Goal: Task Accomplishment & Management: Use online tool/utility

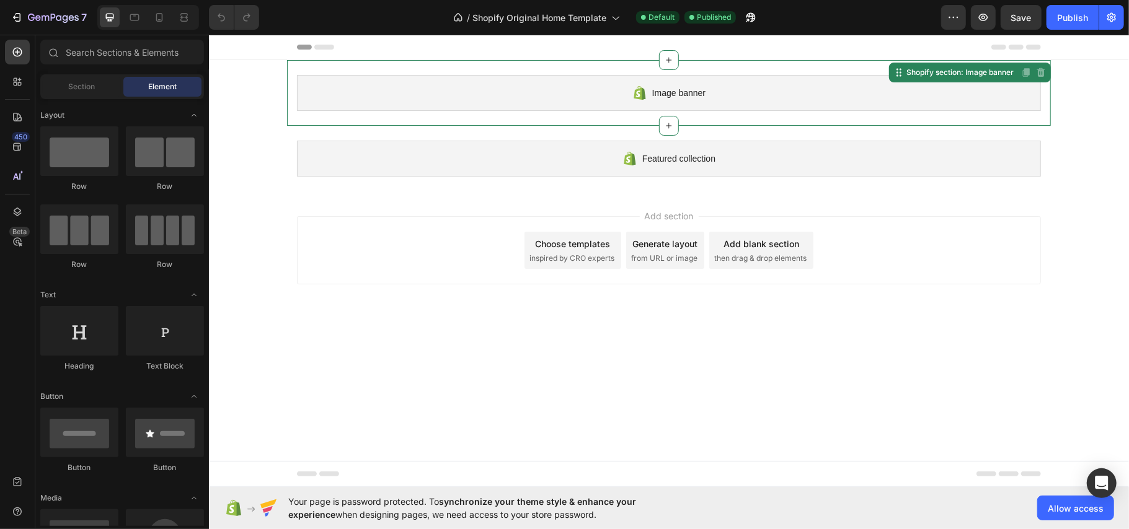
click at [434, 97] on div "Image banner" at bounding box center [668, 92] width 744 height 36
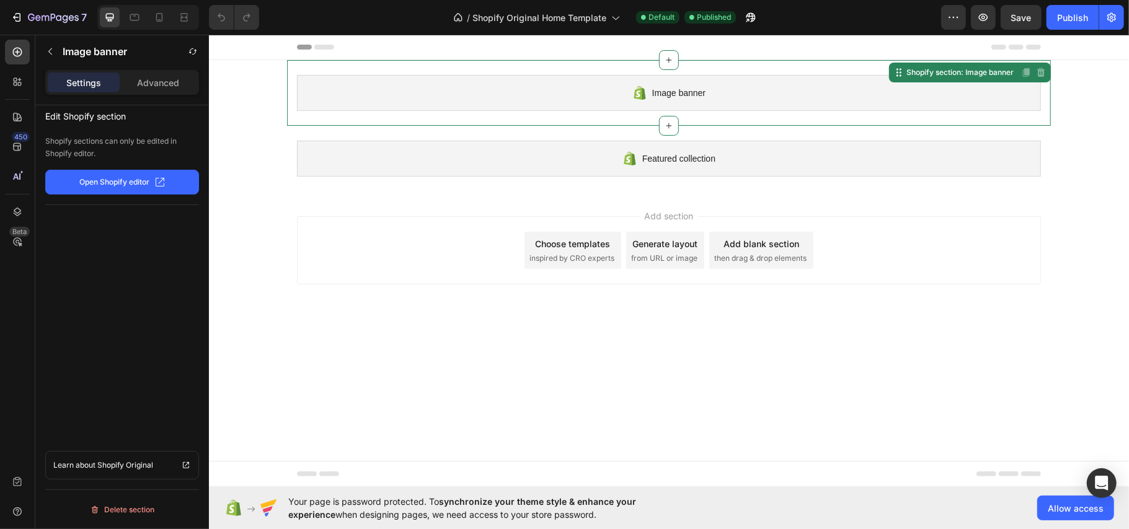
click at [915, 111] on div "Image banner Shopify section: Image banner Disabled. Please edit in Shopify Edi…" at bounding box center [668, 93] width 764 height 66
click at [105, 179] on p "Open Shopify editor" at bounding box center [115, 182] width 70 height 11
click at [736, 15] on div "/ Shopify Original Home Template Default Published" at bounding box center [605, 17] width 672 height 25
click at [756, 20] on icon "button" at bounding box center [750, 17] width 12 height 12
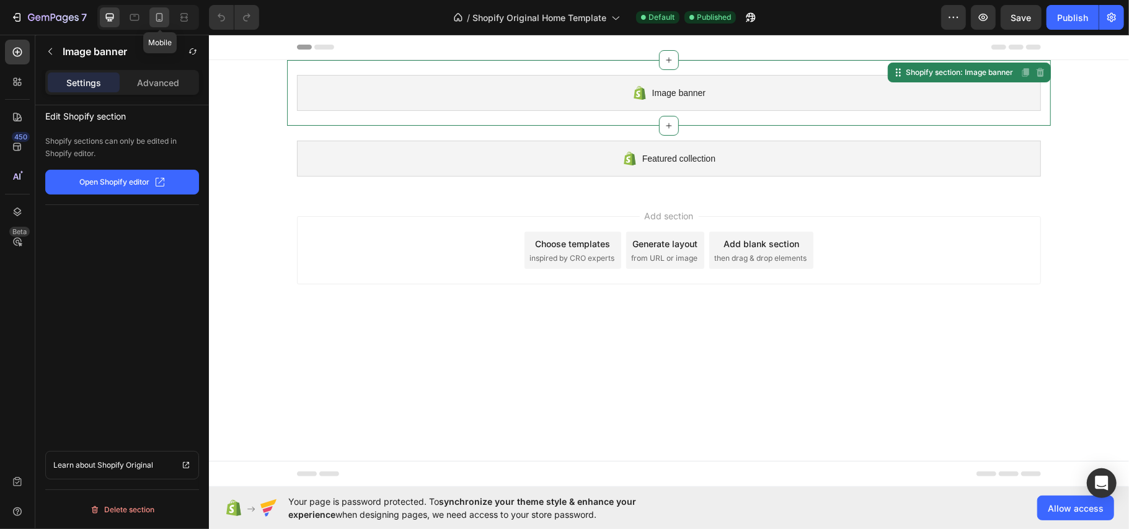
click at [165, 15] on icon at bounding box center [159, 17] width 12 height 12
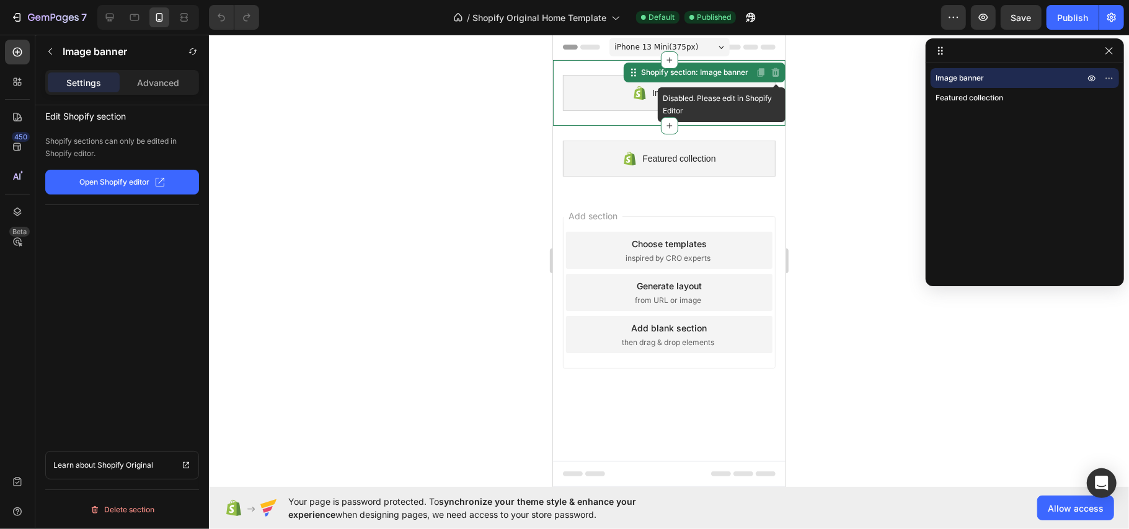
click at [777, 76] on icon at bounding box center [775, 72] width 8 height 9
click at [721, 101] on div "Image banner" at bounding box center [668, 92] width 213 height 36
click at [720, 97] on div "Image banner" at bounding box center [668, 92] width 213 height 36
click at [716, 94] on div "Image banner" at bounding box center [668, 92] width 213 height 36
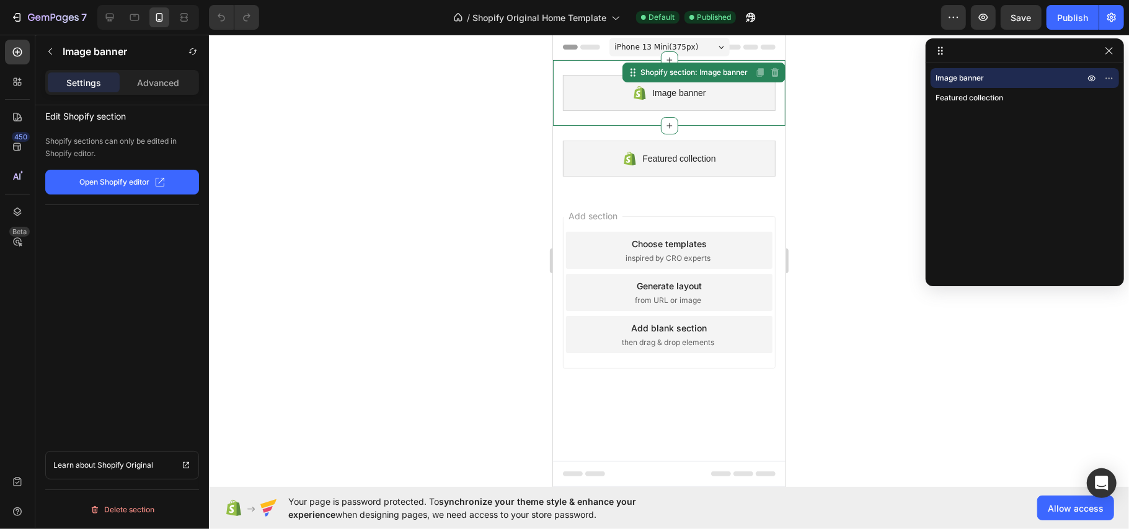
click at [716, 94] on div "Image banner" at bounding box center [668, 92] width 213 height 36
click at [697, 171] on div "Featured collection" at bounding box center [668, 158] width 213 height 36
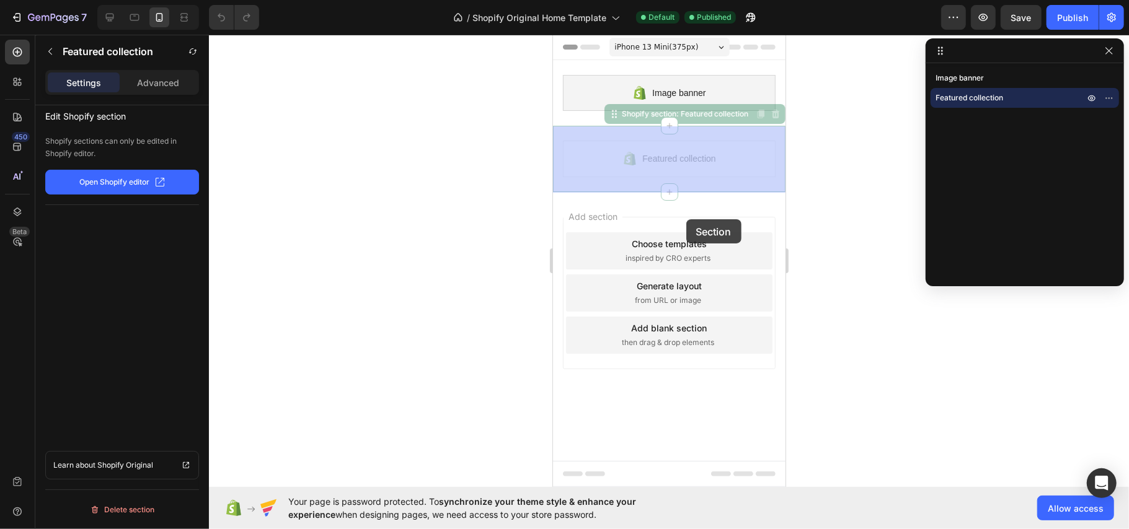
drag, startPoint x: 697, startPoint y: 159, endPoint x: 683, endPoint y: 214, distance: 56.8
drag, startPoint x: 690, startPoint y: 143, endPoint x: 684, endPoint y: 193, distance: 50.1
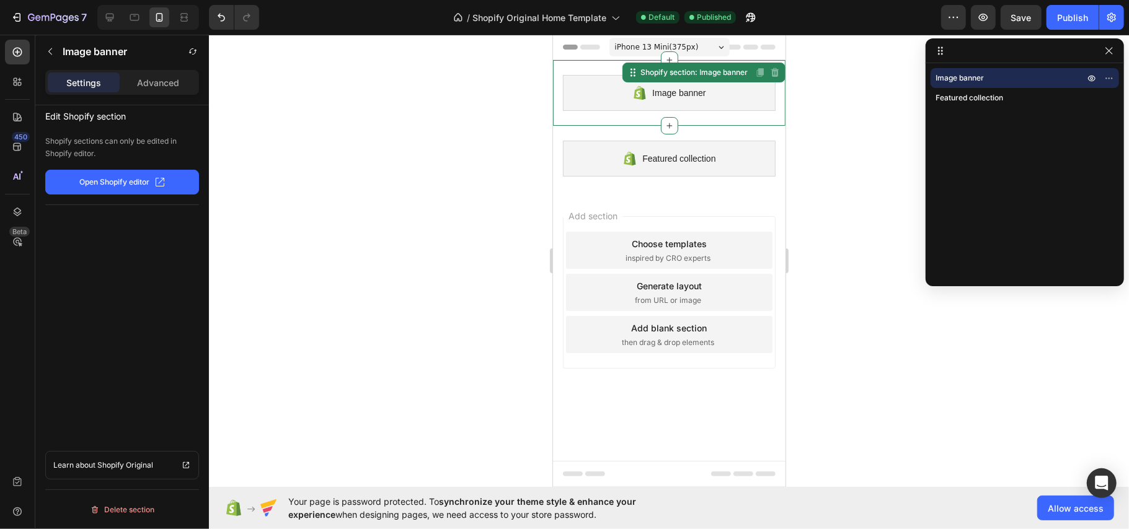
click at [615, 79] on div "Image banner" at bounding box center [668, 92] width 213 height 36
click at [58, 48] on button "button" at bounding box center [50, 52] width 20 height 20
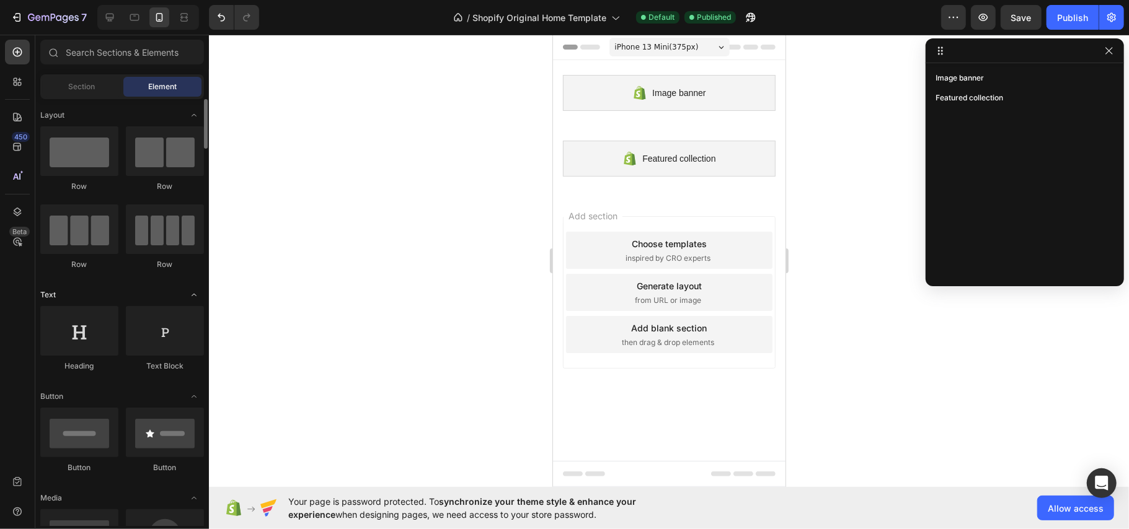
scroll to position [165, 0]
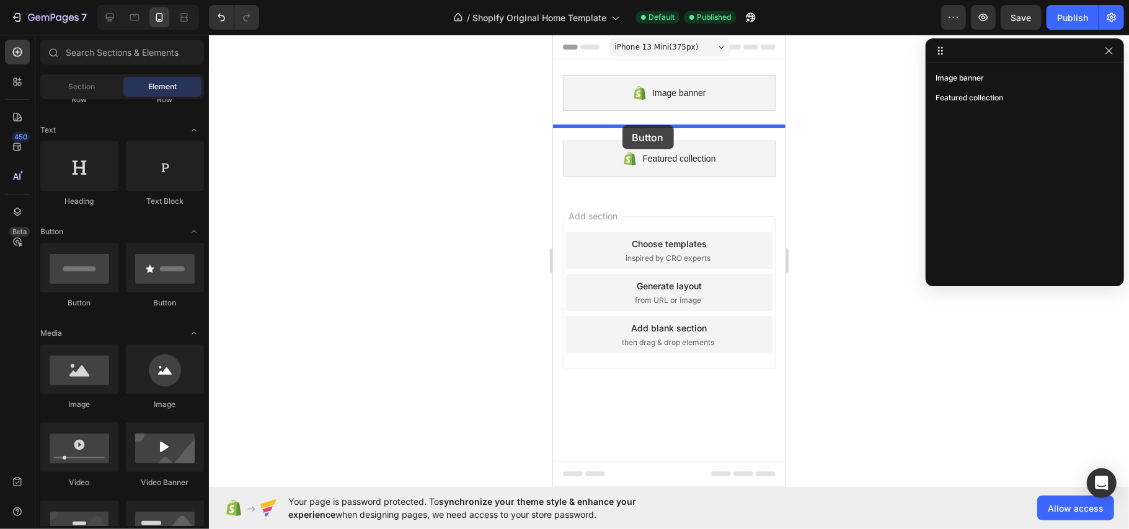
drag, startPoint x: 952, startPoint y: 291, endPoint x: 622, endPoint y: 125, distance: 369.8
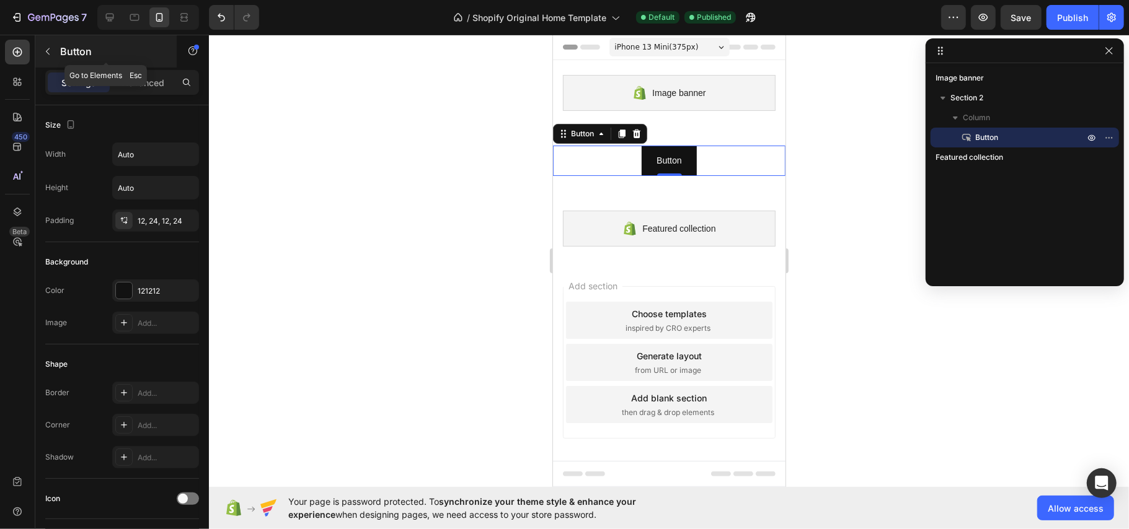
click at [45, 58] on button "button" at bounding box center [48, 52] width 20 height 20
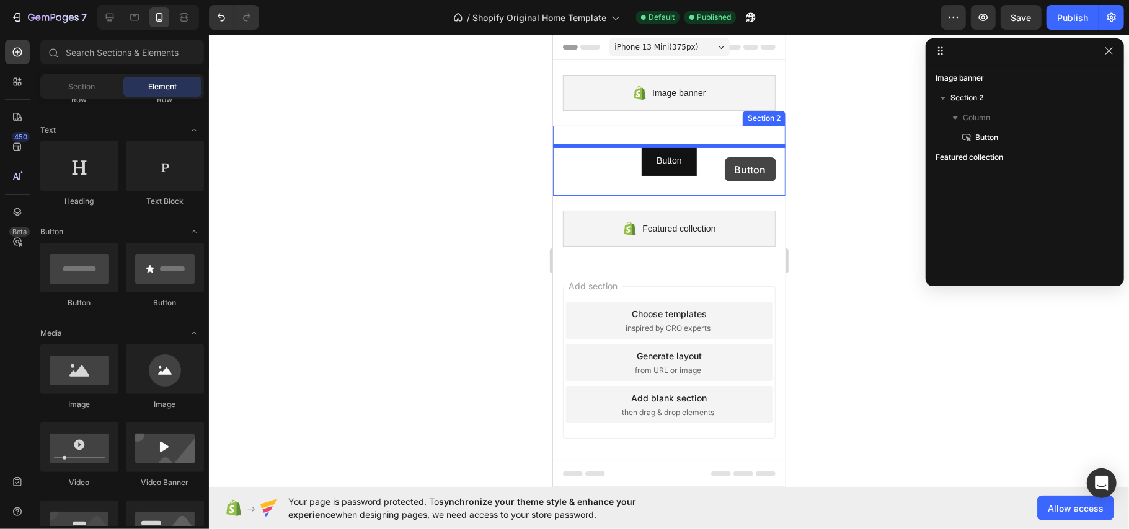
drag, startPoint x: 972, startPoint y: 311, endPoint x: 724, endPoint y: 157, distance: 292.2
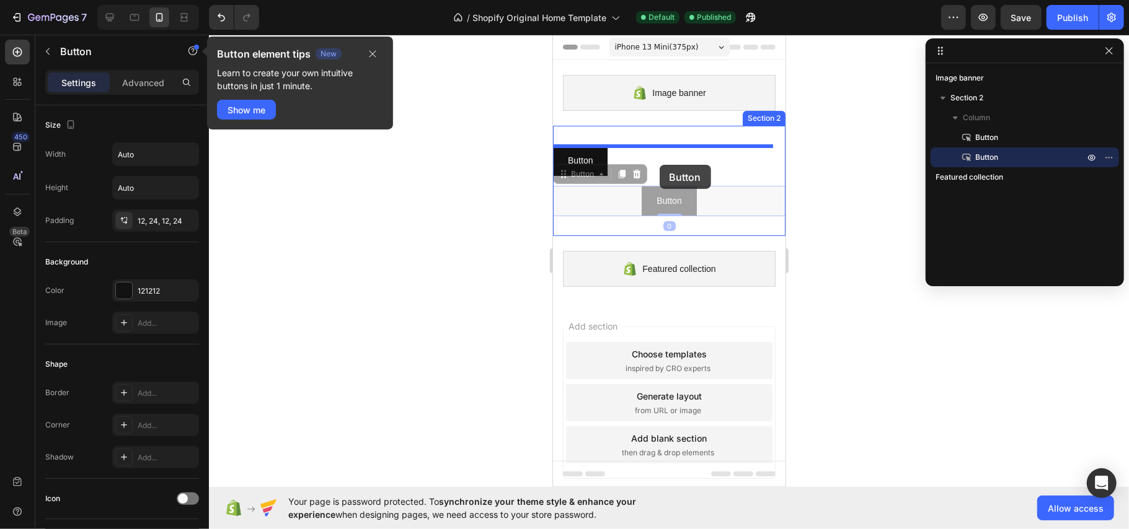
drag, startPoint x: 661, startPoint y: 189, endPoint x: 659, endPoint y: 164, distance: 24.9
click at [659, 164] on div "iPhone 13 Mini ( 375 px) iPhone 13 Mini iPhone 13 Pro iPhone 11 Pro Max iPhone …" at bounding box center [668, 271] width 232 height 474
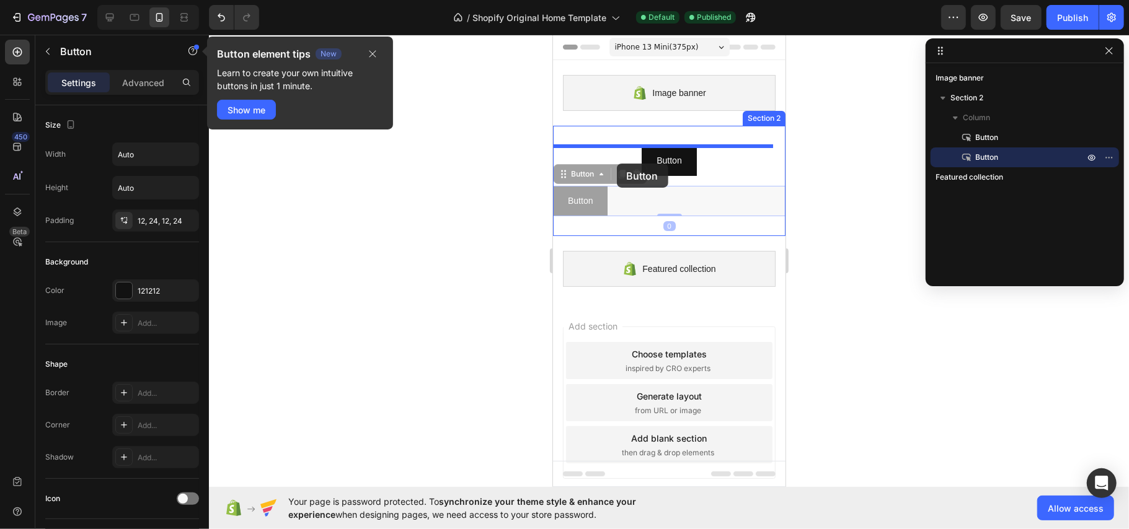
drag, startPoint x: 610, startPoint y: 178, endPoint x: 616, endPoint y: 163, distance: 16.1
click at [616, 163] on div "iPhone 13 Mini ( 375 px) iPhone 13 Mini iPhone 13 Pro iPhone 11 Pro Max iPhone …" at bounding box center [668, 271] width 232 height 474
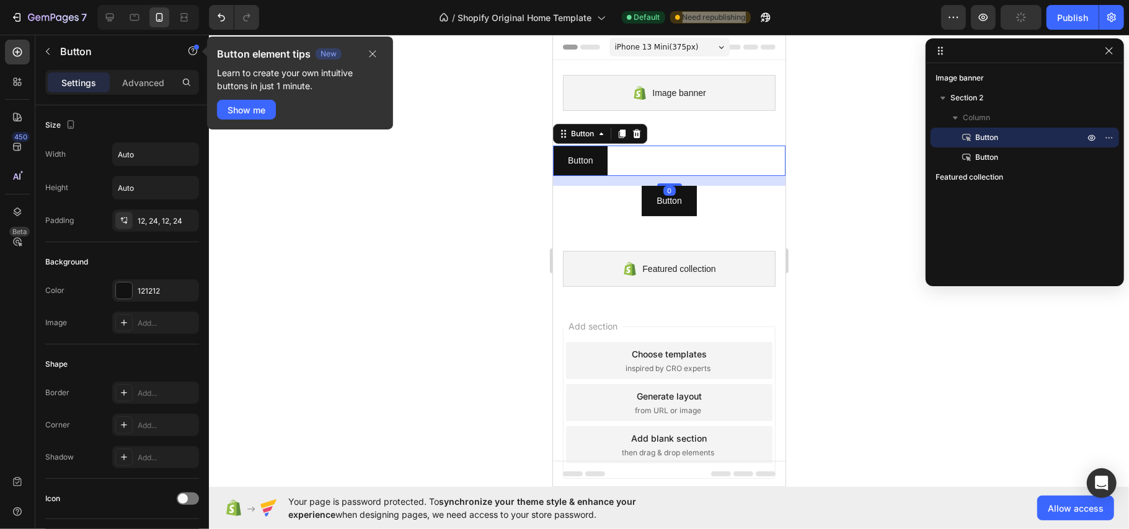
drag, startPoint x: 662, startPoint y: 193, endPoint x: 716, endPoint y: 168, distance: 60.2
click at [726, 161] on div "Button Button 0" at bounding box center [668, 160] width 232 height 30
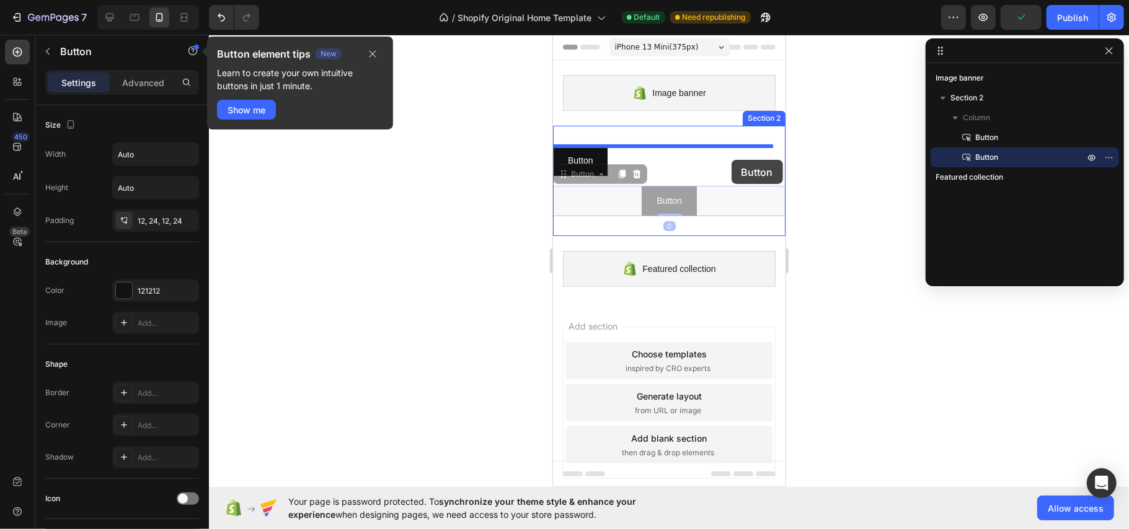
drag, startPoint x: 667, startPoint y: 200, endPoint x: 731, endPoint y: 159, distance: 75.8
click at [731, 159] on div "iPhone 13 Mini ( 375 px) iPhone 13 Mini iPhone 13 Pro iPhone 11 Pro Max iPhone …" at bounding box center [668, 271] width 232 height 474
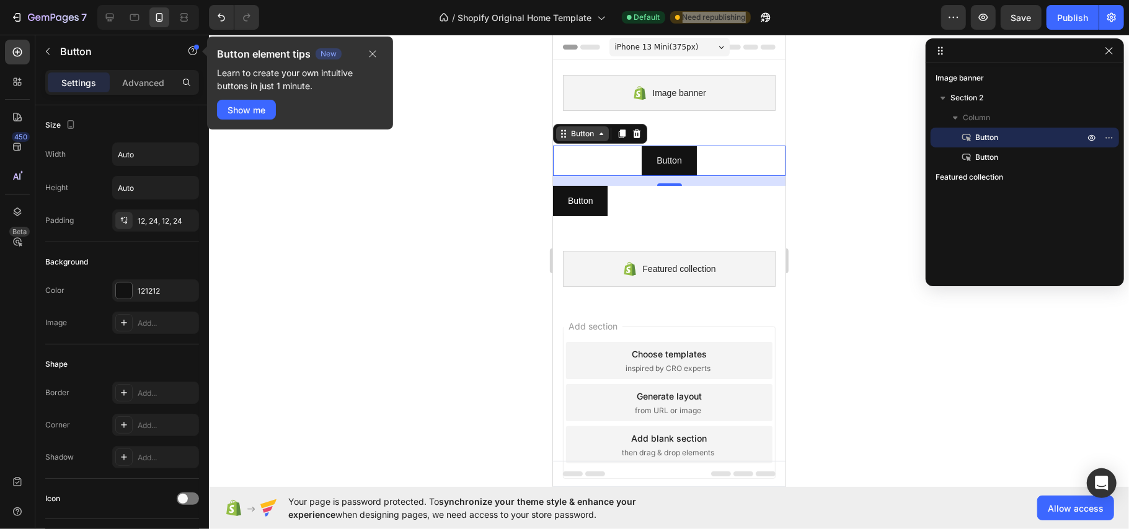
drag, startPoint x: 607, startPoint y: 131, endPoint x: 600, endPoint y: 137, distance: 9.7
click at [607, 131] on div "Button" at bounding box center [581, 133] width 53 height 15
click at [599, 139] on div "Button" at bounding box center [581, 133] width 53 height 15
click at [602, 143] on div "Button" at bounding box center [599, 133] width 94 height 20
click at [601, 134] on icon at bounding box center [601, 133] width 4 height 2
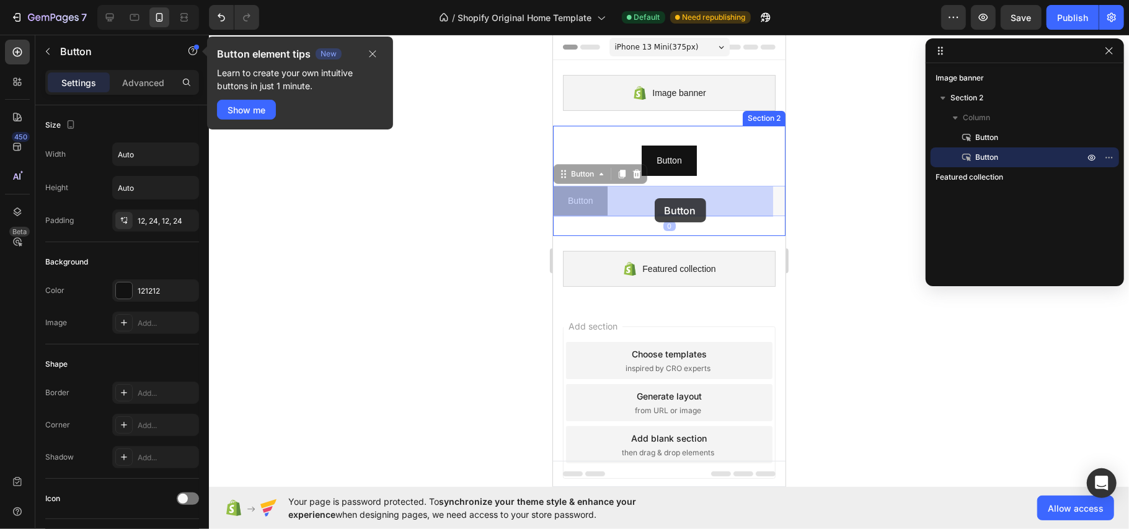
drag, startPoint x: 615, startPoint y: 201, endPoint x: 653, endPoint y: 198, distance: 38.6
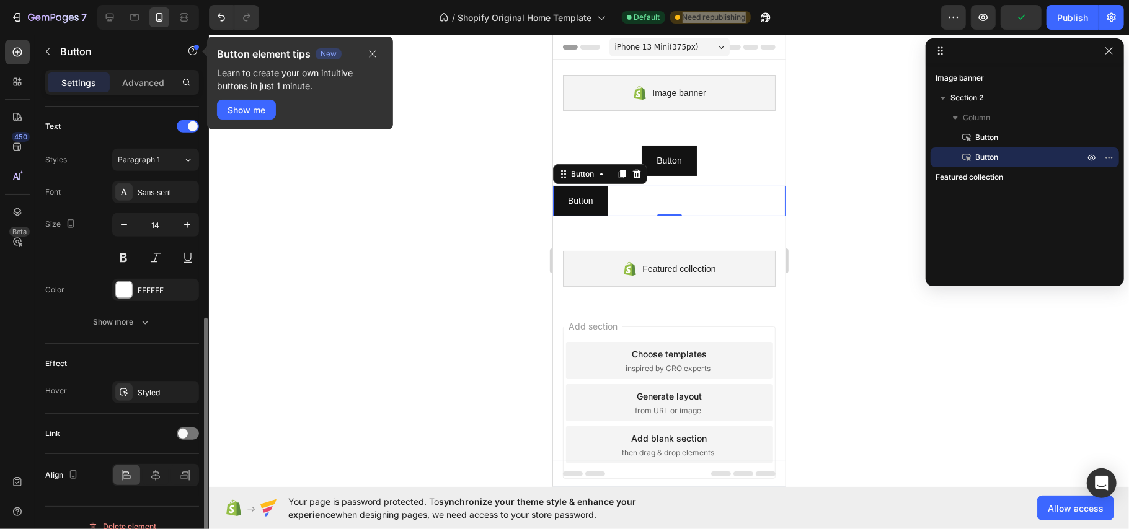
scroll to position [432, 0]
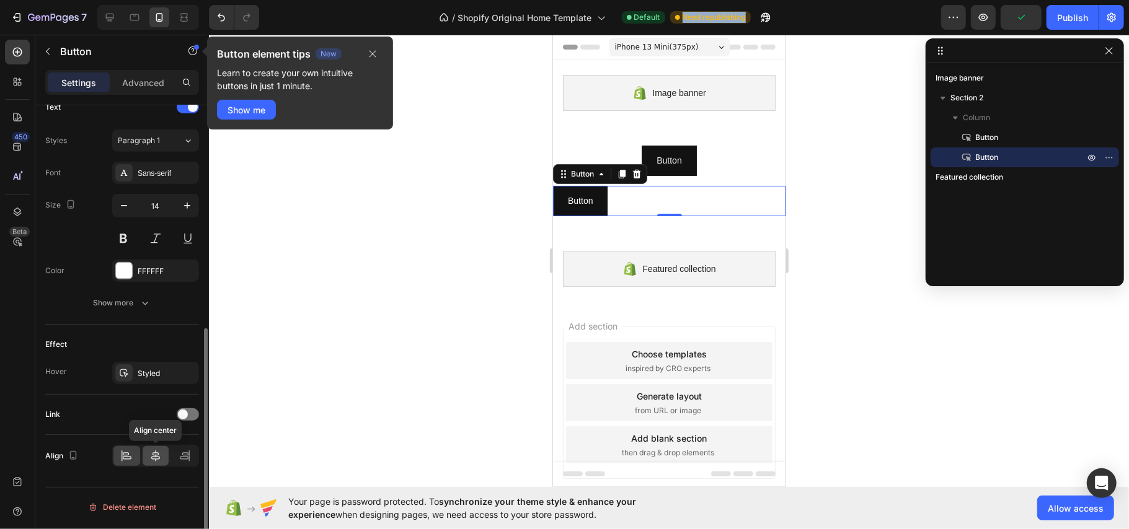
click at [147, 456] on div at bounding box center [156, 456] width 27 height 20
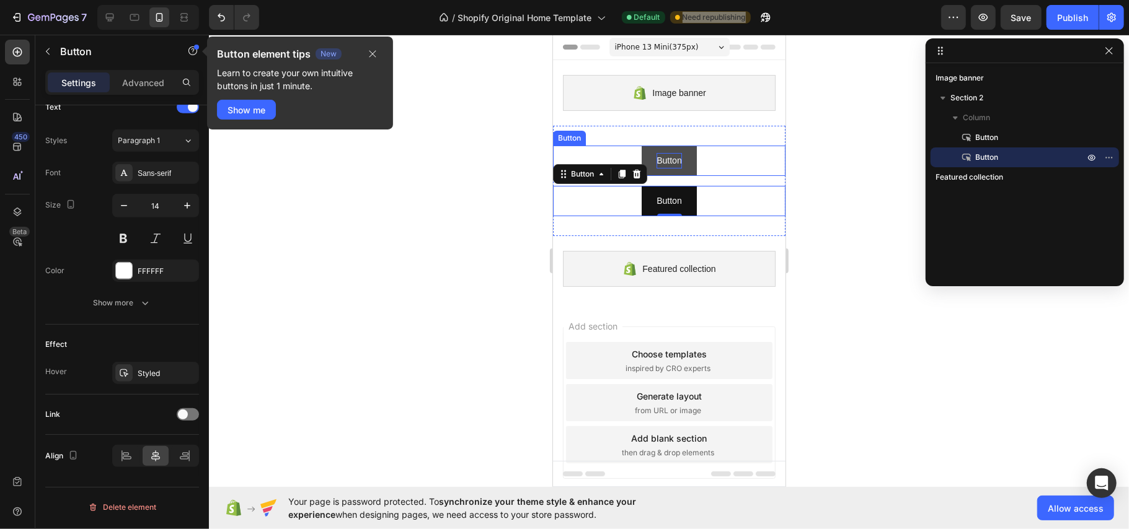
click at [664, 162] on p "Button" at bounding box center [668, 159] width 25 height 15
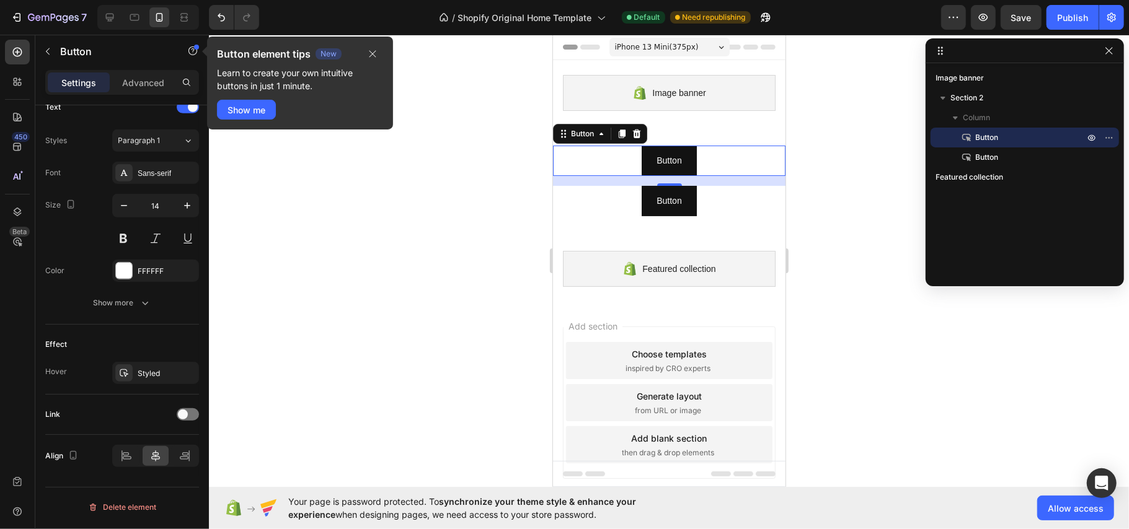
click at [1042, 17] on div "Preview Save Publish" at bounding box center [1032, 17] width 183 height 25
click at [1029, 20] on span "Save" at bounding box center [1021, 17] width 20 height 11
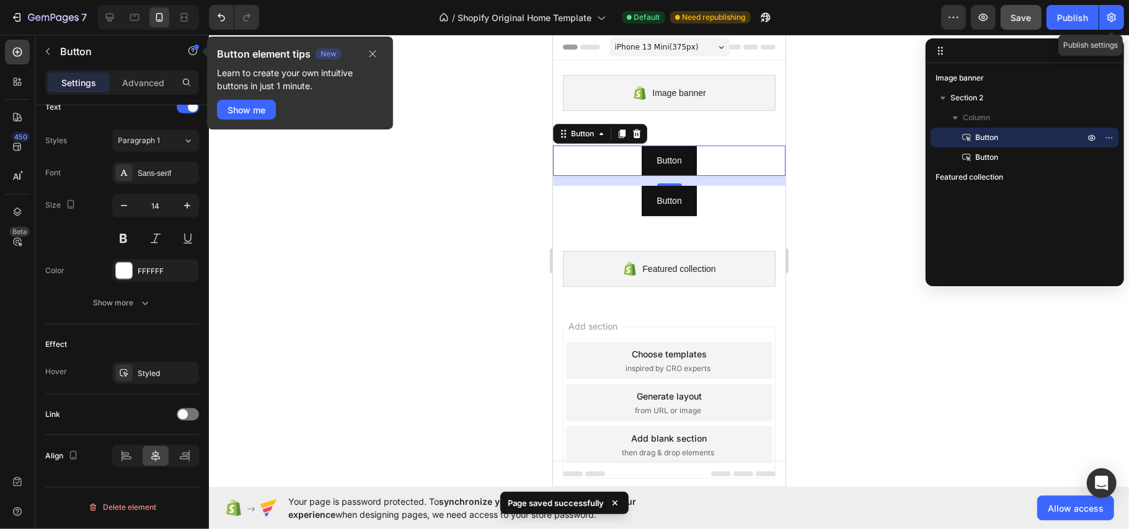
click at [1099, 13] on button "button" at bounding box center [1111, 17] width 25 height 25
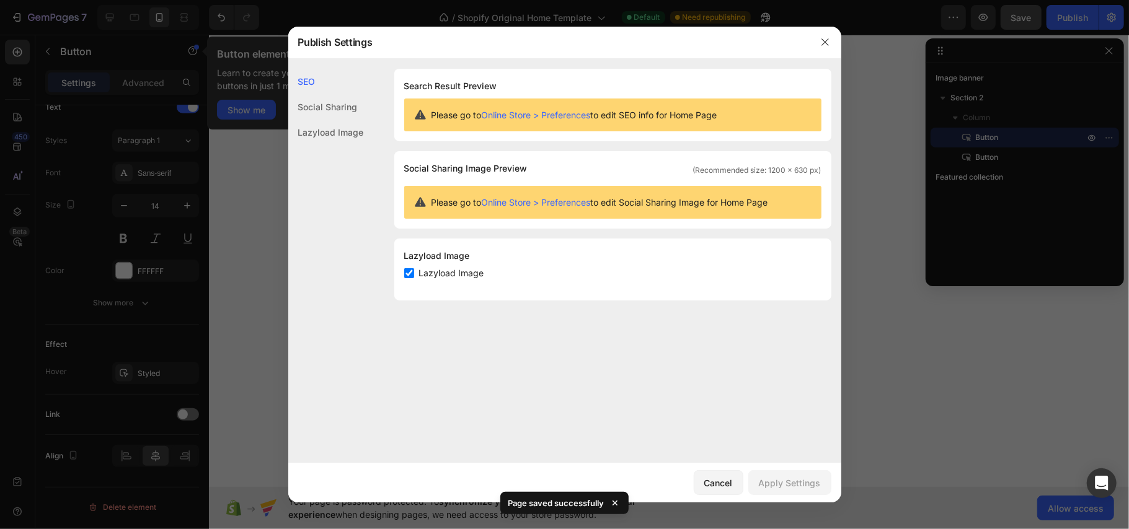
click at [1042, 9] on div at bounding box center [564, 264] width 1129 height 529
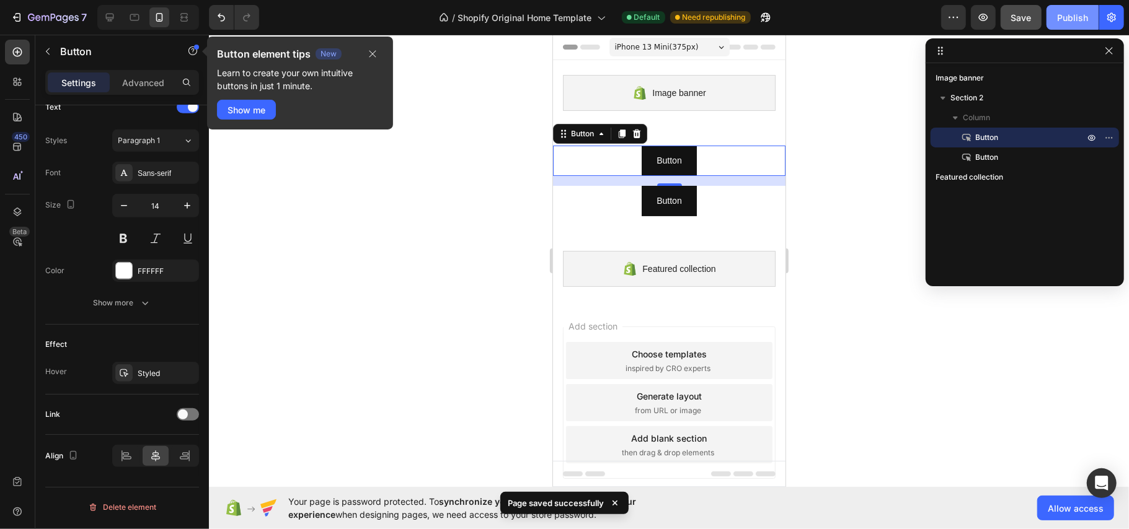
click at [1059, 14] on div "Publish" at bounding box center [1072, 17] width 31 height 13
click at [1114, 50] on button "button" at bounding box center [1108, 50] width 15 height 15
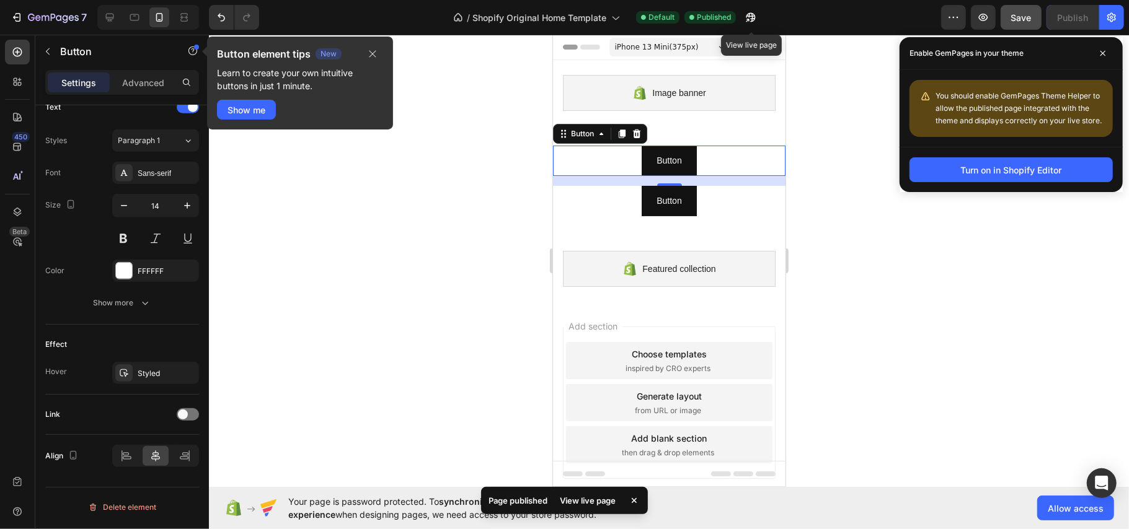
click at [735, 17] on div "Published" at bounding box center [709, 17] width 51 height 12
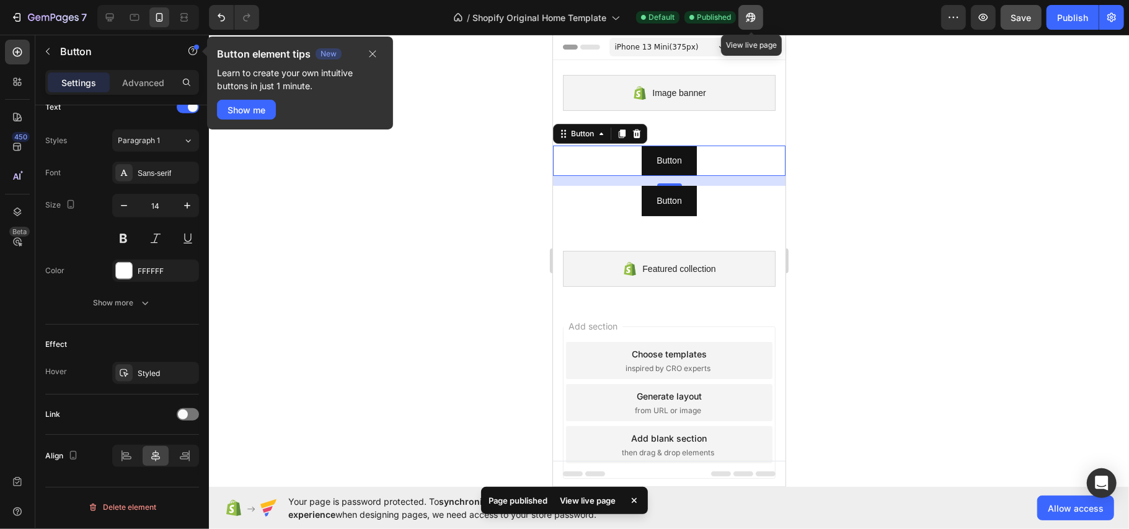
click at [749, 18] on icon "button" at bounding box center [750, 17] width 12 height 12
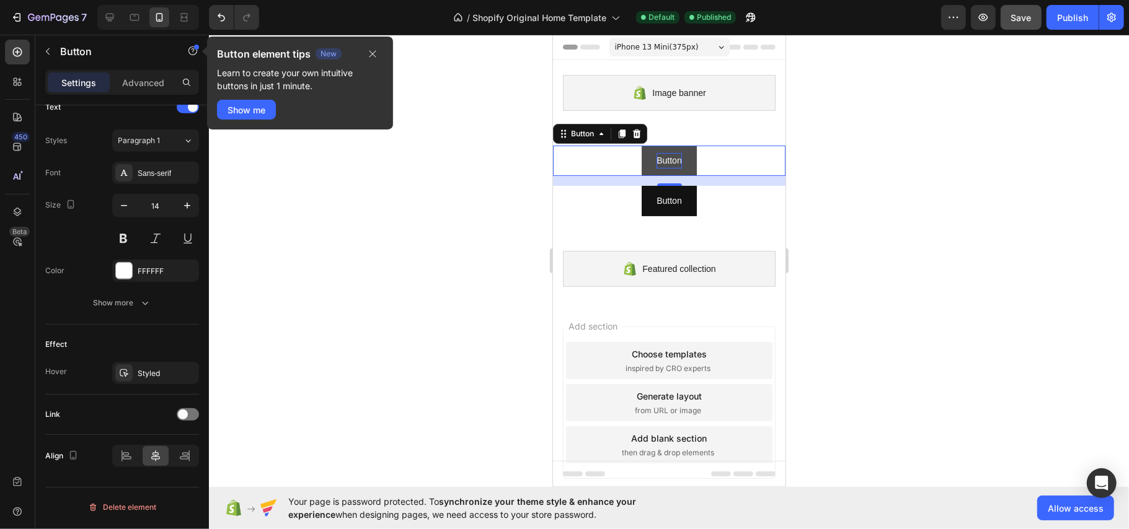
click at [671, 161] on button "Button" at bounding box center [668, 160] width 55 height 30
click at [666, 163] on p "Button" at bounding box center [668, 159] width 25 height 15
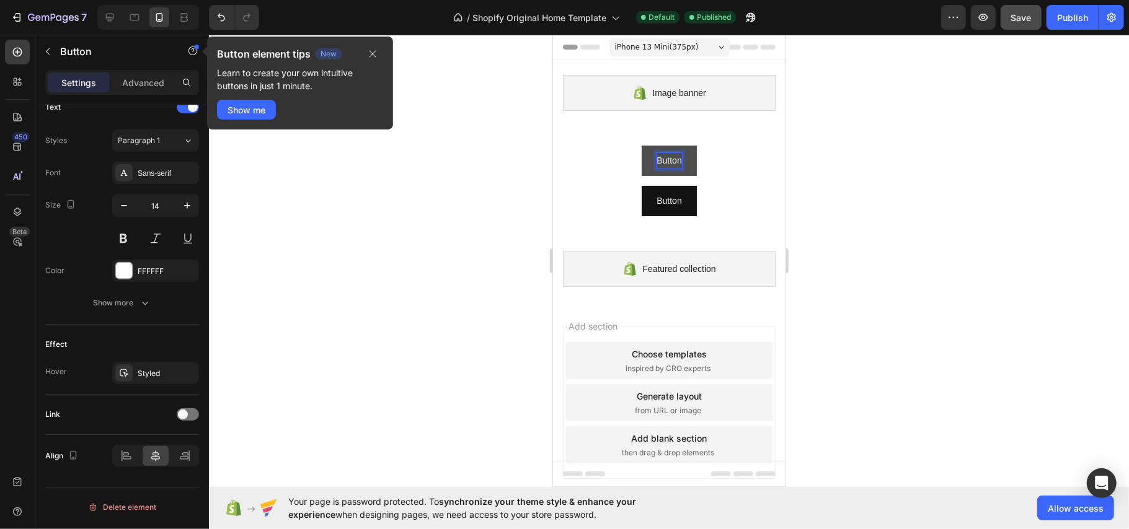
click at [661, 159] on p "Button" at bounding box center [668, 159] width 25 height 15
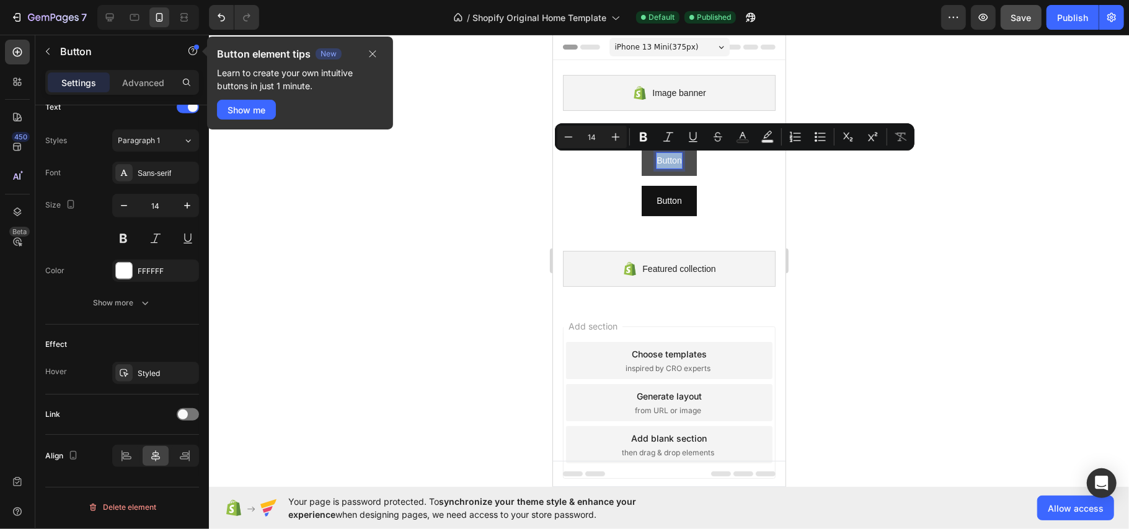
click at [661, 159] on p "Button" at bounding box center [668, 159] width 25 height 15
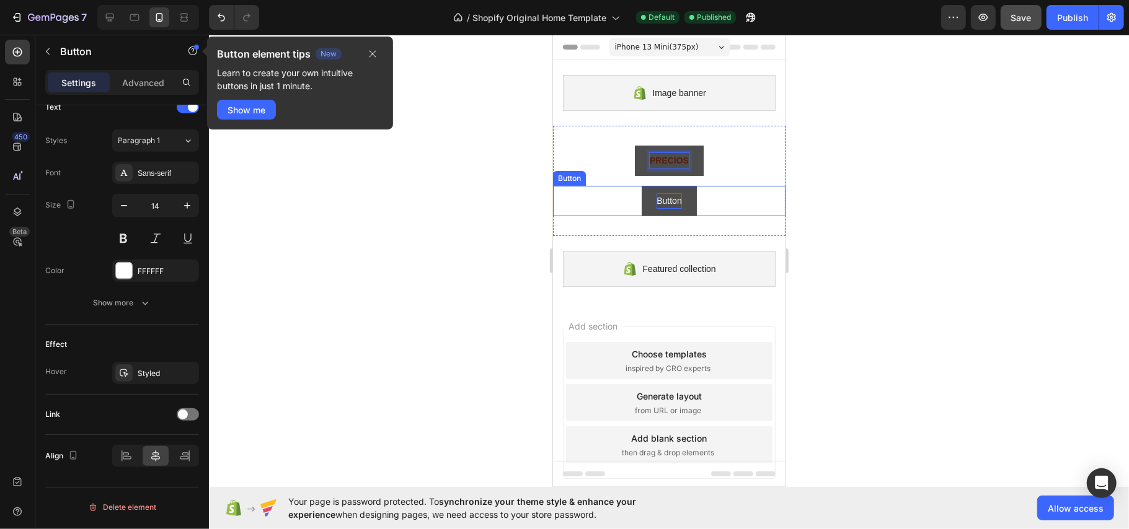
click at [659, 203] on p "Button" at bounding box center [668, 200] width 25 height 15
click at [676, 158] on strong "PRECIOS" at bounding box center [668, 160] width 39 height 10
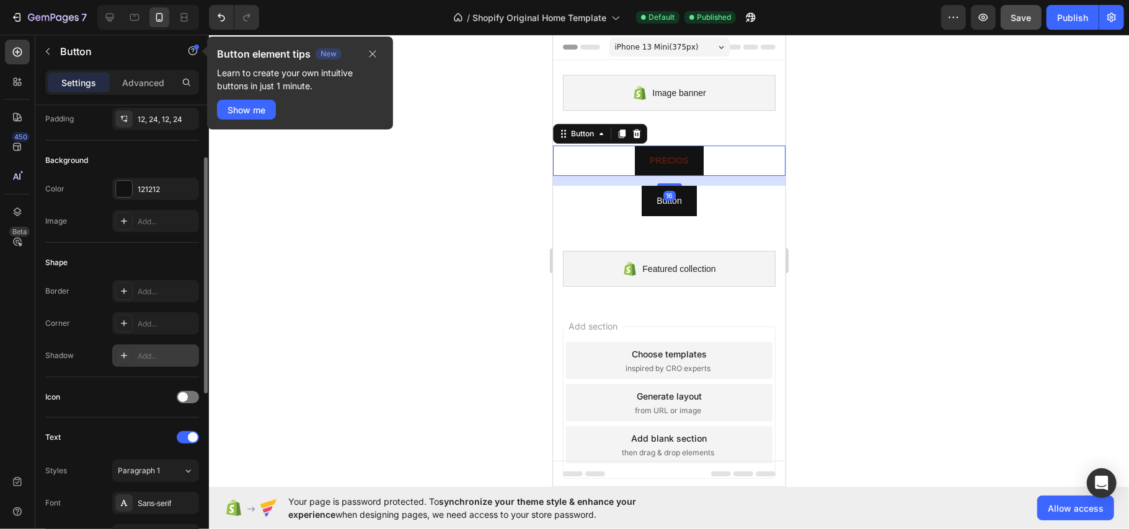
scroll to position [267, 0]
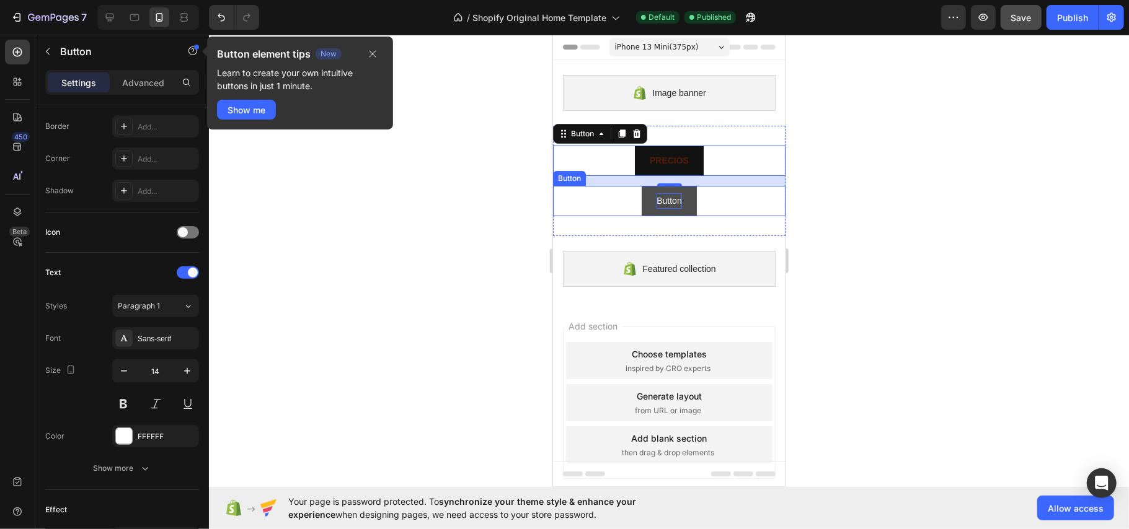
click at [659, 204] on p "Button" at bounding box center [668, 200] width 25 height 15
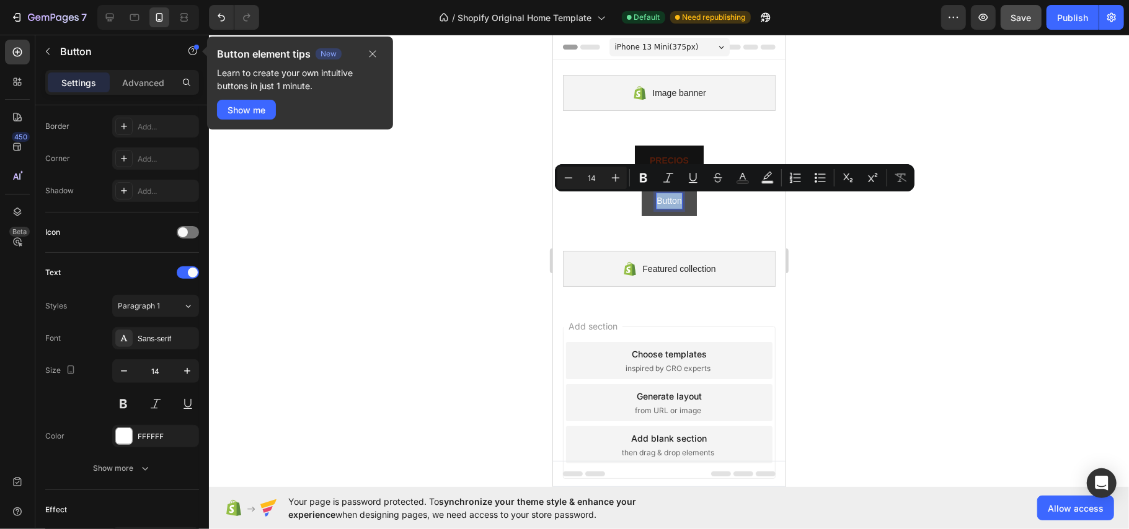
click at [662, 199] on p "Button" at bounding box center [668, 200] width 25 height 15
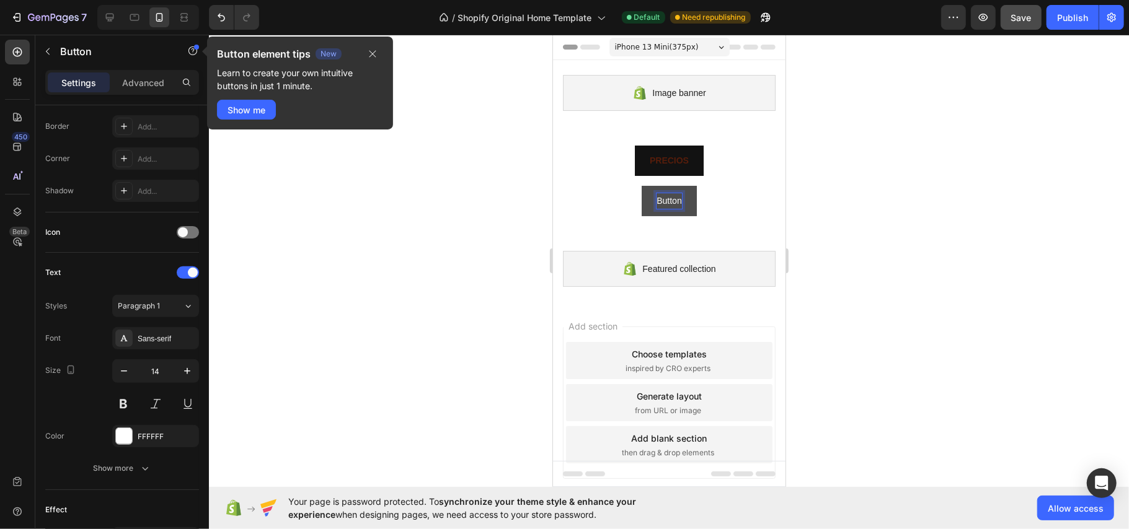
click at [662, 201] on p "Button" at bounding box center [668, 200] width 25 height 15
click at [839, 202] on div at bounding box center [669, 282] width 920 height 495
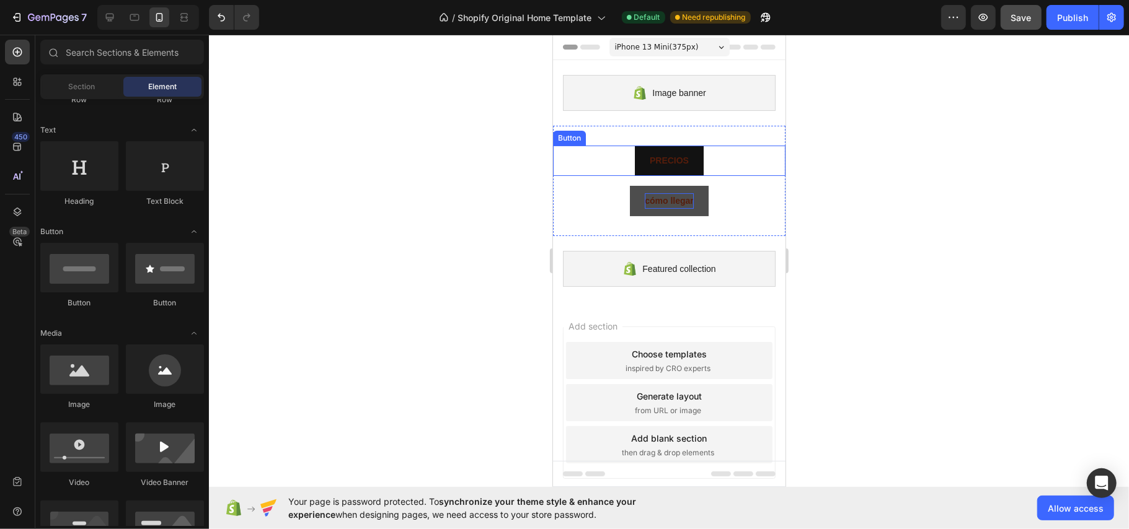
click at [738, 152] on div "PRECIOS Button" at bounding box center [668, 160] width 232 height 30
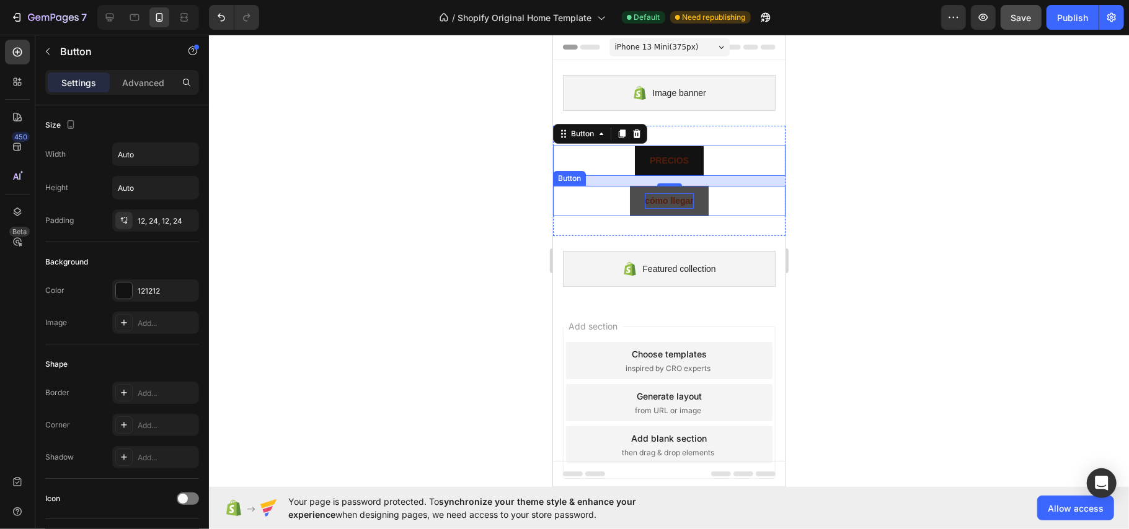
click at [759, 213] on div "cómo llegar Button" at bounding box center [668, 200] width 232 height 30
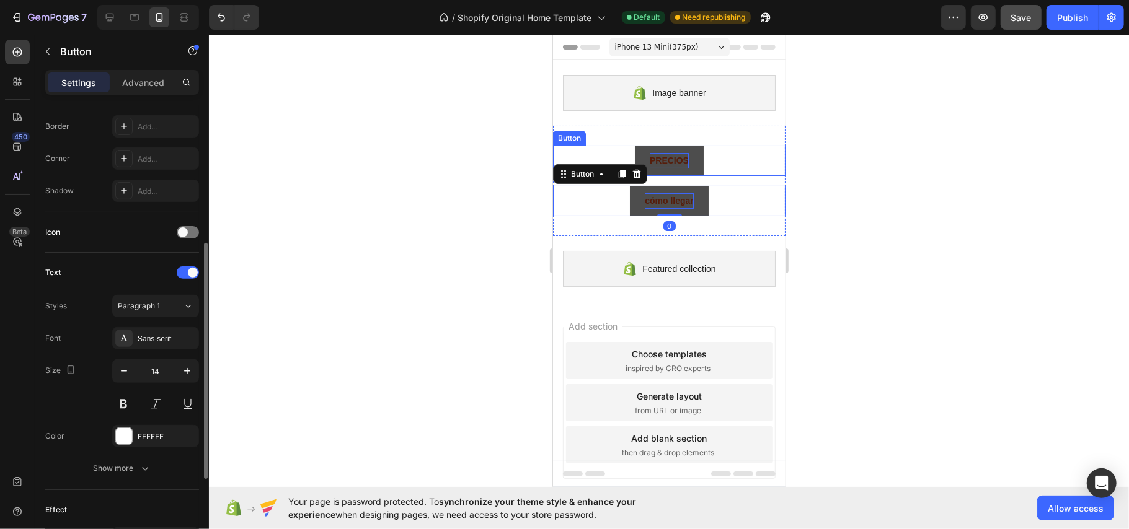
click at [676, 164] on strong "PRECIOS" at bounding box center [668, 160] width 39 height 10
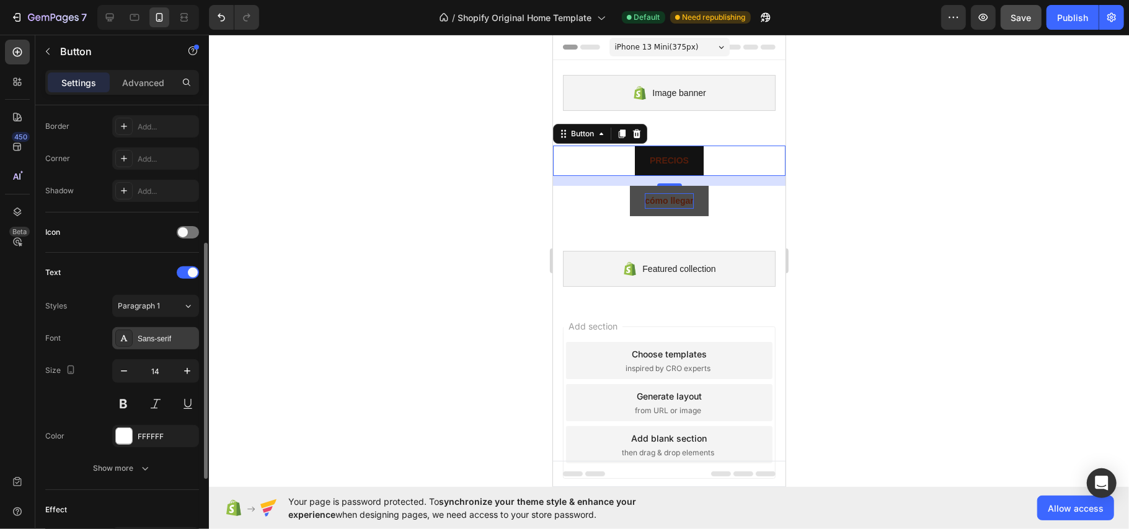
click at [140, 338] on div "Sans-serif" at bounding box center [167, 338] width 58 height 11
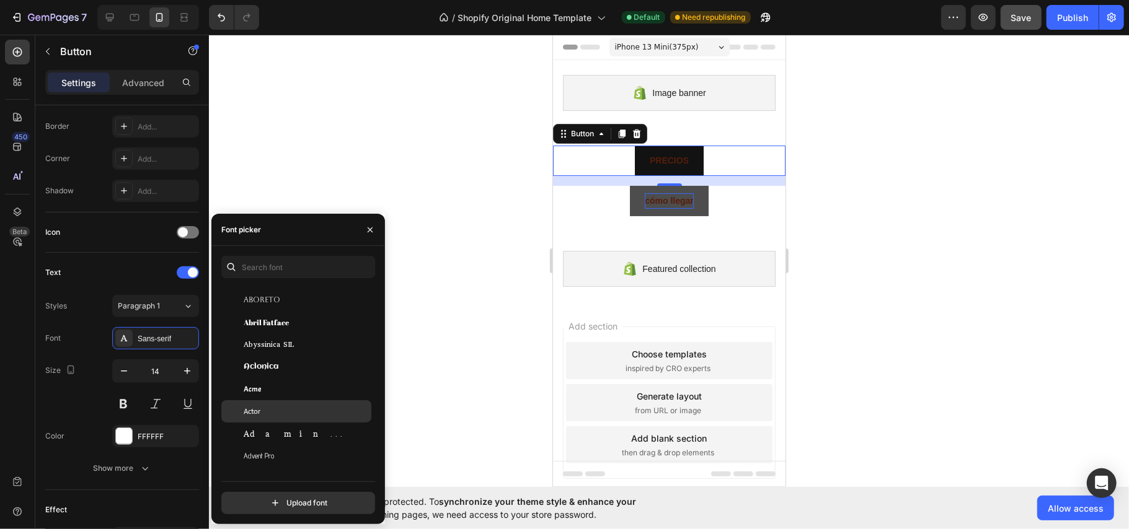
scroll to position [165, 0]
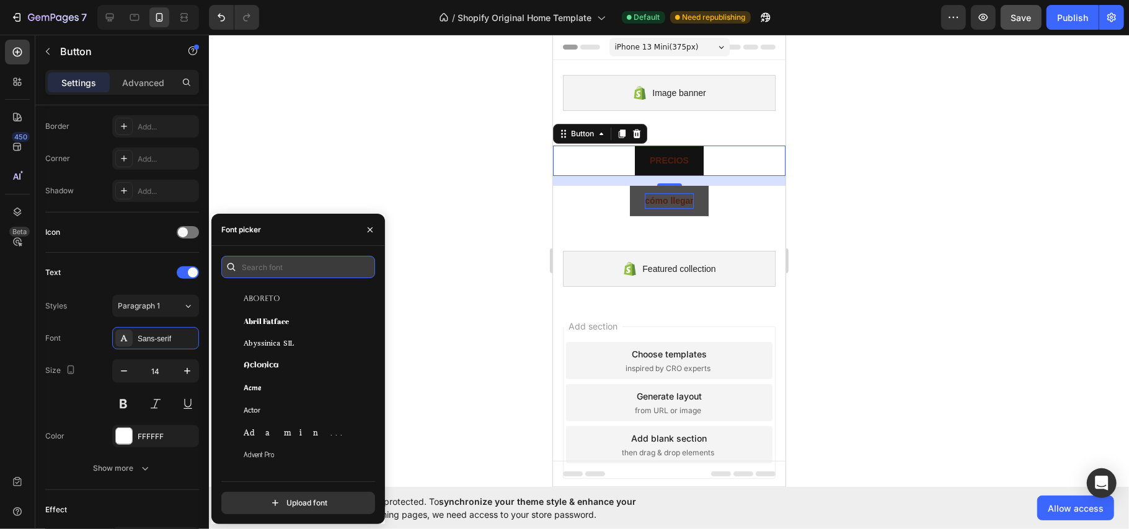
click at [288, 267] on input "text" at bounding box center [298, 267] width 154 height 22
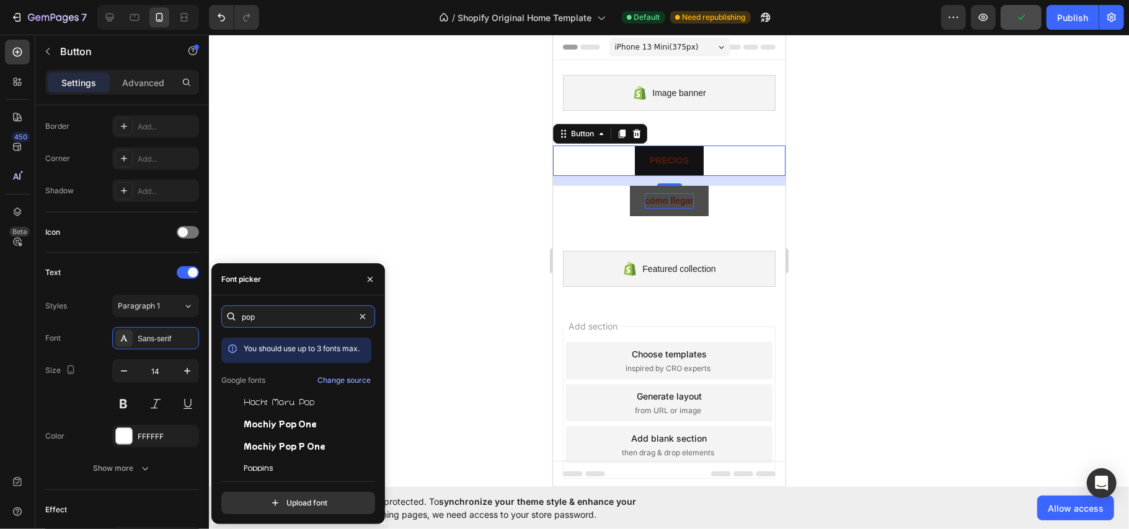
type input "pop"
click at [274, 472] on div "pop You should use up to 3 fonts max. Google fonts Change source Hachi Maru Pop…" at bounding box center [298, 410] width 154 height 209
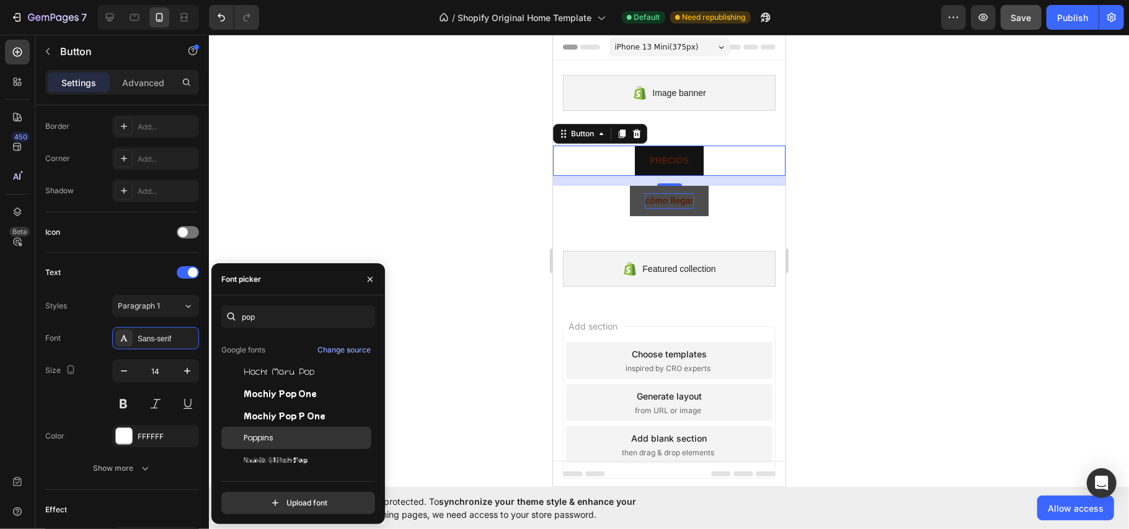
click at [271, 440] on span "Poppins" at bounding box center [259, 438] width 30 height 11
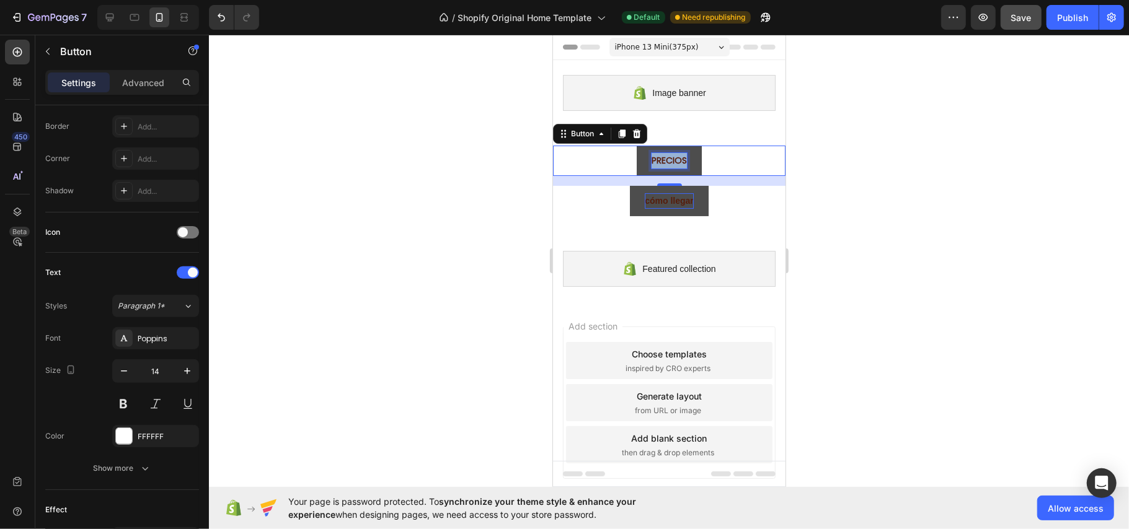
click at [656, 154] on strong "PRECIOS" at bounding box center [668, 160] width 35 height 12
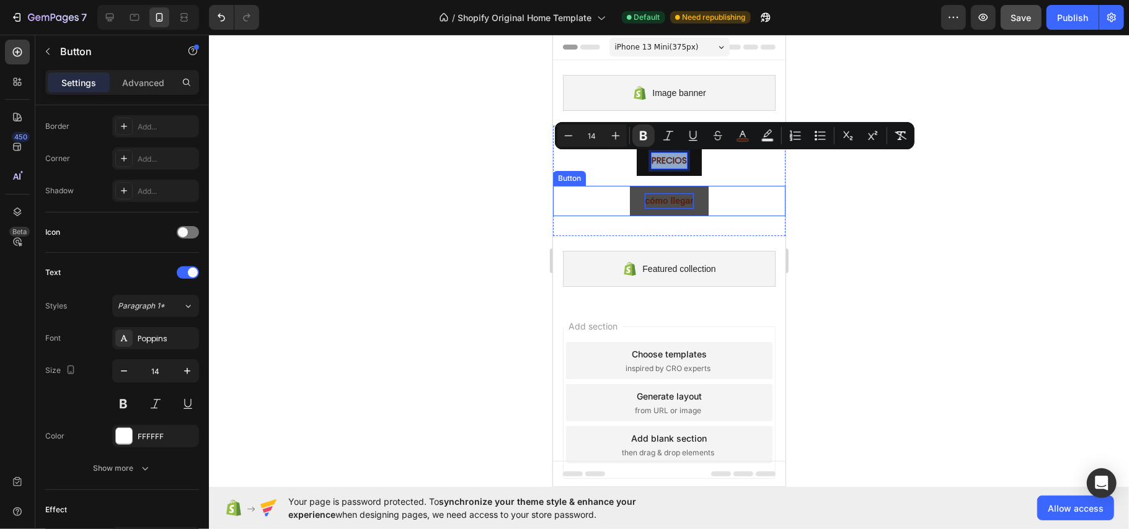
click at [662, 194] on p "cómo llegar" at bounding box center [668, 200] width 49 height 15
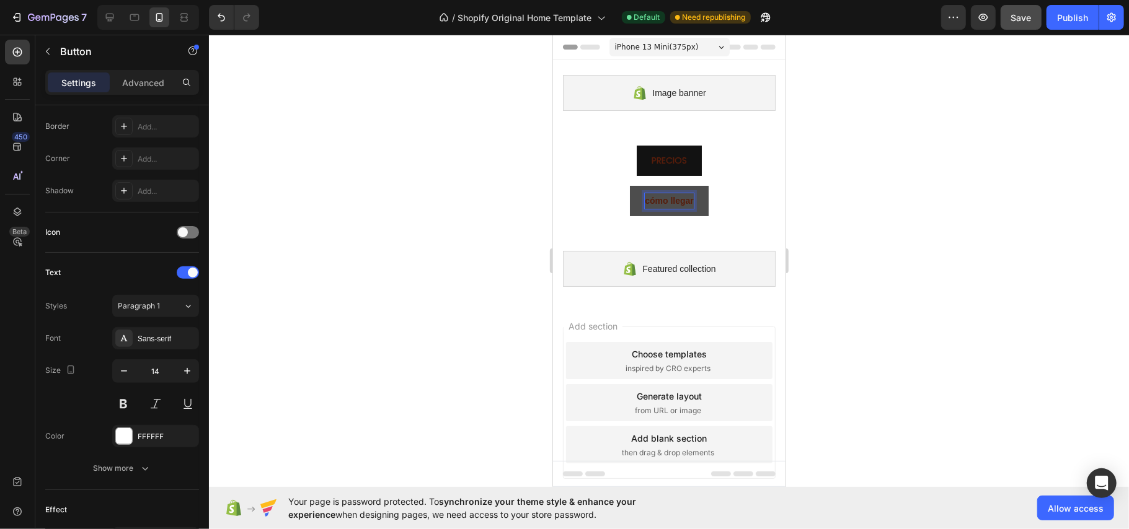
click at [662, 196] on p "cómo llegar" at bounding box center [668, 200] width 49 height 15
click at [664, 196] on strong "cómo llegar" at bounding box center [668, 200] width 49 height 10
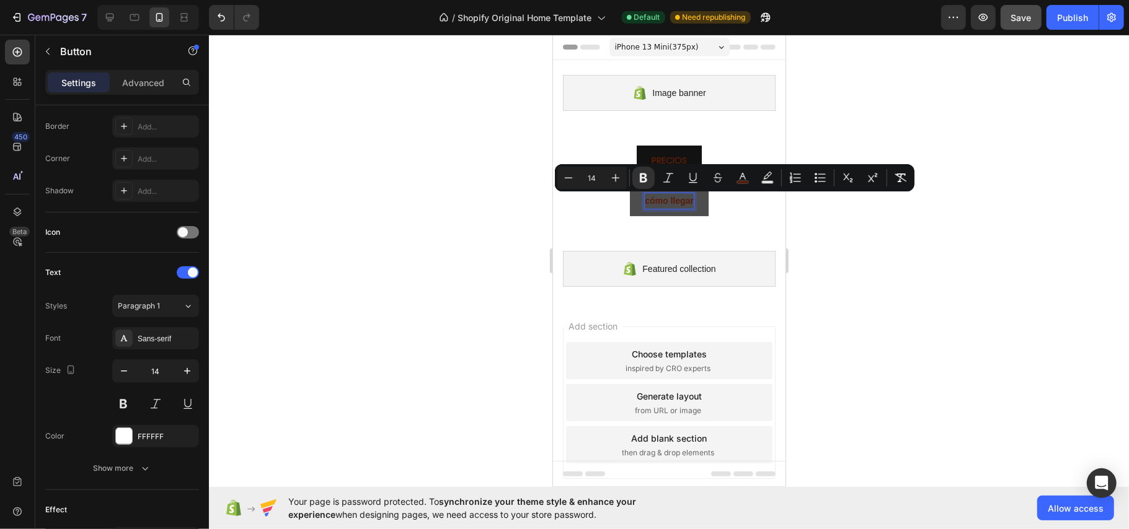
click at [664, 196] on strong "cómo llegar" at bounding box center [668, 200] width 49 height 10
click at [664, 194] on p "cómo llegar" at bounding box center [668, 200] width 49 height 15
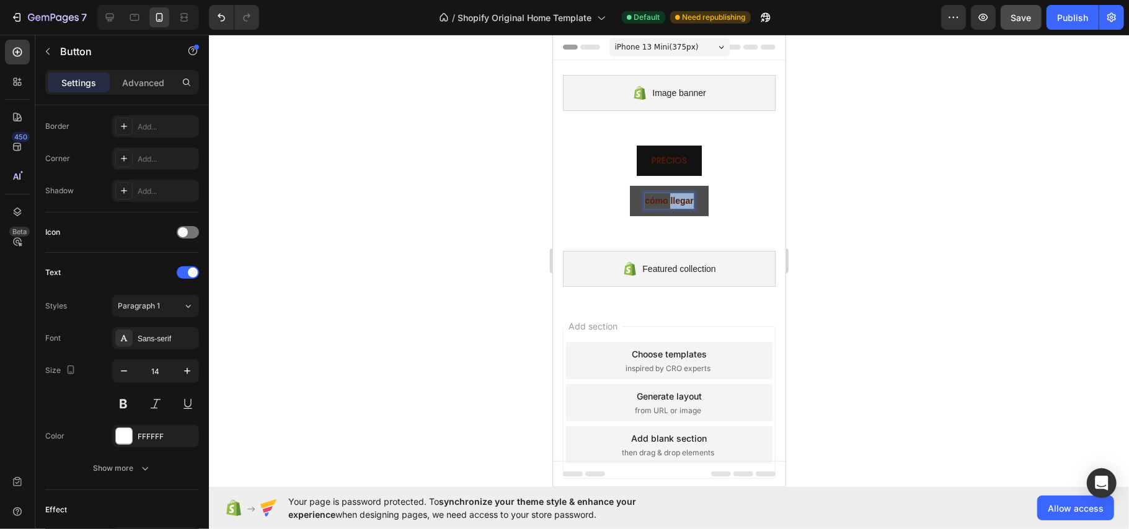
click at [664, 194] on p "cómo llegar" at bounding box center [668, 200] width 49 height 15
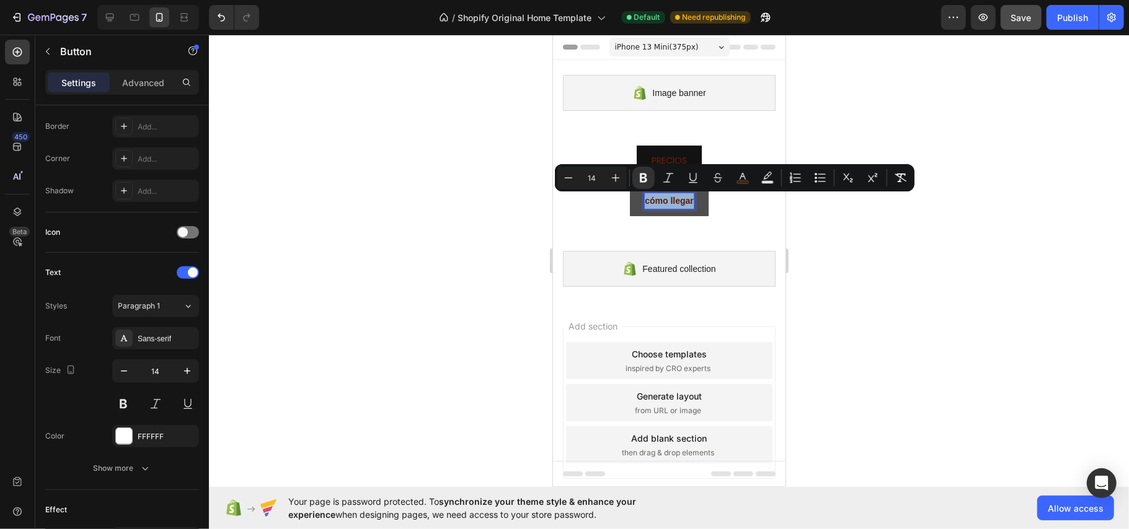
click at [664, 194] on p "cómo llegar" at bounding box center [668, 200] width 49 height 15
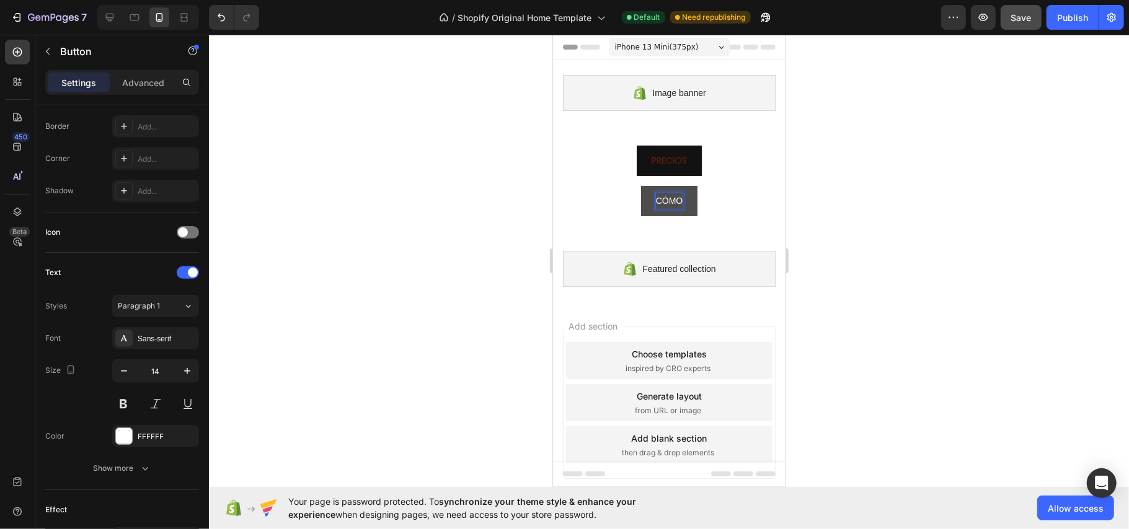
click at [640, 185] on button "CÓMO" at bounding box center [668, 200] width 57 height 30
click at [503, 268] on div at bounding box center [669, 282] width 920 height 495
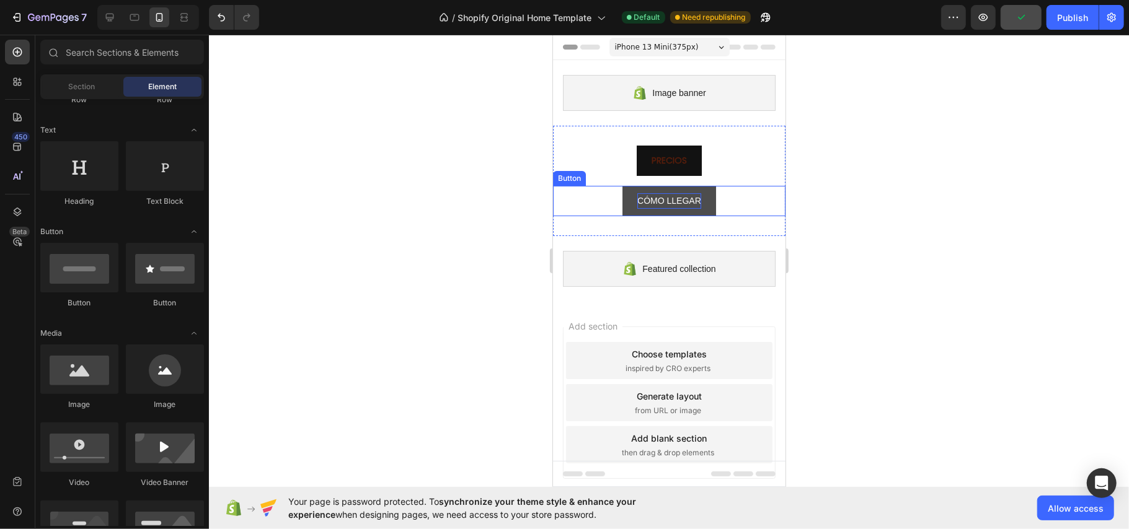
click at [701, 198] on button "CÓMO LLEGAR" at bounding box center [669, 200] width 94 height 30
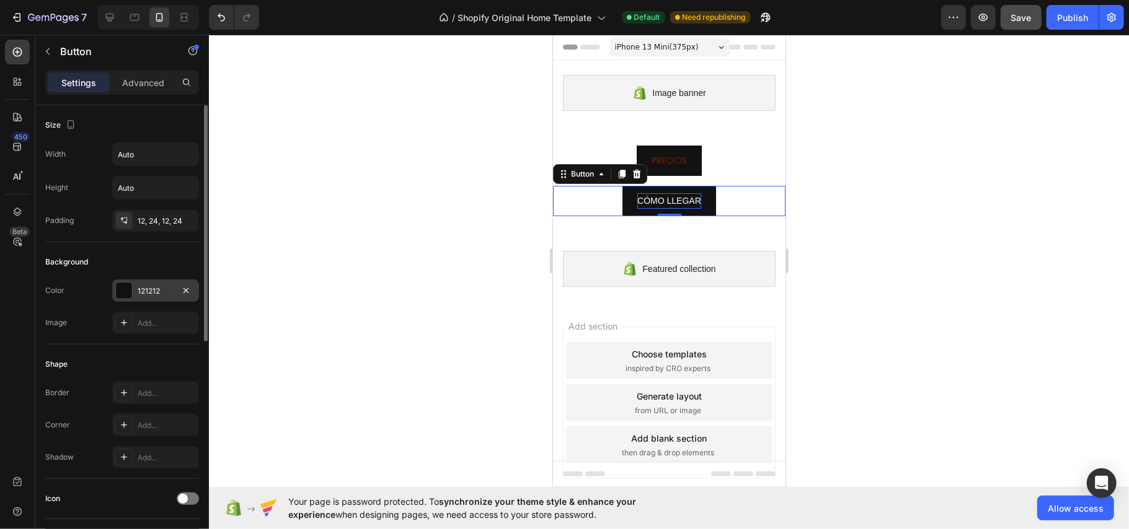
click at [129, 293] on div at bounding box center [124, 291] width 16 height 16
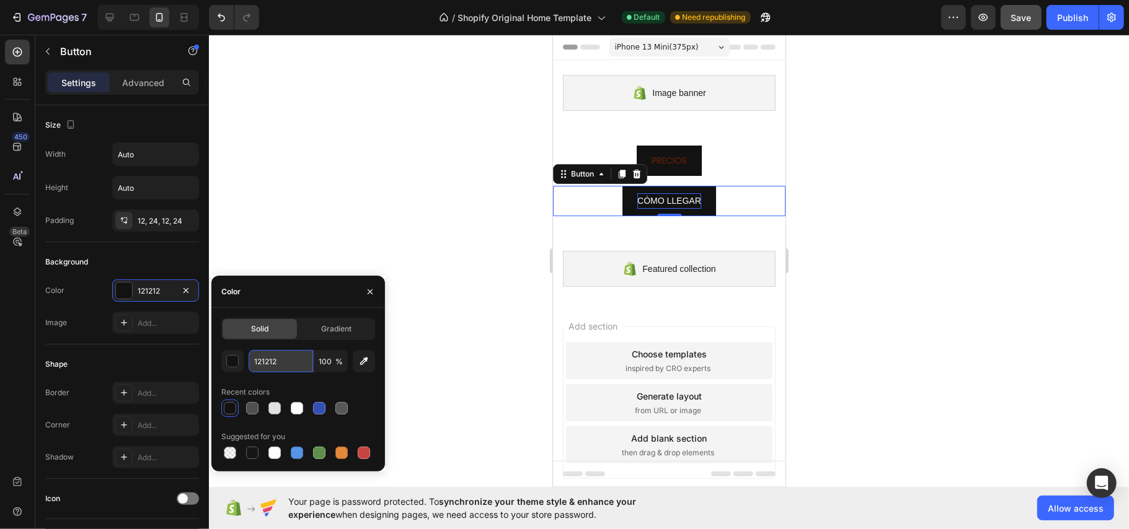
click at [273, 356] on input "121212" at bounding box center [281, 361] width 64 height 22
paste input "#dfa946"
type input "#dfa946"
click at [345, 244] on div at bounding box center [669, 282] width 920 height 495
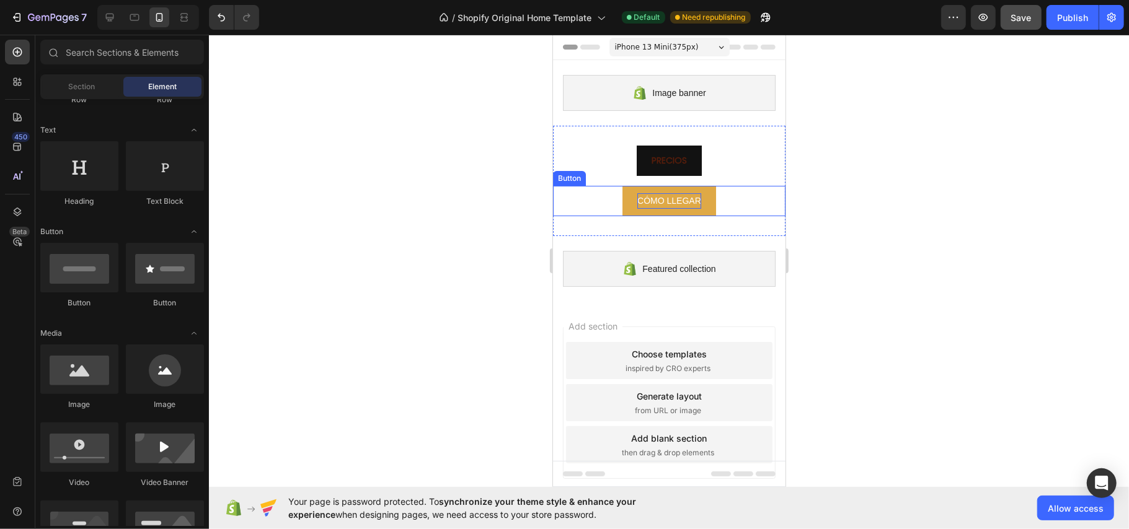
click at [684, 198] on p "CÓMO LLEGAR" at bounding box center [669, 200] width 64 height 15
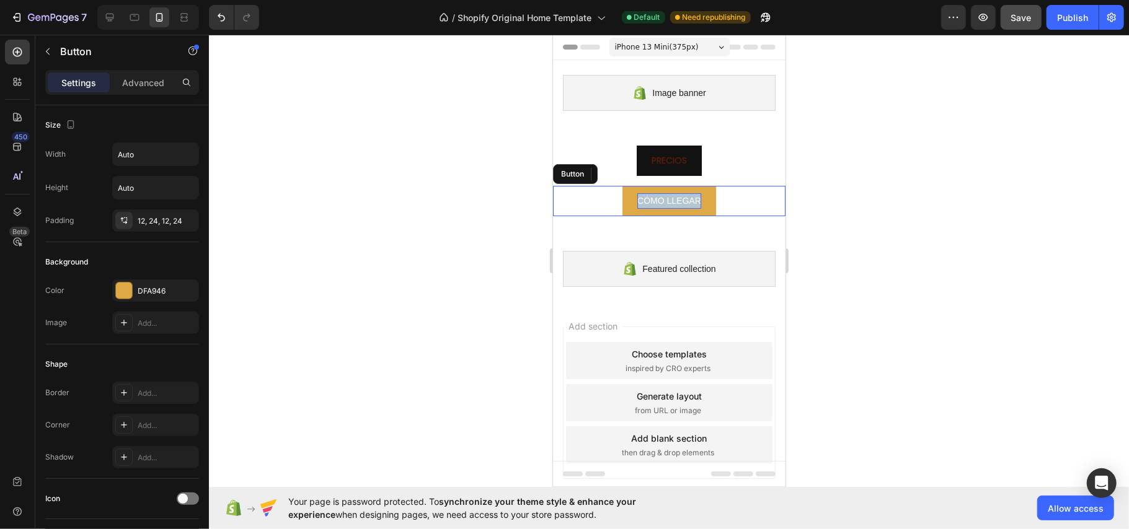
click at [684, 198] on p "CÓMO LLEGAR" at bounding box center [669, 200] width 64 height 15
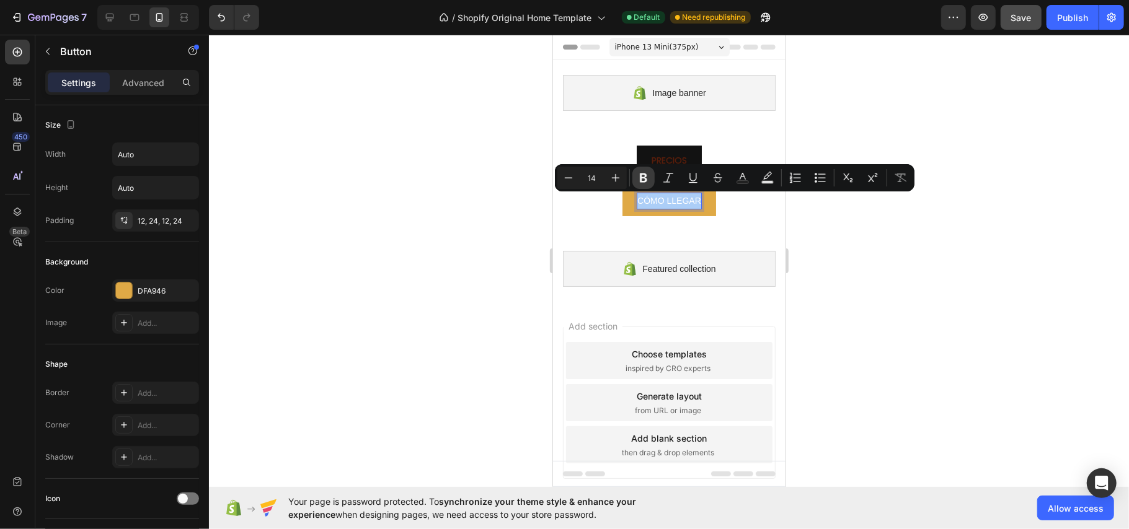
click at [652, 177] on button "Bold" at bounding box center [643, 178] width 22 height 22
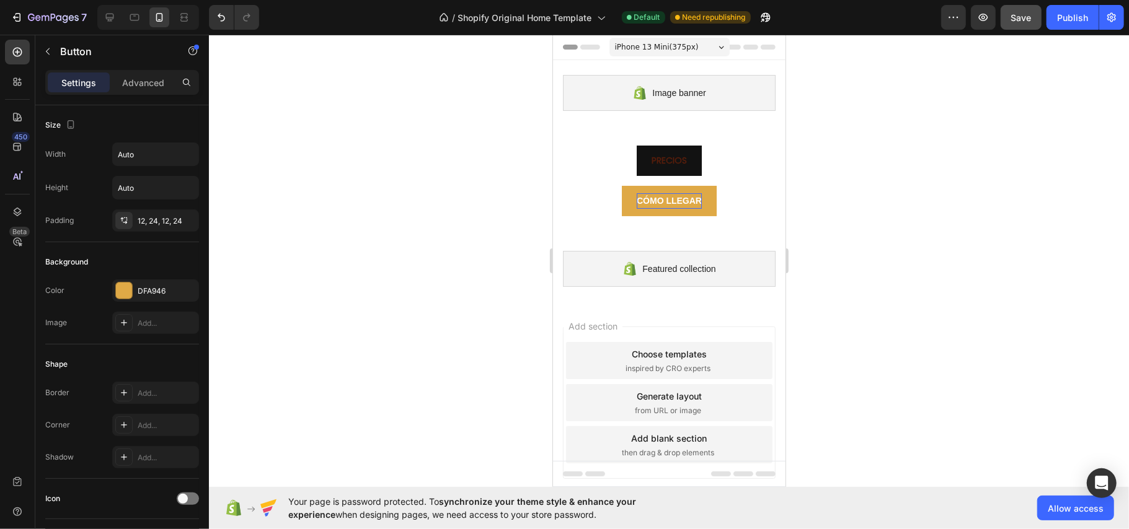
click at [662, 198] on strong "CÓMO LLEGAR" at bounding box center [668, 200] width 65 height 10
drag, startPoint x: 809, startPoint y: 212, endPoint x: 193, endPoint y: 164, distance: 617.9
click at [809, 212] on div at bounding box center [669, 282] width 920 height 495
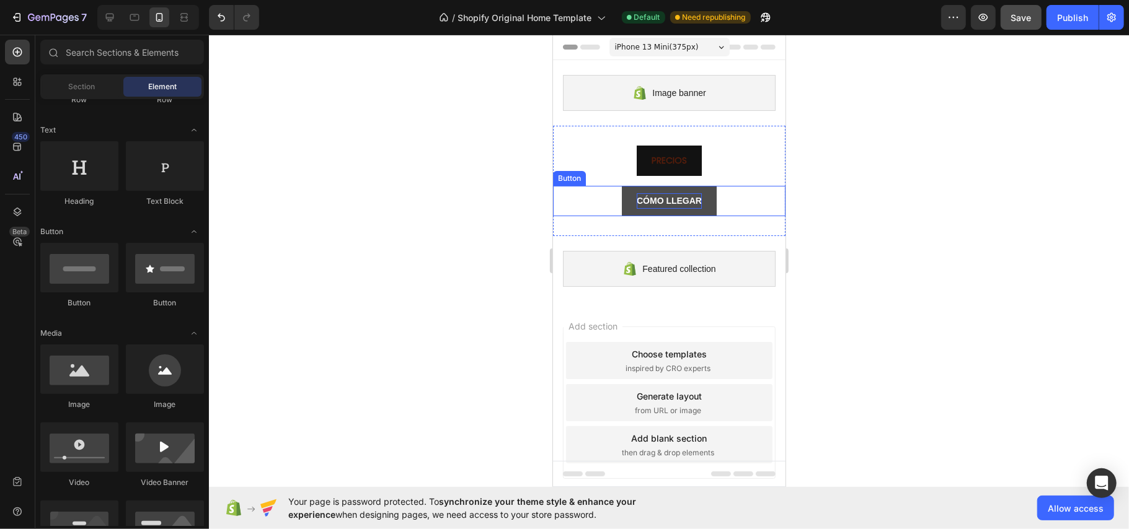
click at [674, 200] on strong "CÓMO LLEGAR" at bounding box center [668, 200] width 65 height 10
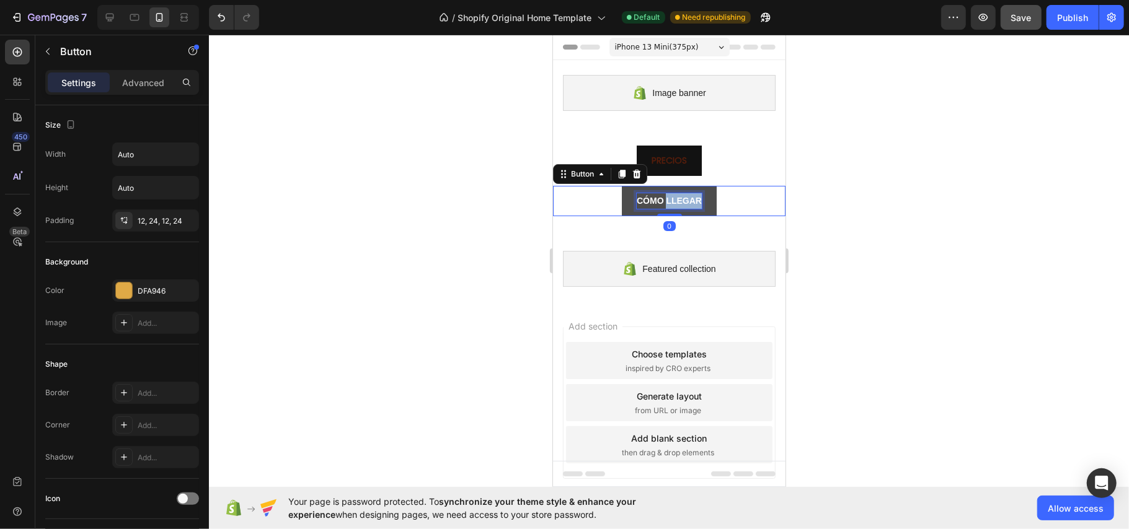
click at [661, 201] on strong "CÓMO LLEGAR" at bounding box center [668, 200] width 65 height 10
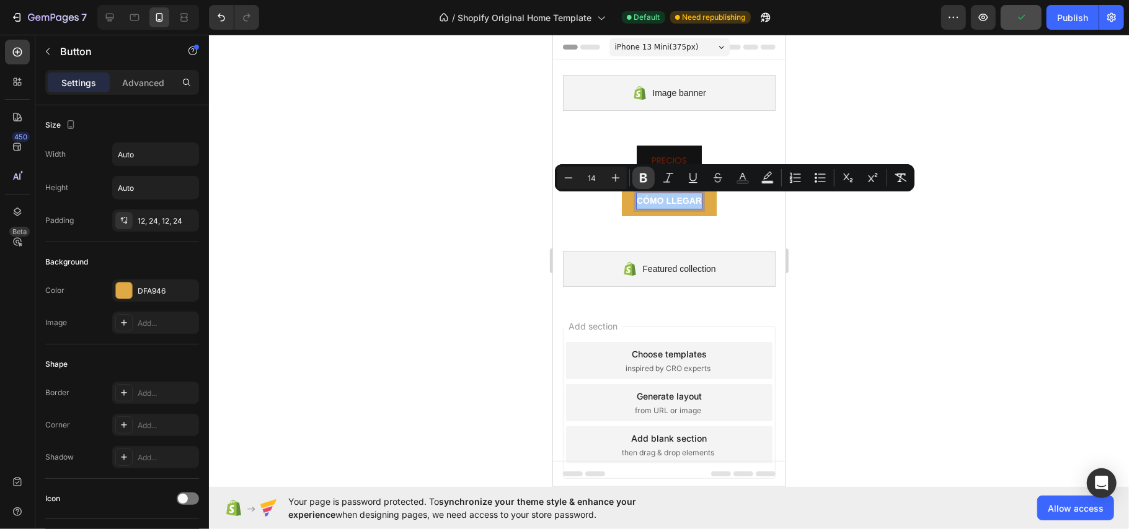
drag, startPoint x: 642, startPoint y: 183, endPoint x: 201, endPoint y: 202, distance: 441.7
click at [642, 183] on icon "Editor contextual toolbar" at bounding box center [643, 178] width 12 height 12
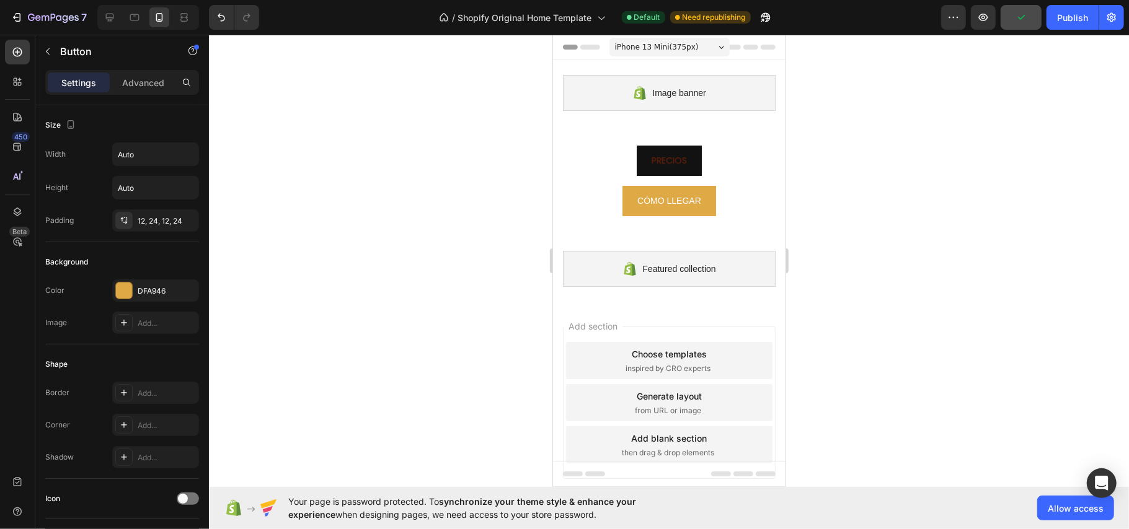
click at [816, 257] on div at bounding box center [669, 282] width 920 height 495
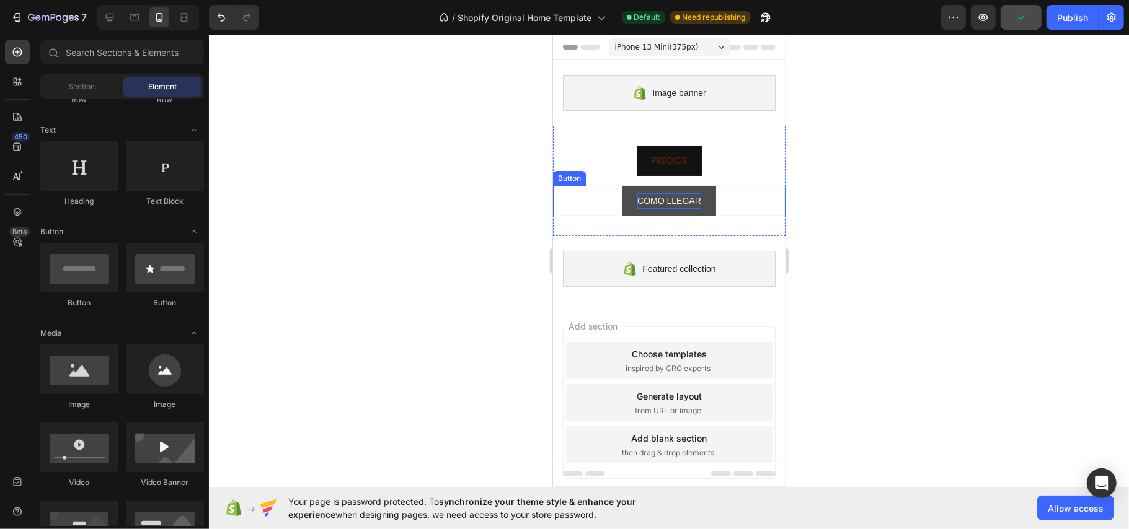
click at [667, 206] on p "CÓMO LLEGAR" at bounding box center [669, 200] width 64 height 15
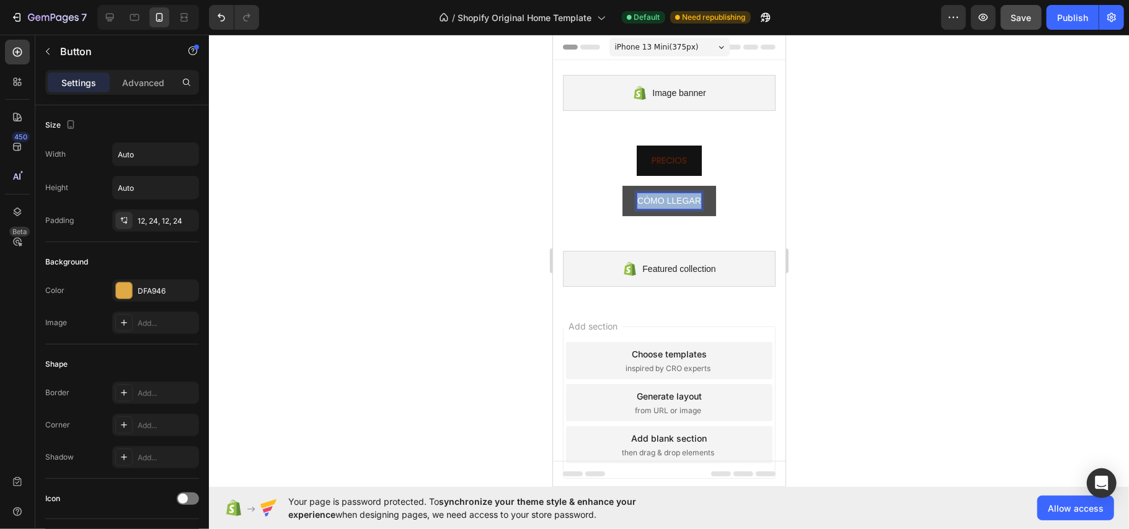
click at [667, 205] on p "CÓMO LLEGAR" at bounding box center [669, 200] width 64 height 15
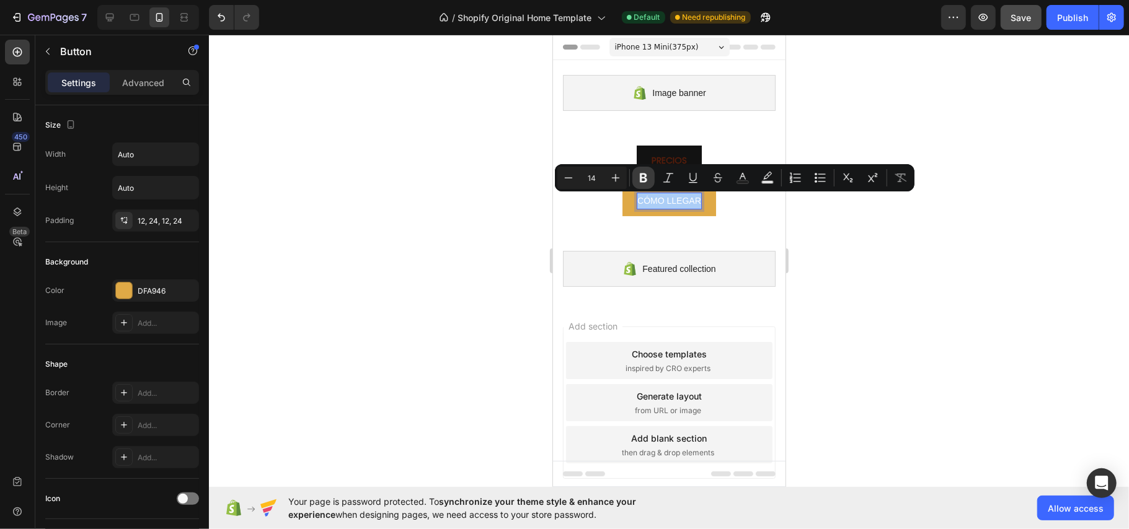
click at [640, 179] on icon "Editor contextual toolbar" at bounding box center [643, 178] width 7 height 9
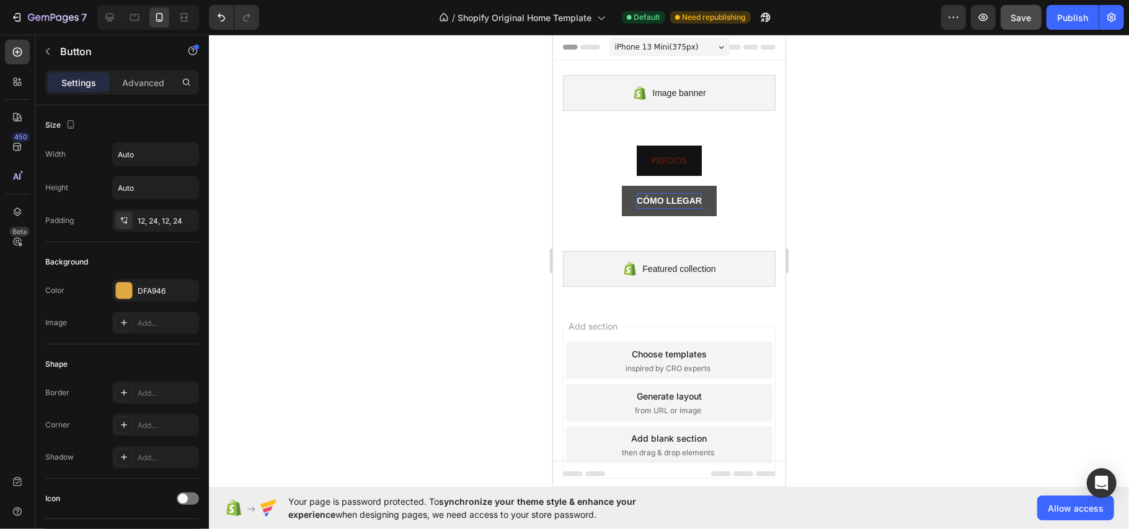
click at [679, 199] on strong "CÓMO LLEGAR" at bounding box center [668, 200] width 65 height 10
click at [723, 210] on div "CÓMO LLEGAR Button 0" at bounding box center [668, 200] width 232 height 30
click at [694, 209] on button "CÓMO LLEGAR" at bounding box center [668, 200] width 95 height 30
click at [681, 203] on strong "CÓMO LLEGAR" at bounding box center [668, 200] width 65 height 10
click at [677, 201] on strong "CÓMO LLEGAR" at bounding box center [668, 200] width 65 height 10
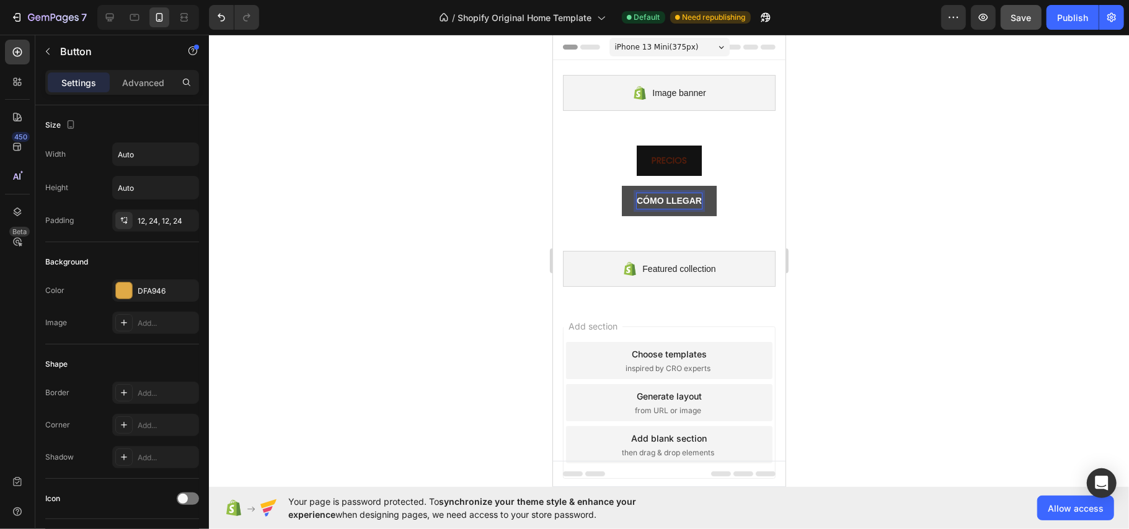
click at [681, 200] on strong "CÓMO LLEGAR" at bounding box center [668, 200] width 65 height 10
click at [679, 200] on strong "CÓMO LLEGAR" at bounding box center [668, 200] width 65 height 10
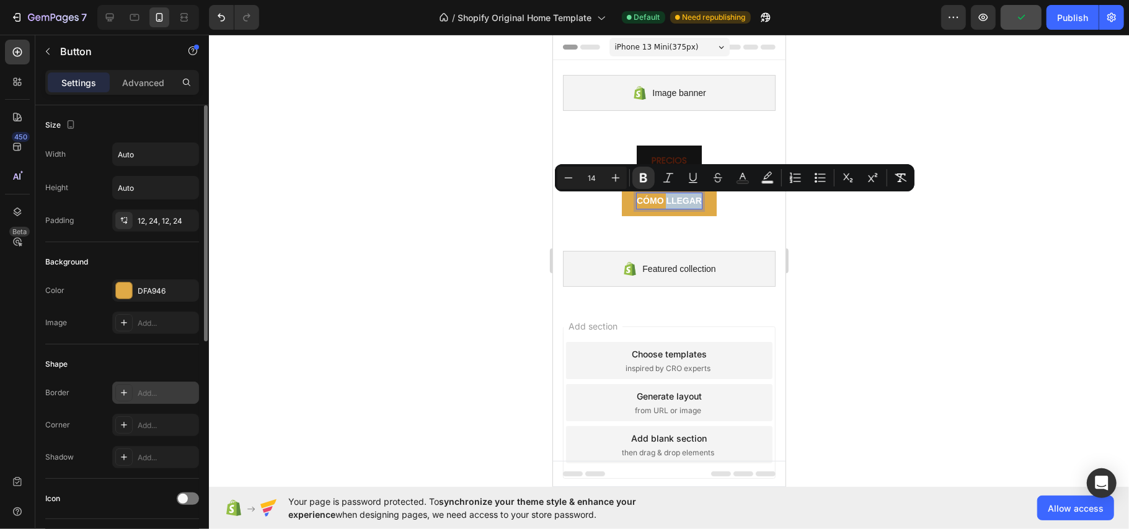
scroll to position [413, 0]
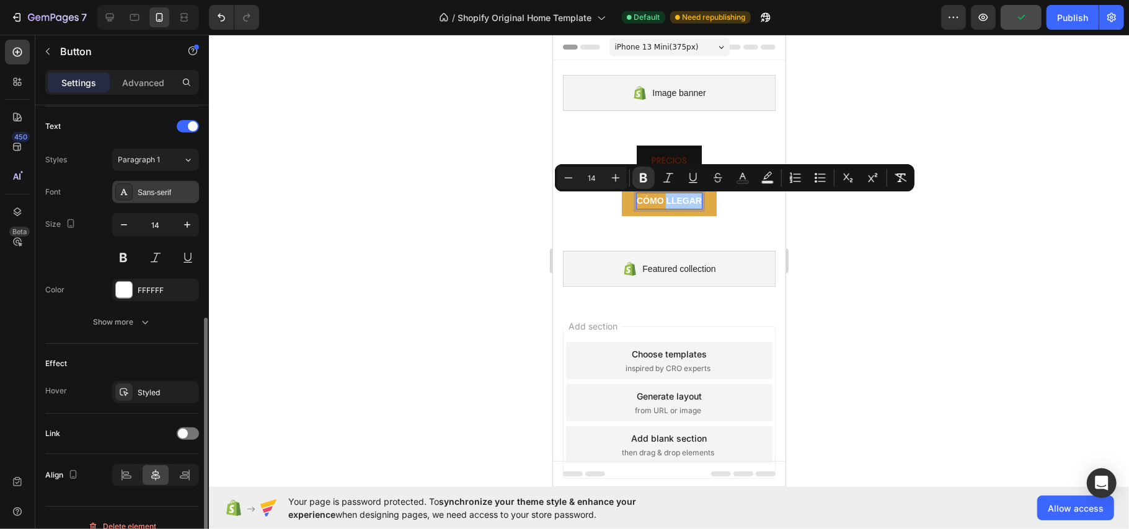
click at [157, 201] on div "Sans-serif" at bounding box center [155, 192] width 87 height 22
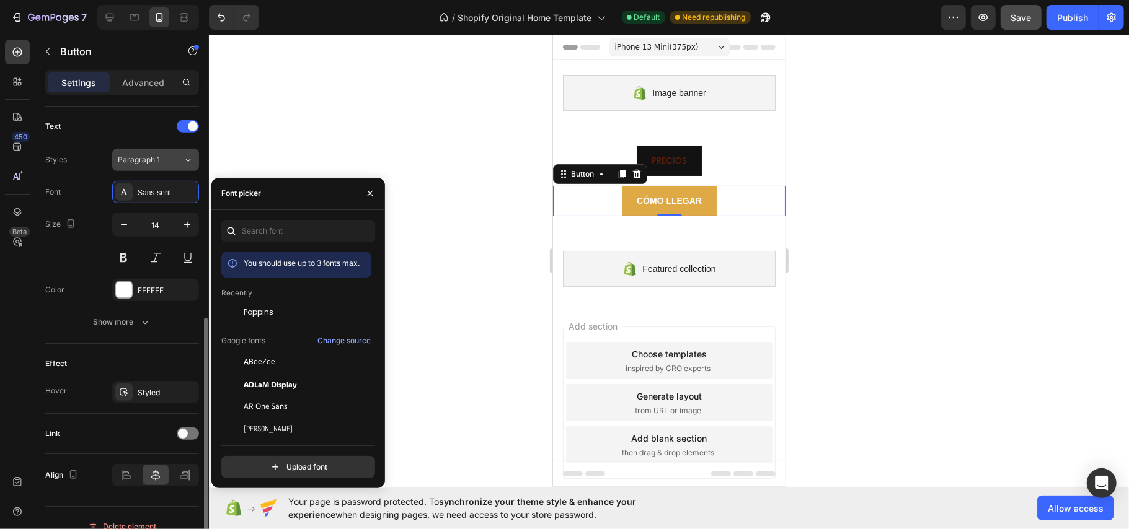
click at [142, 161] on span "Paragraph 1" at bounding box center [139, 159] width 42 height 11
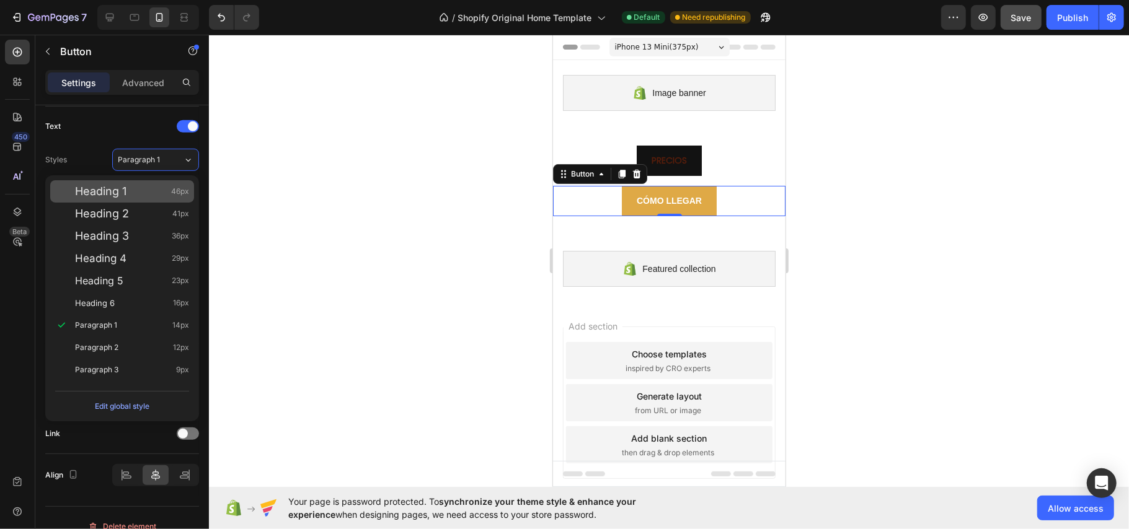
click at [149, 189] on div "Heading 1 46px" at bounding box center [132, 191] width 114 height 12
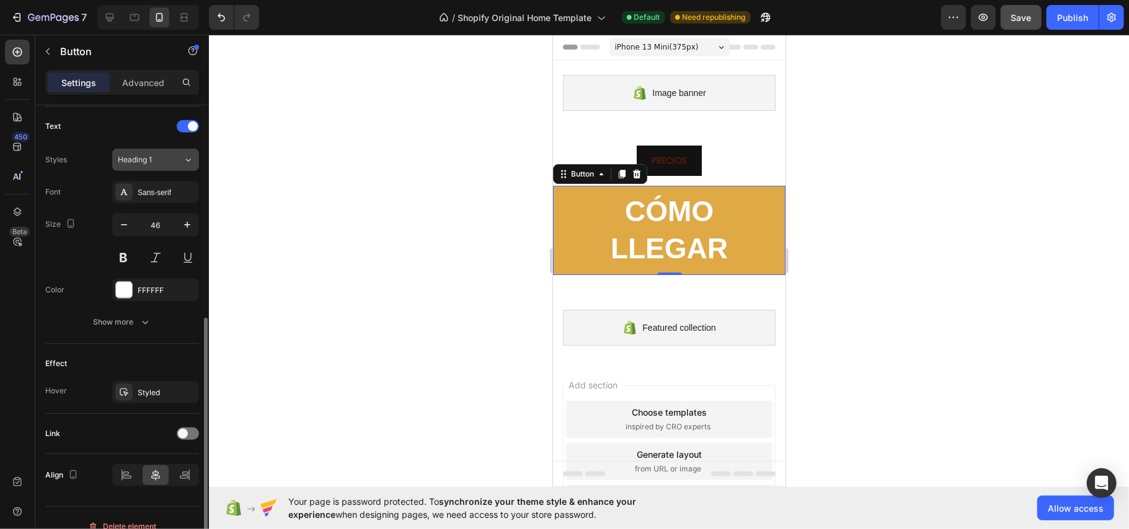
click at [154, 165] on div "Heading 1" at bounding box center [143, 159] width 50 height 11
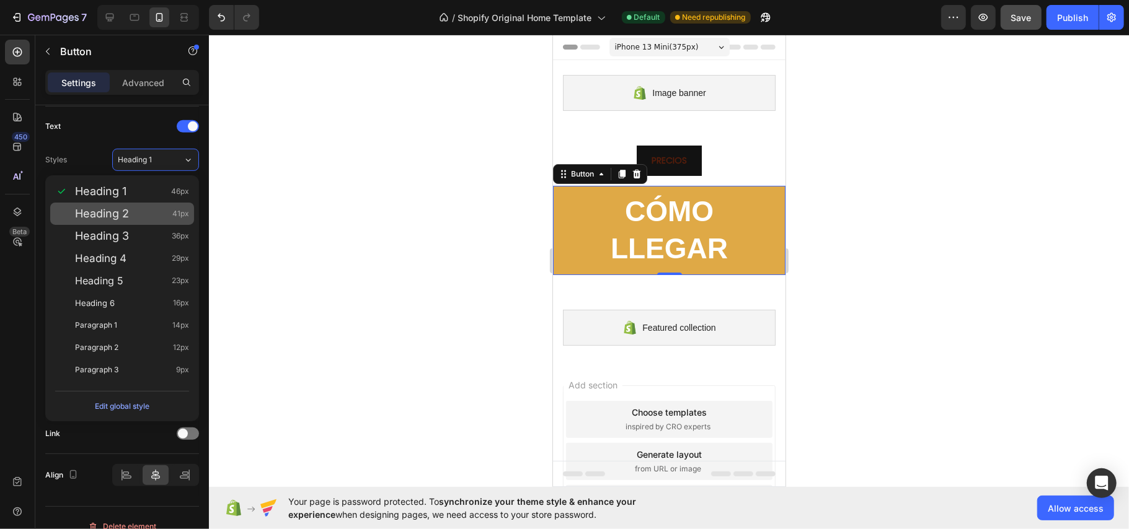
click at [147, 211] on div "Heading 2 41px" at bounding box center [132, 214] width 114 height 12
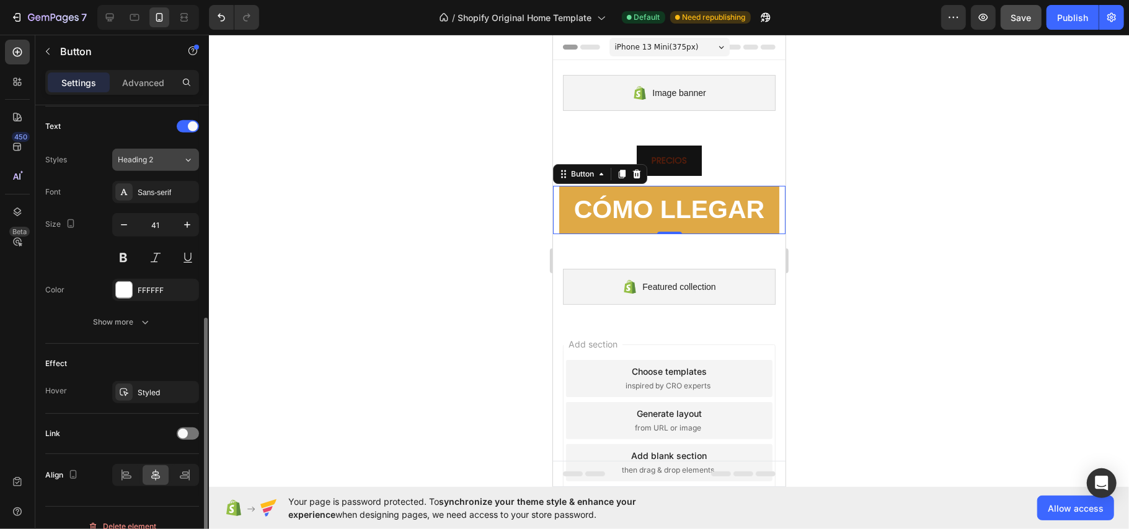
click at [149, 169] on button "Heading 2" at bounding box center [155, 160] width 87 height 22
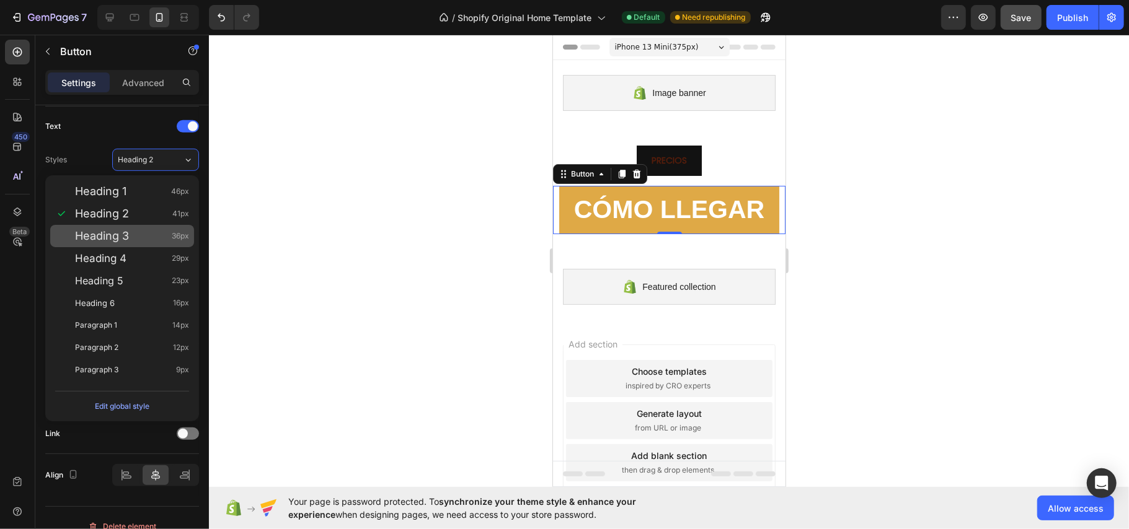
click at [148, 237] on div "Heading 3 36px" at bounding box center [132, 236] width 114 height 12
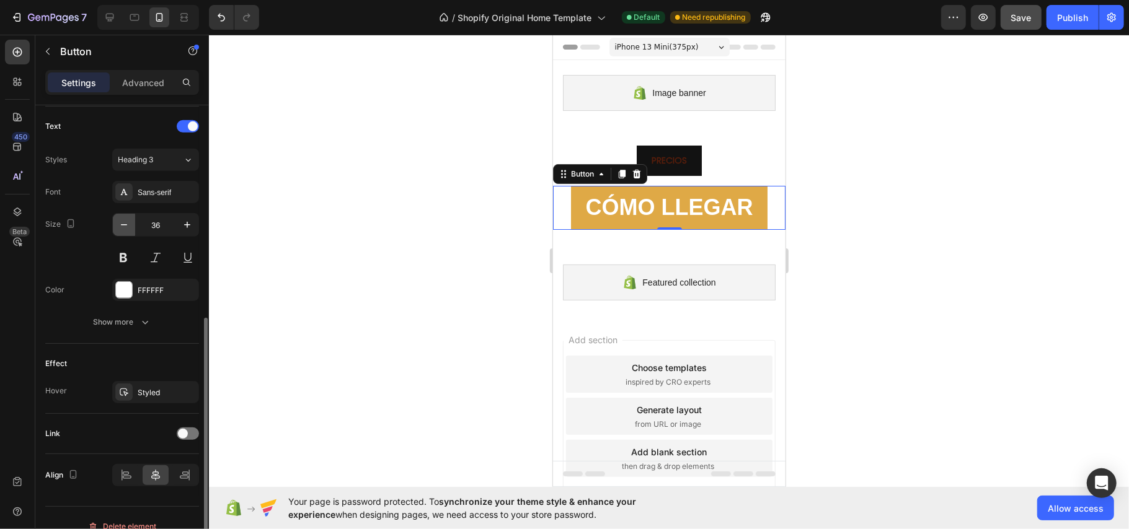
click at [125, 229] on icon "button" at bounding box center [124, 225] width 12 height 12
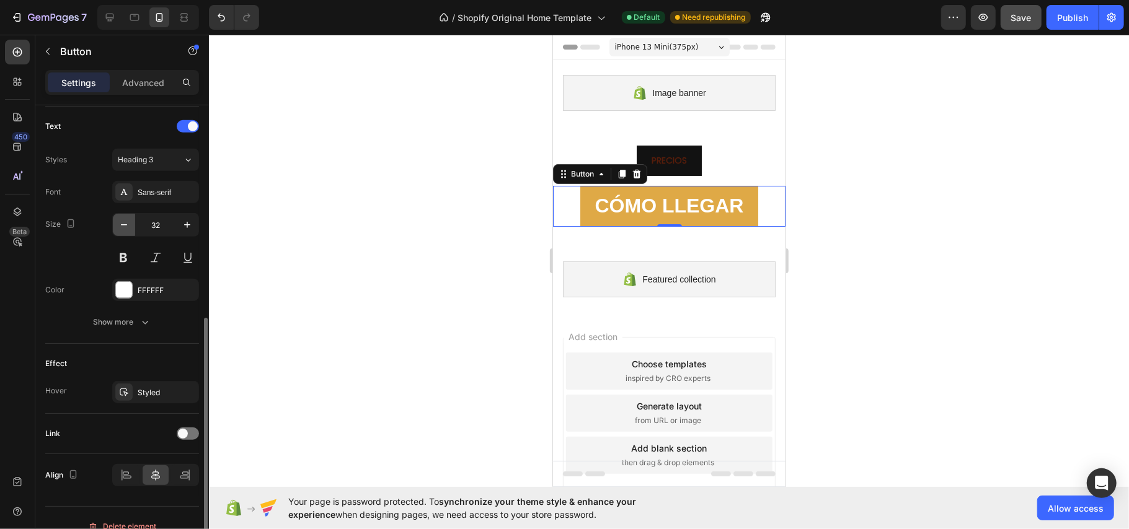
click at [125, 229] on icon "button" at bounding box center [124, 225] width 12 height 12
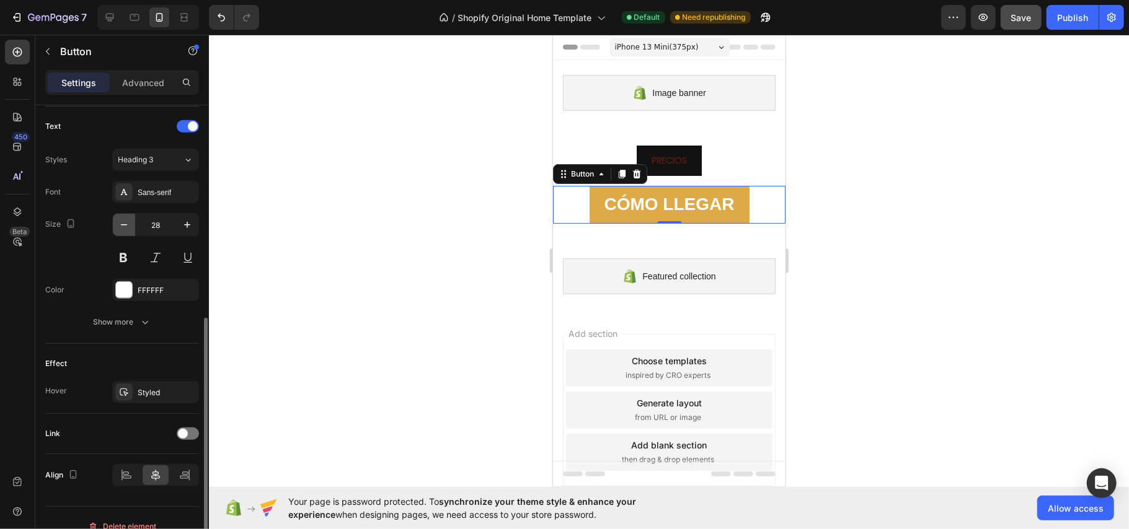
type input "27"
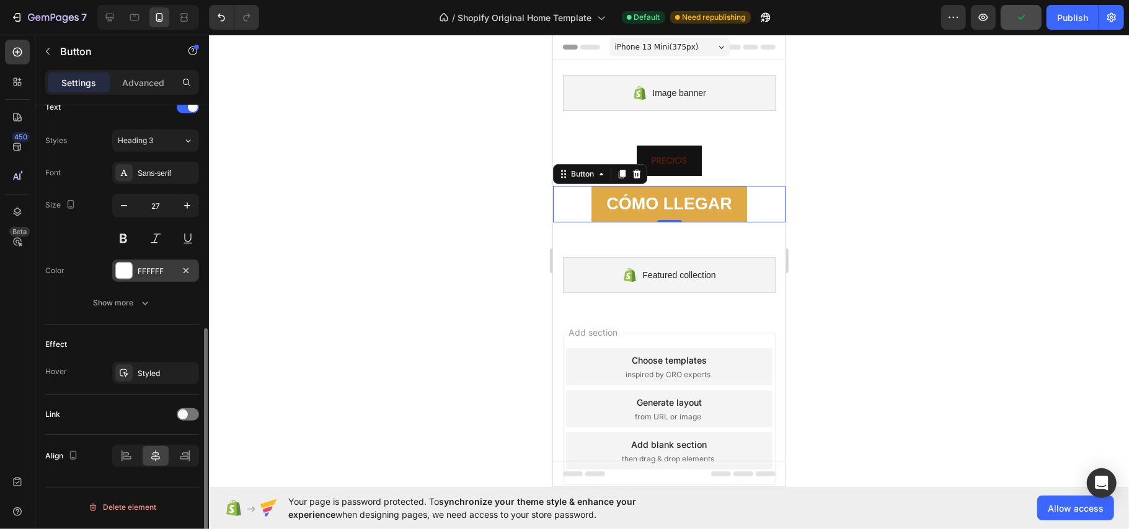
click at [128, 273] on div at bounding box center [124, 271] width 16 height 16
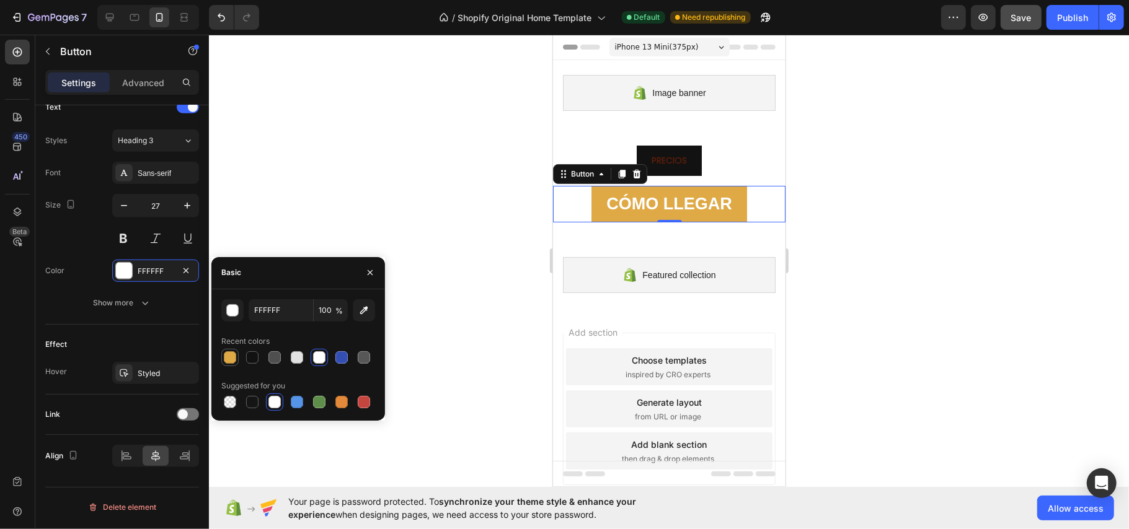
click at [228, 356] on div at bounding box center [230, 357] width 12 height 12
type input "FFFFFF"
click at [127, 305] on div "Show more" at bounding box center [123, 303] width 58 height 12
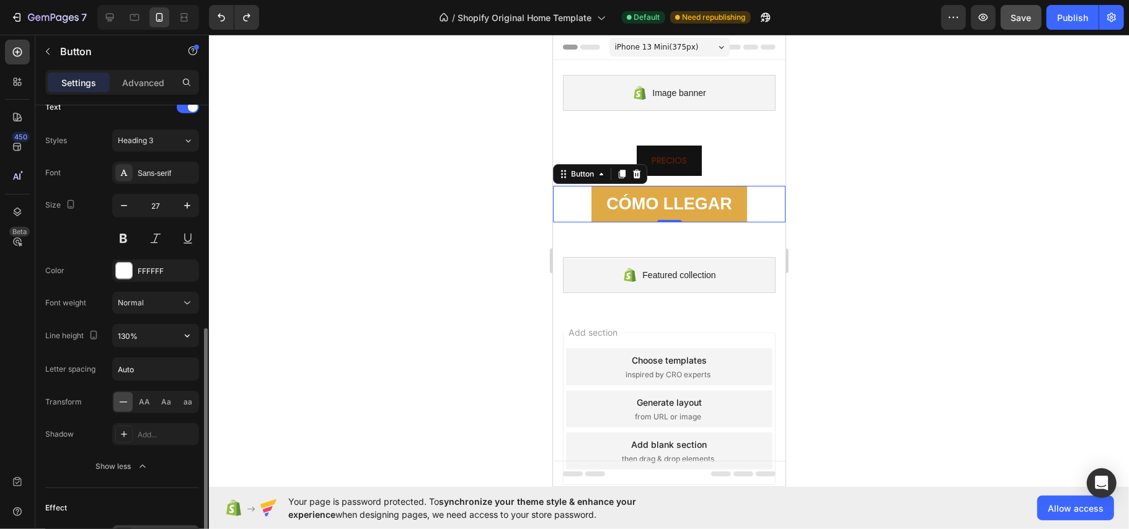
scroll to position [596, 0]
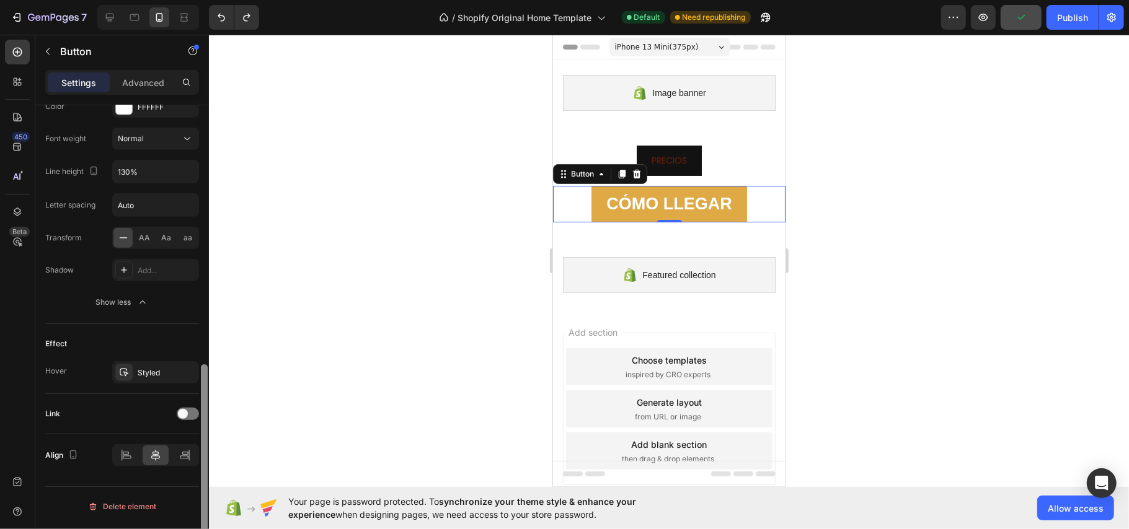
click at [201, 424] on div at bounding box center [204, 334] width 9 height 459
click at [183, 418] on span at bounding box center [183, 414] width 10 height 10
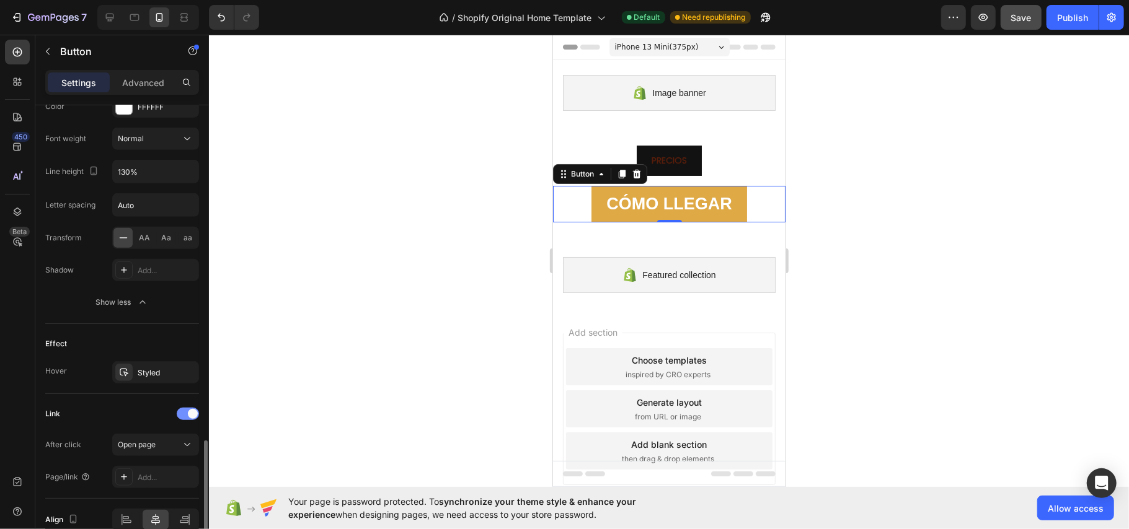
scroll to position [661, 0]
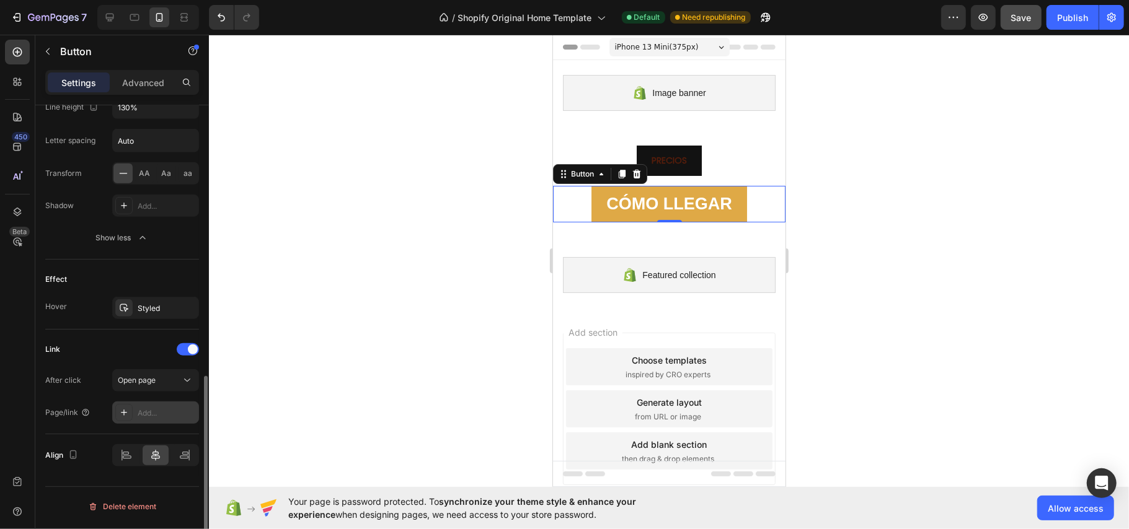
click at [159, 415] on div "Add..." at bounding box center [167, 413] width 58 height 11
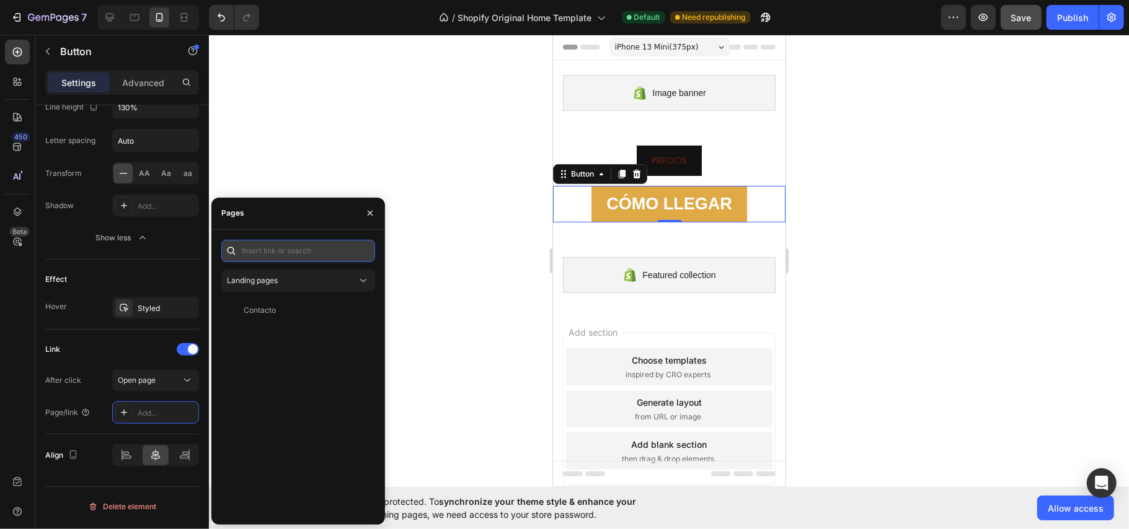
click at [301, 249] on input "text" at bounding box center [298, 251] width 154 height 22
paste input "#dfa946"
type input "#dfa946"
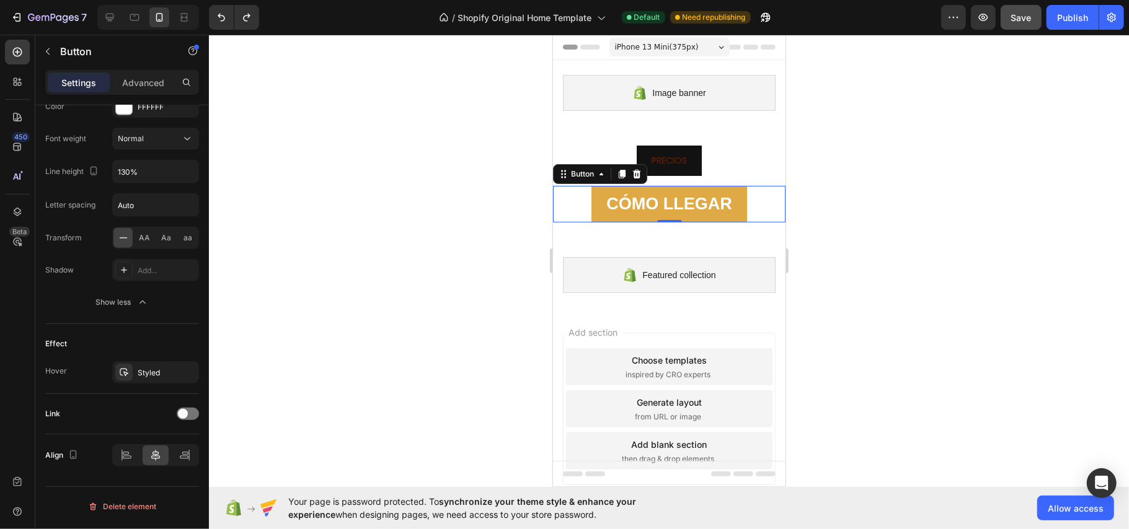
click at [379, 264] on div at bounding box center [669, 282] width 920 height 495
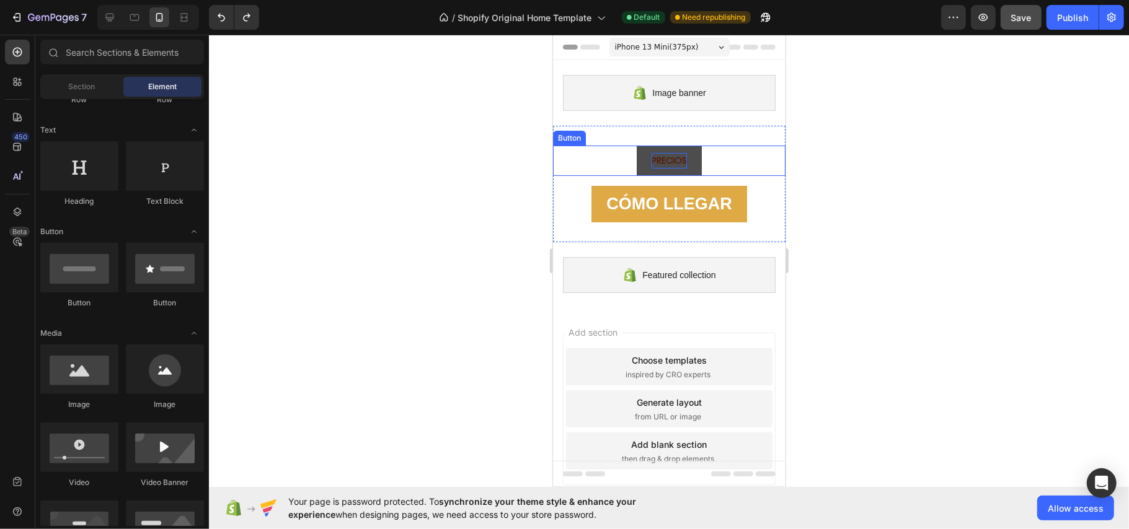
click at [671, 149] on button "PRECIOS" at bounding box center [668, 160] width 65 height 30
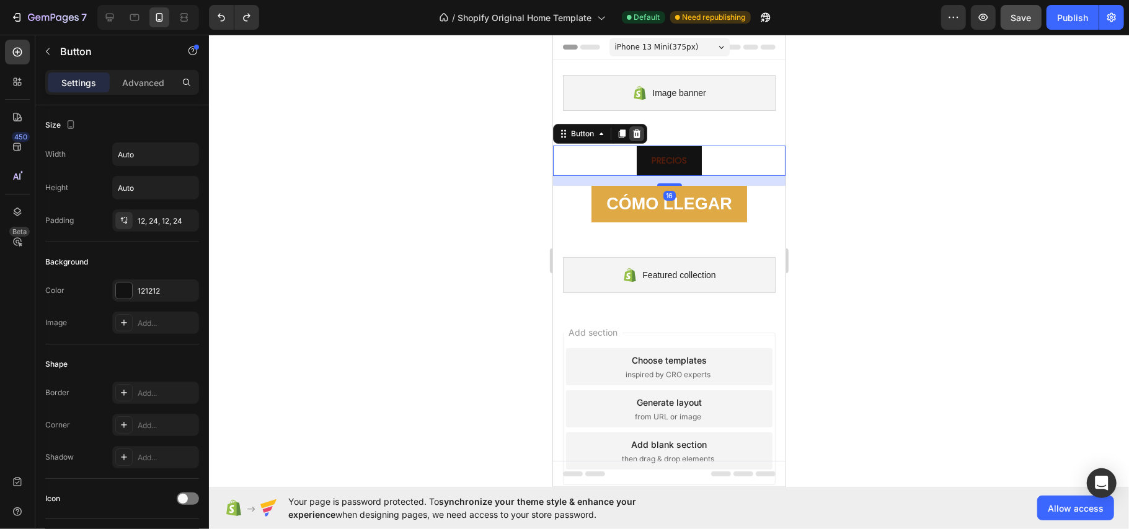
click at [641, 138] on icon at bounding box center [636, 133] width 10 height 10
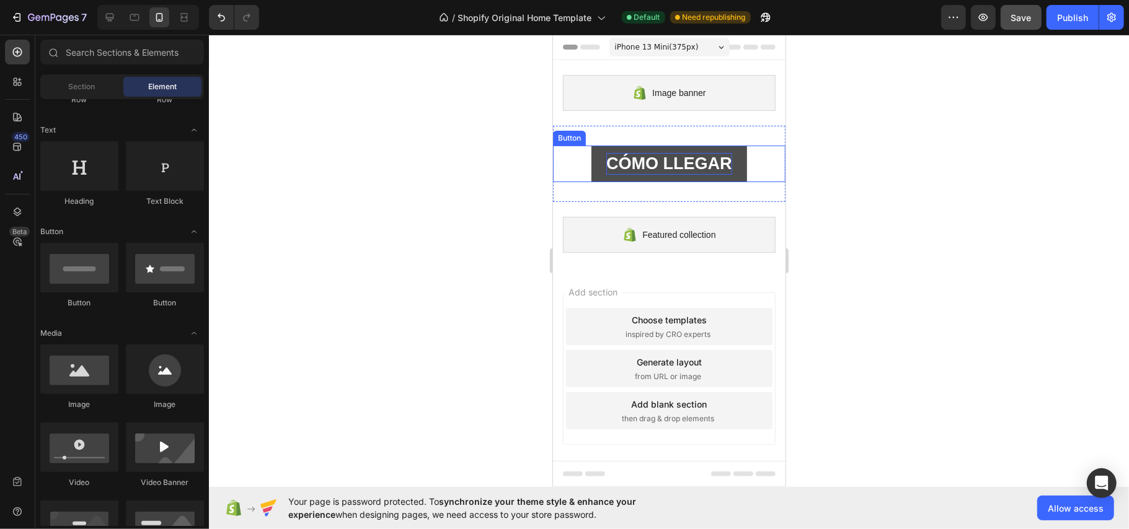
click at [662, 159] on strong "CÓMO LLEGAR" at bounding box center [669, 163] width 126 height 19
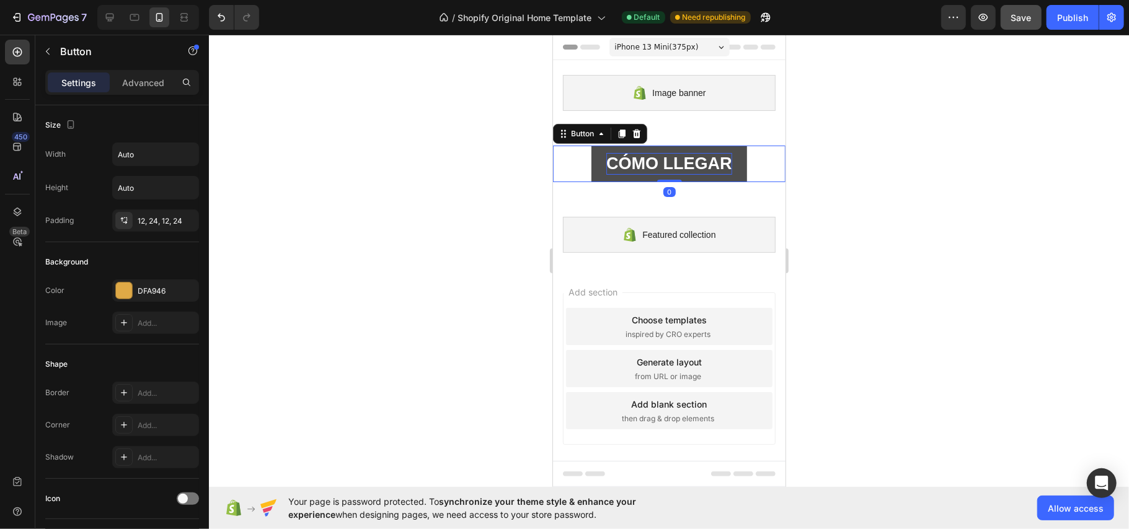
drag, startPoint x: 617, startPoint y: 128, endPoint x: 636, endPoint y: 168, distance: 44.1
click at [617, 131] on icon at bounding box center [621, 133] width 10 height 10
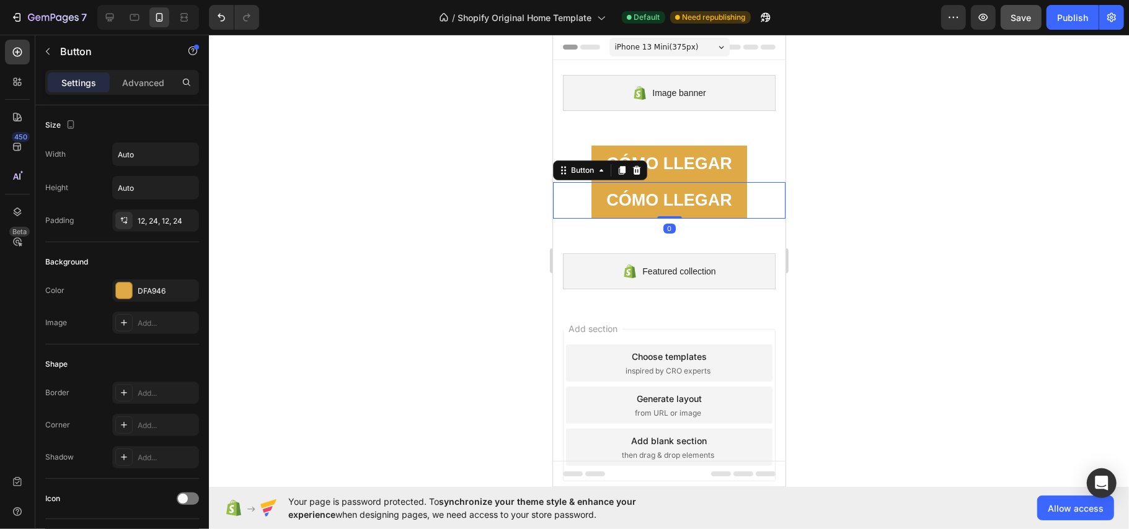
scroll to position [432, 0]
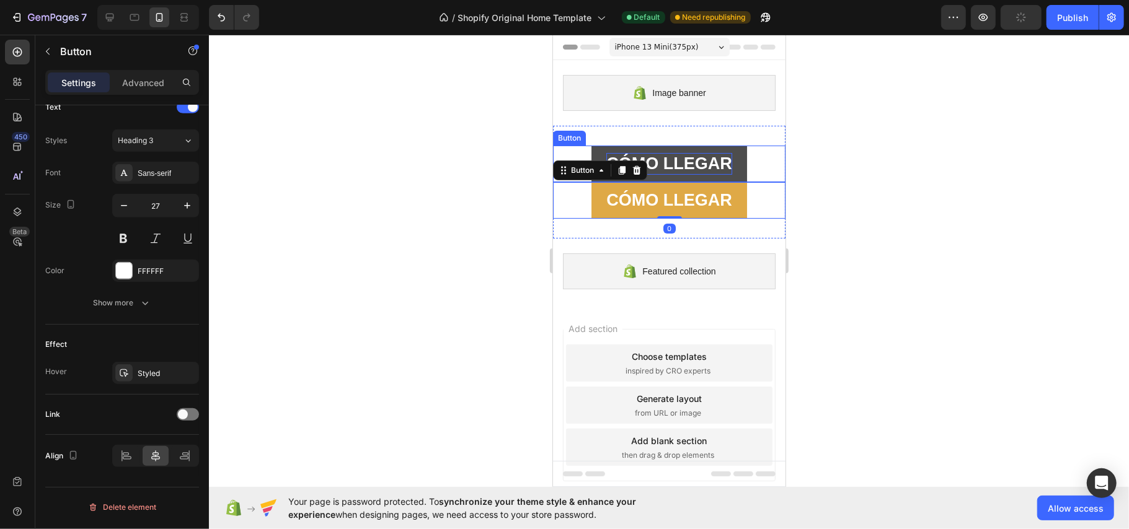
click at [669, 153] on p "CÓMO LLEGAR" at bounding box center [669, 163] width 126 height 22
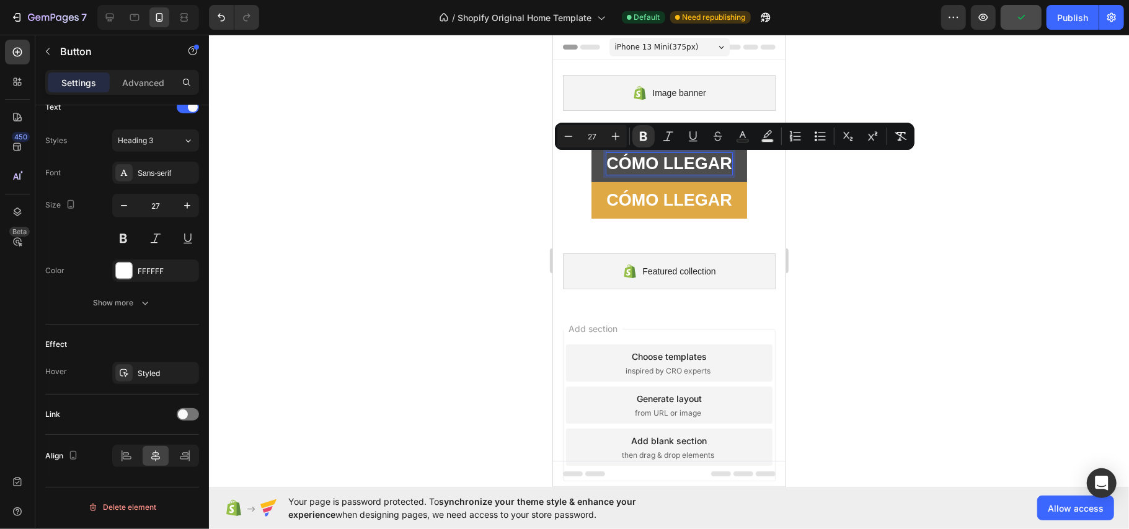
click at [669, 153] on p "CÓMO LLEGAR" at bounding box center [669, 163] width 126 height 22
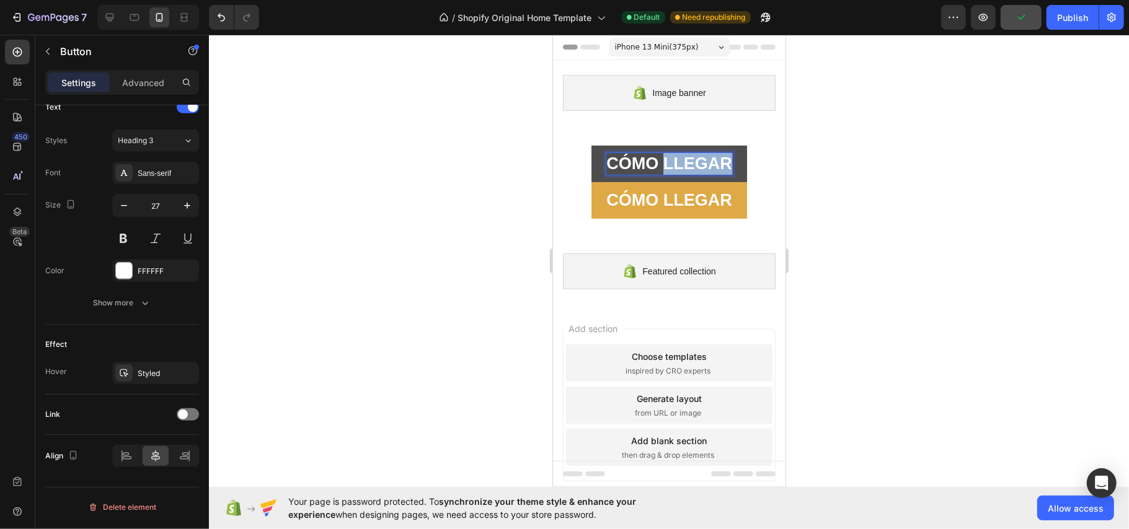
click at [671, 153] on p "CÓMO LLEGAR" at bounding box center [669, 163] width 126 height 22
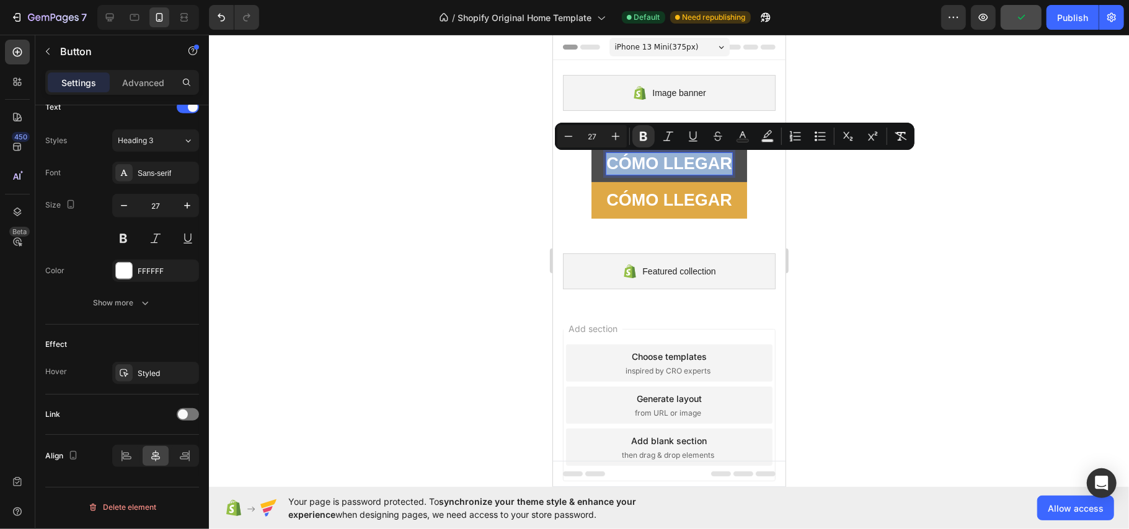
click at [671, 153] on p "CÓMO LLEGAR" at bounding box center [669, 163] width 126 height 22
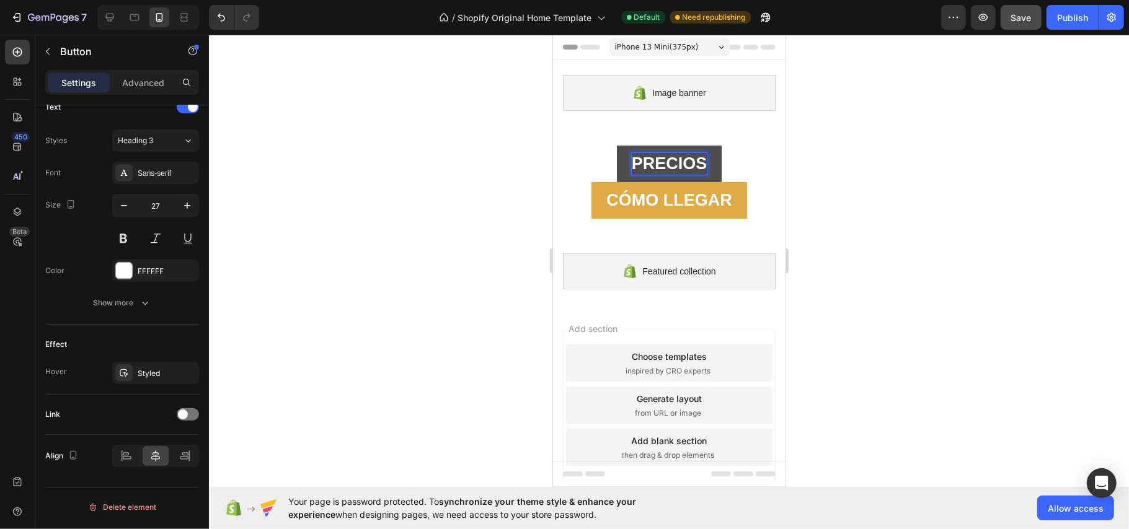
click at [893, 208] on div at bounding box center [669, 282] width 920 height 495
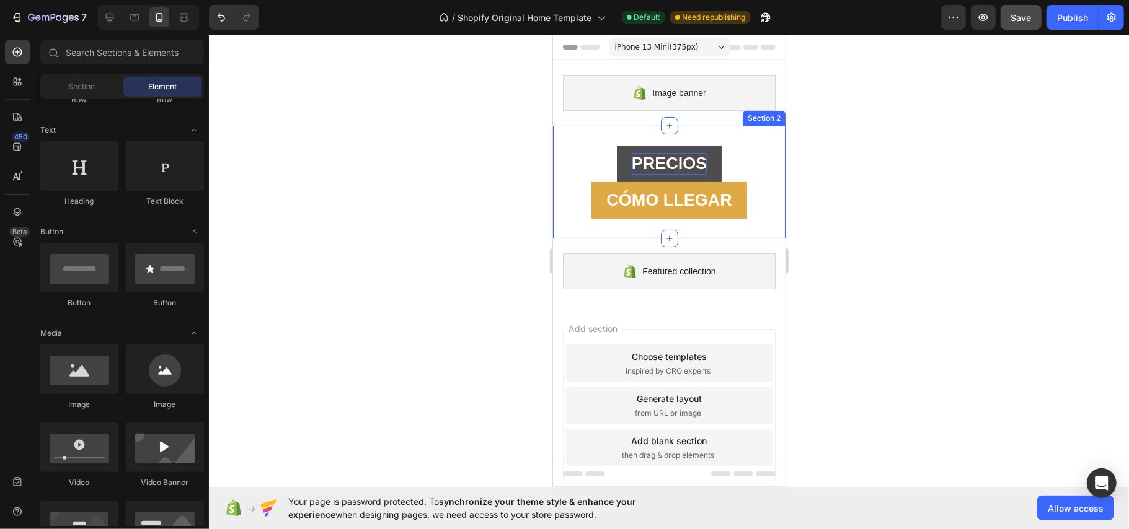
click at [715, 154] on div "PRECIOS Button" at bounding box center [668, 163] width 232 height 37
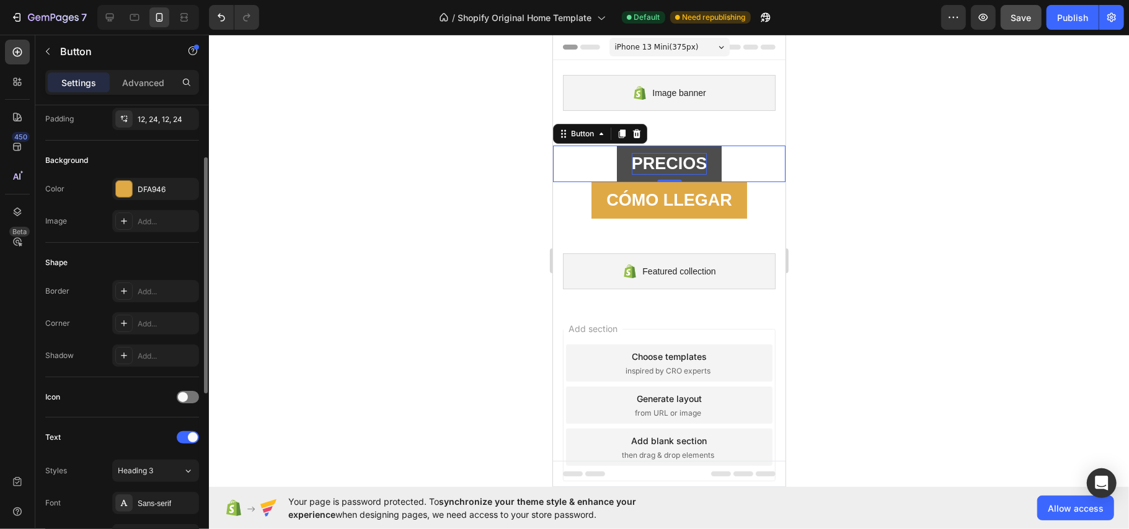
scroll to position [0, 0]
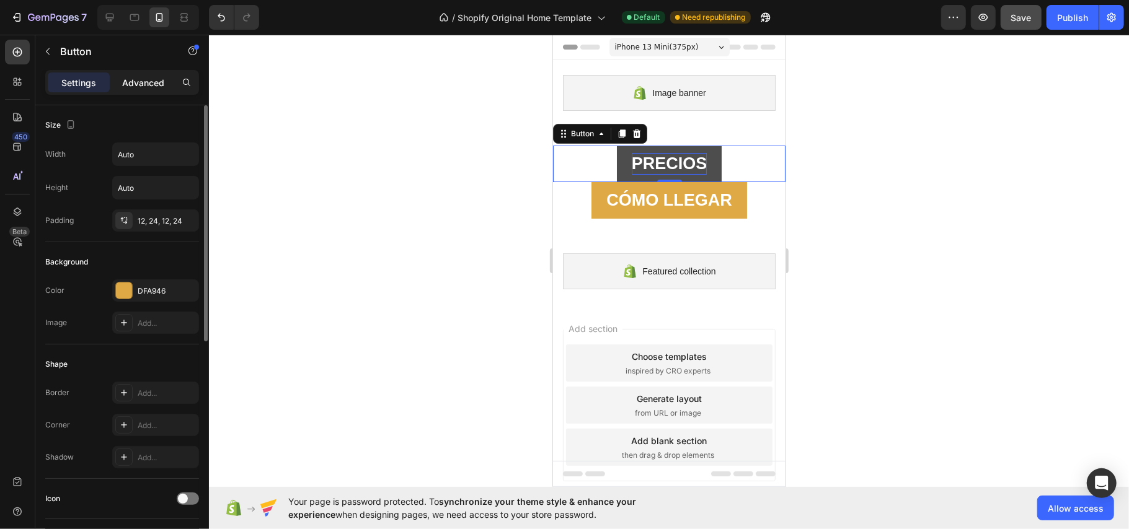
click at [125, 78] on p "Advanced" at bounding box center [143, 82] width 42 height 13
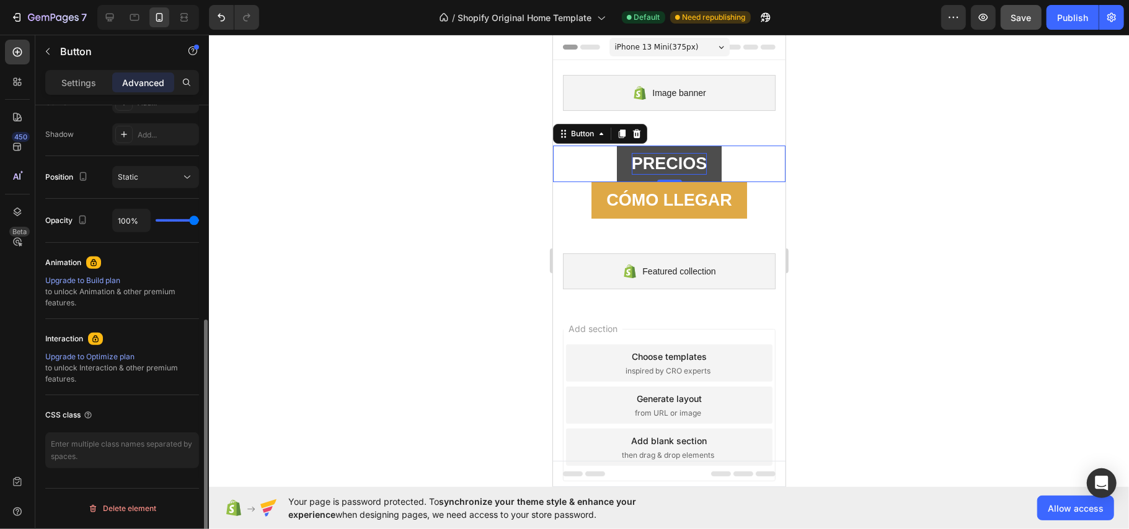
scroll to position [72, 0]
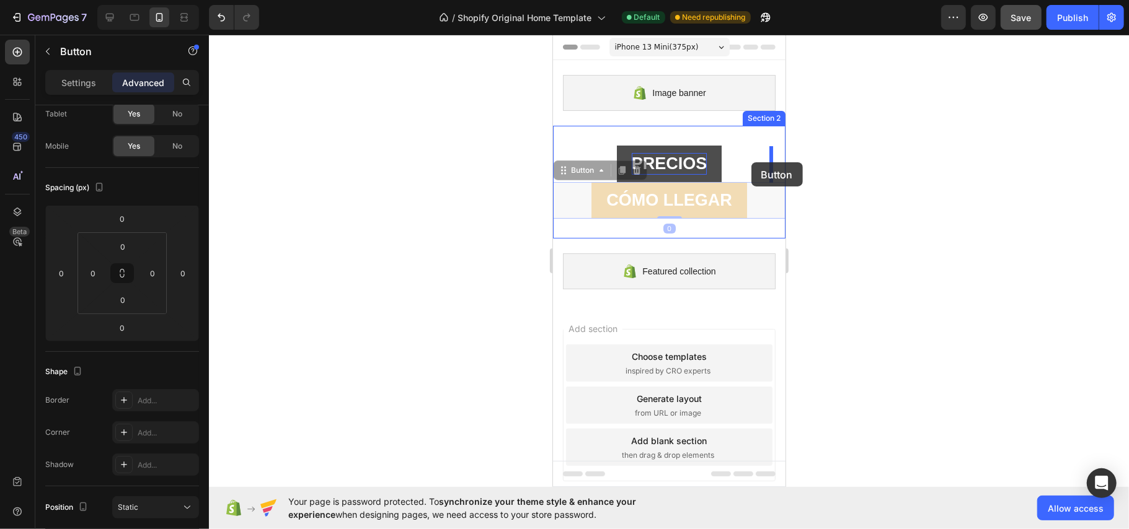
drag, startPoint x: 684, startPoint y: 205, endPoint x: 751, endPoint y: 162, distance: 79.3
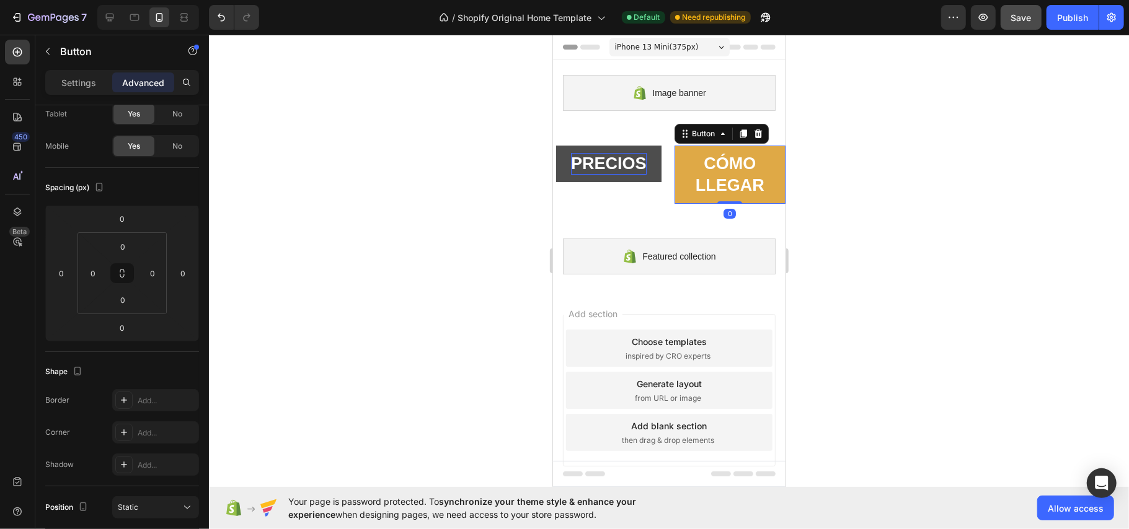
click at [974, 268] on div at bounding box center [669, 282] width 920 height 495
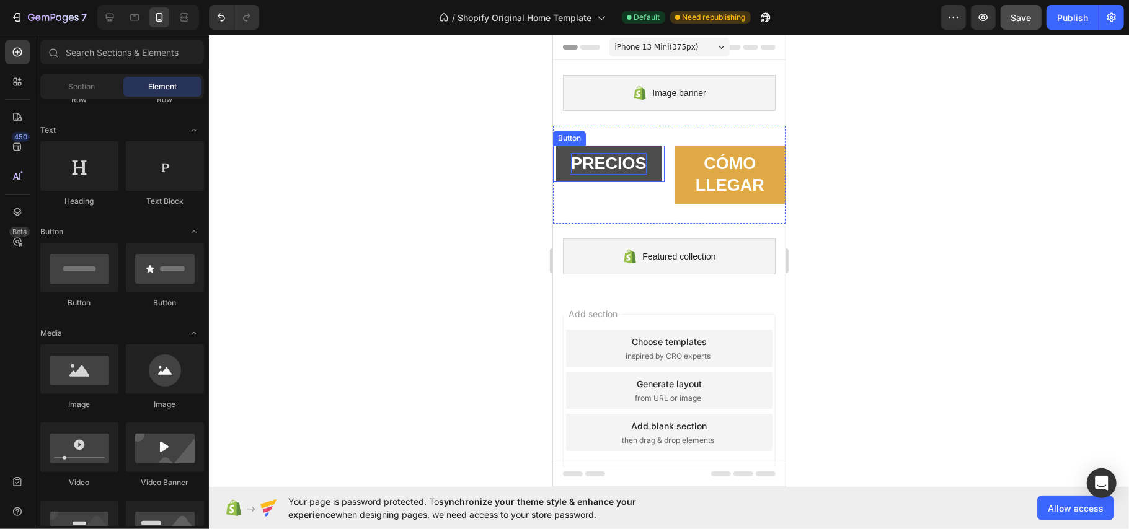
click at [610, 164] on strong "PRECIOS" at bounding box center [608, 163] width 76 height 19
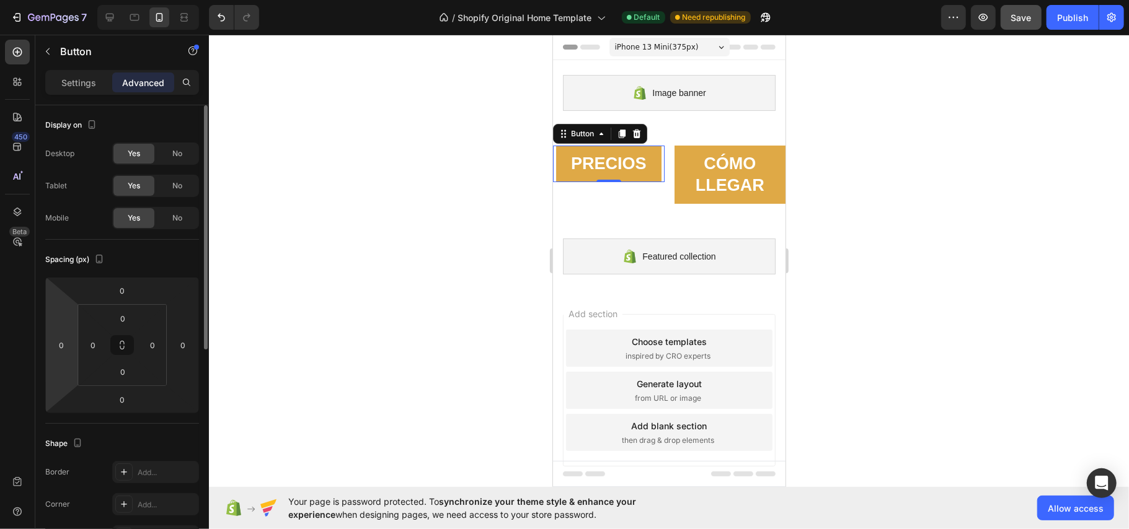
scroll to position [165, 0]
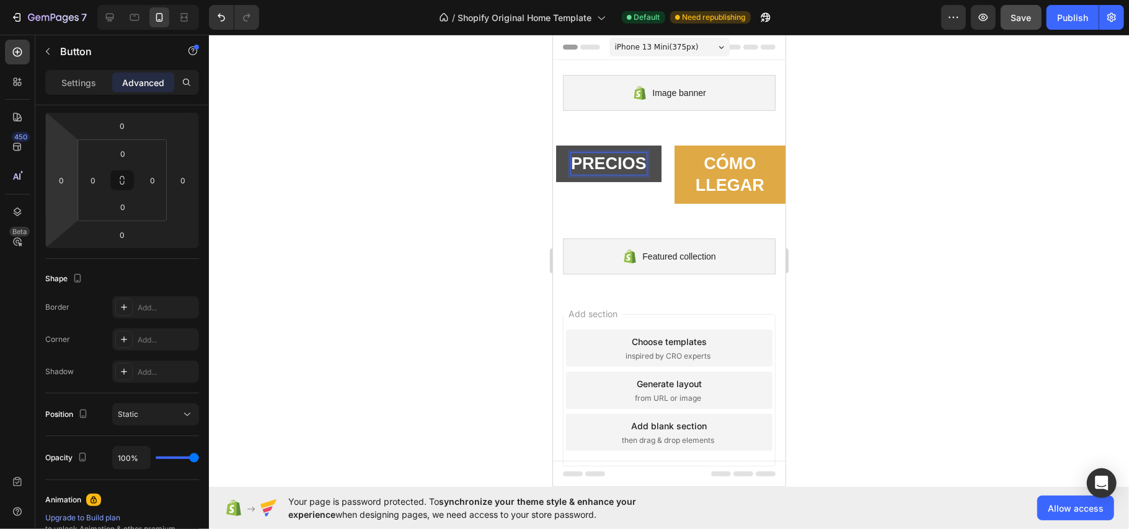
click at [615, 174] on p "PRECIOS" at bounding box center [608, 163] width 76 height 22
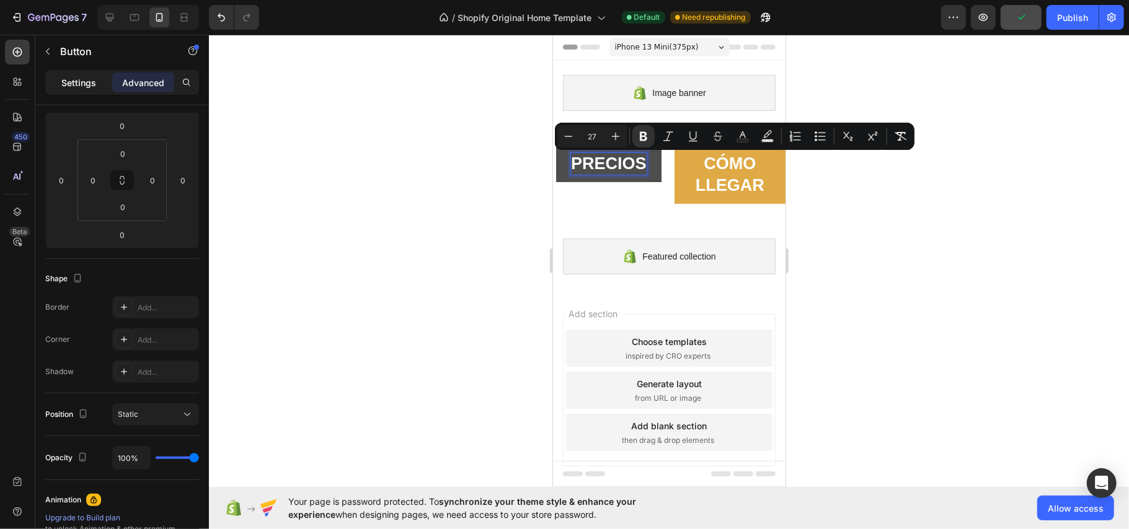
click at [72, 77] on p "Settings" at bounding box center [78, 82] width 35 height 13
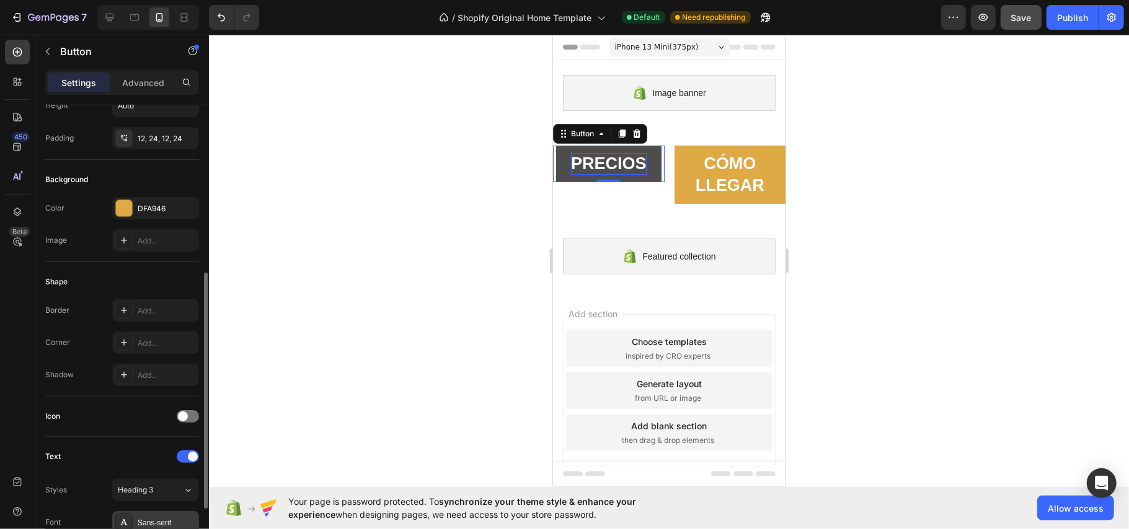
scroll to position [248, 0]
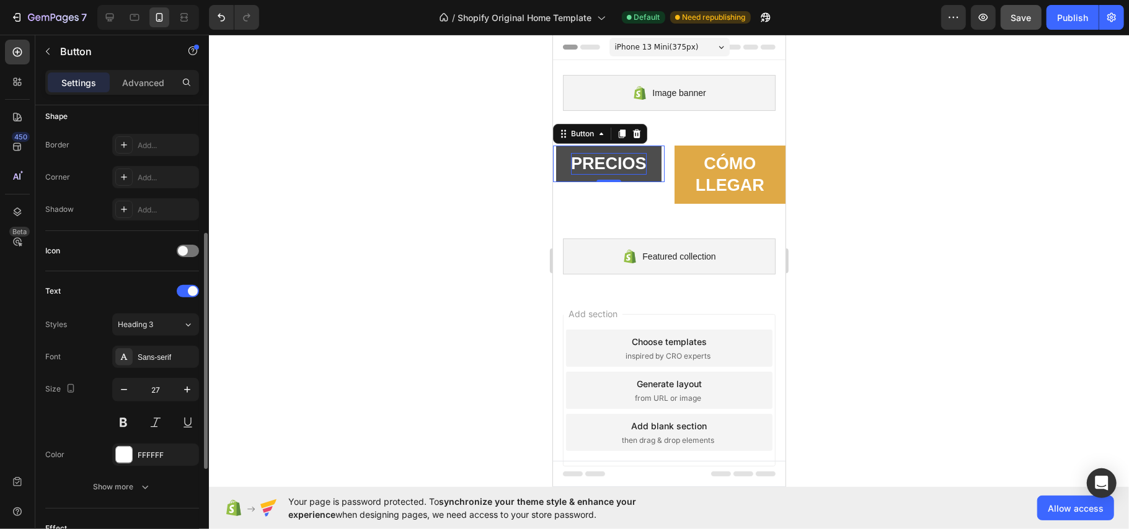
click at [137, 370] on div "Font Sans-serif Size 27 Color FFFFFF Show more" at bounding box center [122, 422] width 154 height 152
click at [144, 358] on div "Sans-serif" at bounding box center [167, 357] width 58 height 11
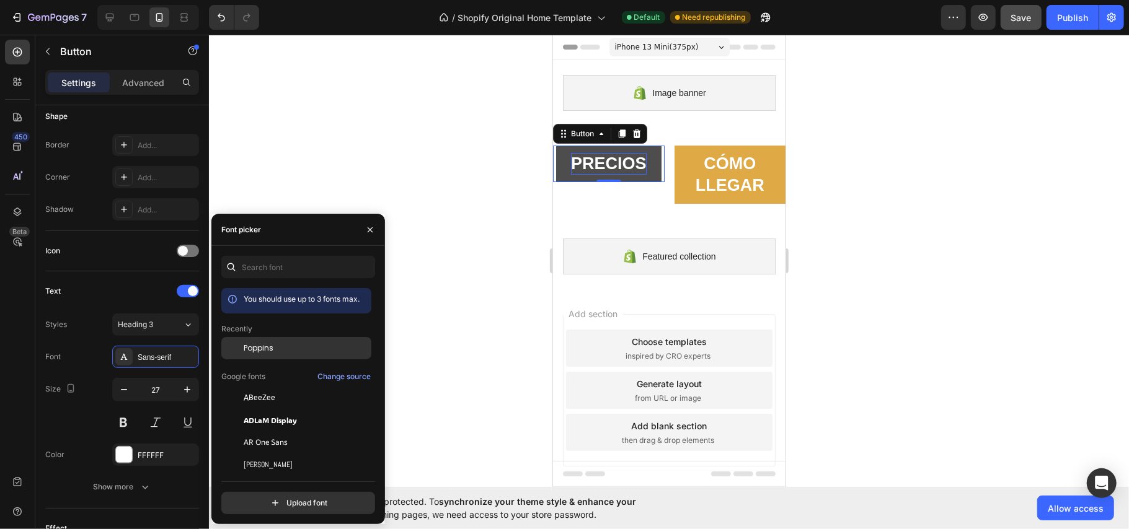
click at [268, 431] on div "Poppins" at bounding box center [296, 442] width 150 height 22
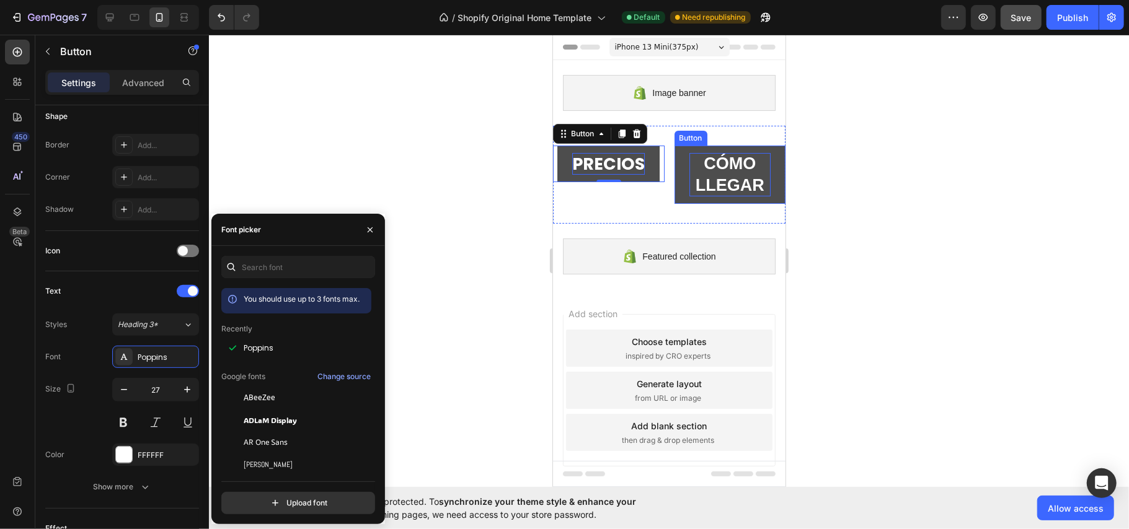
click at [716, 182] on strong "CÓMO LLEGAR" at bounding box center [729, 174] width 69 height 40
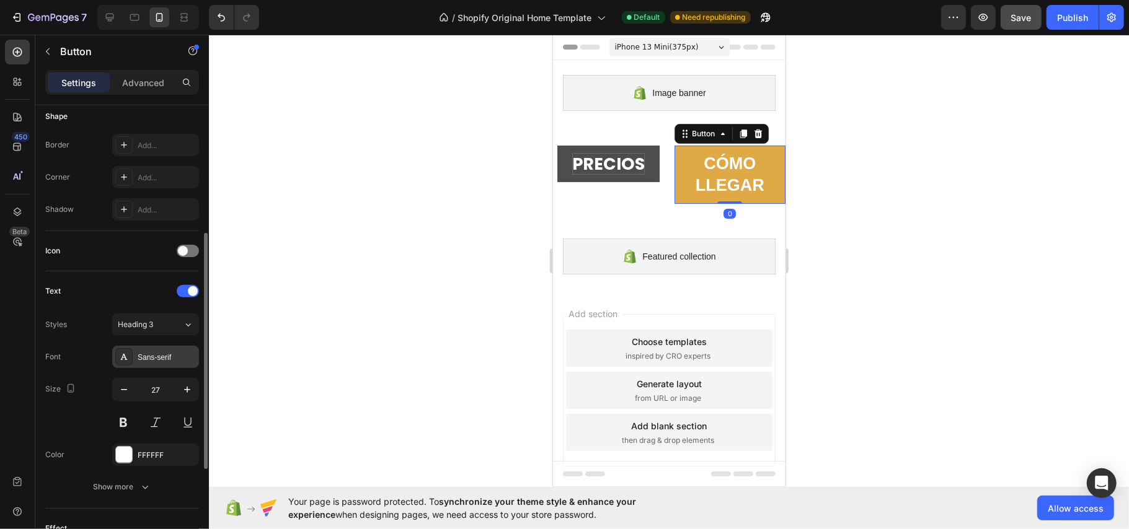
click at [154, 353] on div "Sans-serif" at bounding box center [155, 357] width 87 height 22
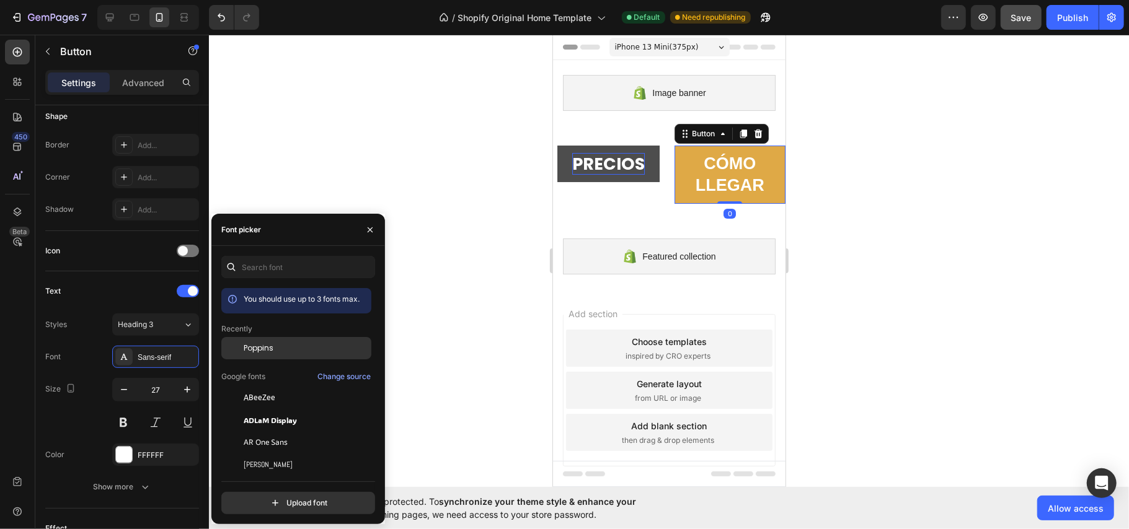
click at [281, 348] on div "Poppins" at bounding box center [306, 348] width 125 height 11
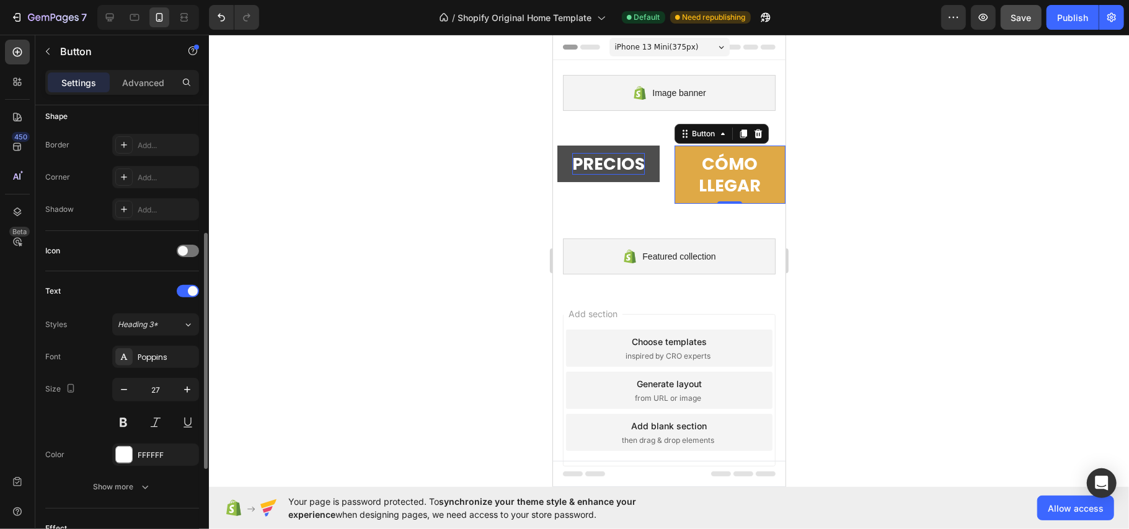
click at [85, 430] on div "Size 27" at bounding box center [122, 406] width 154 height 56
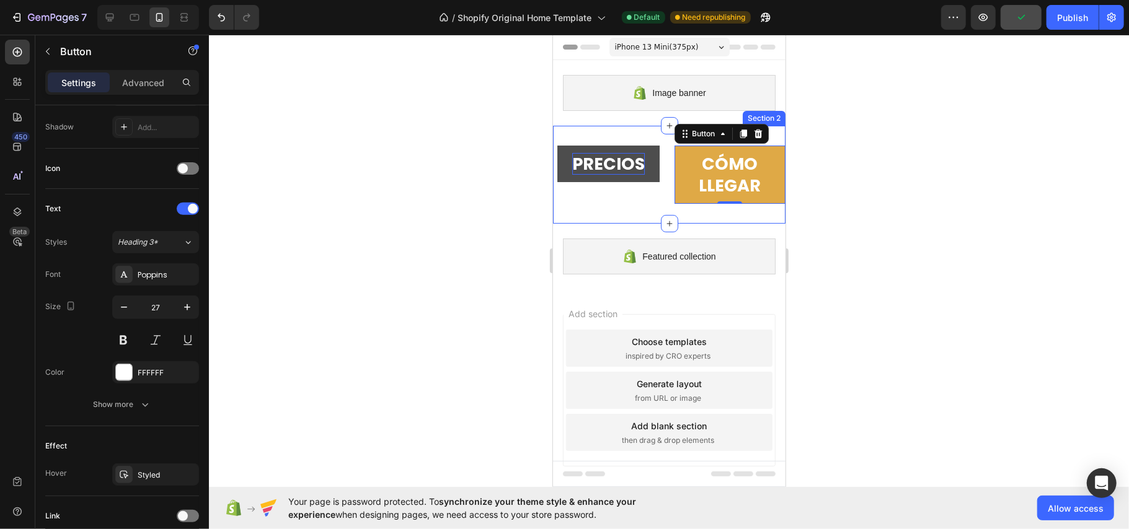
click at [614, 133] on div "PRECIOS Button CÓMO LLEGAR Button 0 Section 2" at bounding box center [668, 174] width 232 height 98
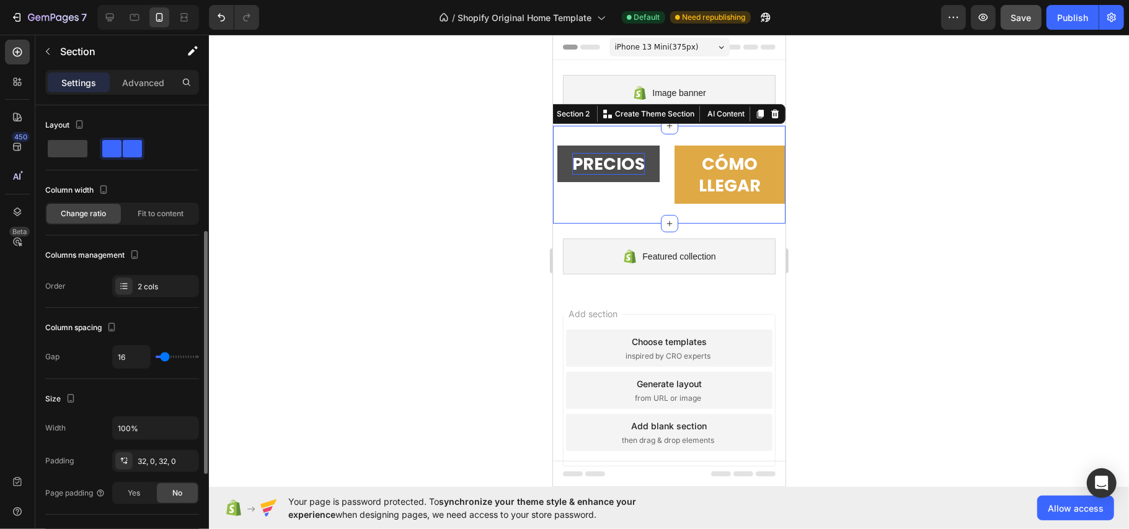
scroll to position [82, 0]
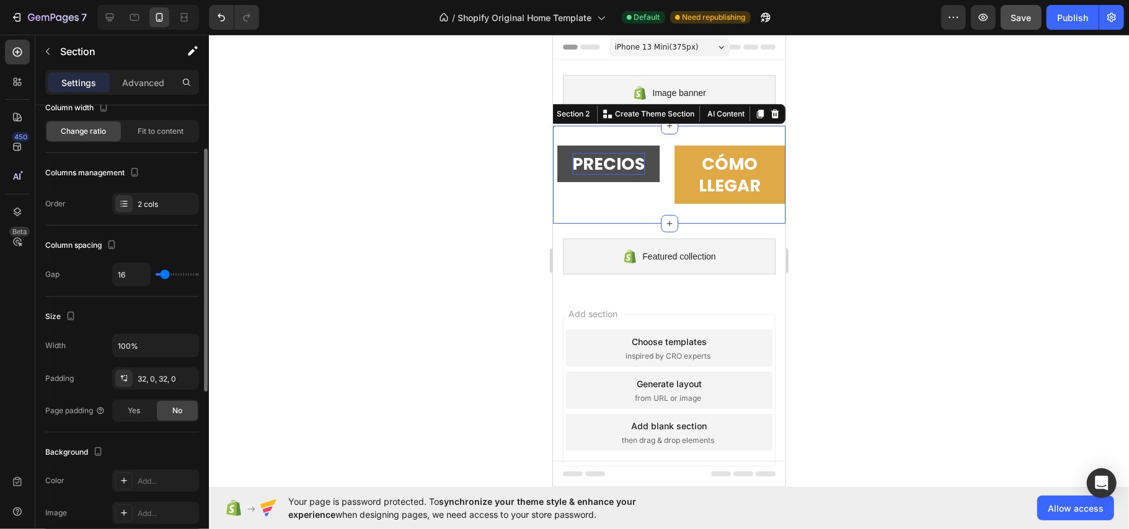
type input "20"
type input "17"
type input "11"
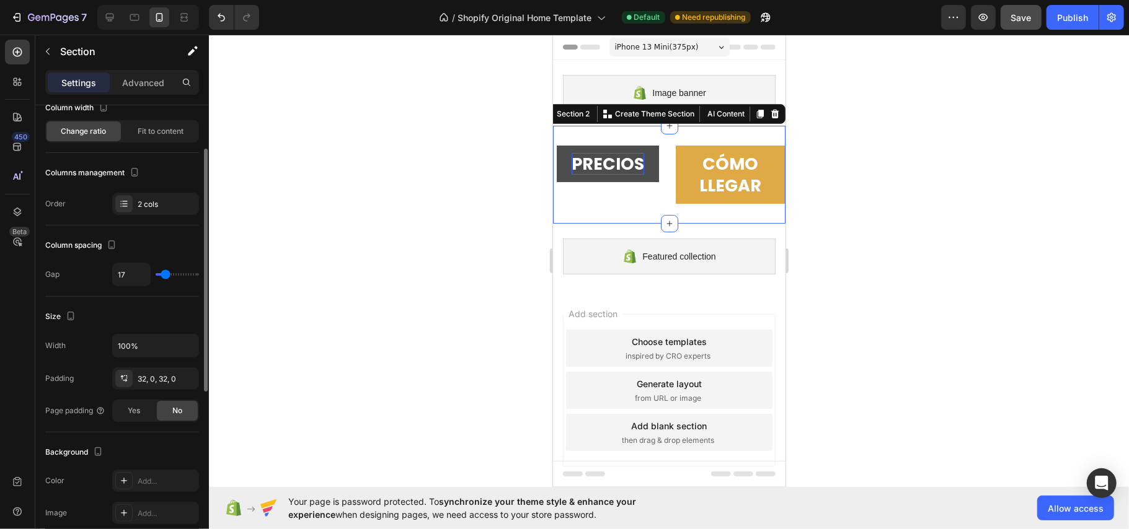
type input "11"
type input "8"
type input "5"
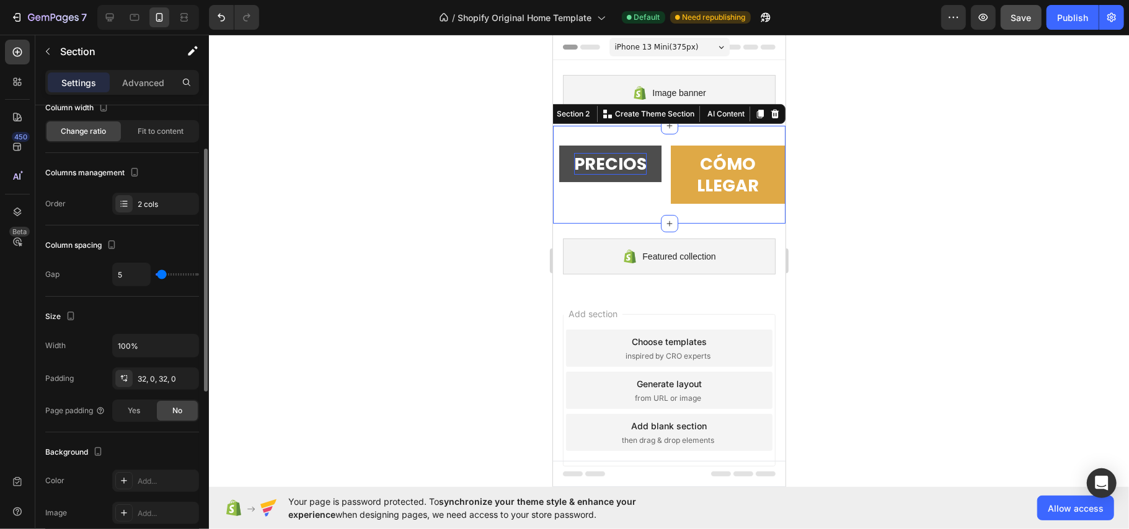
type input "2"
type input "0"
type input "53"
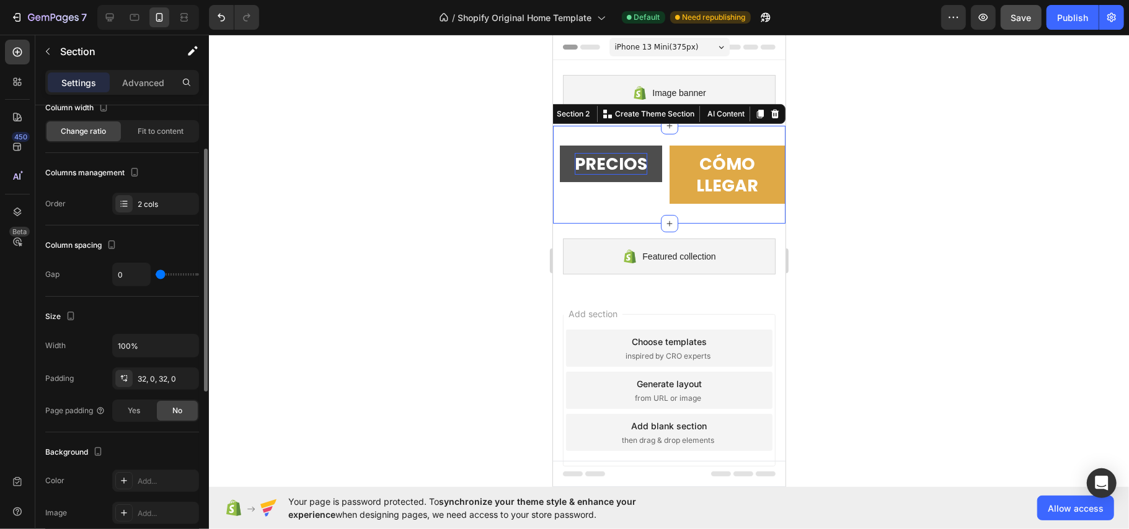
type input "53"
type input "59"
type input "67"
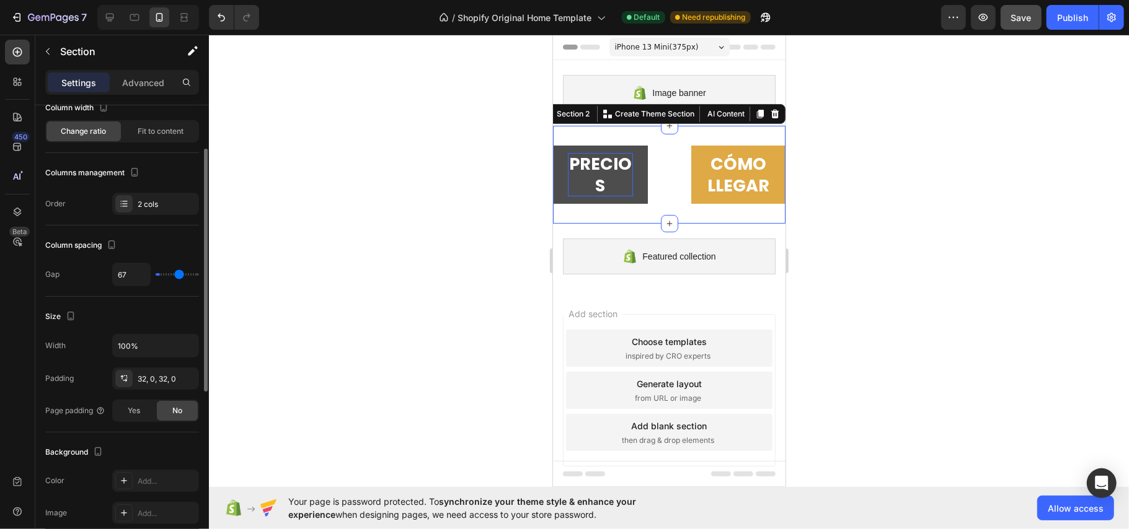
type input "70"
type input "76"
type input "82"
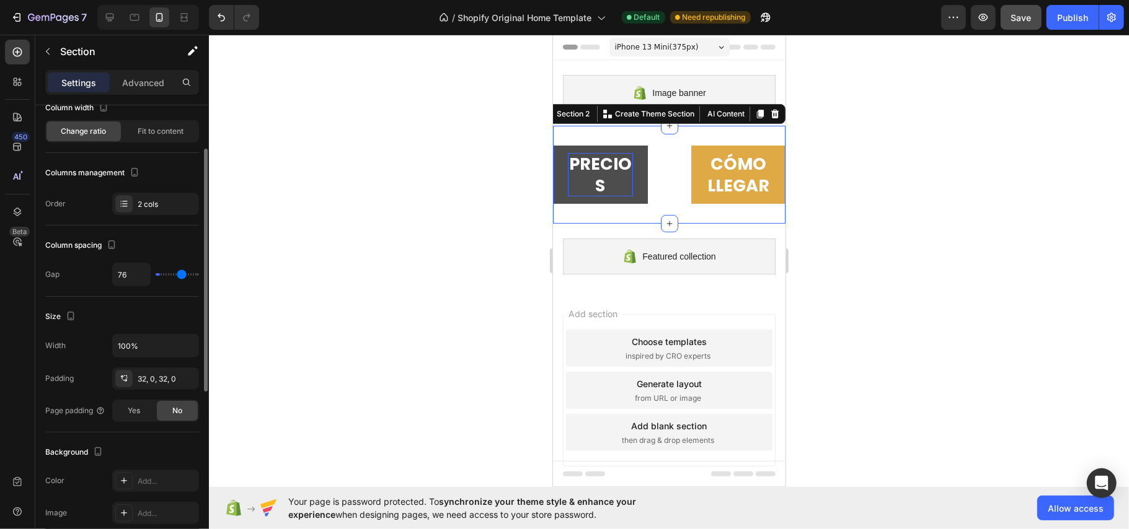
type input "82"
type input "88"
type input "91"
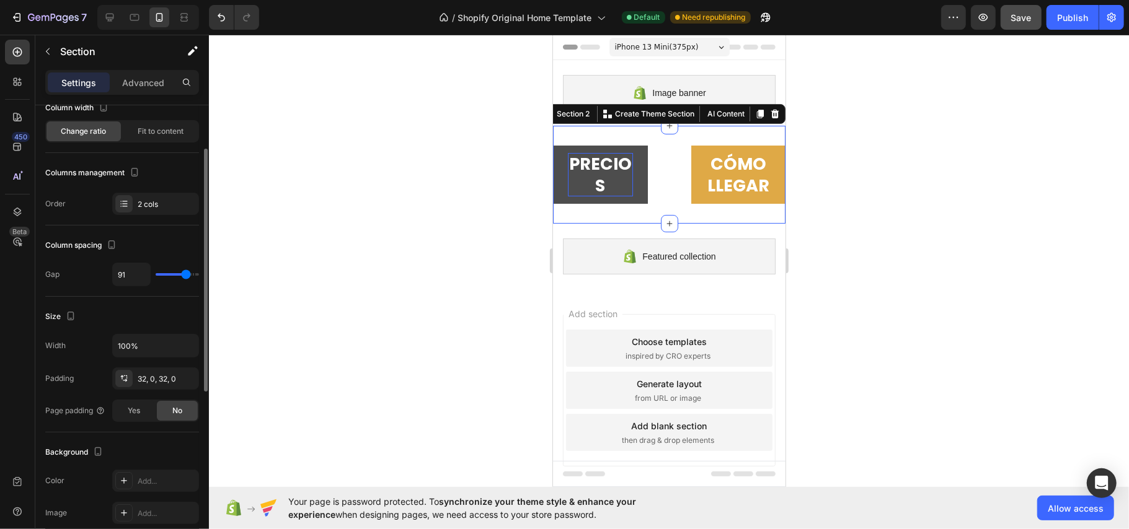
type input "85"
type input "79"
type input "76"
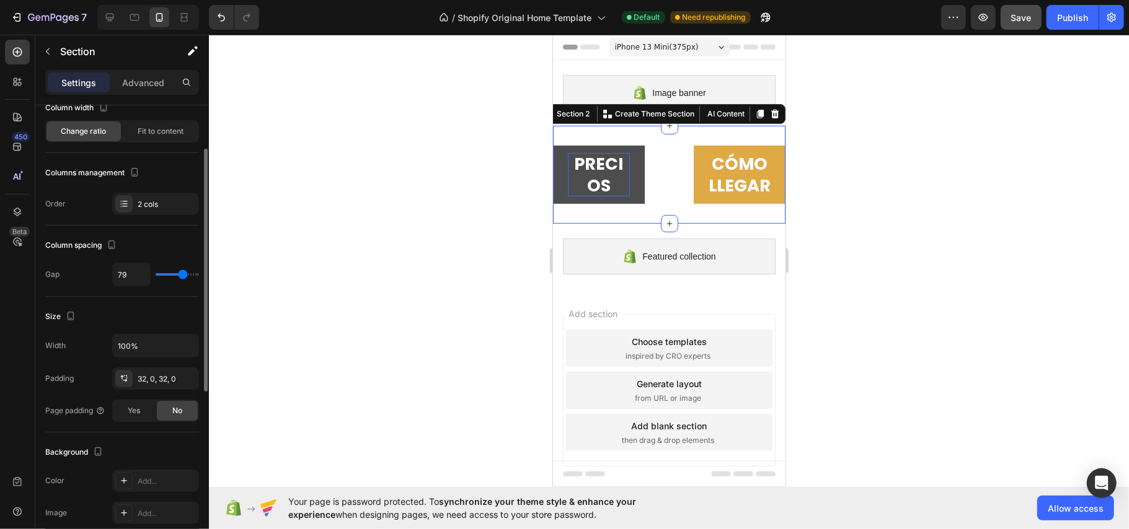
type input "76"
type input "70"
type input "67"
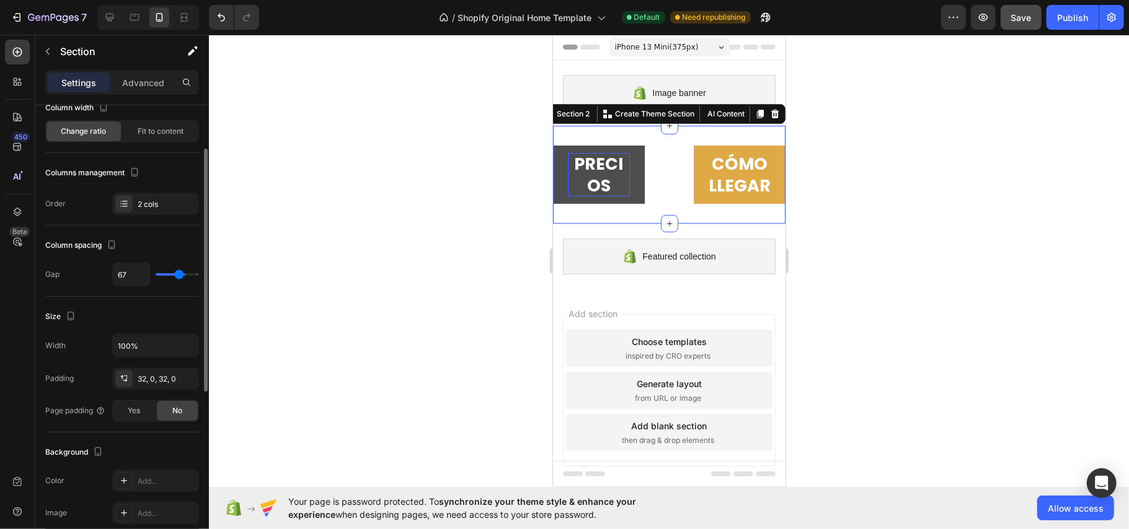
type input "64"
type input "59"
type input "56"
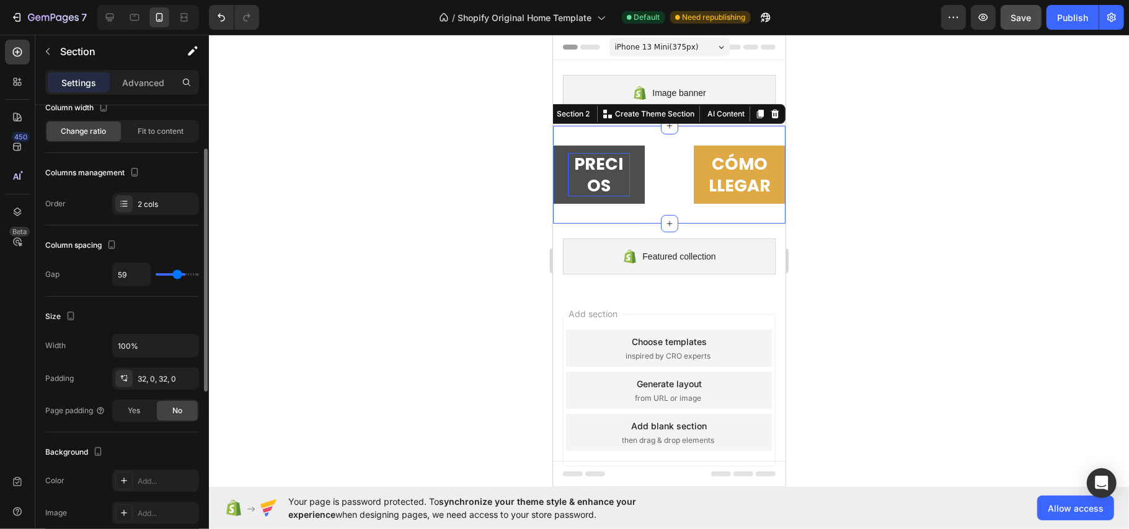
type input "56"
type input "44"
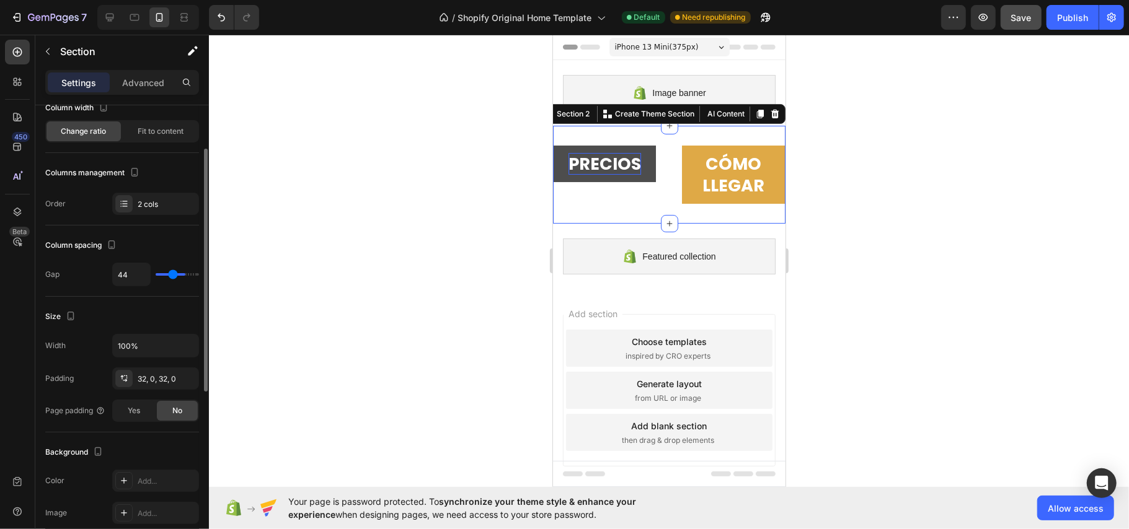
type input "41"
type input "38"
type input "20"
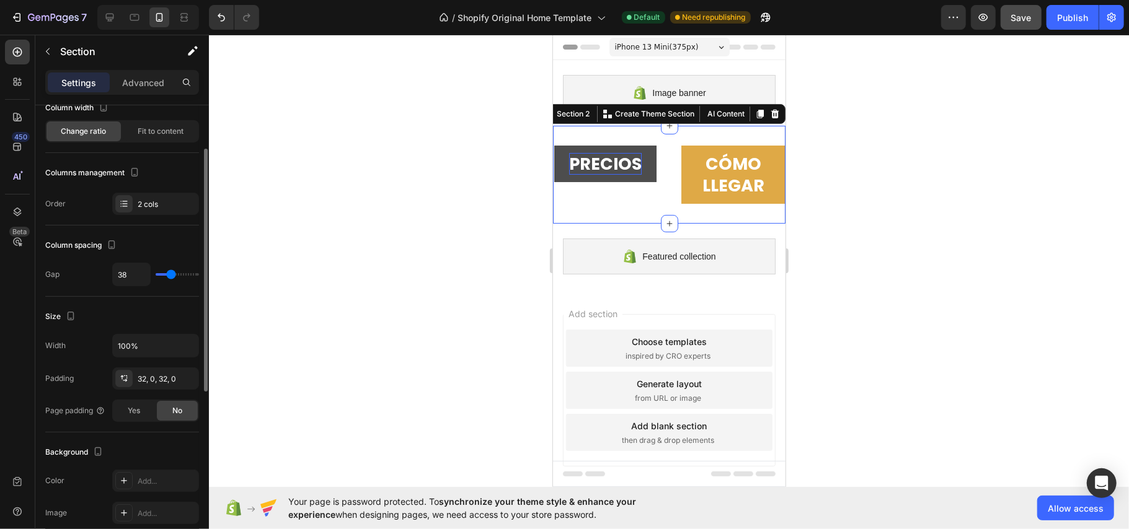
type input "20"
type input "5"
type input "2"
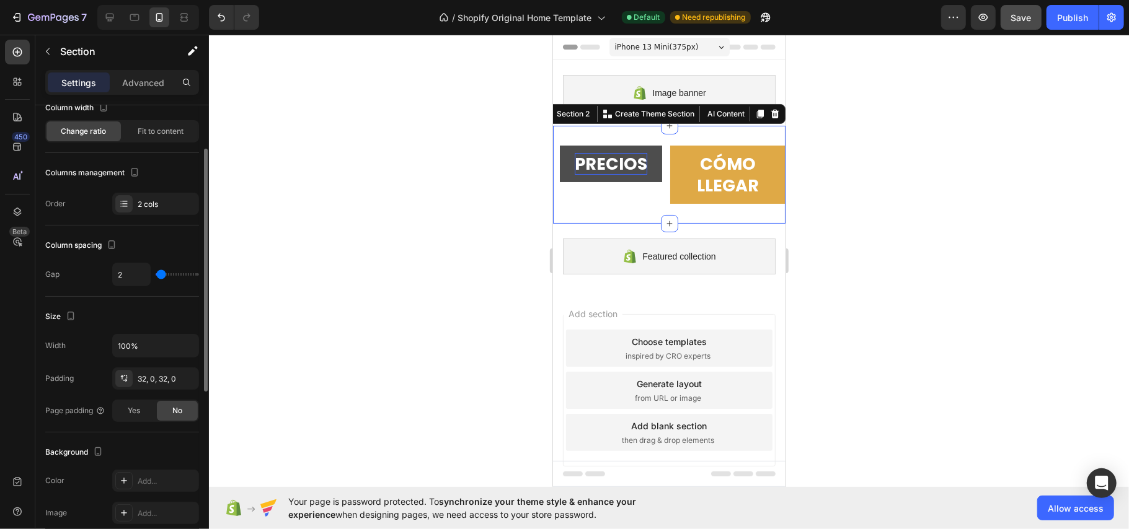
type input "0"
drag, startPoint x: 167, startPoint y: 276, endPoint x: 156, endPoint y: 278, distance: 10.6
type input "0"
click at [156, 276] on input "range" at bounding box center [177, 274] width 43 height 2
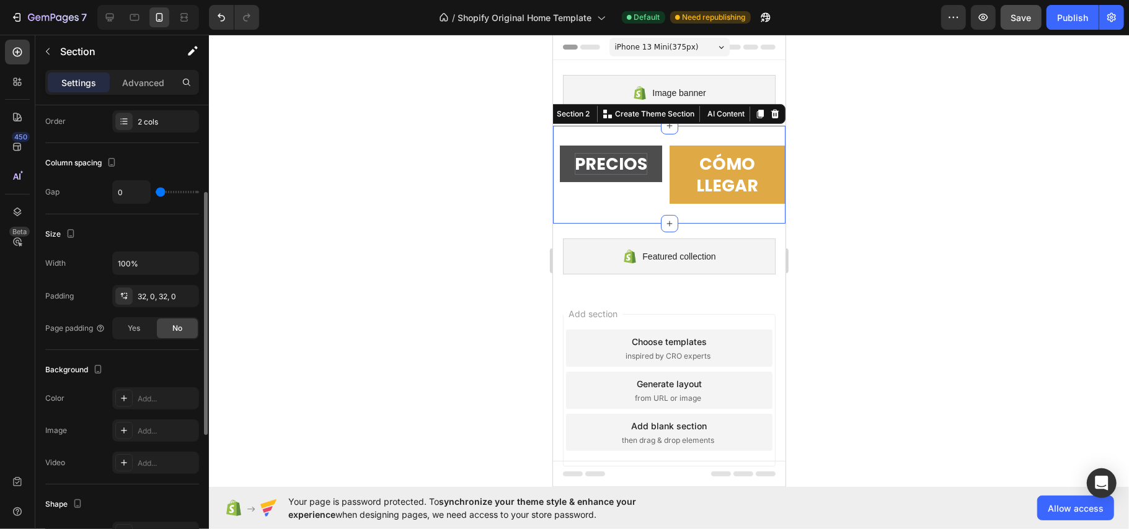
type input "35"
type input "38"
type input "53"
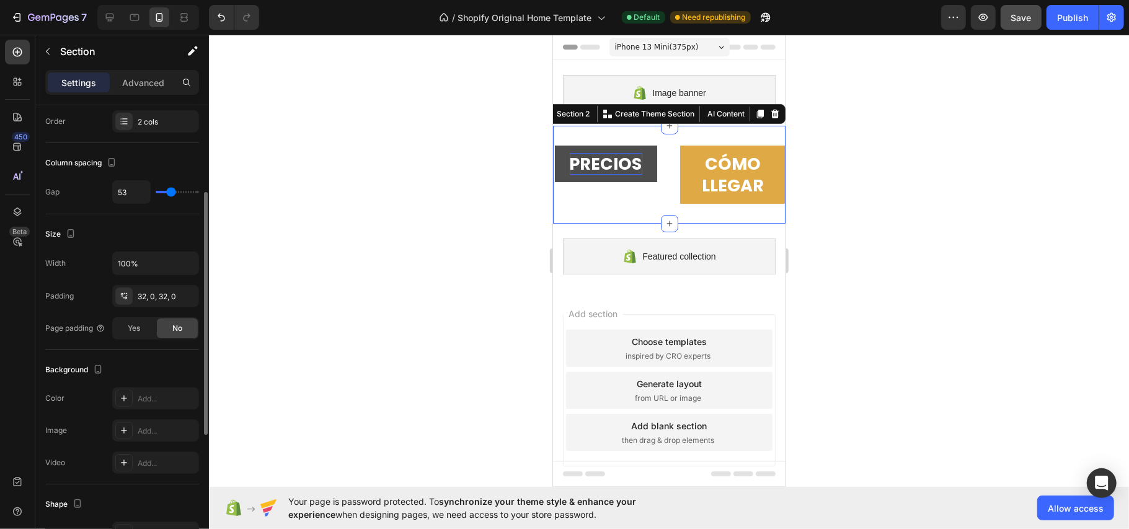
type input "53"
type input "44"
type input "41"
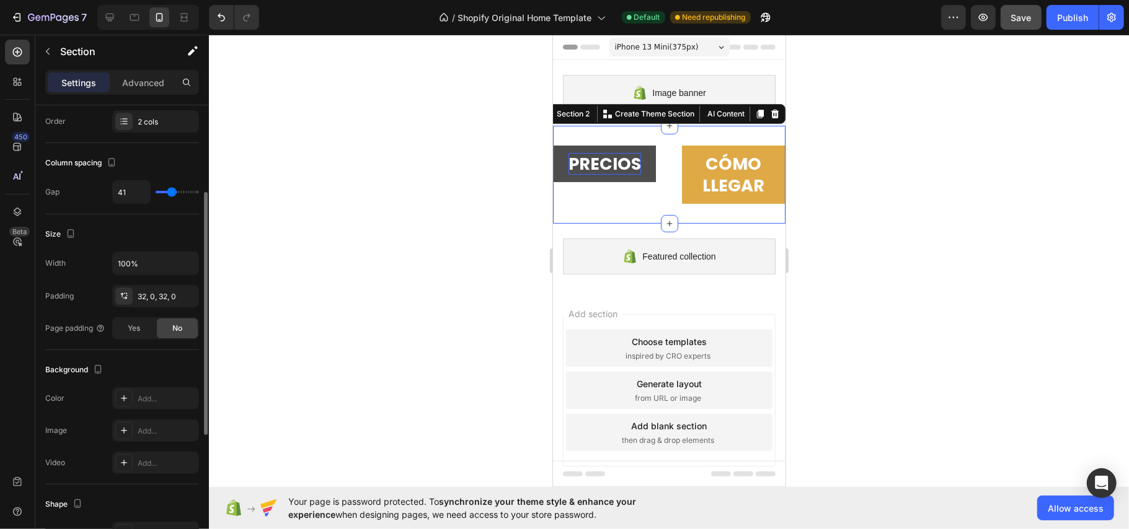
type input "38"
type input "29"
type input "26"
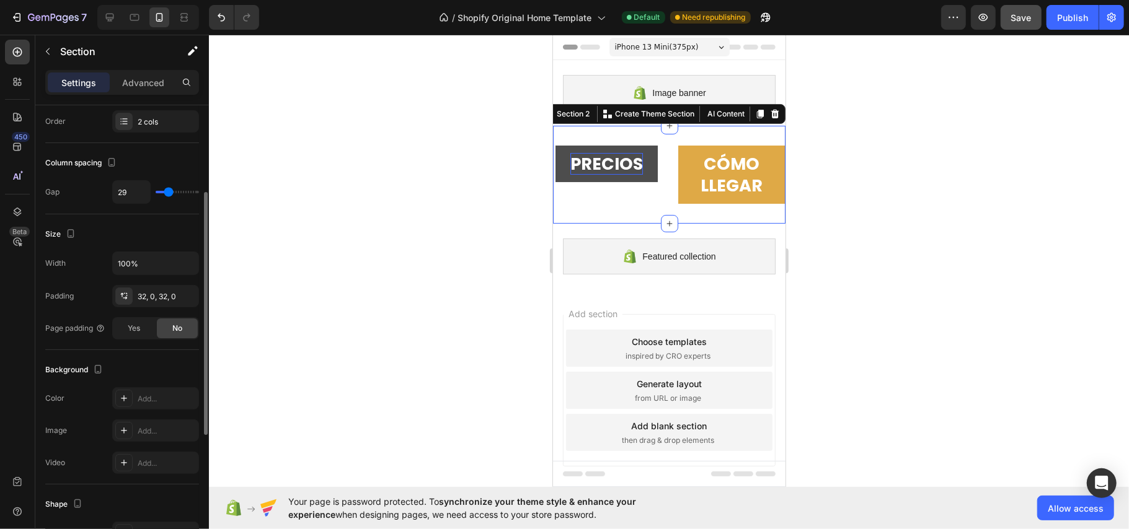
type input "26"
type input "23"
type input "20"
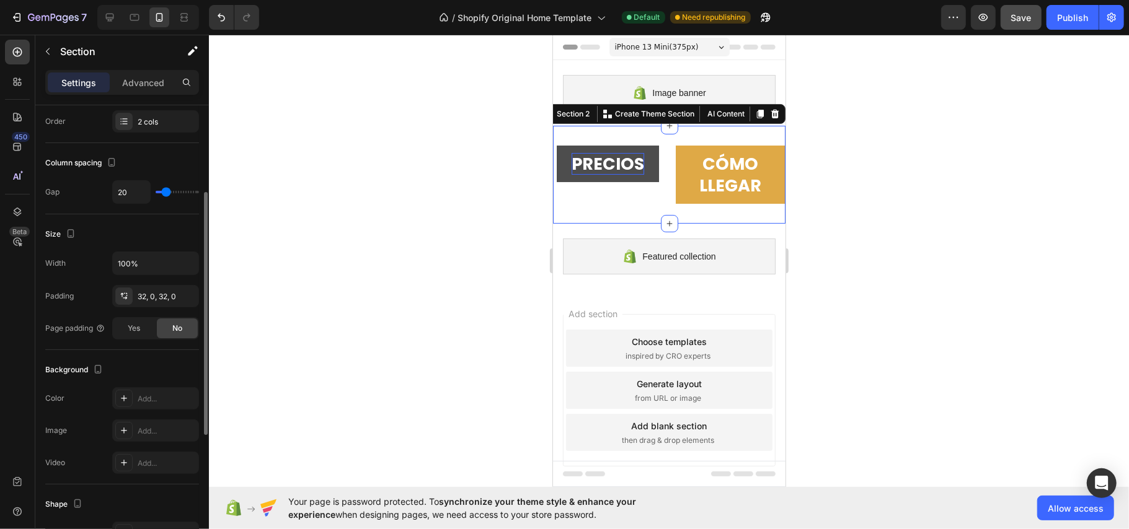
type input "23"
type input "26"
type input "32"
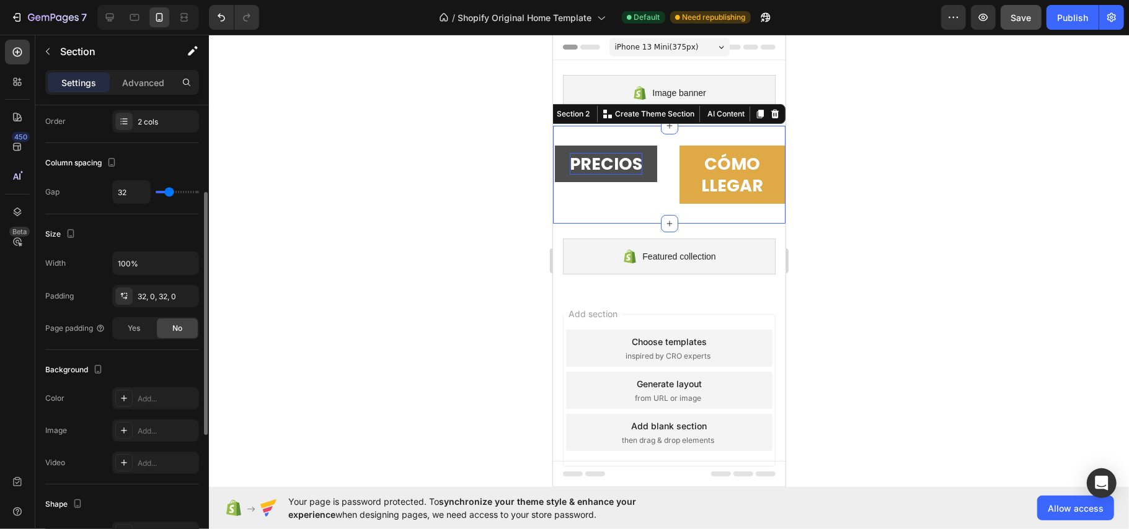
drag, startPoint x: 160, startPoint y: 193, endPoint x: 169, endPoint y: 197, distance: 10.0
type input "32"
click at [169, 193] on input "range" at bounding box center [177, 192] width 43 height 2
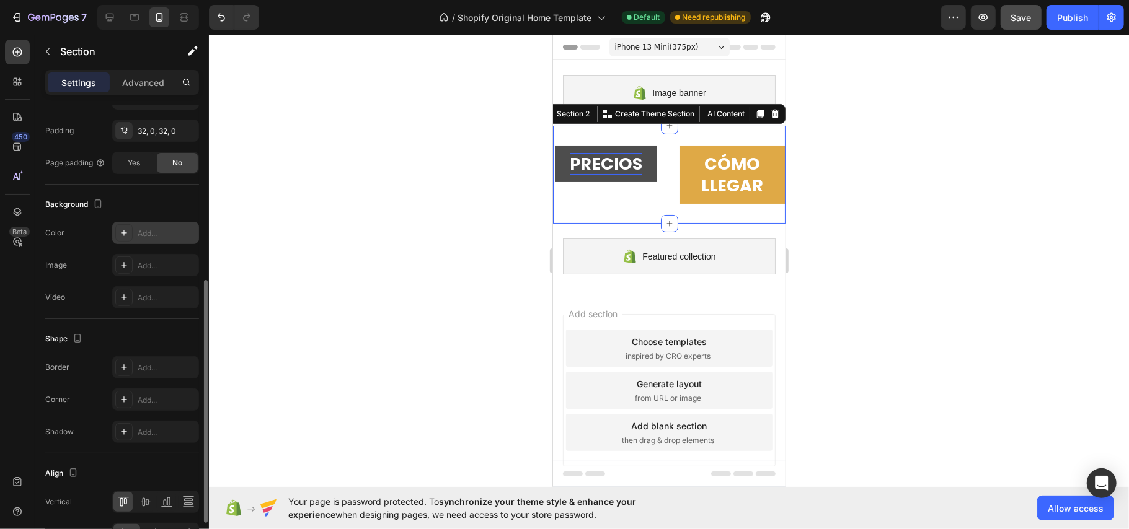
click at [120, 238] on icon at bounding box center [124, 233] width 10 height 10
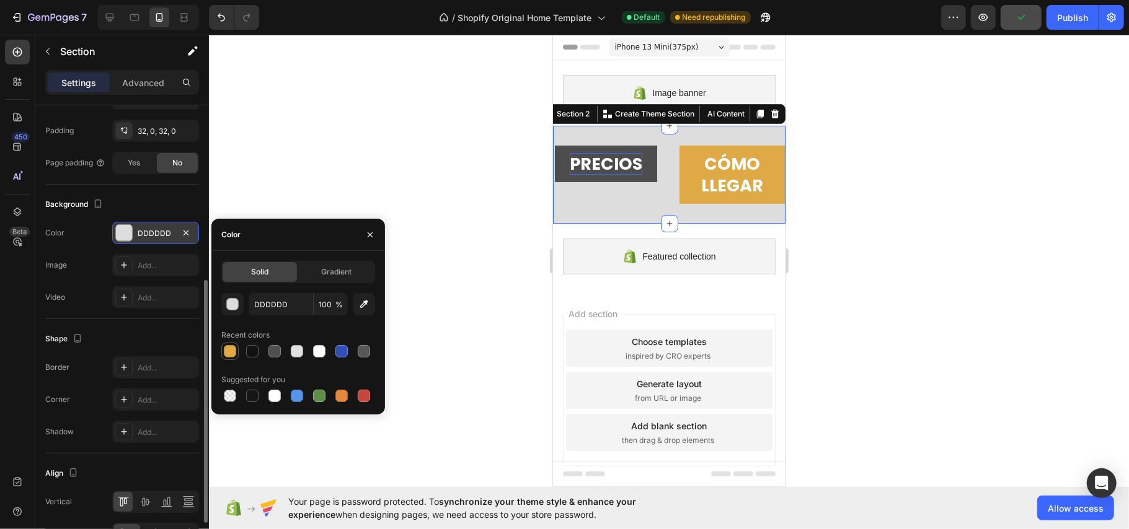
click at [226, 351] on div at bounding box center [230, 351] width 12 height 12
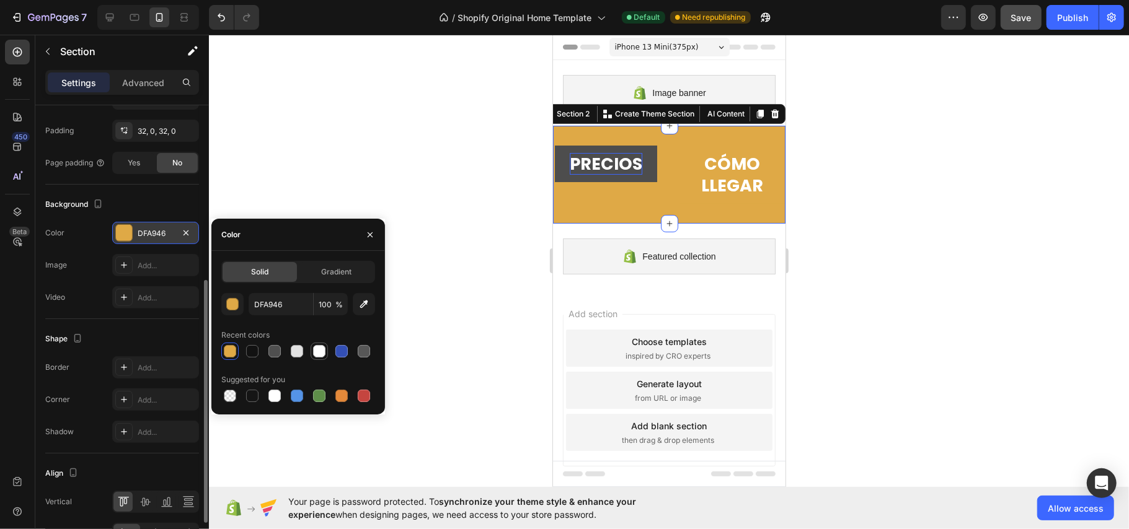
click at [315, 352] on div at bounding box center [319, 351] width 12 height 12
type input "FFFFFF"
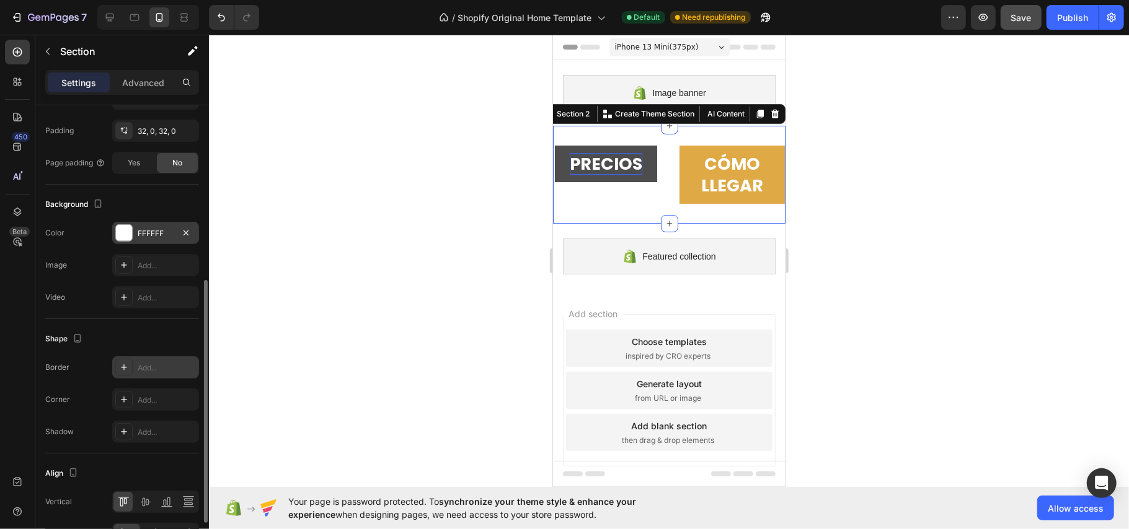
click at [135, 366] on div "Add..." at bounding box center [155, 367] width 87 height 22
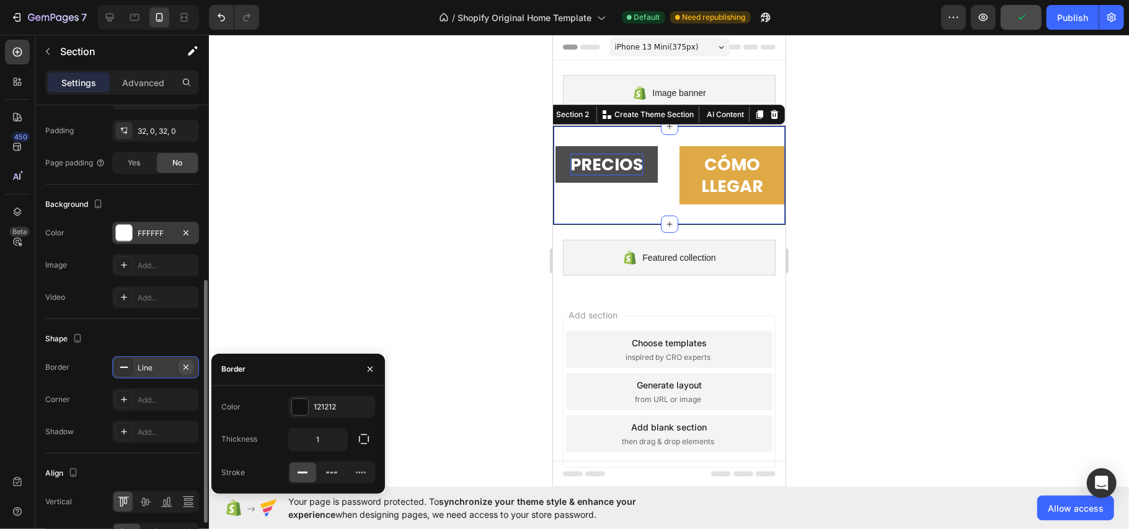
click at [188, 370] on icon "button" at bounding box center [186, 368] width 10 height 10
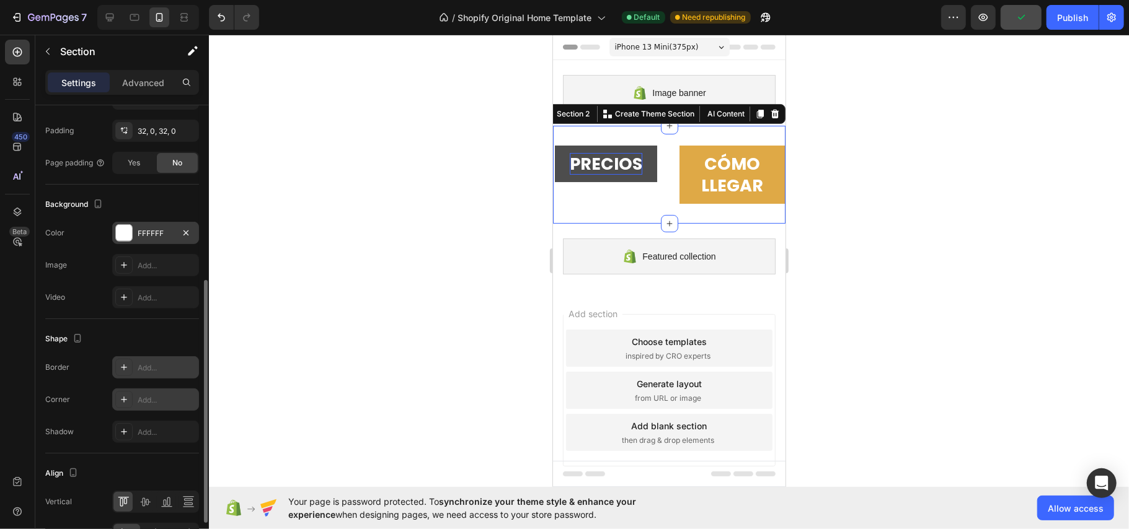
click at [164, 397] on div "Add..." at bounding box center [167, 400] width 58 height 11
drag, startPoint x: 281, startPoint y: 358, endPoint x: 274, endPoint y: 356, distance: 7.3
click at [283, 358] on div at bounding box center [669, 282] width 920 height 495
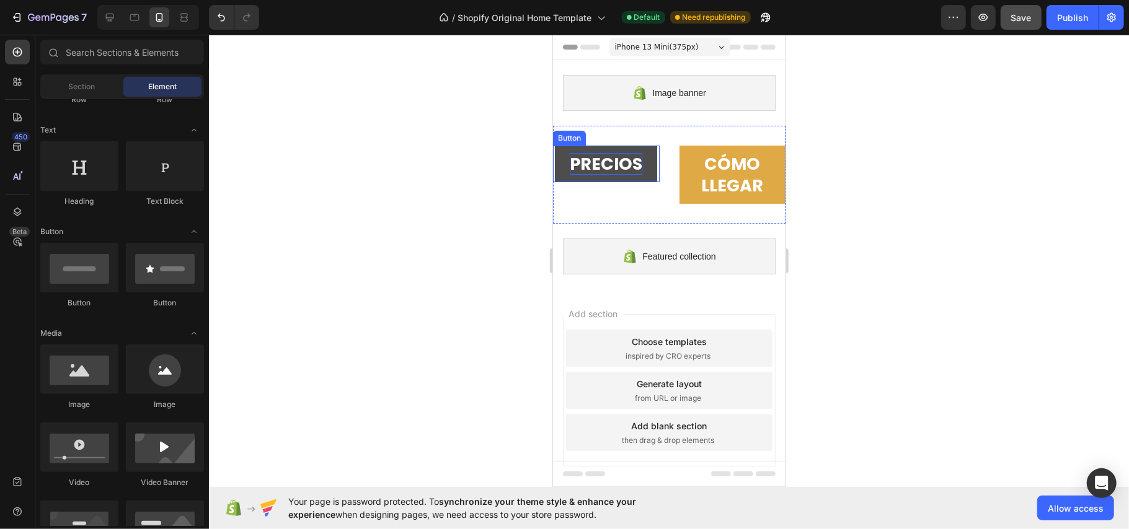
click at [643, 136] on div "PRECIOS Button CÓMO LLEGAR Button Section 2" at bounding box center [668, 174] width 232 height 98
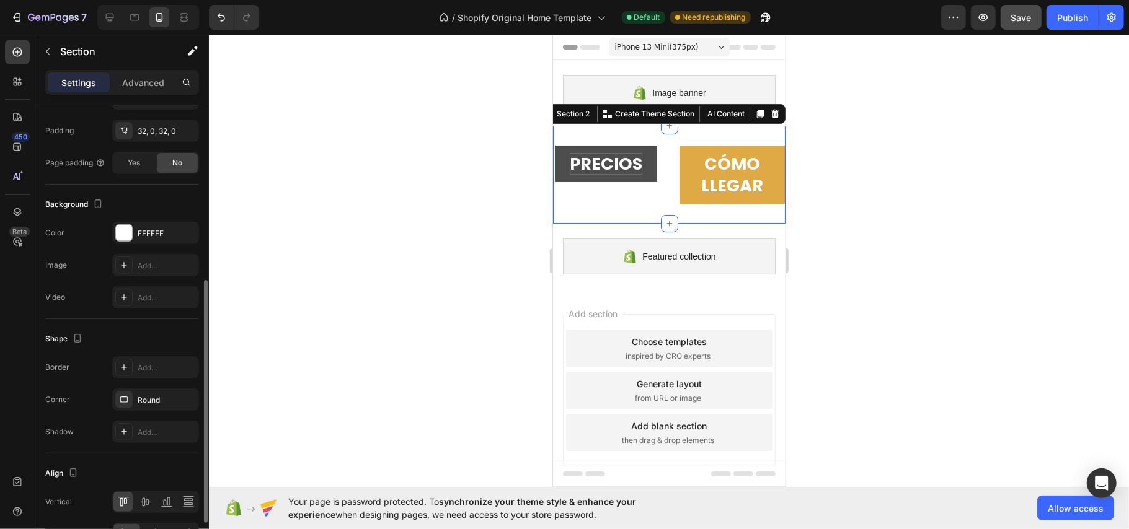
scroll to position [408, 0]
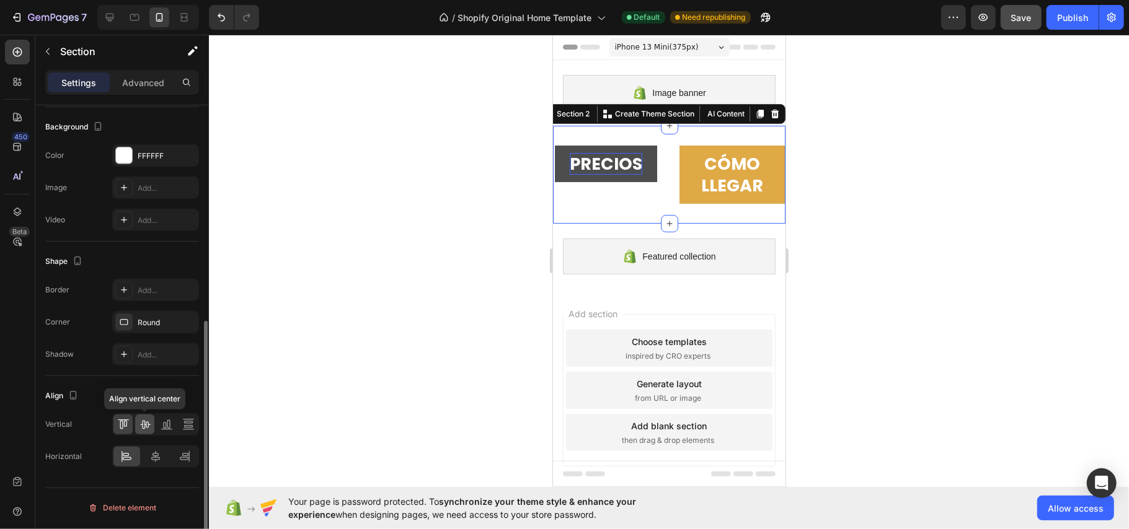
click at [149, 430] on icon at bounding box center [145, 424] width 12 height 12
click at [169, 428] on icon at bounding box center [167, 424] width 12 height 12
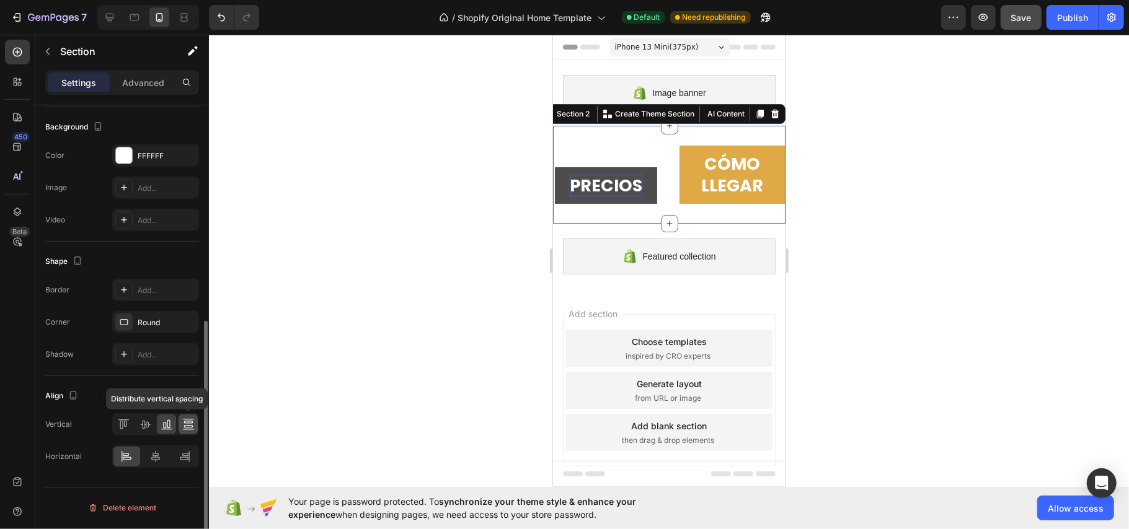
click at [193, 429] on icon at bounding box center [188, 424] width 12 height 12
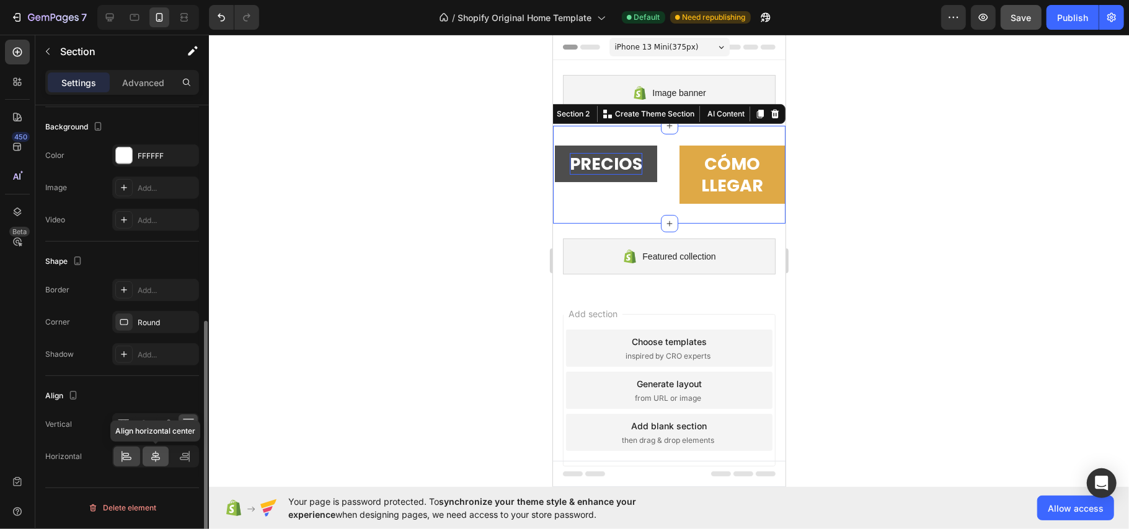
click at [159, 457] on icon at bounding box center [155, 456] width 9 height 11
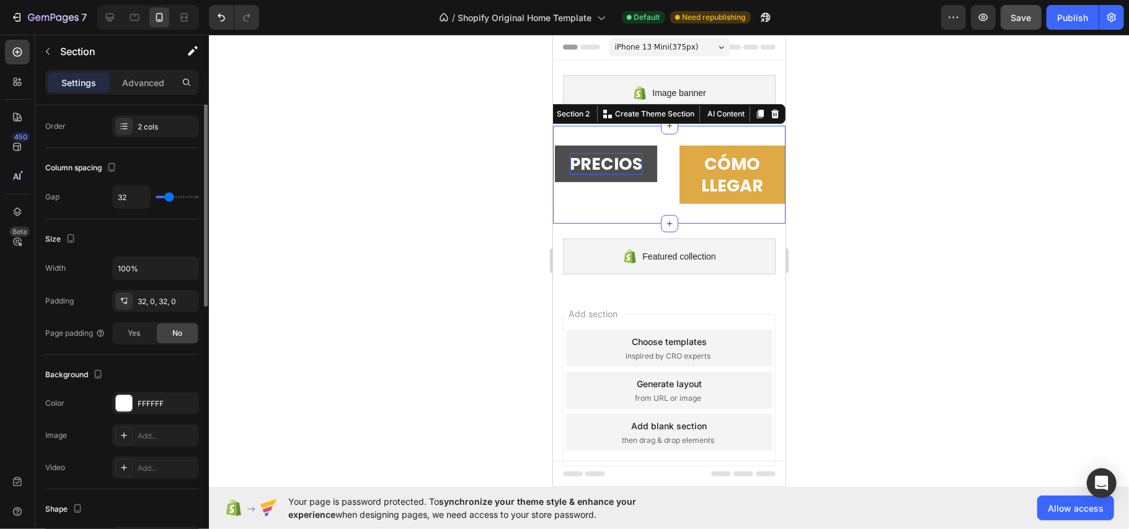
scroll to position [0, 0]
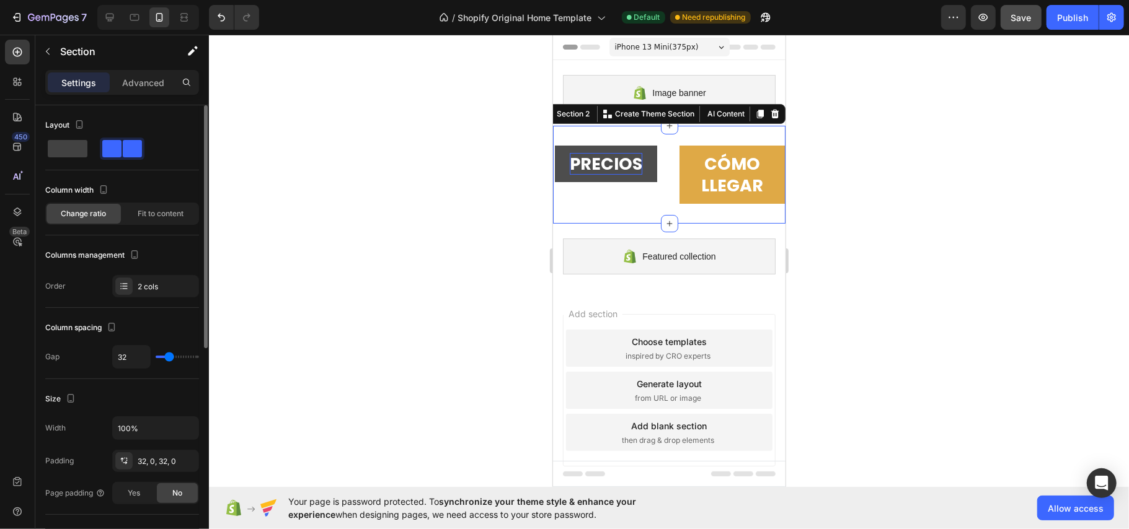
click at [166, 367] on div "32" at bounding box center [155, 357] width 87 height 24
type input "53"
type input "56"
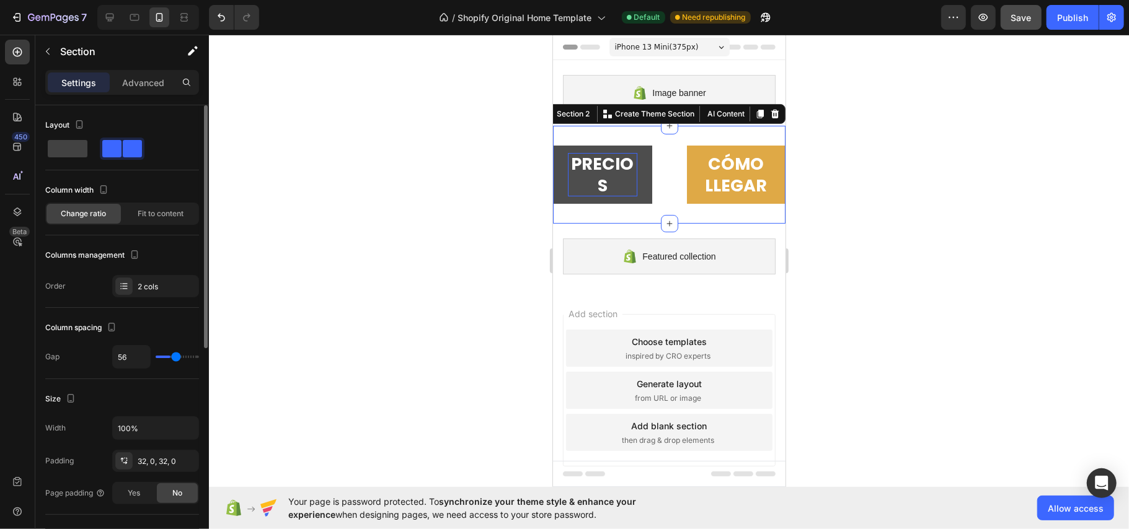
type input "61"
type input "64"
type input "97"
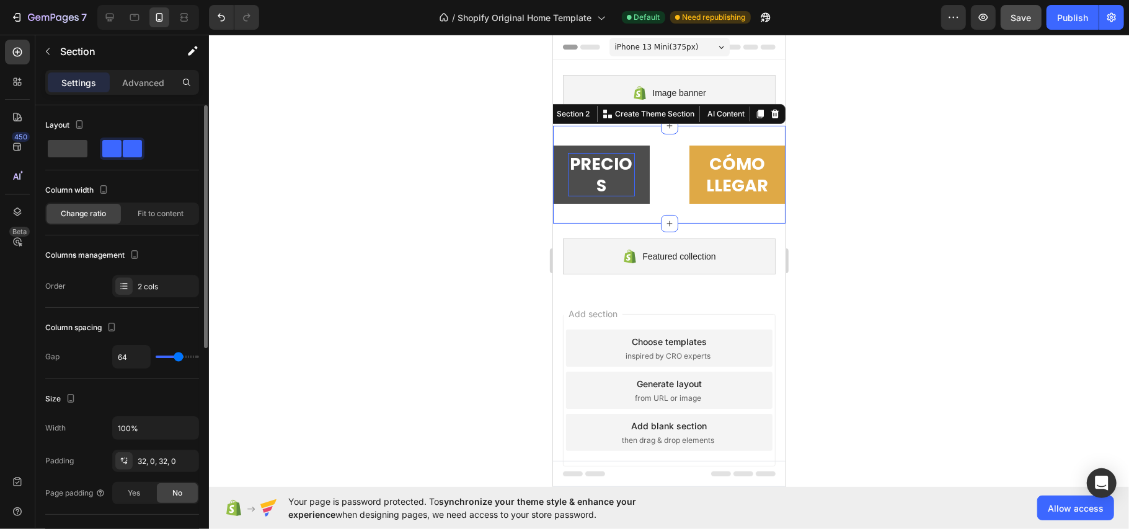
type input "97"
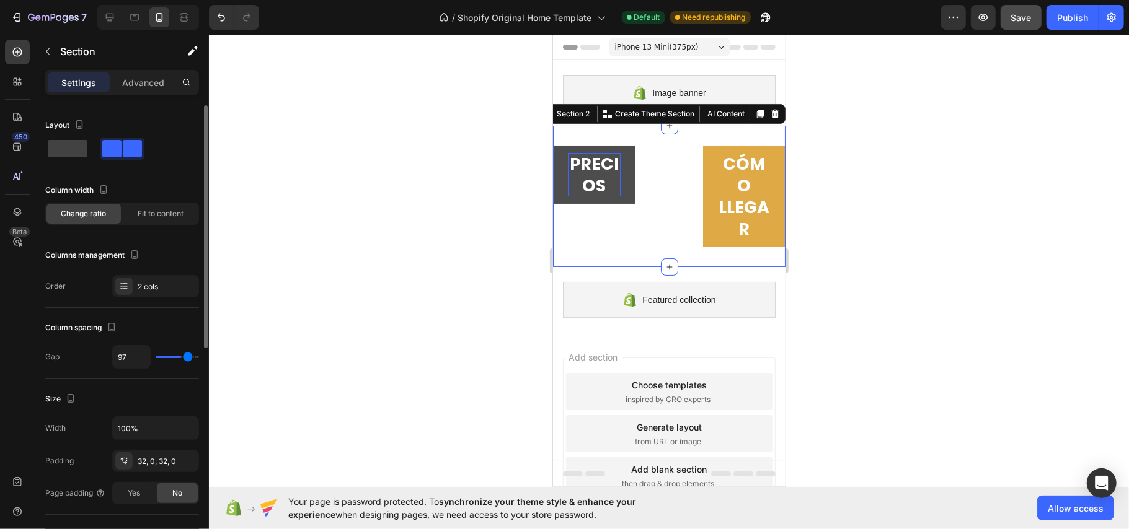
type input "109"
type input "115"
type input "118"
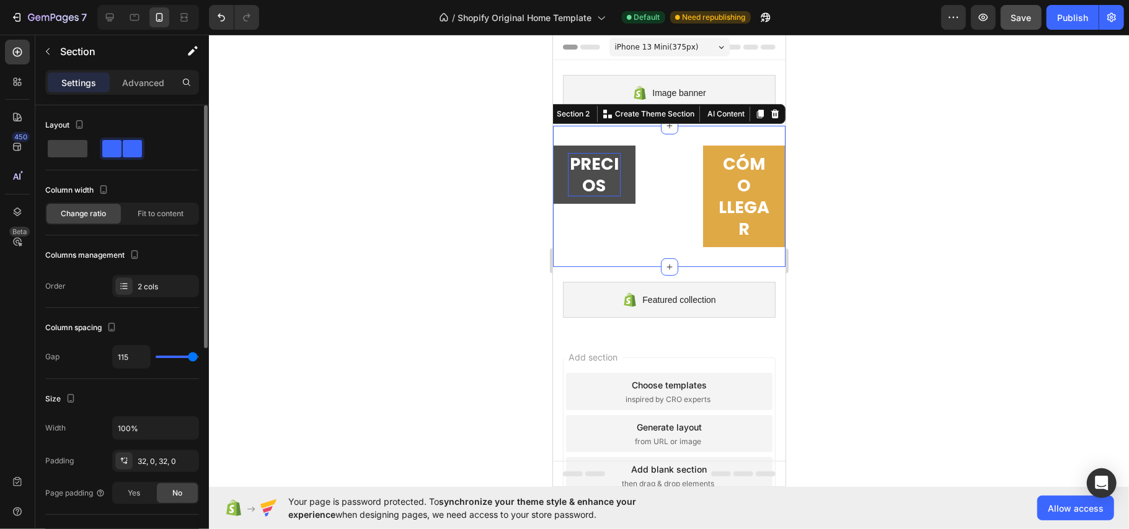
type input "118"
type input "120"
type input "64"
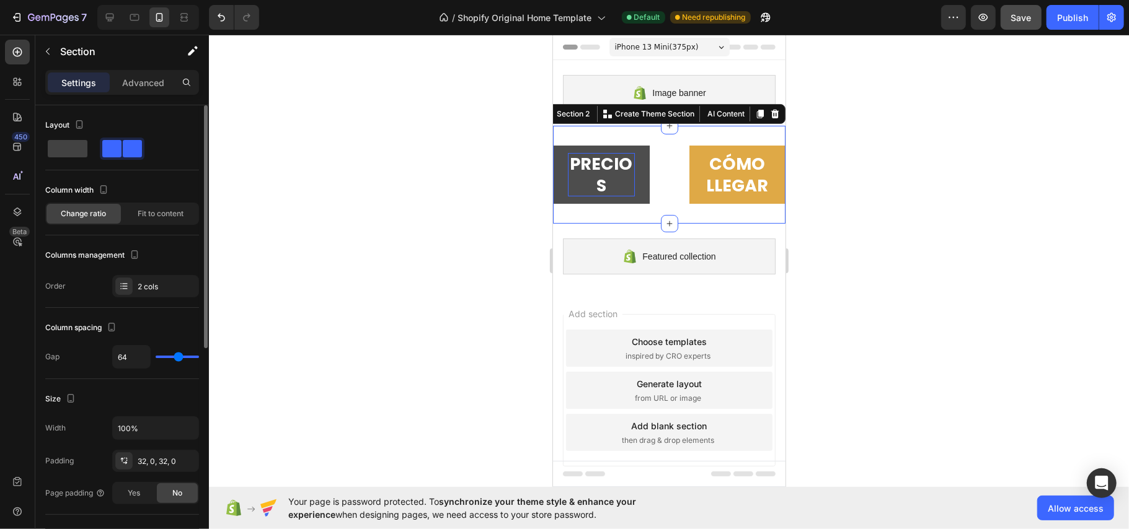
type input "61"
type input "56"
type input "53"
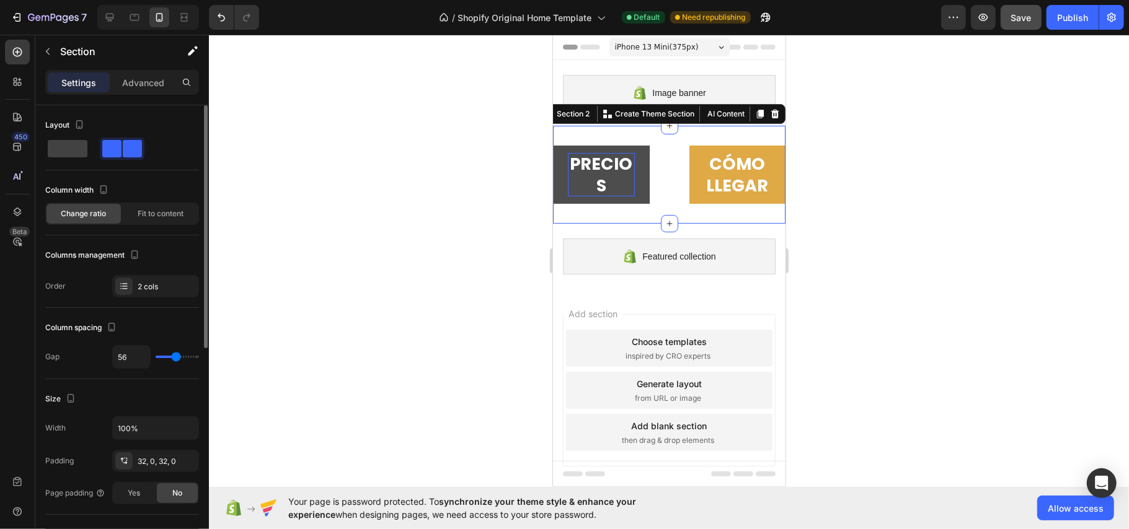
type input "53"
type input "50"
type input "47"
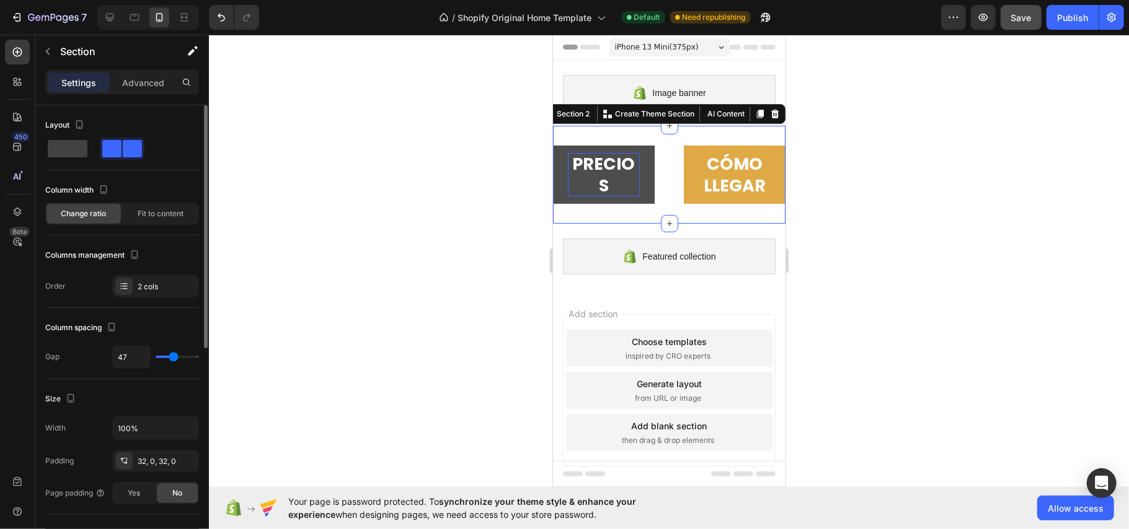
type input "44"
type input "38"
type input "35"
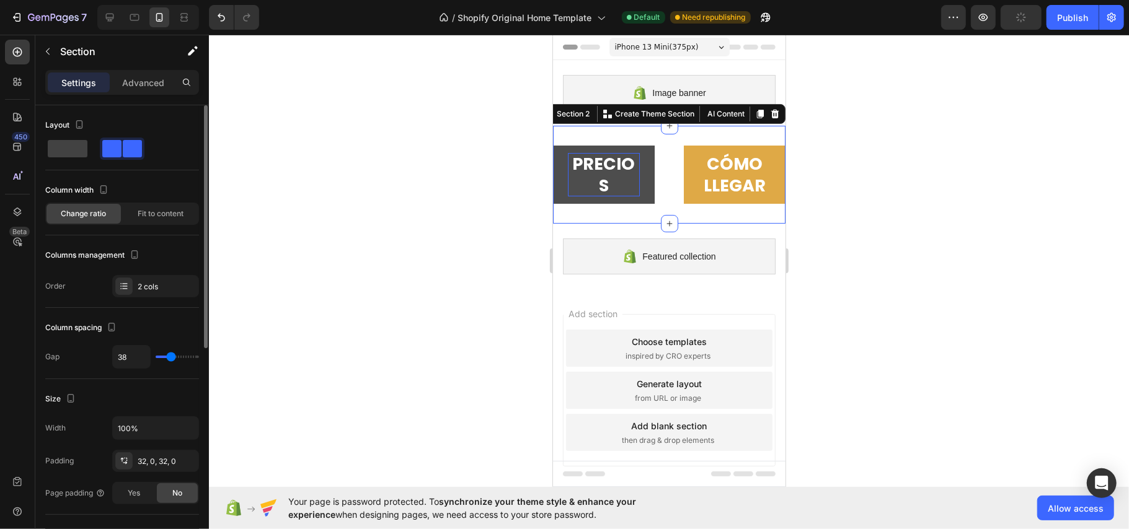
type input "35"
type input "32"
type input "29"
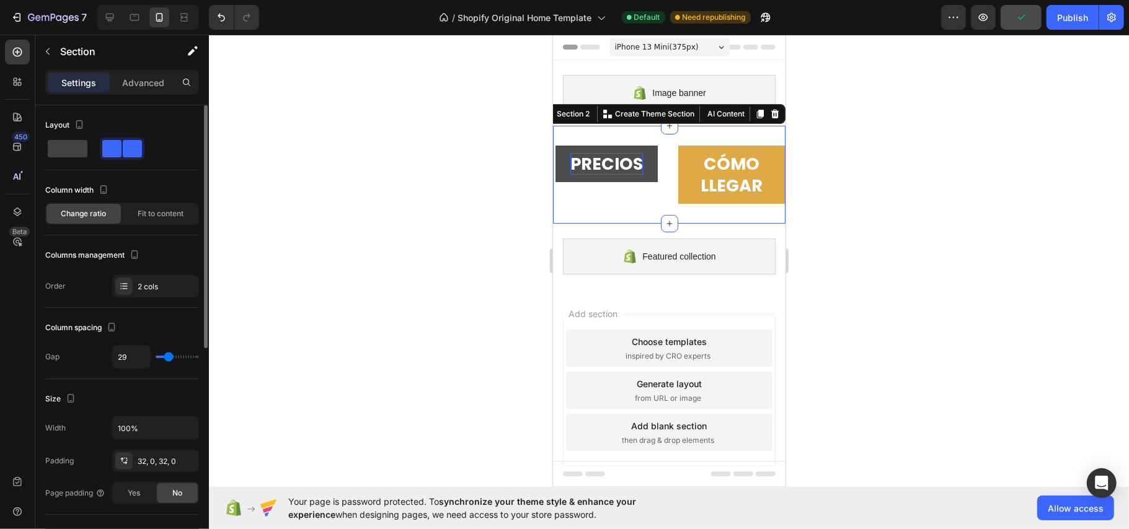
type input "14"
type input "5"
type input "2"
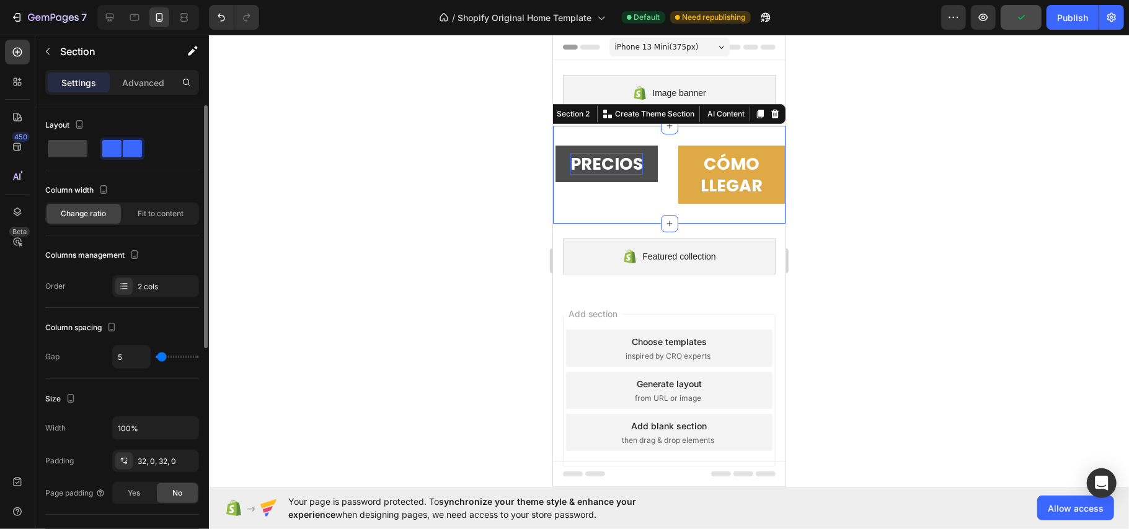
type input "2"
type input "0"
type input "20"
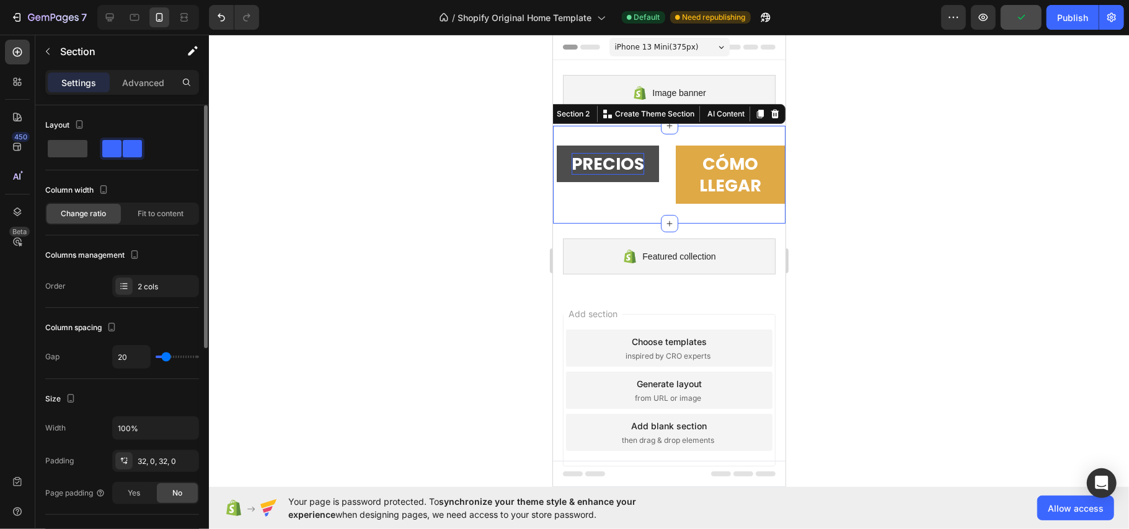
type input "35"
type input "32"
type input "29"
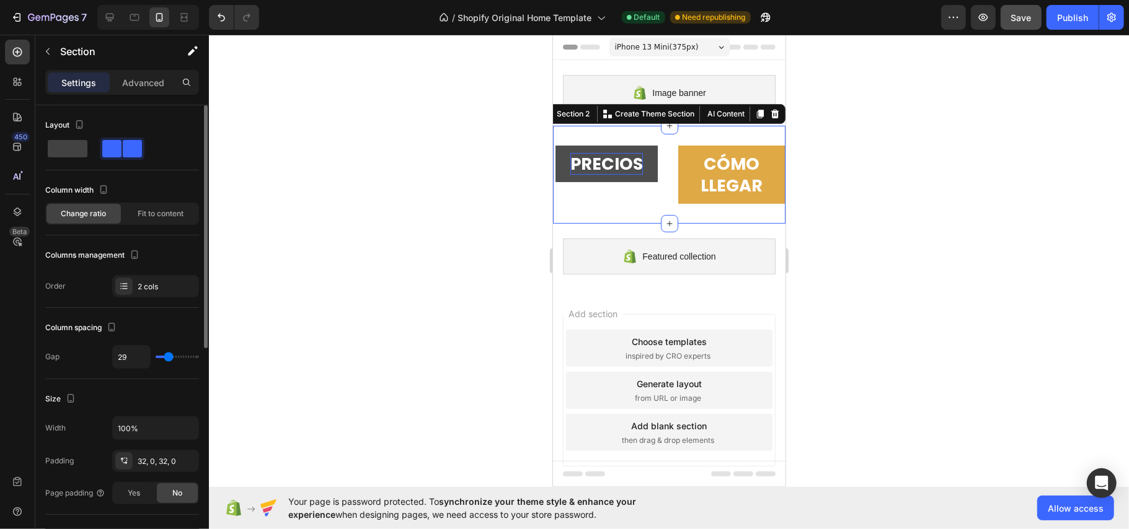
type input "29"
click at [169, 358] on input "range" at bounding box center [177, 357] width 43 height 2
click at [609, 163] on strong "PRECIOS" at bounding box center [606, 163] width 73 height 23
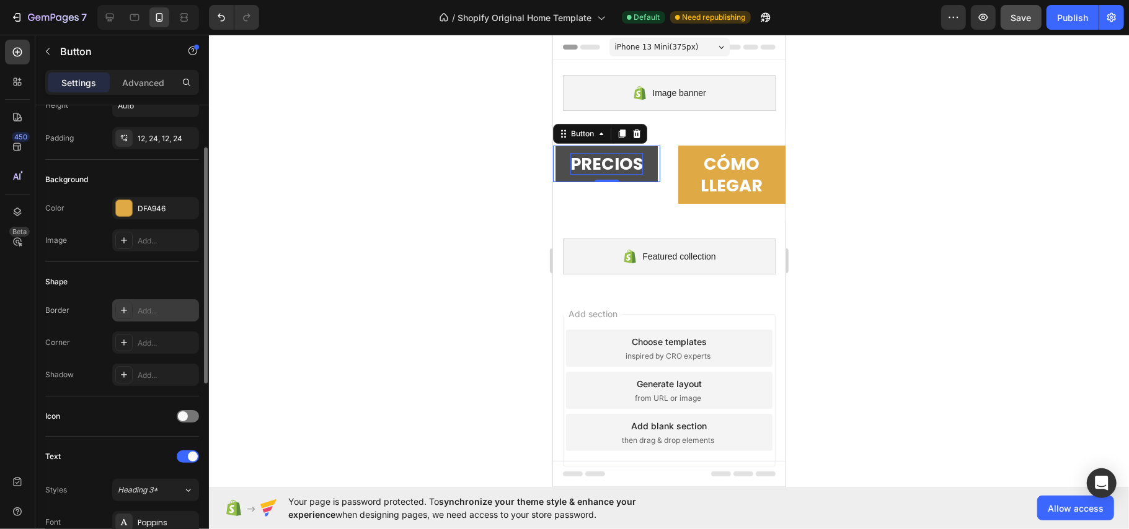
click at [132, 311] on div at bounding box center [123, 310] width 17 height 17
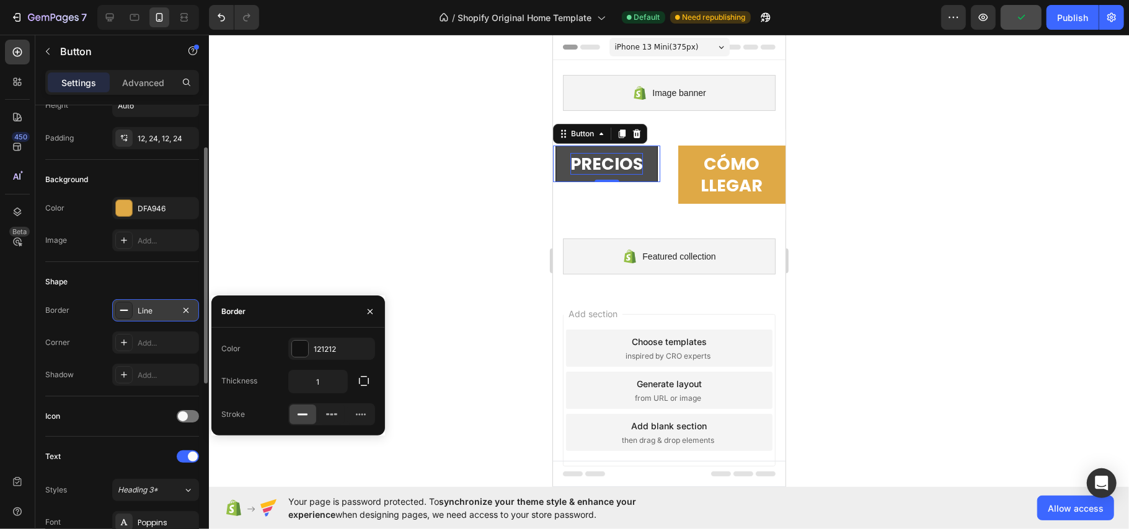
click at [197, 313] on div "Line" at bounding box center [155, 310] width 87 height 22
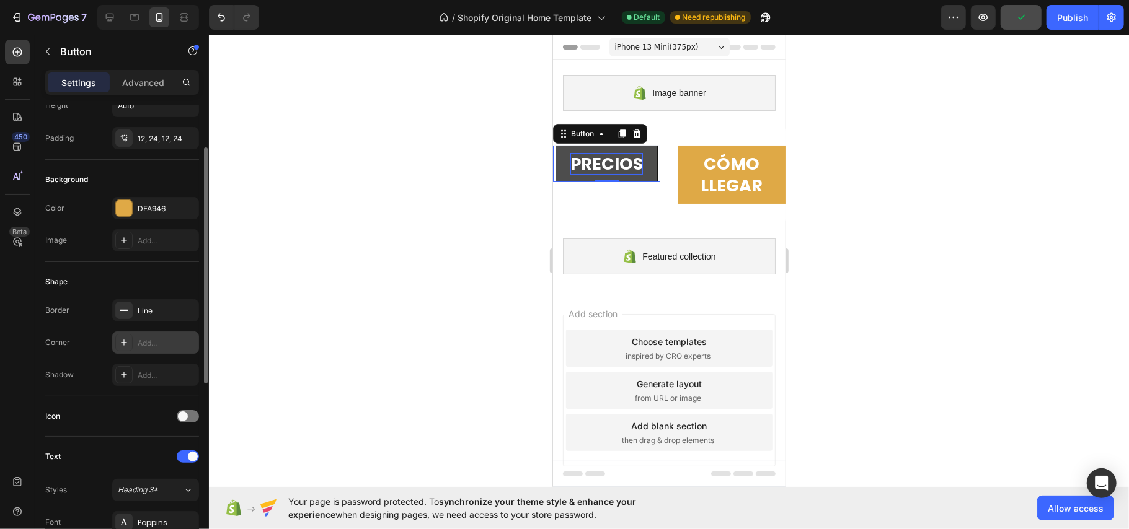
click at [165, 349] on div "Add..." at bounding box center [167, 343] width 58 height 11
click at [189, 311] on icon "button" at bounding box center [186, 311] width 10 height 10
click at [175, 347] on div "Round" at bounding box center [155, 343] width 87 height 22
click at [359, 313] on div at bounding box center [669, 282] width 920 height 495
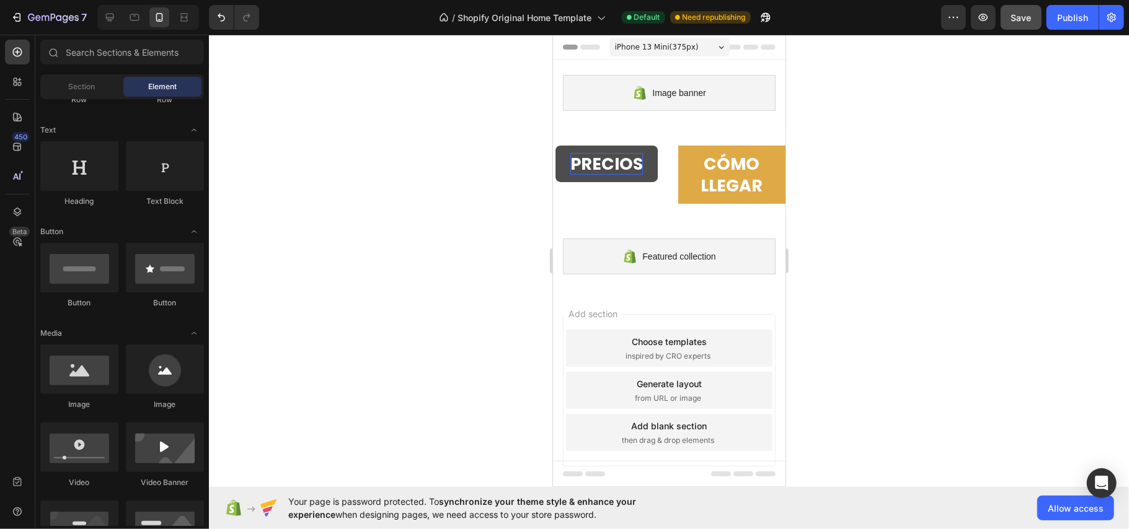
click at [543, 191] on div at bounding box center [669, 282] width 920 height 495
click at [564, 182] on button "PRECIOS" at bounding box center [606, 163] width 102 height 37
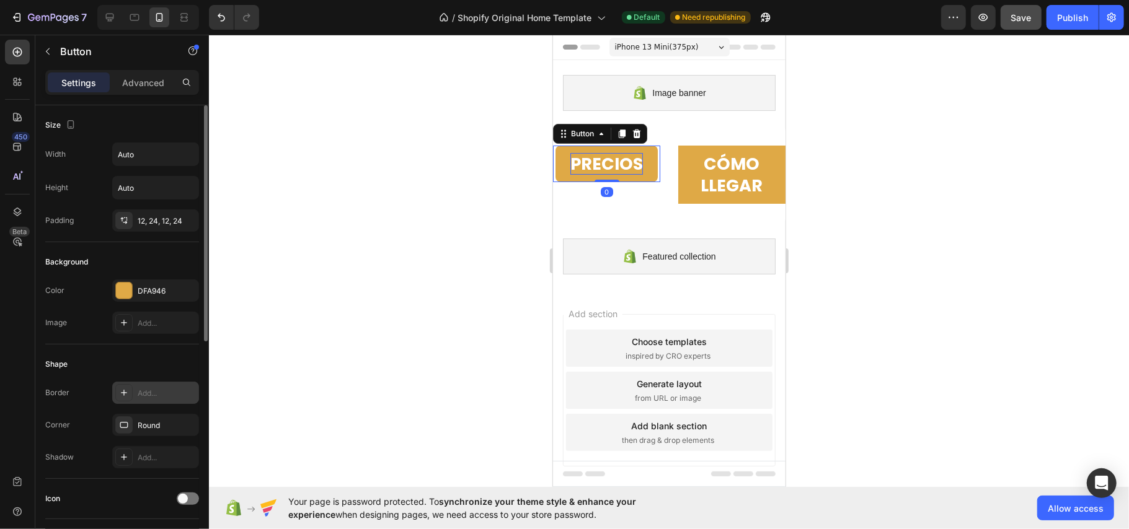
scroll to position [165, 0]
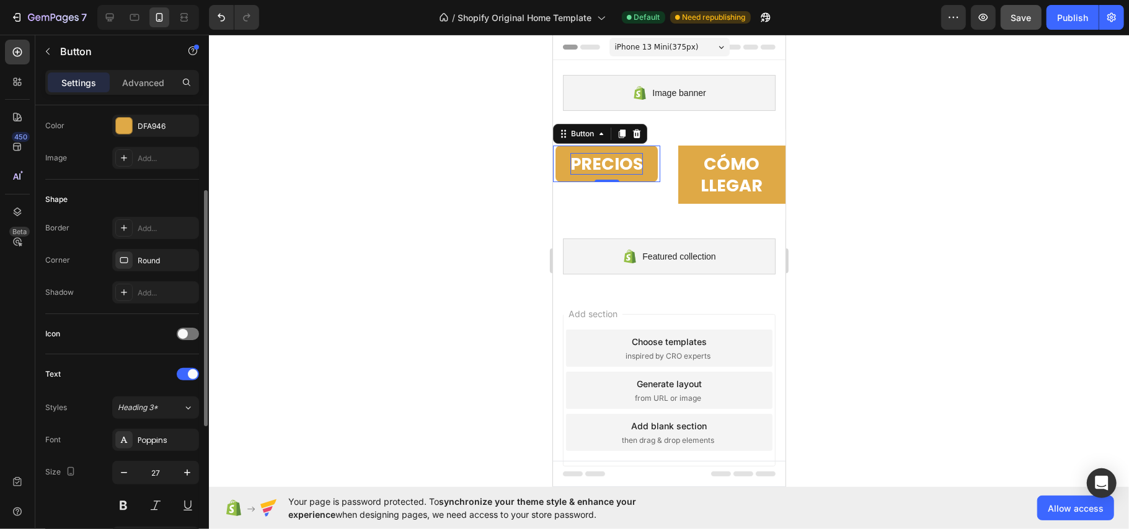
click at [164, 273] on div "Border Add... Corner Round Shadow Add..." at bounding box center [122, 260] width 154 height 87
click at [162, 264] on div "Round" at bounding box center [156, 260] width 36 height 11
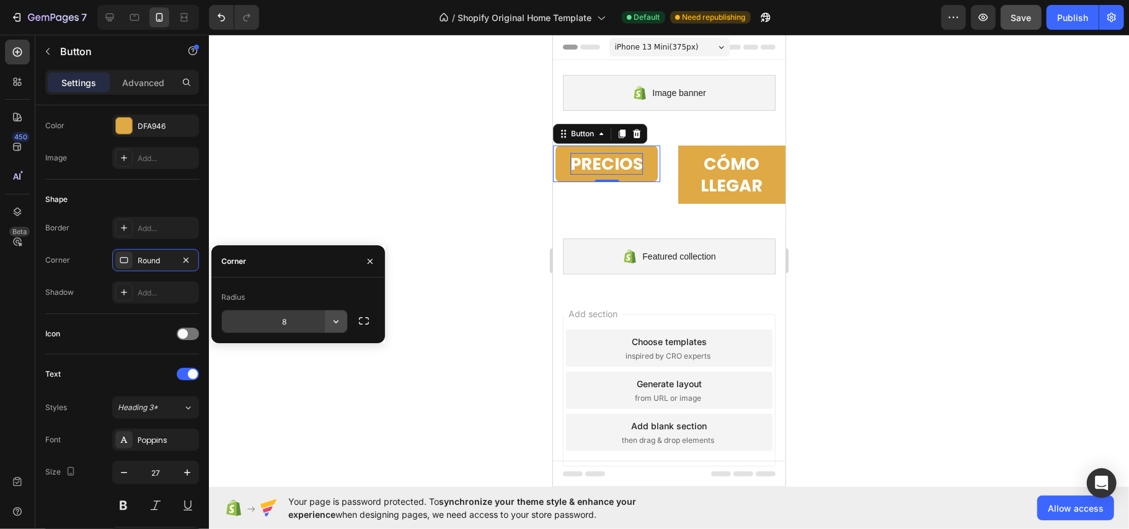
click at [332, 324] on icon "button" at bounding box center [336, 321] width 12 height 12
click at [278, 315] on input "8" at bounding box center [284, 322] width 125 height 22
type input "16"
click at [120, 469] on icon "button" at bounding box center [124, 473] width 12 height 12
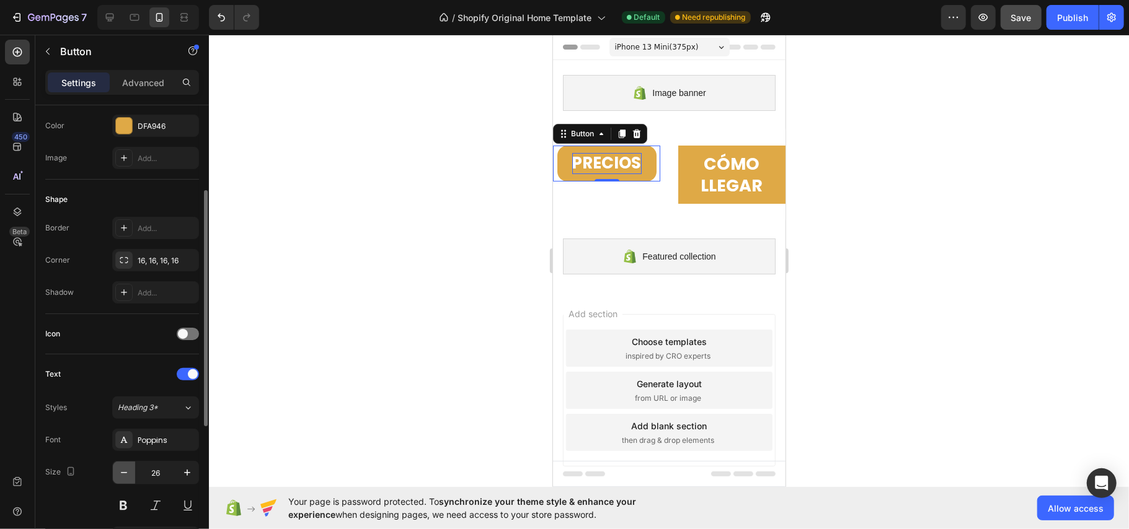
click at [120, 469] on icon "button" at bounding box center [124, 473] width 12 height 12
click at [127, 478] on icon "button" at bounding box center [124, 473] width 12 height 12
click at [179, 475] on button "button" at bounding box center [187, 473] width 22 height 22
type input "25"
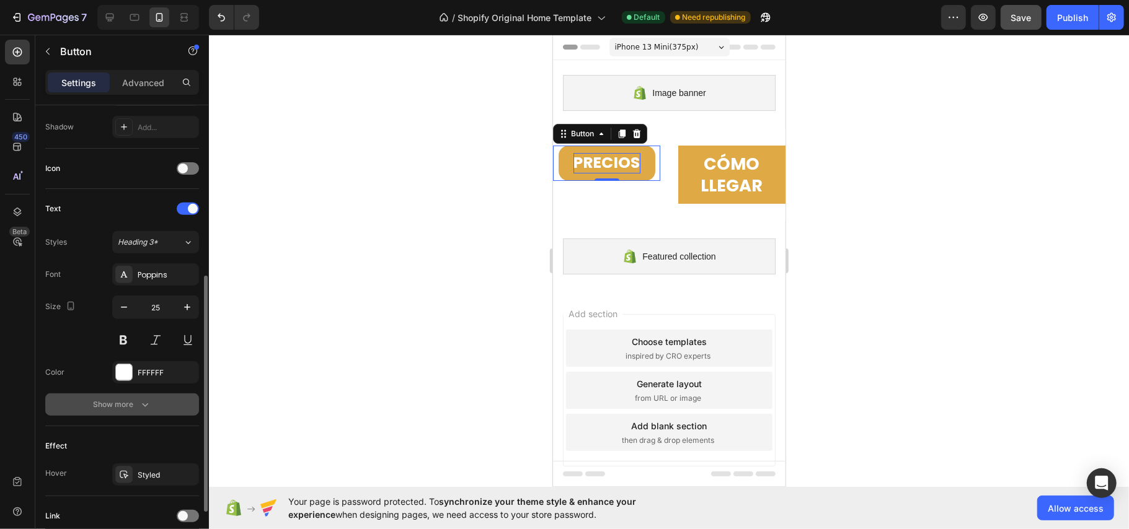
click at [139, 410] on icon "button" at bounding box center [145, 405] width 12 height 12
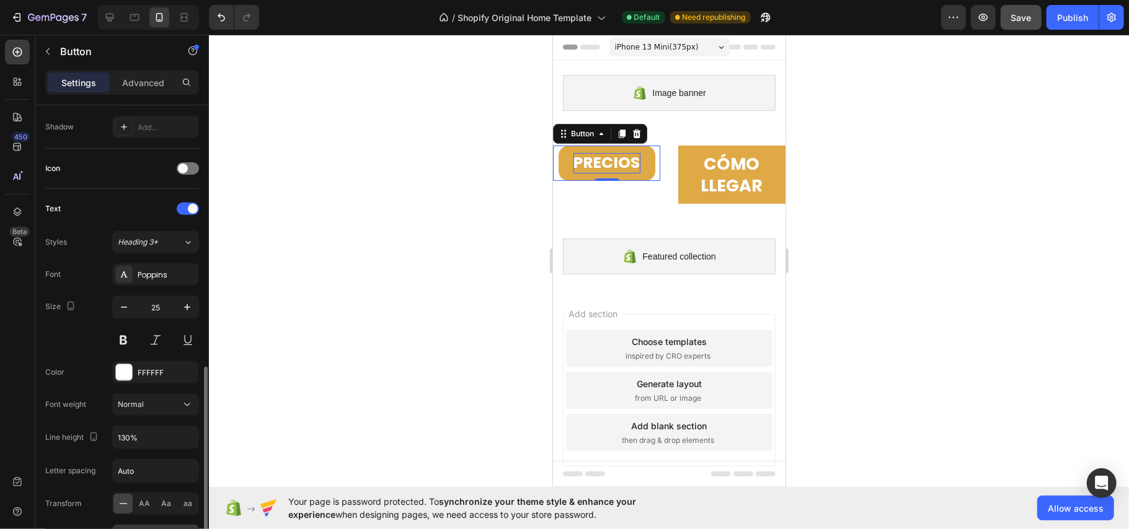
scroll to position [413, 0]
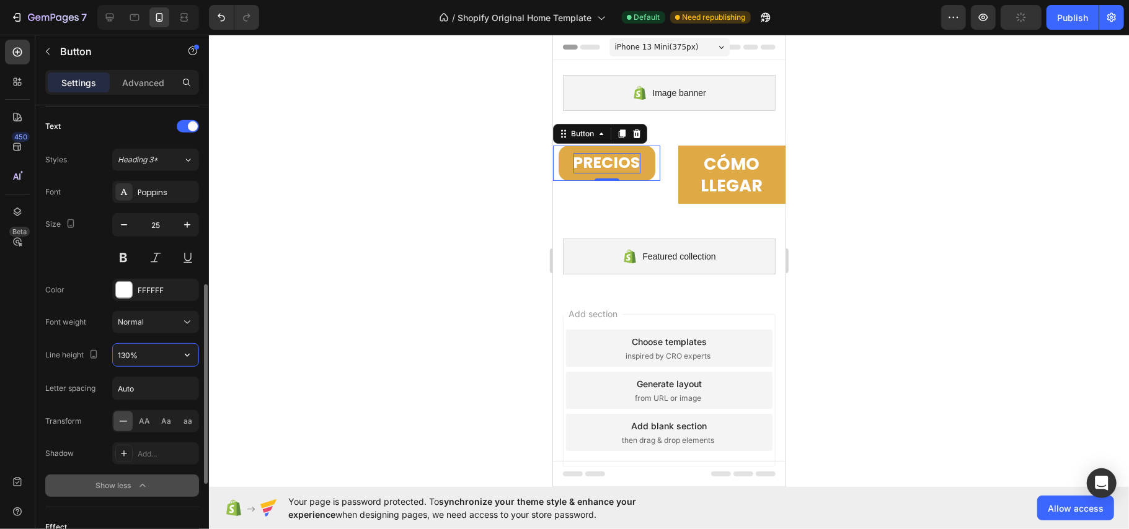
click at [169, 357] on input "130%" at bounding box center [156, 355] width 86 height 22
click at [196, 360] on button "button" at bounding box center [187, 355] width 22 height 22
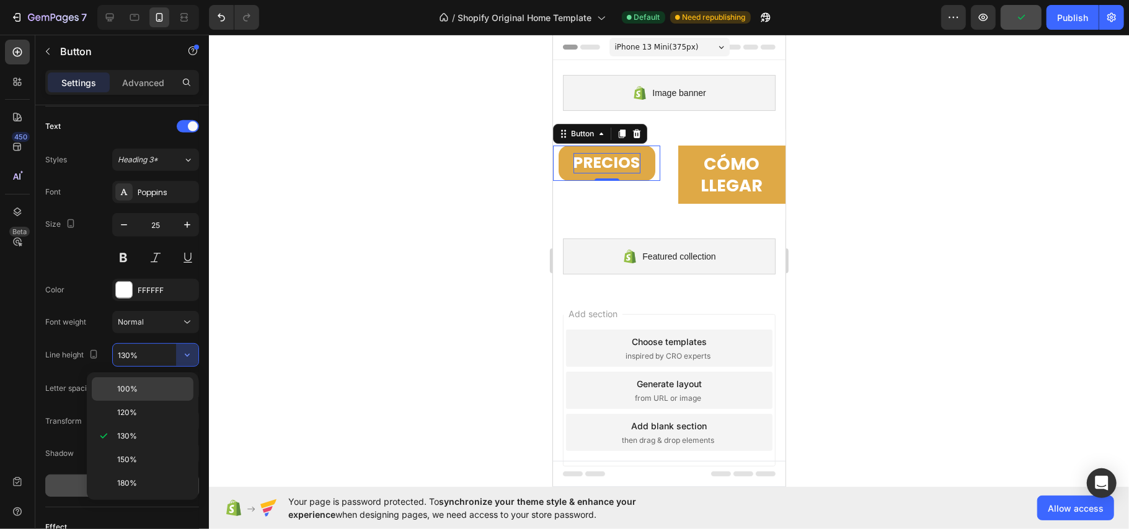
click at [162, 392] on p "100%" at bounding box center [152, 389] width 71 height 11
type input "100%"
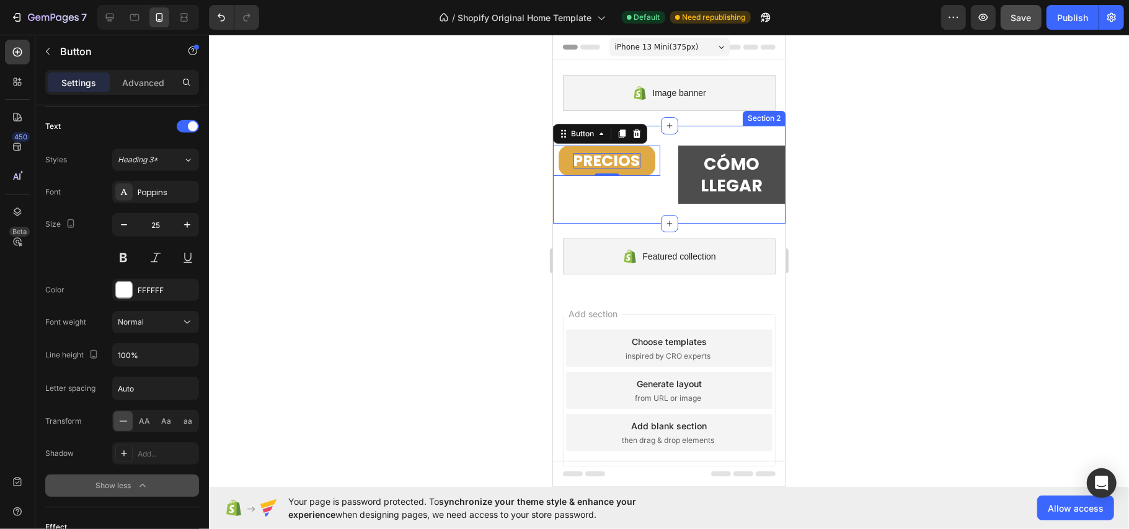
click at [684, 151] on button "CÓMO LLEGAR" at bounding box center [730, 174] width 107 height 58
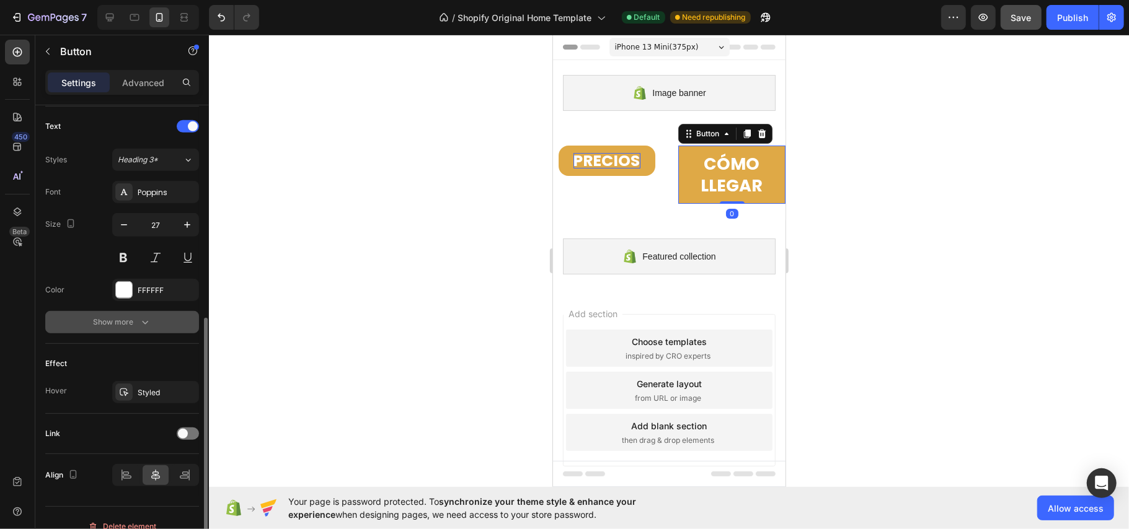
click at [145, 321] on icon "button" at bounding box center [145, 322] width 12 height 12
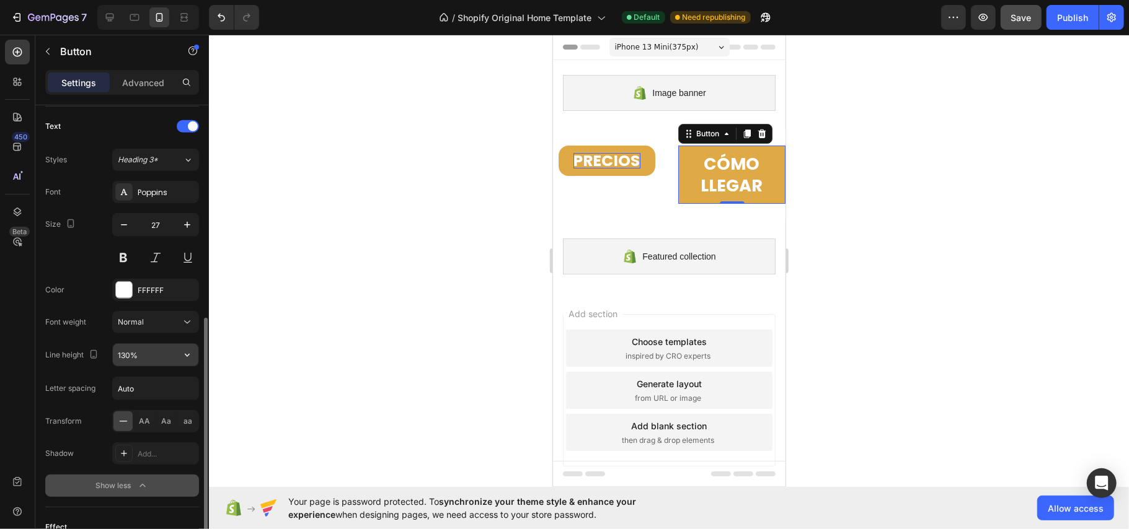
click at [155, 347] on input "130%" at bounding box center [156, 355] width 86 height 22
click at [187, 361] on icon "button" at bounding box center [187, 355] width 12 height 12
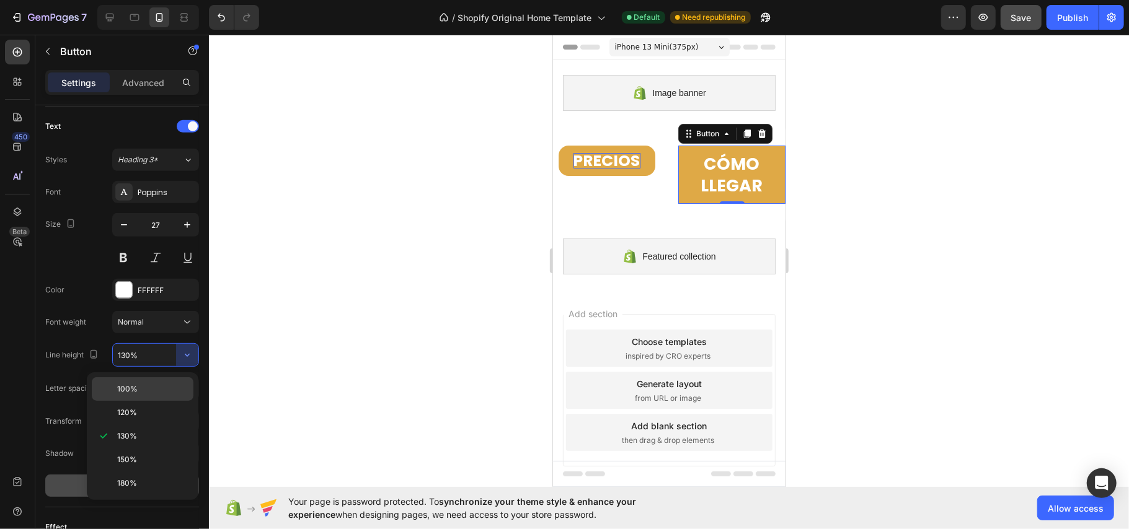
click at [172, 401] on div "100%" at bounding box center [143, 413] width 102 height 24
type input "100%"
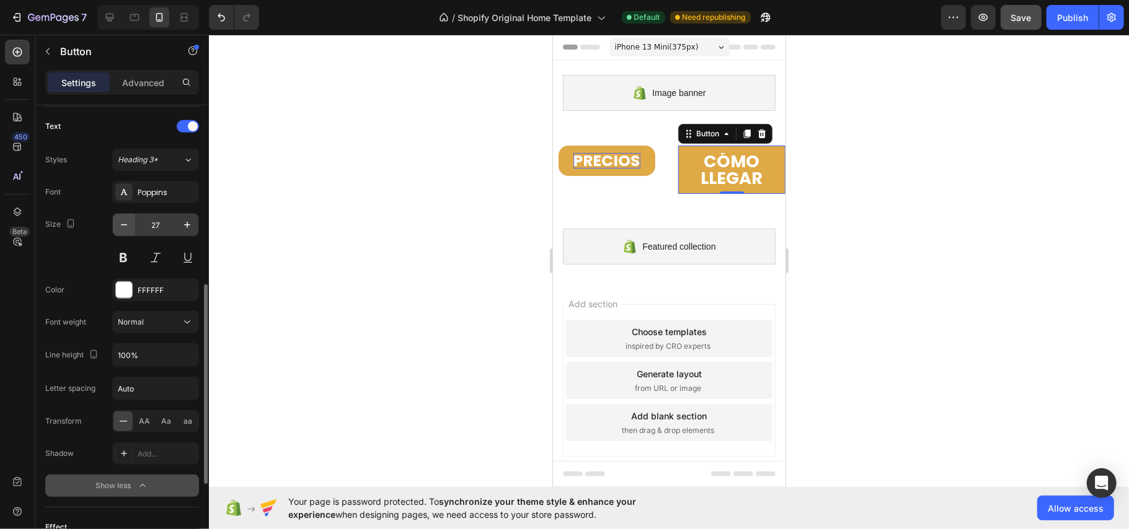
click at [124, 218] on button "button" at bounding box center [124, 225] width 22 height 22
click at [124, 219] on button "button" at bounding box center [124, 225] width 22 height 22
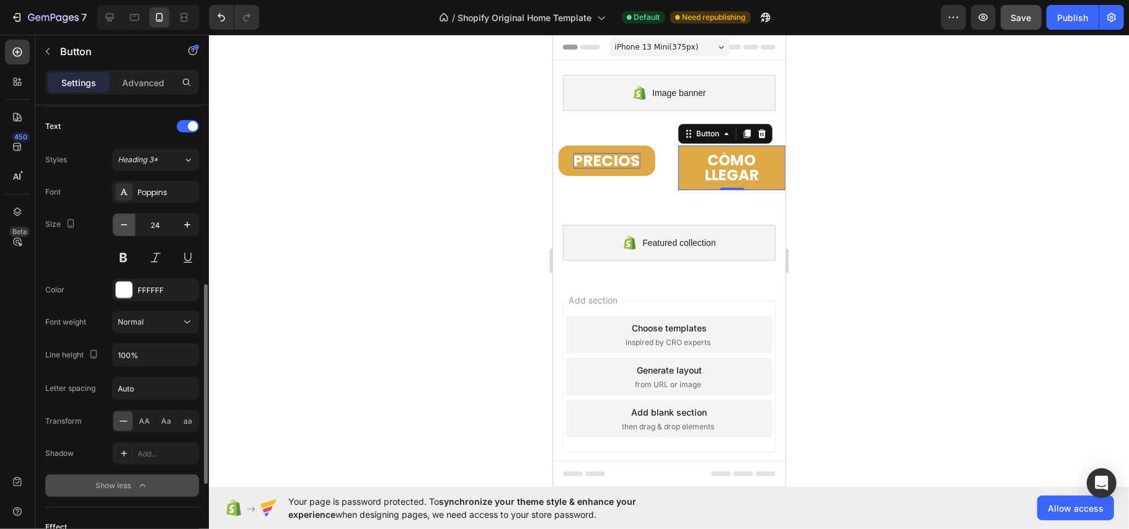
click at [124, 219] on button "button" at bounding box center [124, 225] width 22 height 22
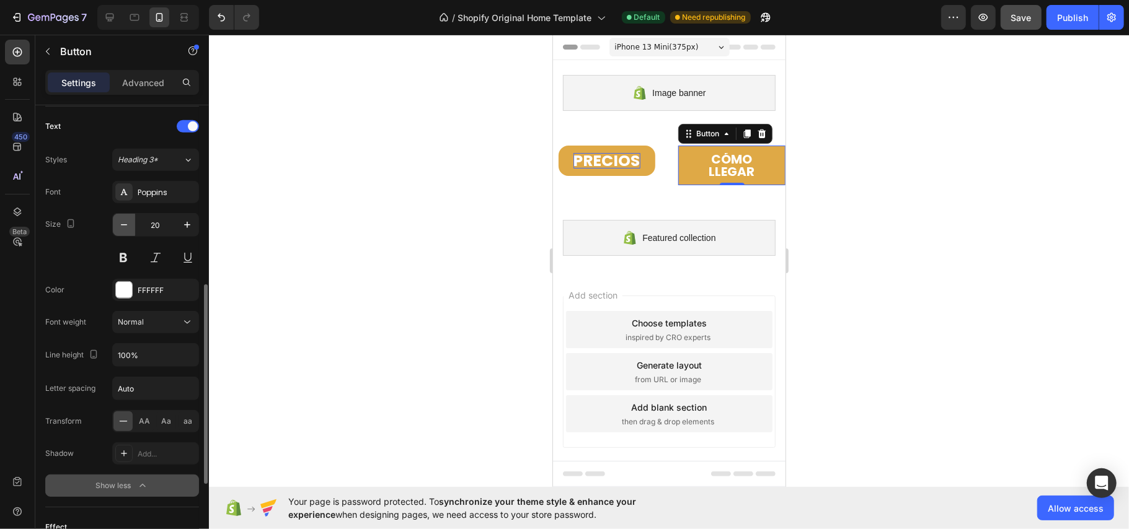
click at [123, 219] on button "button" at bounding box center [124, 225] width 22 height 22
click at [181, 223] on button "button" at bounding box center [187, 225] width 22 height 22
click at [187, 224] on icon "button" at bounding box center [187, 225] width 6 height 6
type input "22"
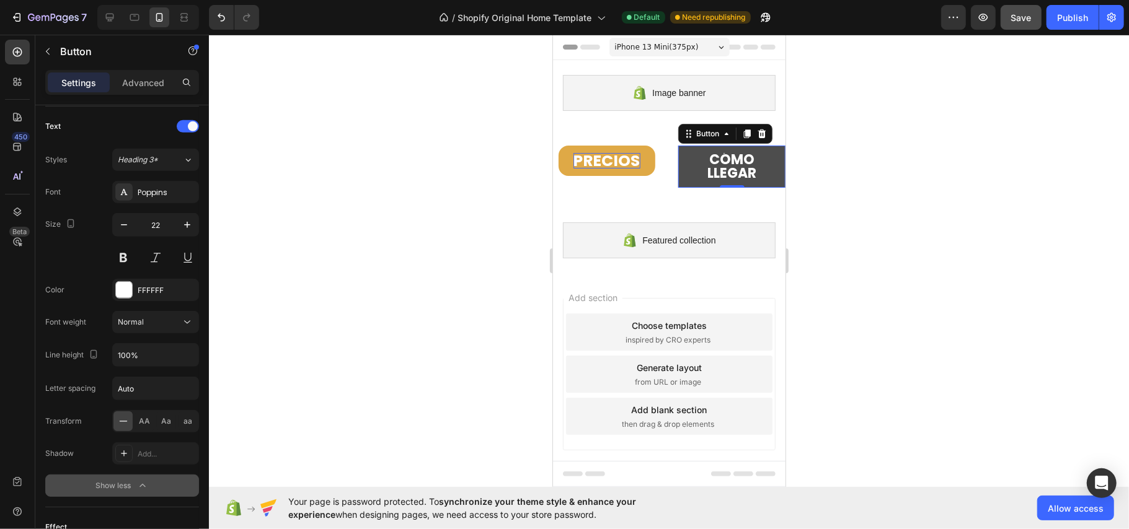
click at [688, 163] on button "CÓMO LLEGAR" at bounding box center [730, 166] width 107 height 42
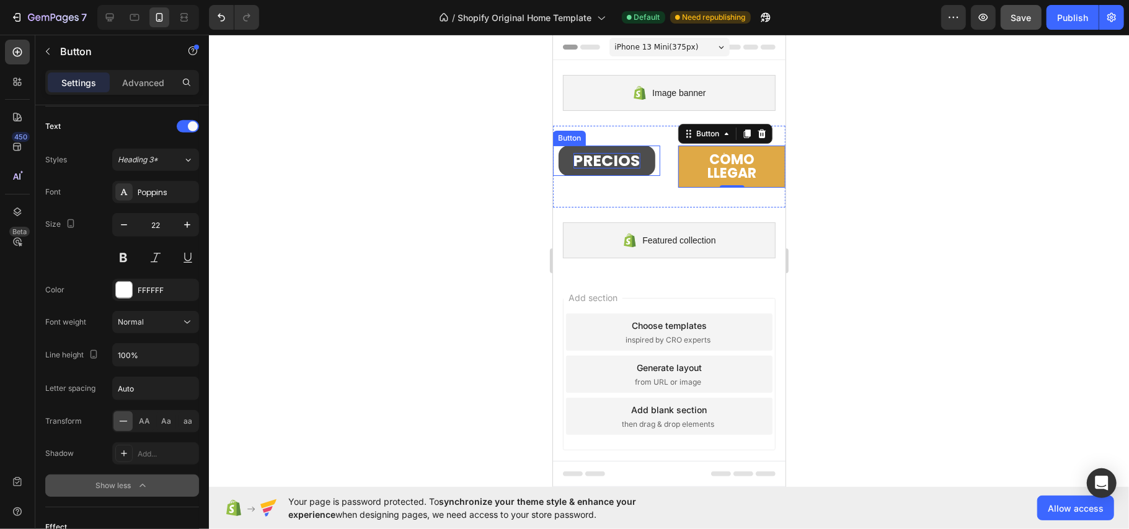
click at [643, 151] on button "PRECIOS" at bounding box center [606, 160] width 97 height 30
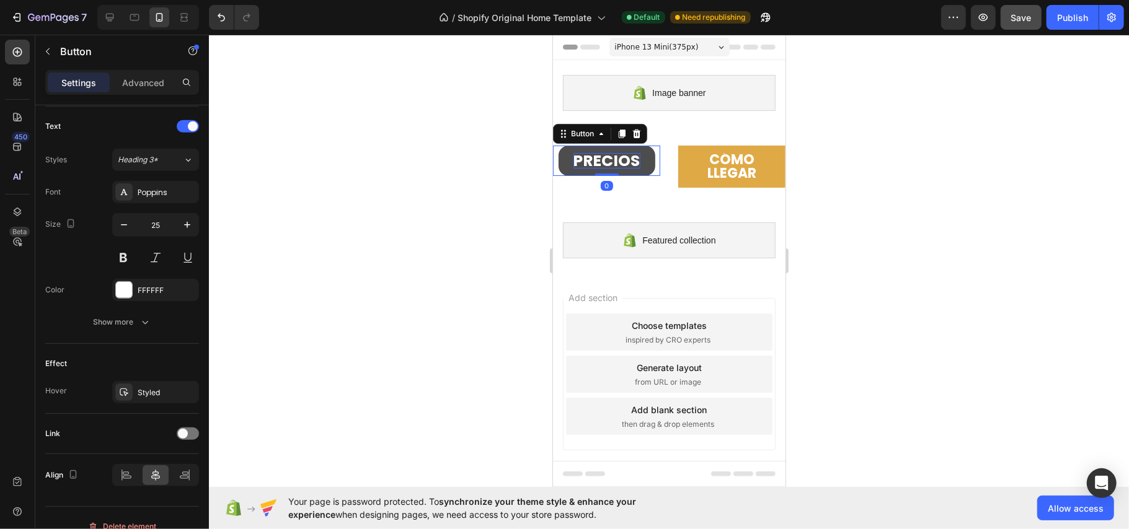
click at [642, 159] on button "PRECIOS" at bounding box center [606, 160] width 97 height 30
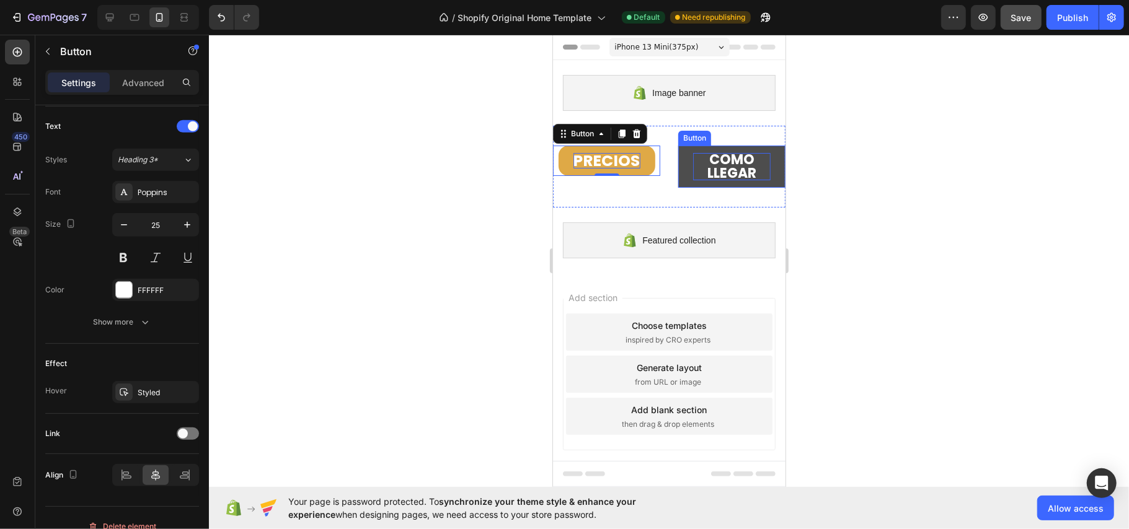
click at [694, 161] on p "CÓMO LLEGAR" at bounding box center [730, 165] width 77 height 27
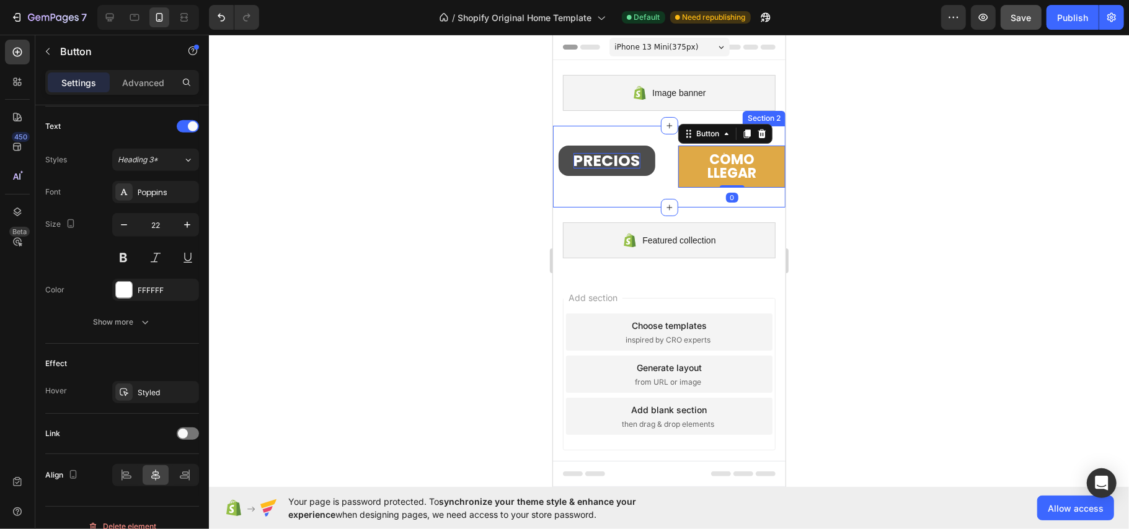
click at [653, 158] on button "PRECIOS" at bounding box center [606, 160] width 97 height 30
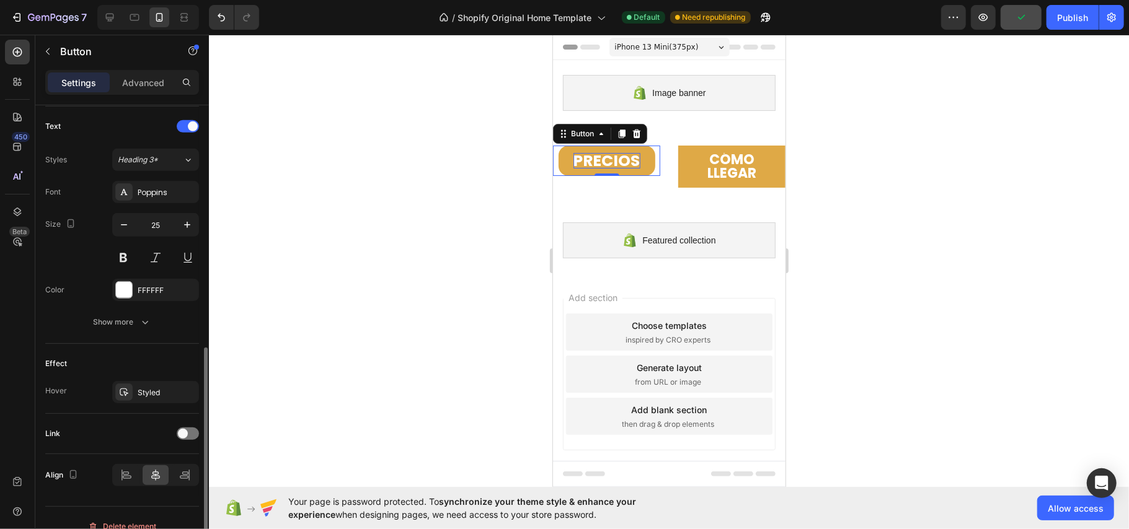
scroll to position [432, 0]
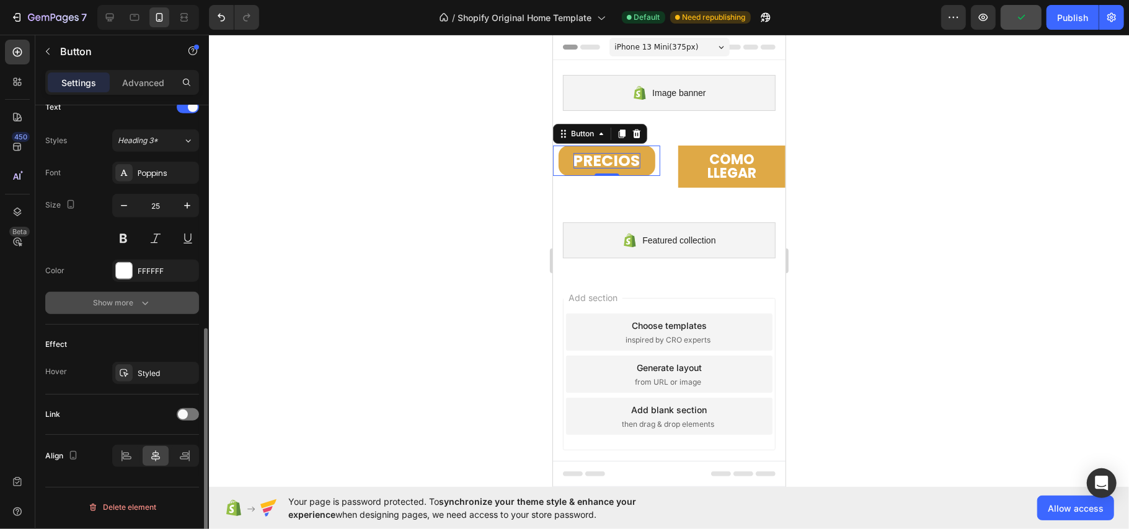
click at [148, 294] on button "Show more" at bounding box center [122, 303] width 154 height 22
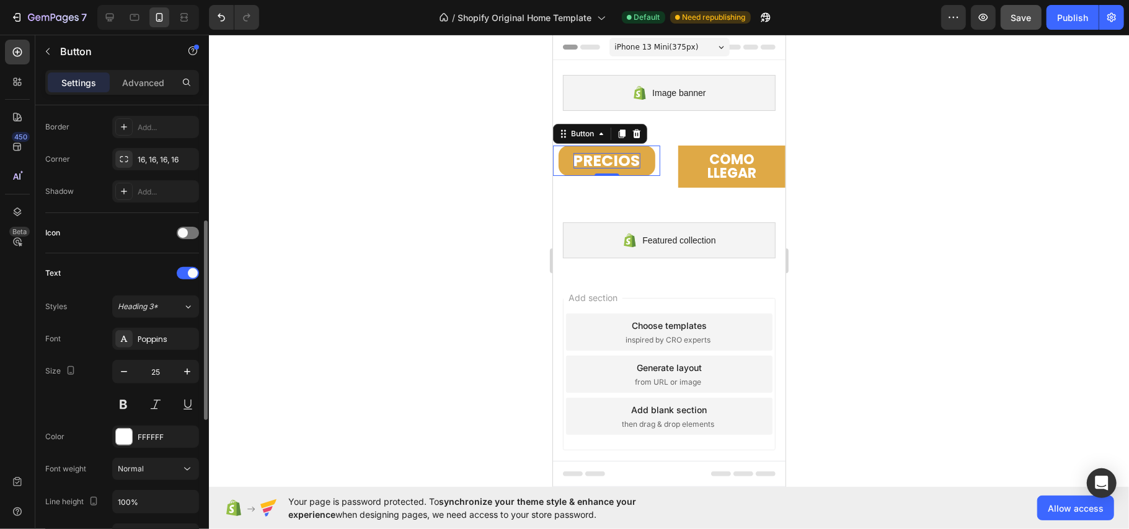
scroll to position [18, 0]
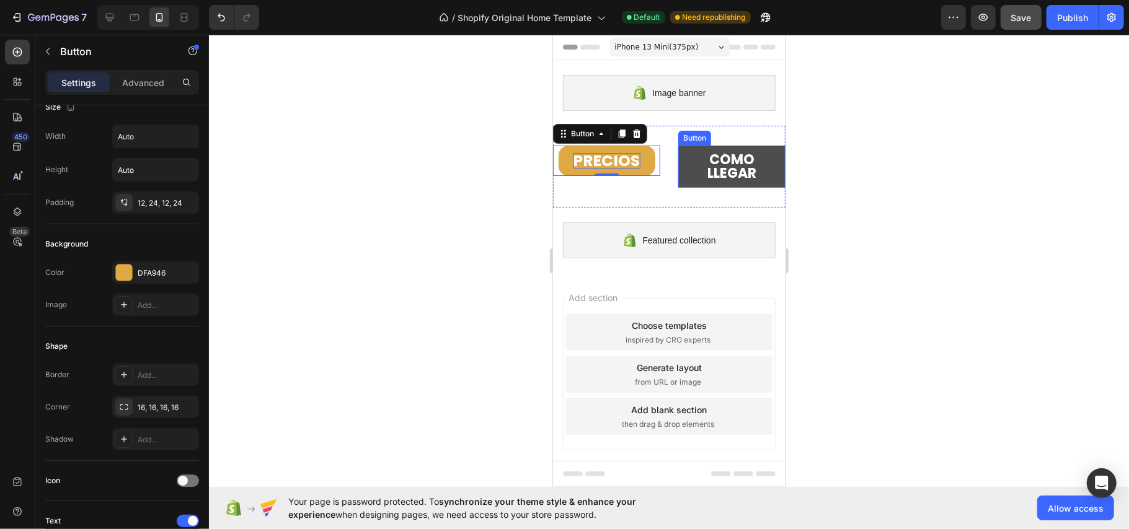
click at [683, 163] on button "CÓMO LLEGAR" at bounding box center [730, 166] width 107 height 42
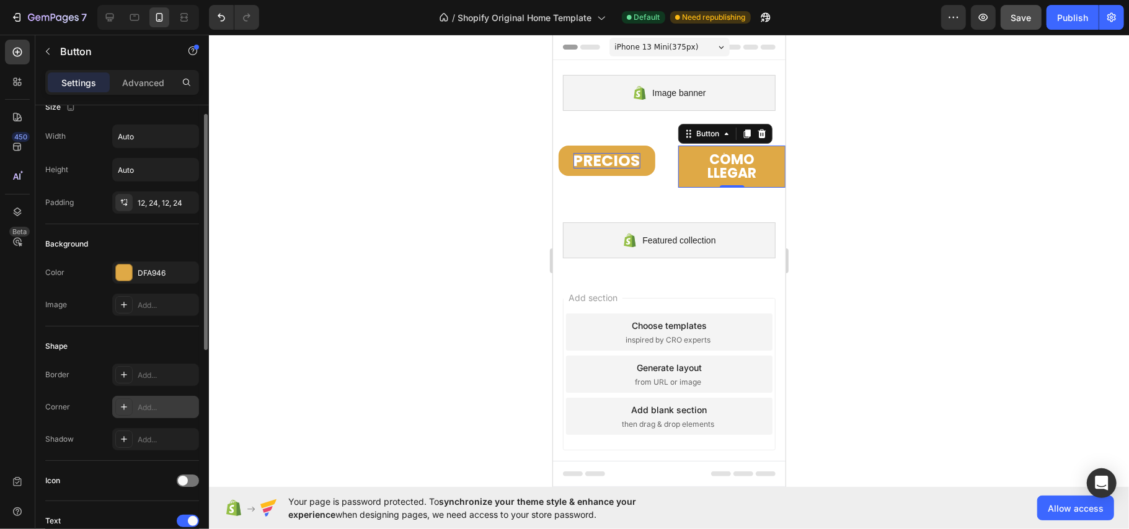
click at [134, 400] on div "Add..." at bounding box center [155, 407] width 87 height 22
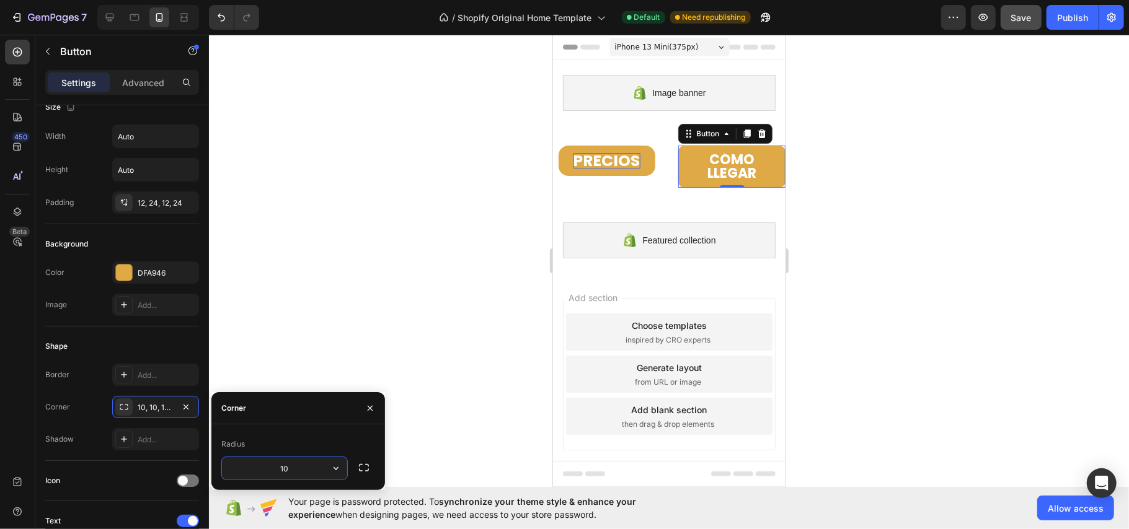
click at [316, 469] on input "10" at bounding box center [284, 468] width 125 height 22
type input "12"
click at [410, 221] on div at bounding box center [669, 282] width 920 height 495
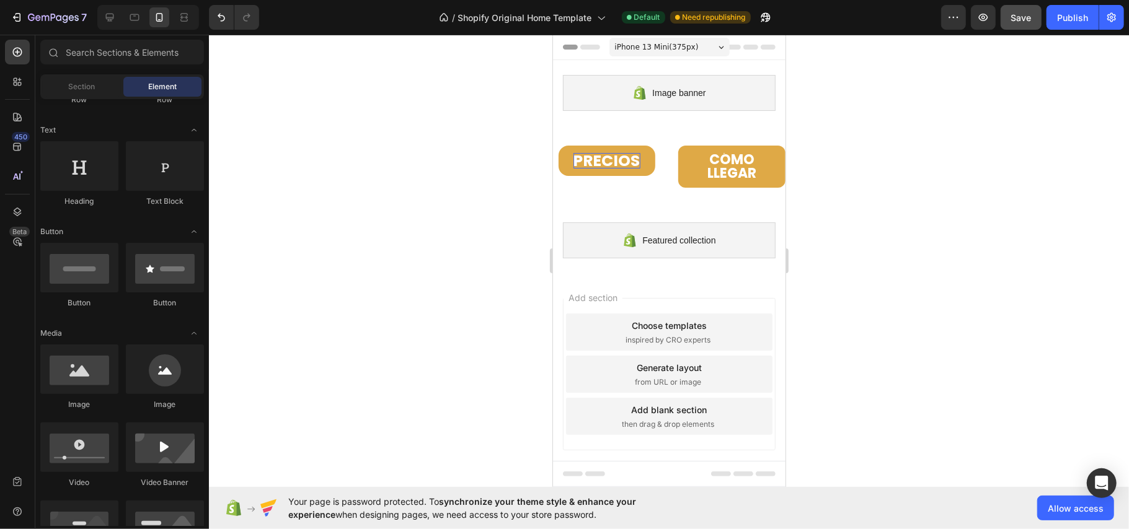
click at [410, 221] on div at bounding box center [669, 282] width 920 height 495
click at [682, 156] on button "CÓMO LLEGAR" at bounding box center [730, 166] width 107 height 42
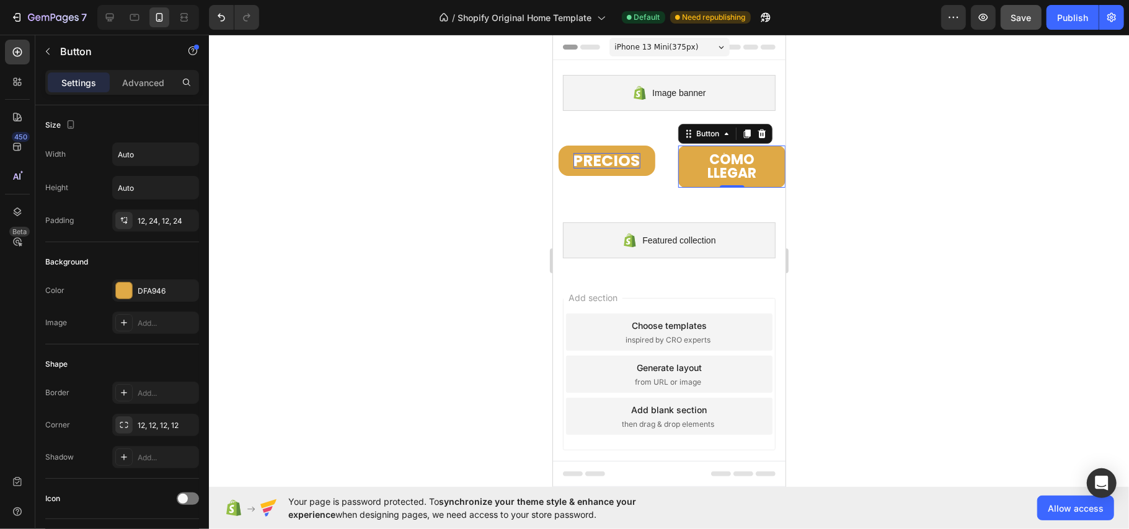
click at [851, 172] on div at bounding box center [669, 282] width 920 height 495
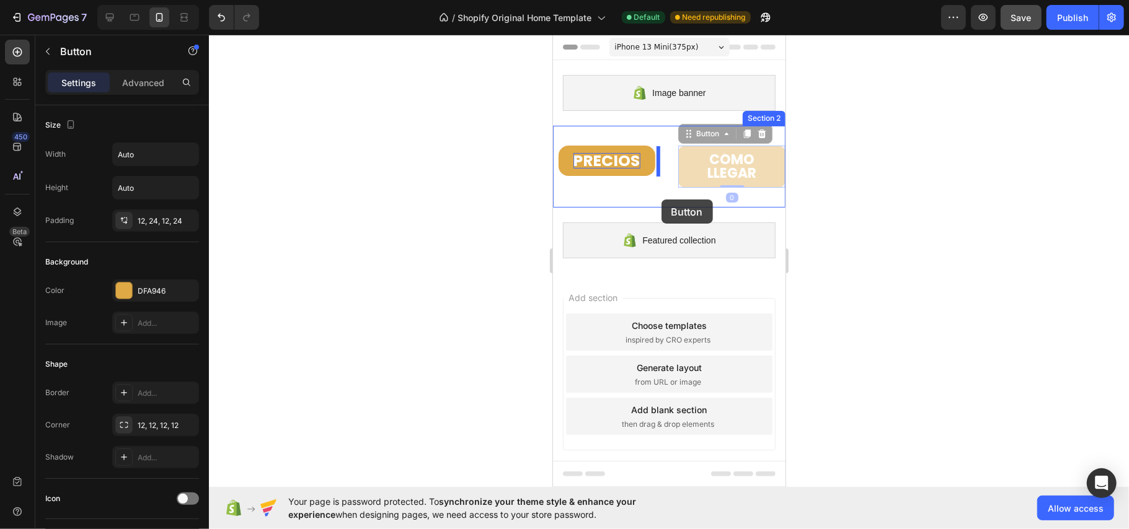
drag, startPoint x: 770, startPoint y: 165, endPoint x: 661, endPoint y: 199, distance: 114.1
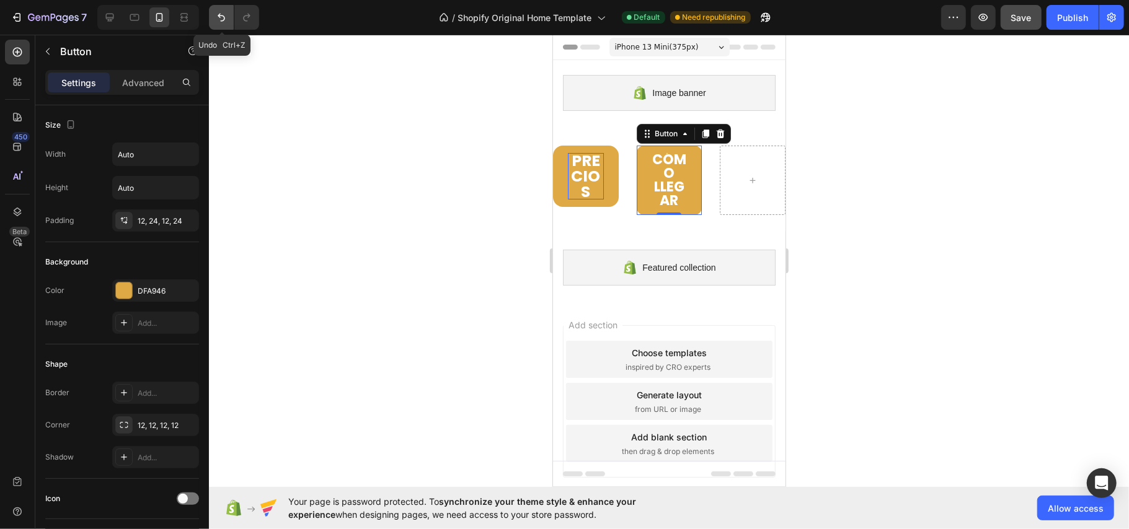
click at [219, 19] on icon "Undo/Redo" at bounding box center [221, 17] width 12 height 12
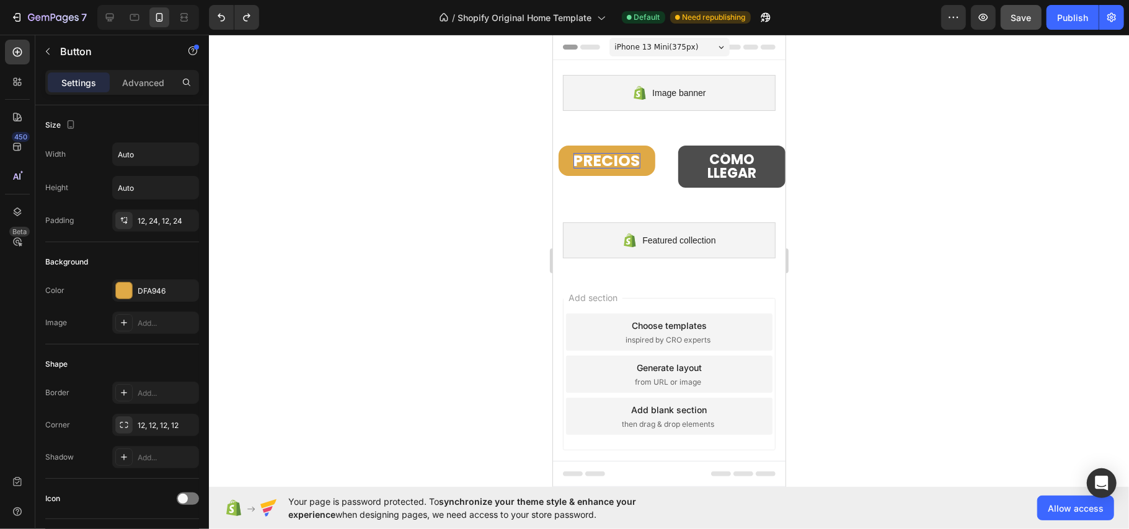
click at [686, 149] on button "CÓMO LLEGAR" at bounding box center [730, 166] width 107 height 42
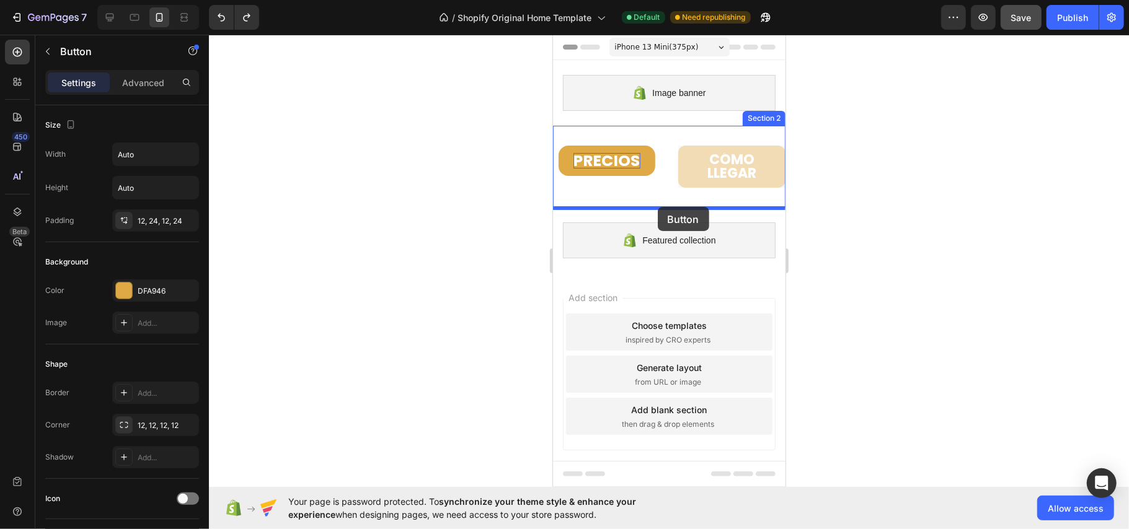
drag, startPoint x: 684, startPoint y: 151, endPoint x: 658, endPoint y: 210, distance: 64.9
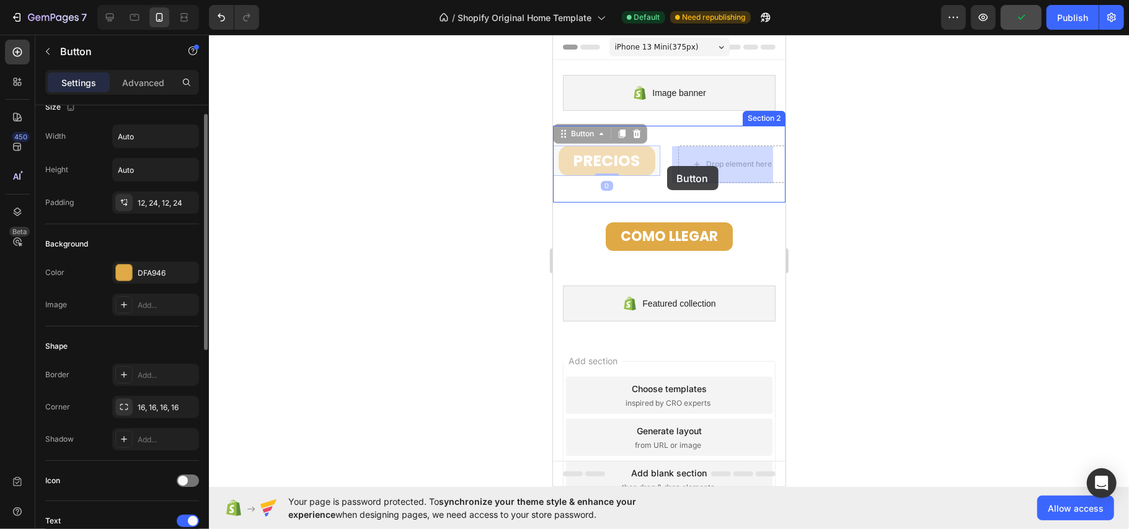
drag, startPoint x: 624, startPoint y: 153, endPoint x: 666, endPoint y: 165, distance: 43.9
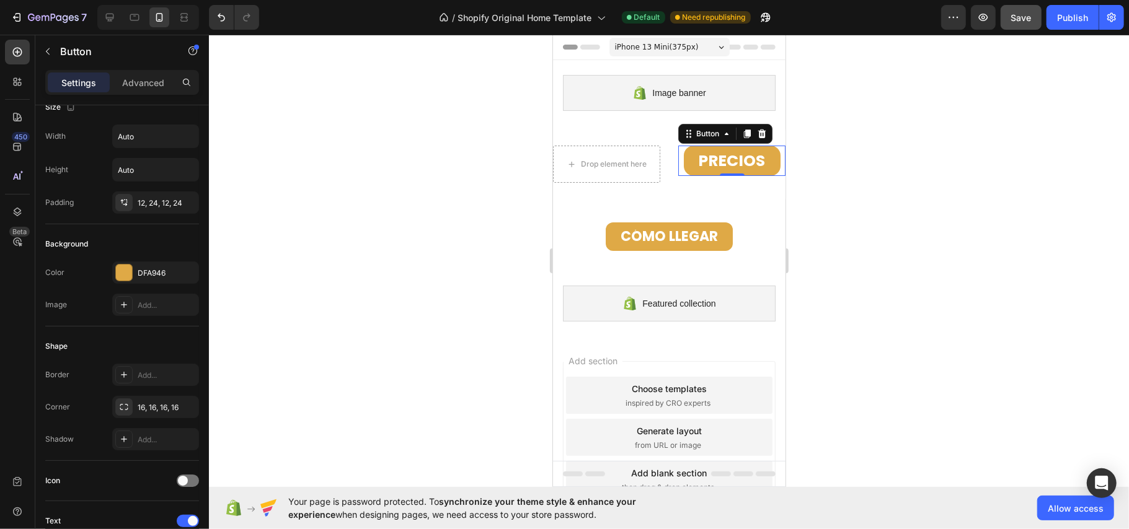
drag, startPoint x: 821, startPoint y: 202, endPoint x: 216, endPoint y: 151, distance: 606.4
click at [821, 202] on div at bounding box center [669, 282] width 920 height 495
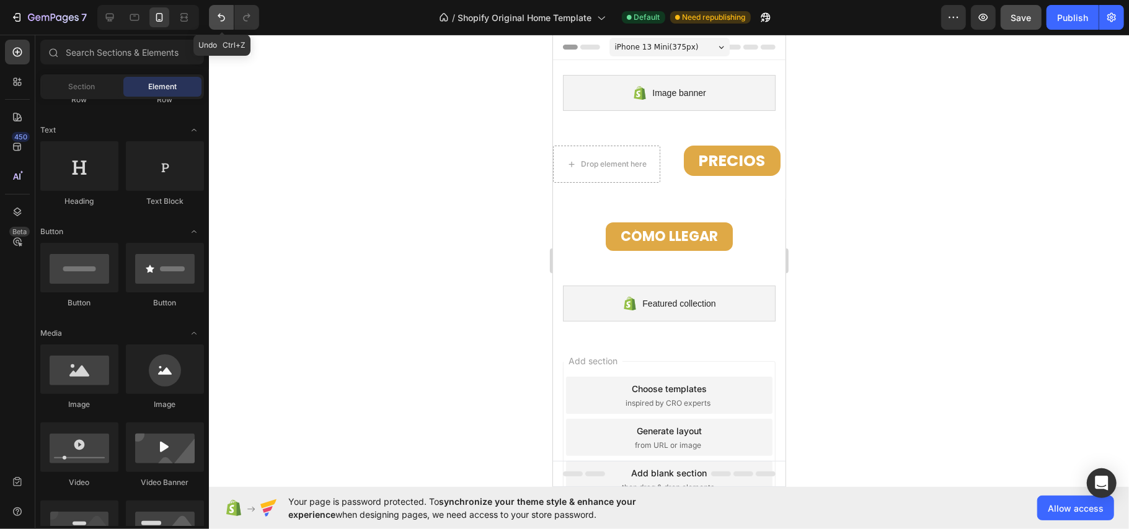
click at [226, 20] on icon "Undo/Redo" at bounding box center [221, 17] width 12 height 12
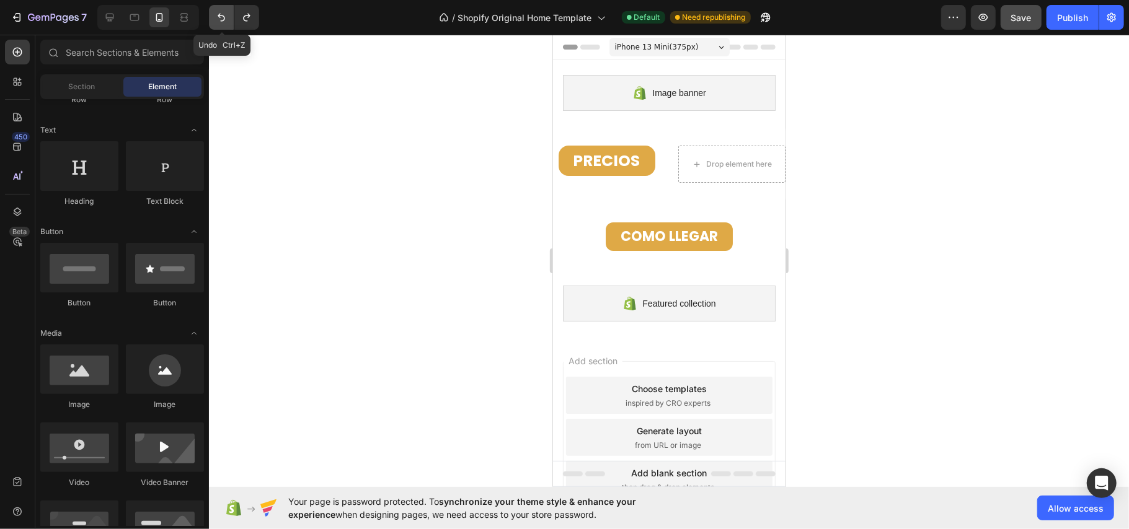
click at [226, 20] on icon "Undo/Redo" at bounding box center [221, 17] width 12 height 12
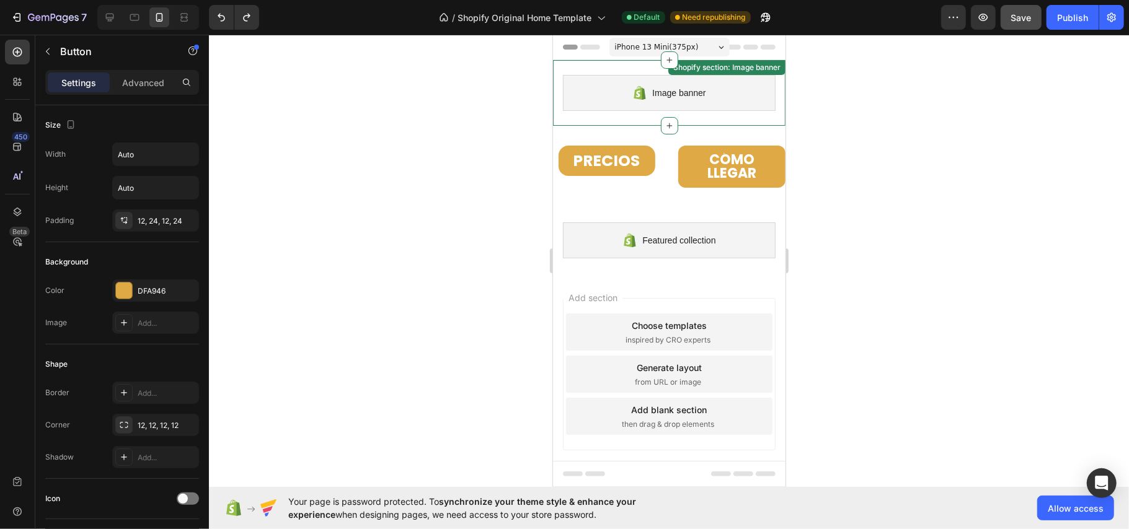
click at [580, 131] on div "PRECIOS Button CÓMO LLEGAR Button Section 2" at bounding box center [668, 166] width 232 height 82
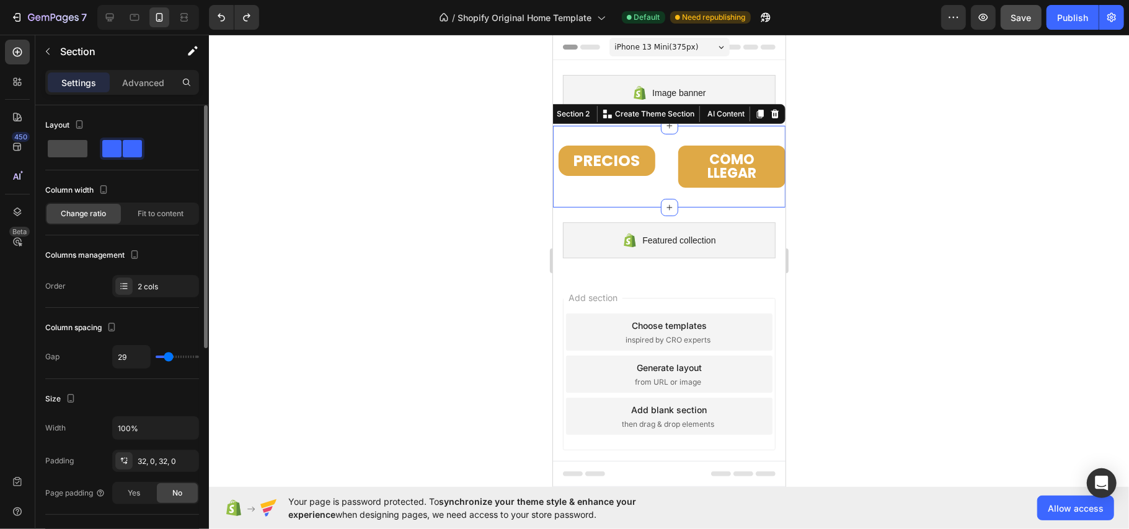
click at [53, 154] on span at bounding box center [68, 148] width 40 height 17
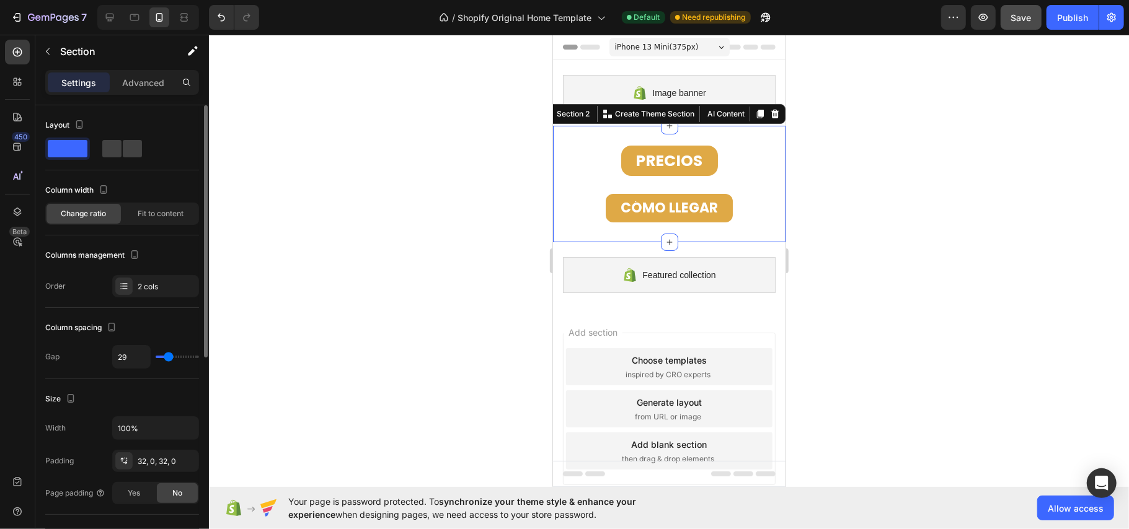
type input "20"
type input "14"
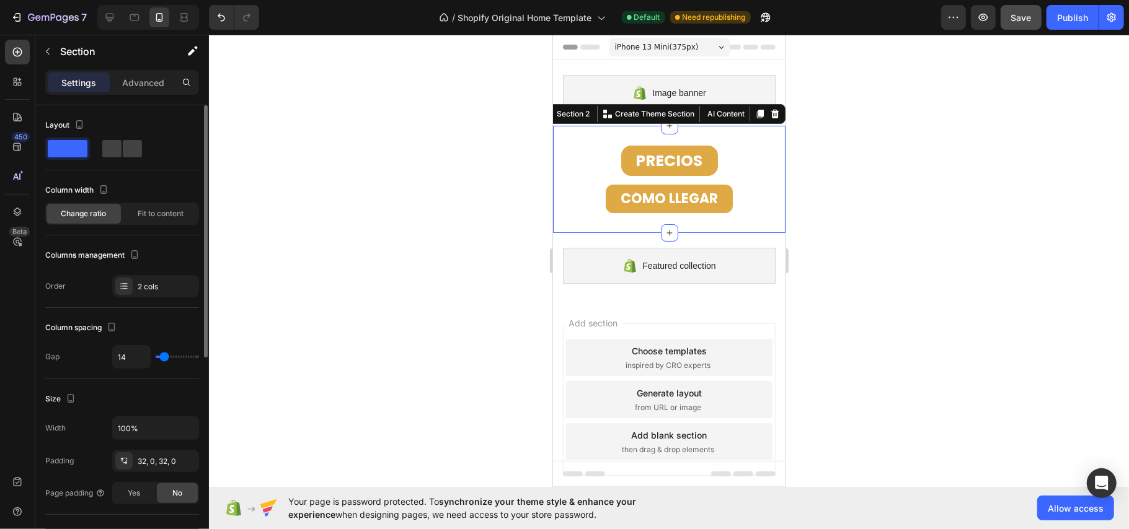
type input "11"
type input "8"
click at [162, 358] on input "range" at bounding box center [177, 357] width 43 height 2
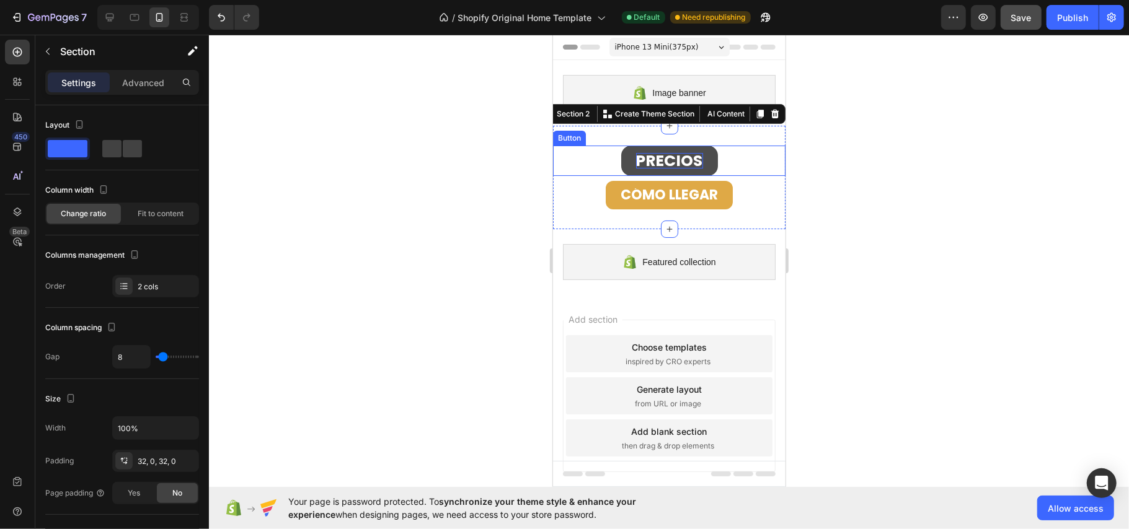
click at [683, 161] on strong "PRECIOS" at bounding box center [668, 160] width 67 height 22
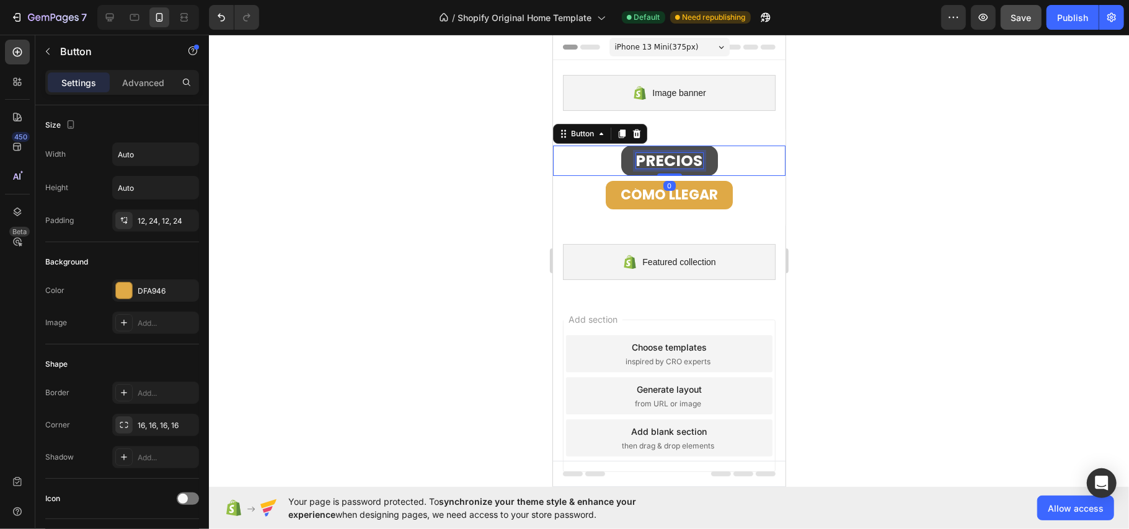
click at [677, 162] on strong "PRECIOS" at bounding box center [668, 160] width 67 height 22
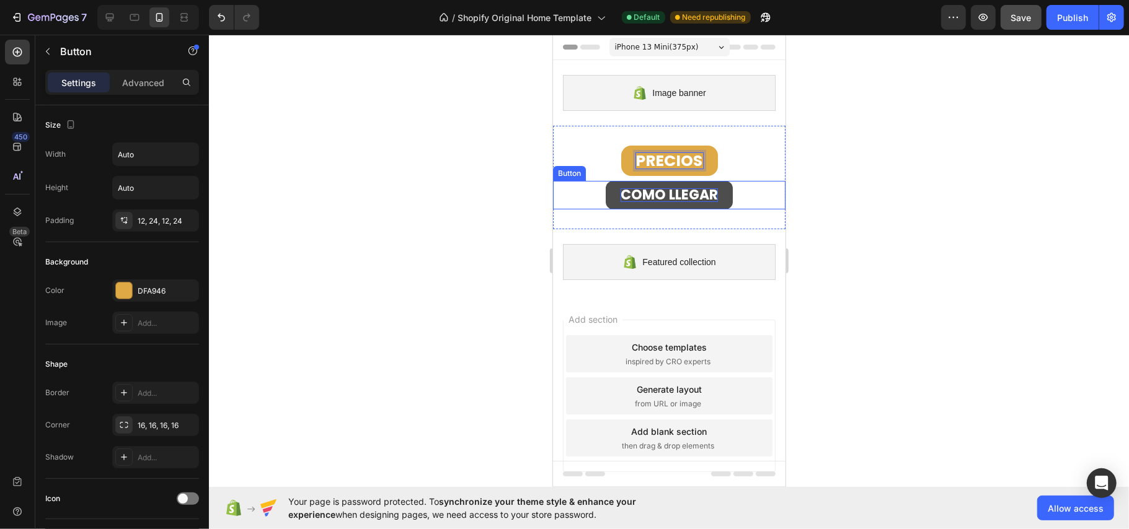
click at [666, 196] on strong "CÓMO LLEGAR" at bounding box center [668, 194] width 97 height 19
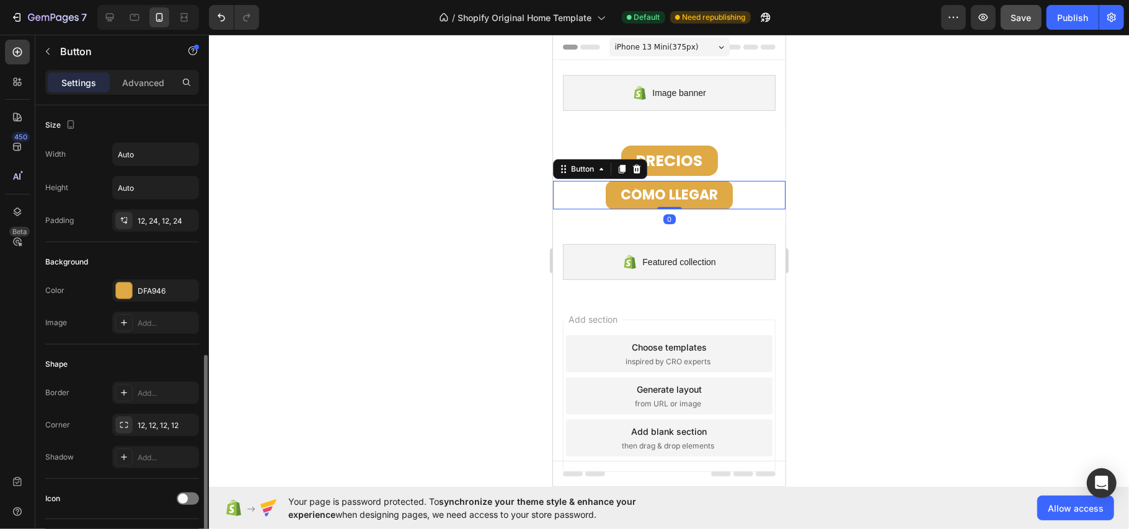
scroll to position [248, 0]
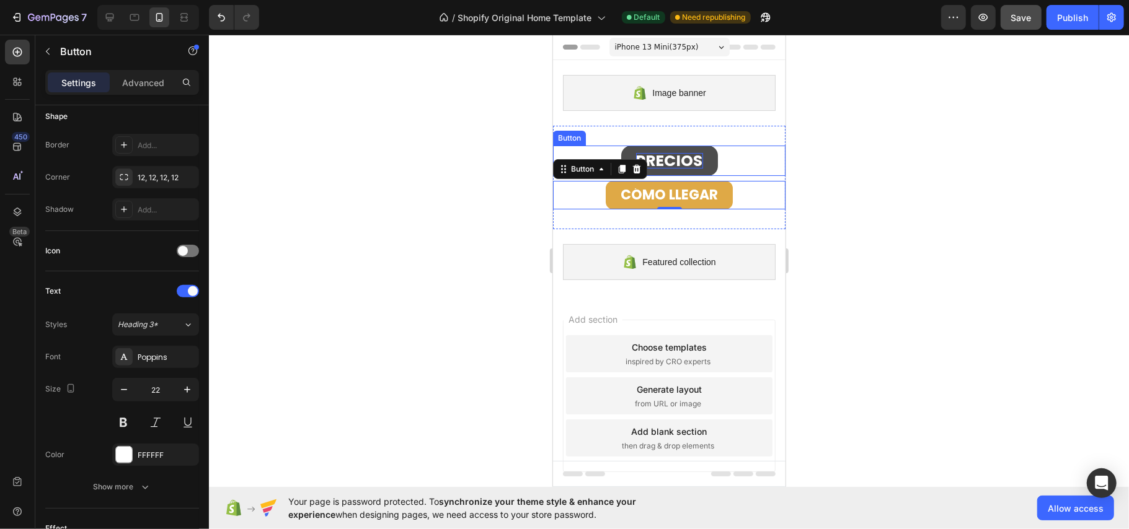
click at [655, 154] on strong "PRECIOS" at bounding box center [668, 160] width 67 height 22
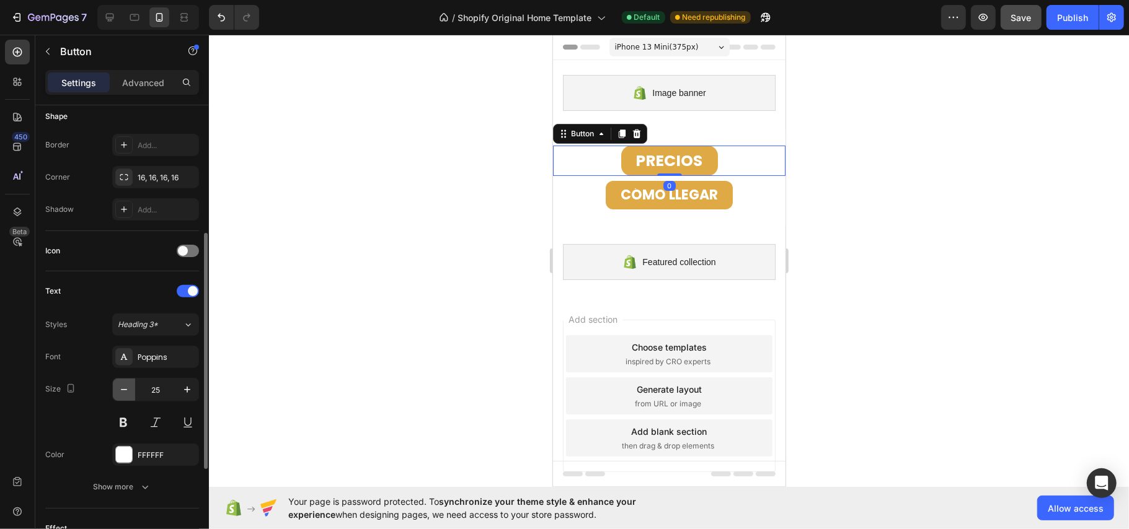
click at [120, 393] on icon "button" at bounding box center [124, 390] width 12 height 12
click at [120, 392] on icon "button" at bounding box center [124, 390] width 12 height 12
click at [124, 394] on icon "button" at bounding box center [124, 390] width 12 height 12
type input "22"
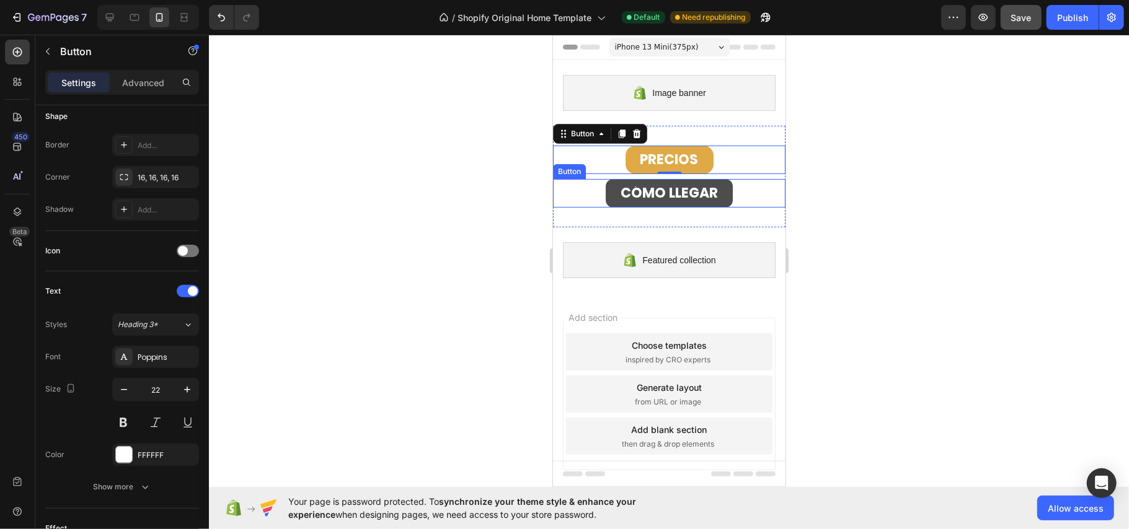
click at [605, 193] on button "CÓMO LLEGAR" at bounding box center [668, 193] width 127 height 29
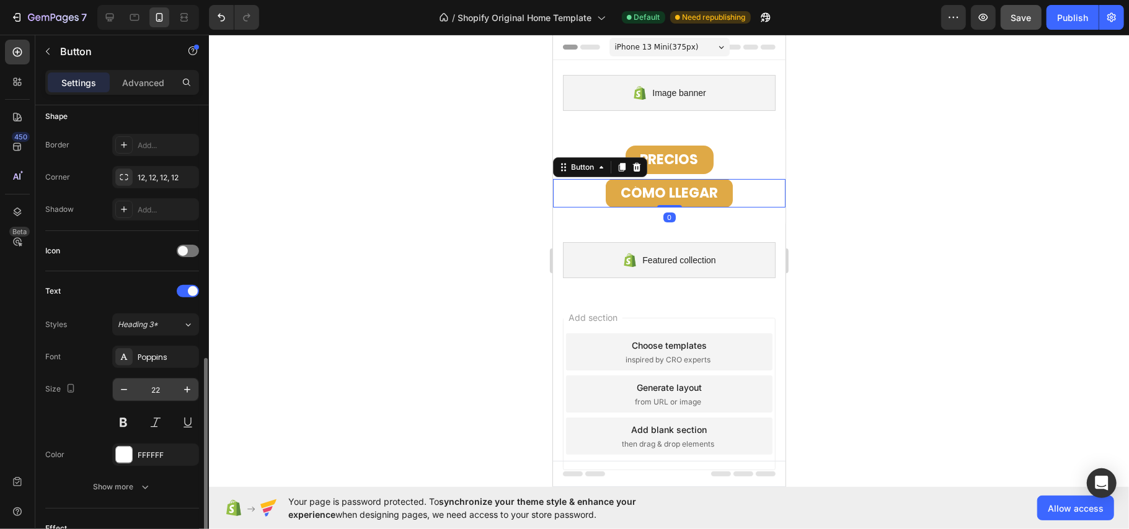
scroll to position [330, 0]
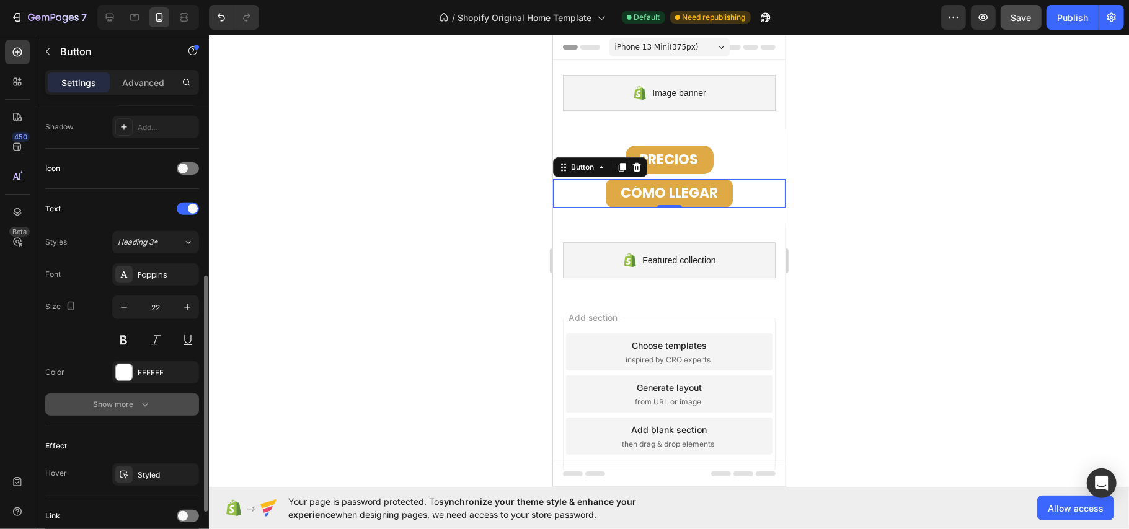
click at [118, 399] on button "Show more" at bounding box center [122, 405] width 154 height 22
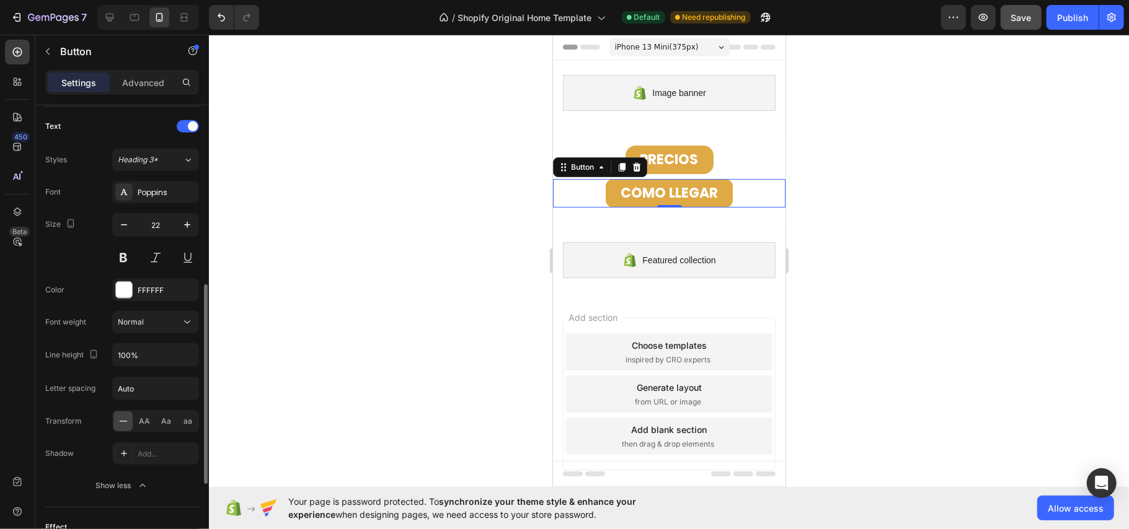
scroll to position [165, 0]
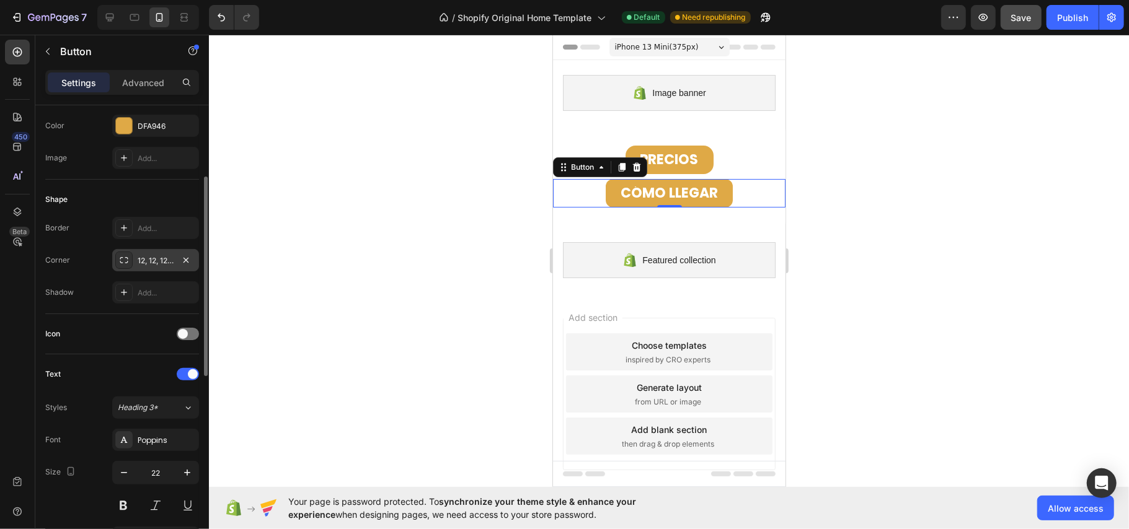
click at [167, 257] on div "12, 12, 12, 12" at bounding box center [156, 260] width 36 height 11
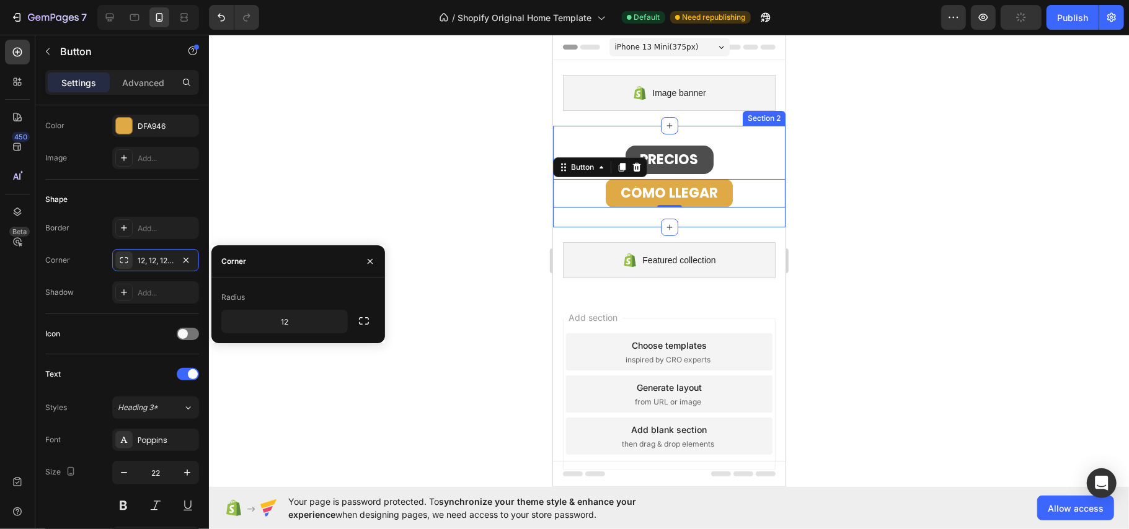
click at [674, 146] on button "PRECIOS" at bounding box center [669, 159] width 88 height 29
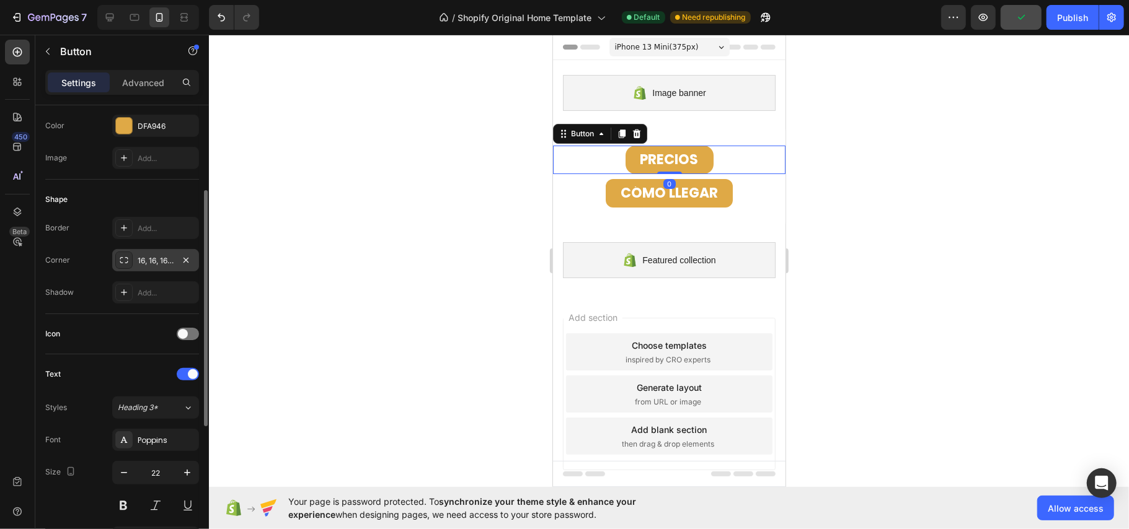
click at [162, 261] on div "16, 16, 16, 16" at bounding box center [156, 260] width 36 height 11
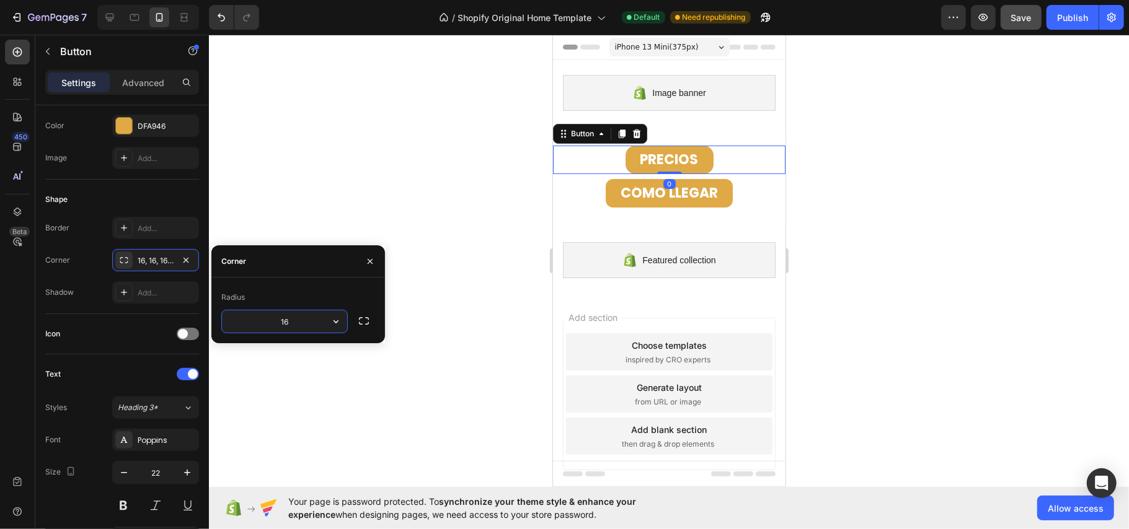
click at [261, 320] on input "16" at bounding box center [284, 322] width 125 height 22
click at [263, 320] on input "16" at bounding box center [284, 322] width 125 height 22
type input "12"
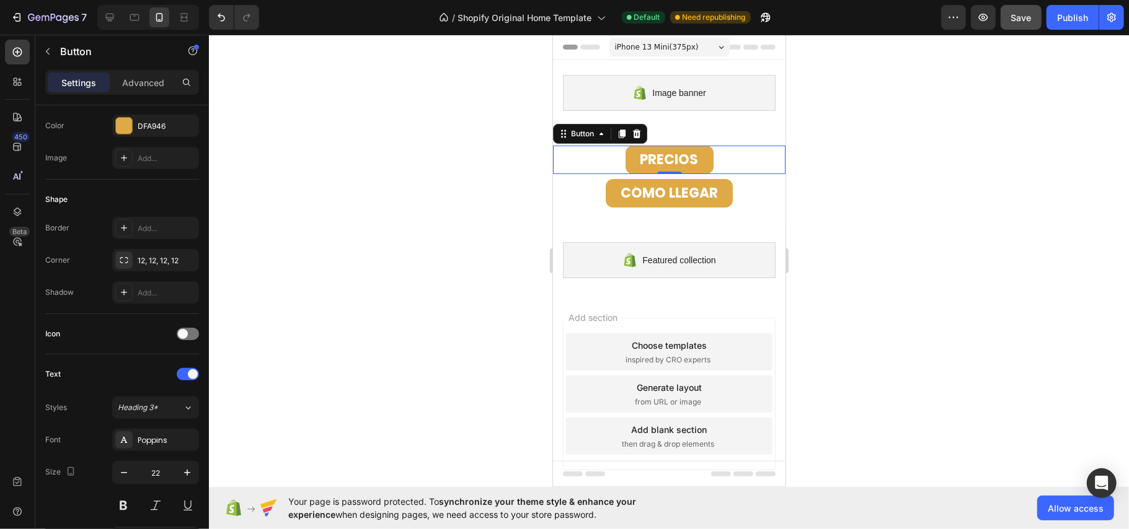
click at [266, 237] on div at bounding box center [669, 282] width 920 height 495
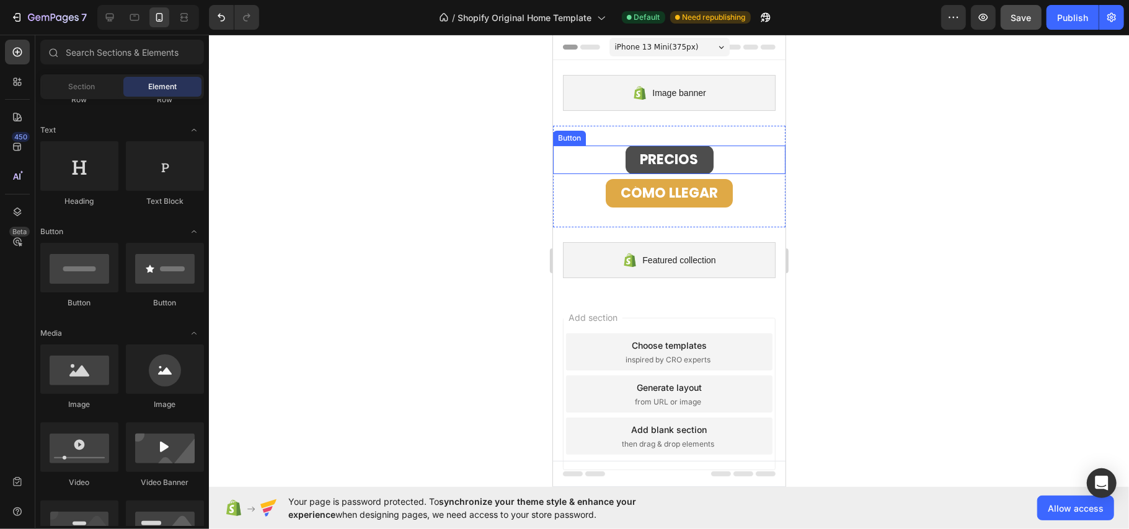
click at [694, 159] on button "PRECIOS" at bounding box center [669, 159] width 88 height 29
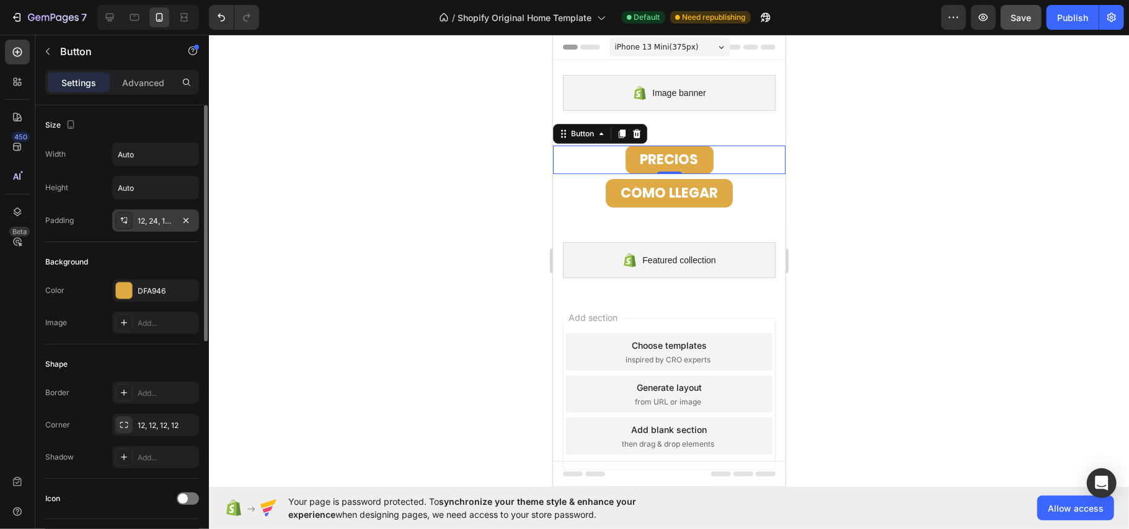
click at [155, 228] on div "12, 24, 12, 24" at bounding box center [155, 220] width 87 height 22
click at [129, 272] on div "Background" at bounding box center [122, 262] width 154 height 20
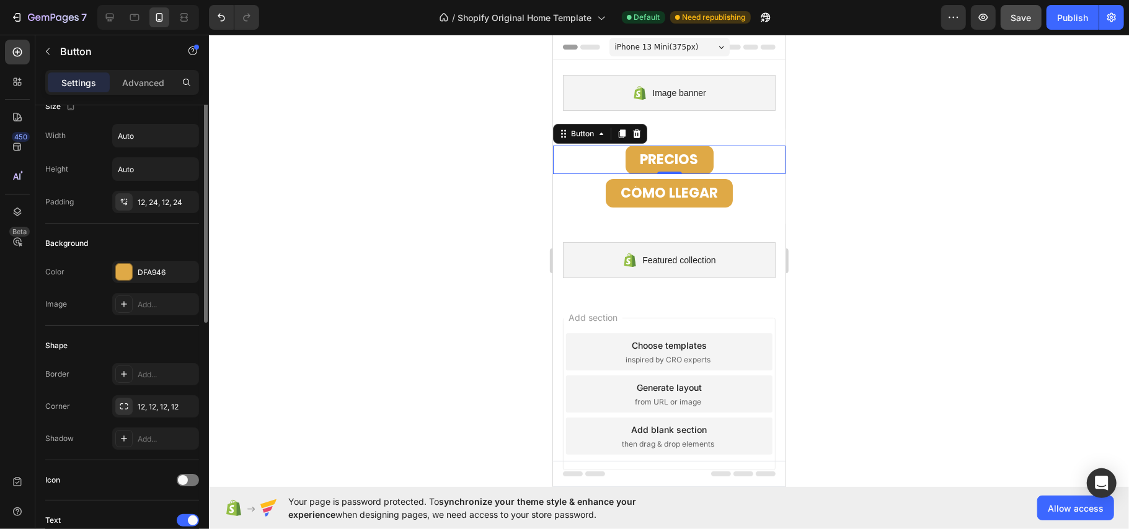
scroll to position [0, 0]
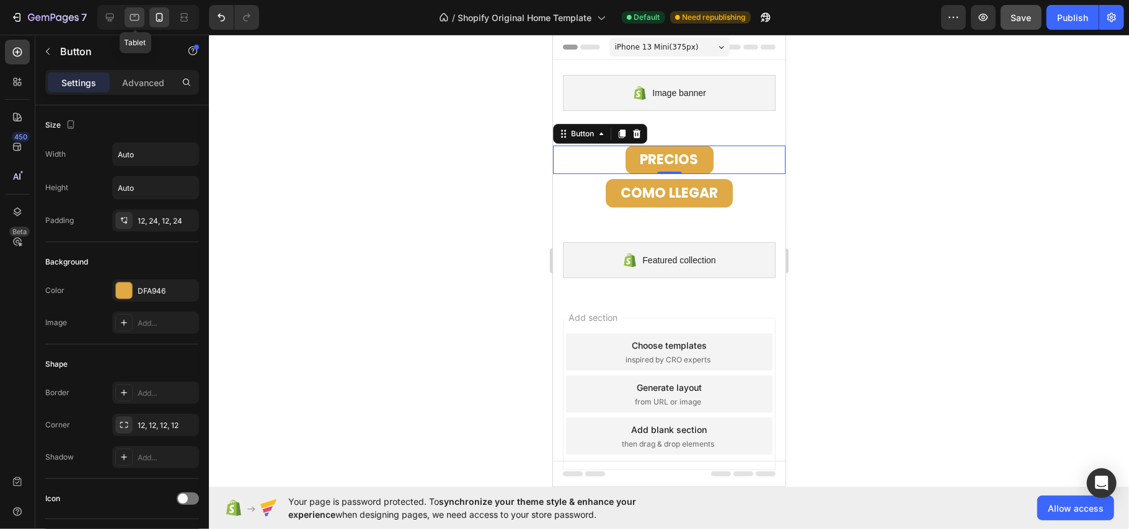
click at [139, 14] on icon at bounding box center [134, 17] width 12 height 12
type input "41"
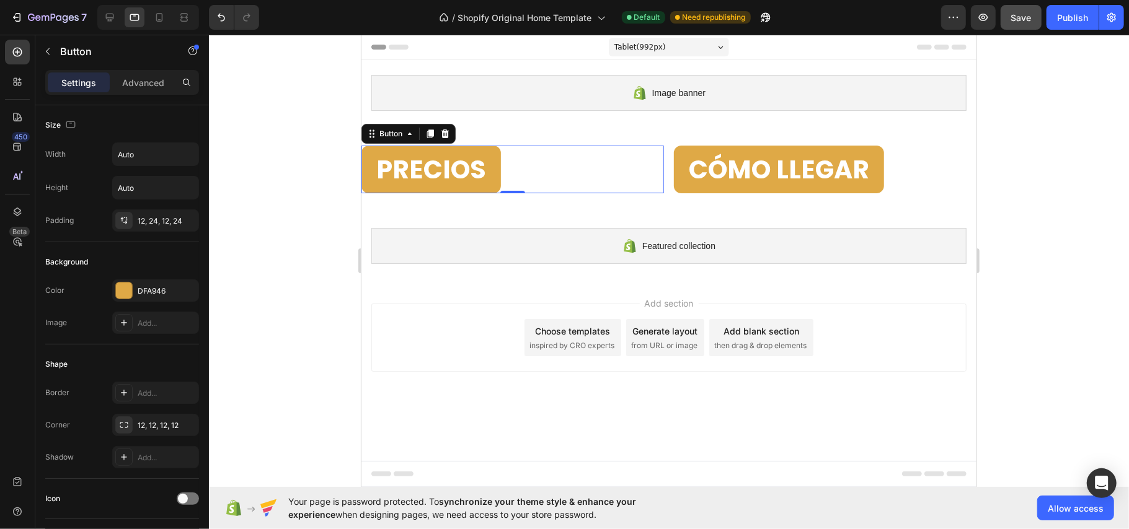
click at [514, 172] on div "PRECIOS Button 0" at bounding box center [512, 169] width 302 height 48
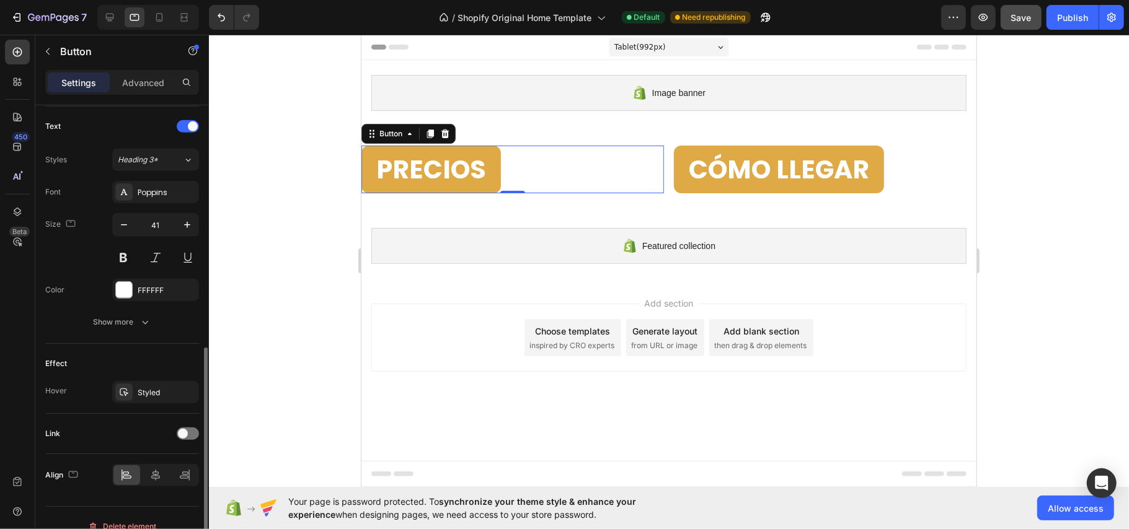
scroll to position [432, 0]
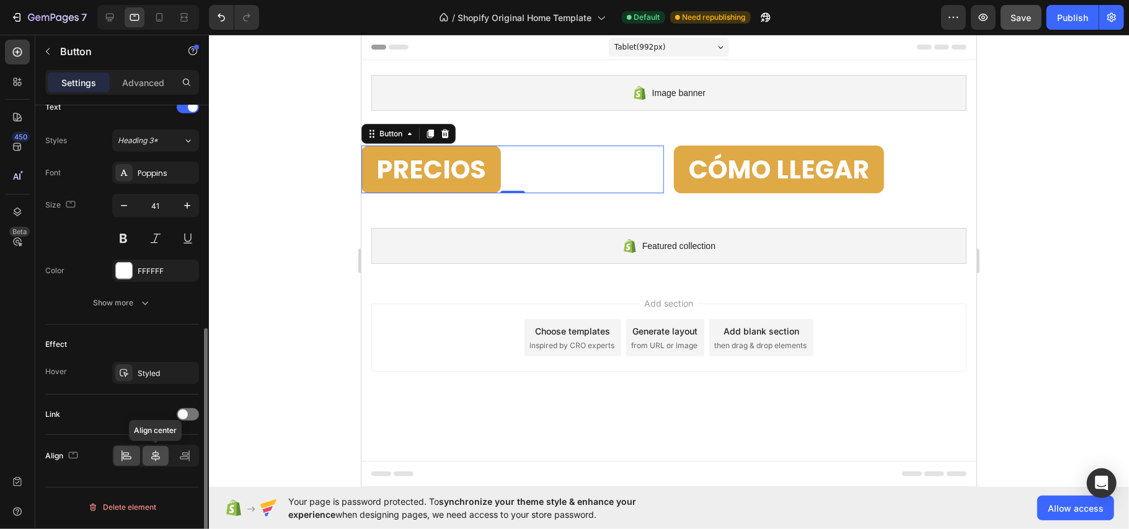
click at [154, 459] on icon at bounding box center [155, 456] width 9 height 11
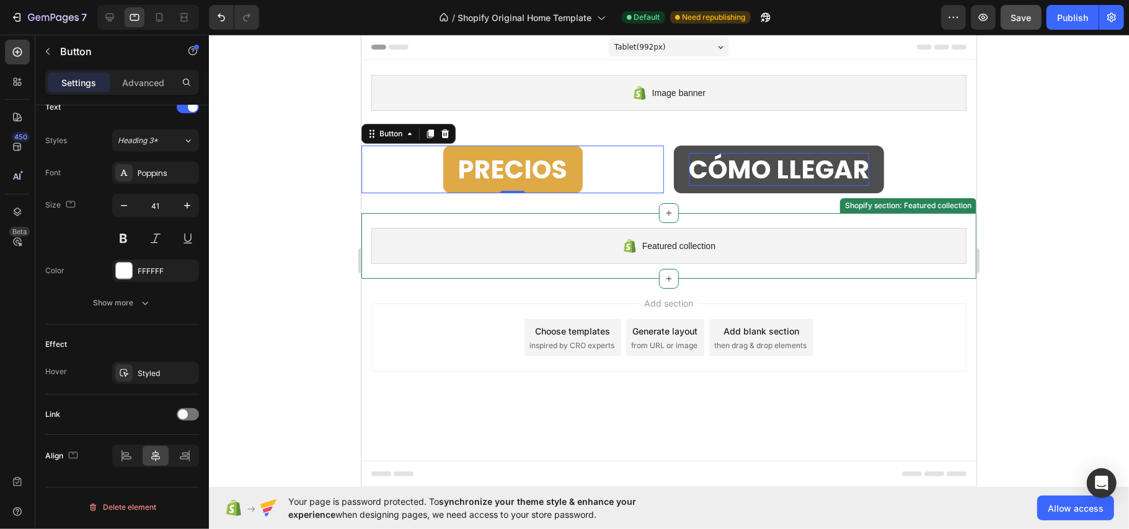
click at [791, 177] on strong "CÓMO LLEGAR" at bounding box center [778, 168] width 180 height 35
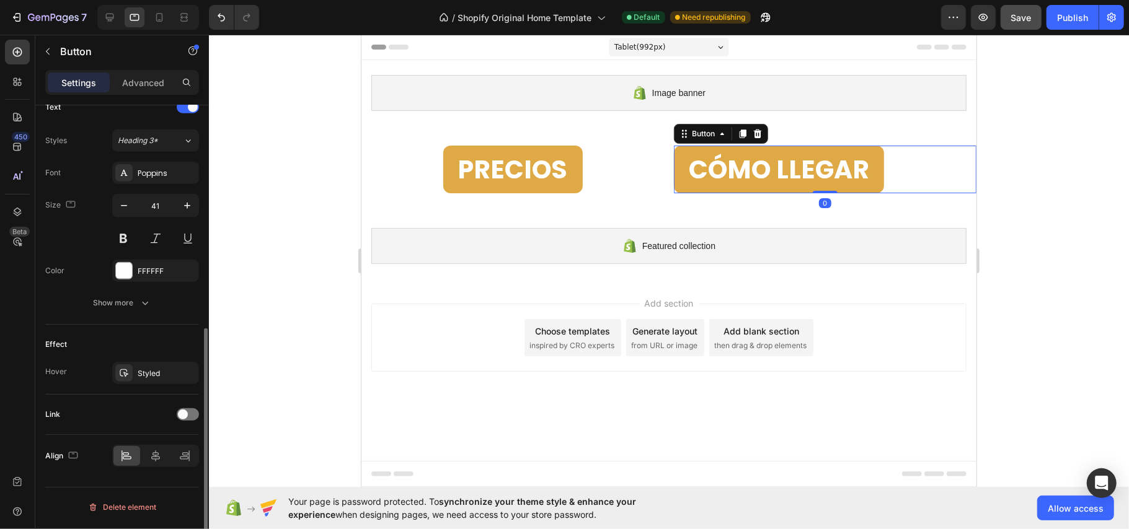
click at [154, 476] on div "Align" at bounding box center [122, 456] width 154 height 42
click at [154, 460] on icon at bounding box center [155, 456] width 12 height 12
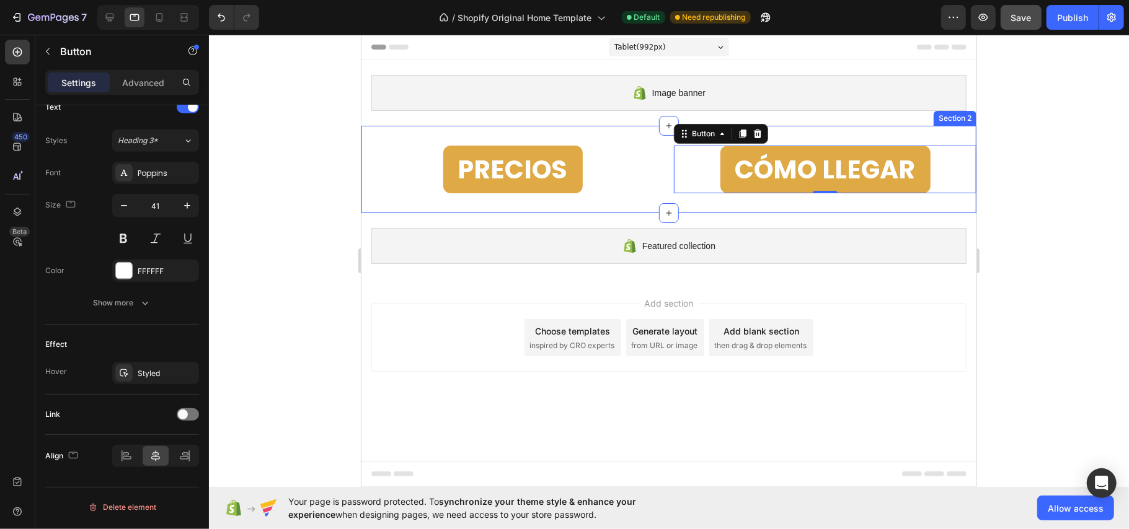
click at [832, 203] on div "PRECIOS Button CÓMO LLEGAR Button 0 Section 2" at bounding box center [668, 168] width 615 height 87
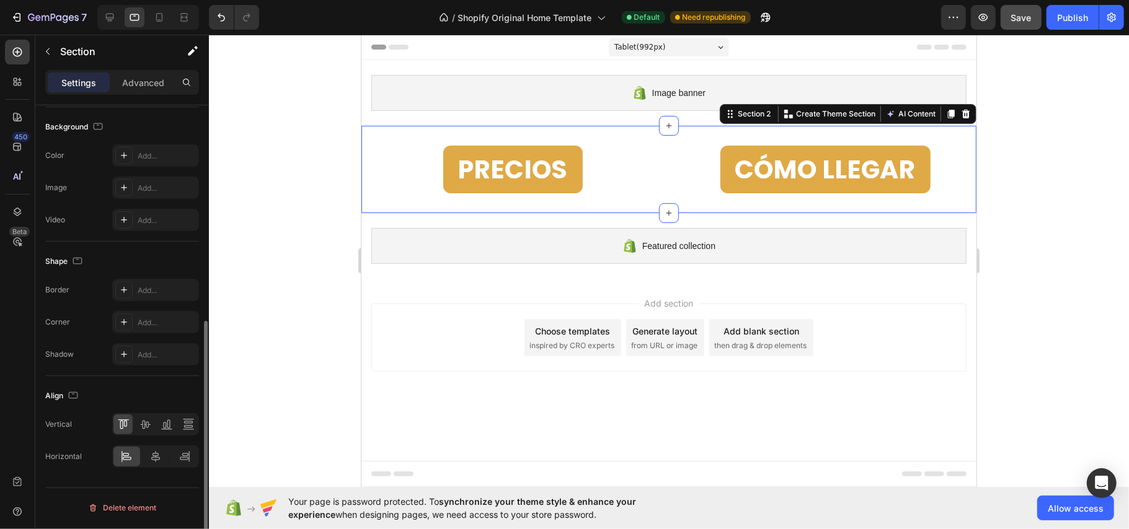
scroll to position [0, 0]
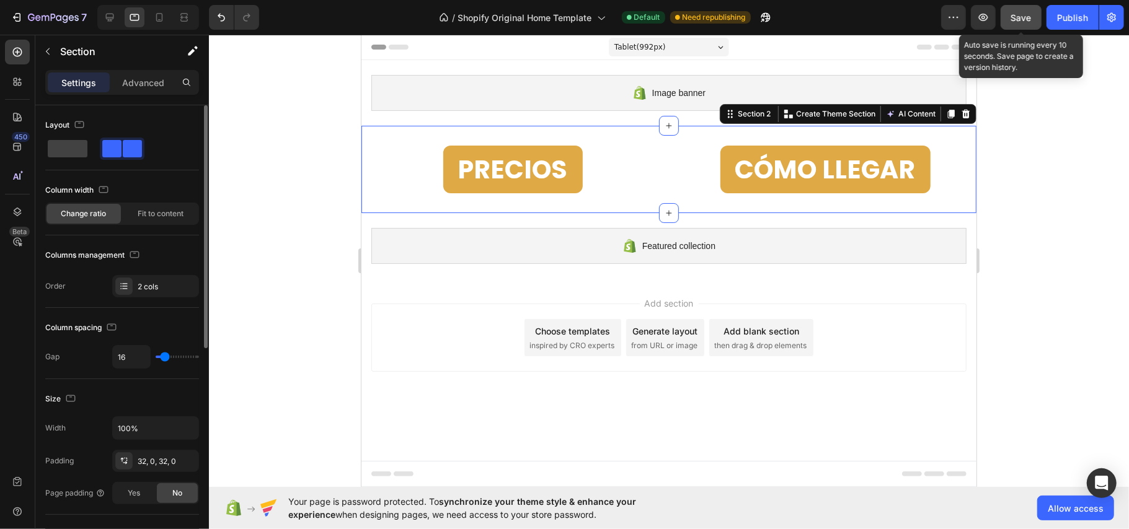
click at [1034, 14] on button "Save" at bounding box center [1020, 17] width 41 height 25
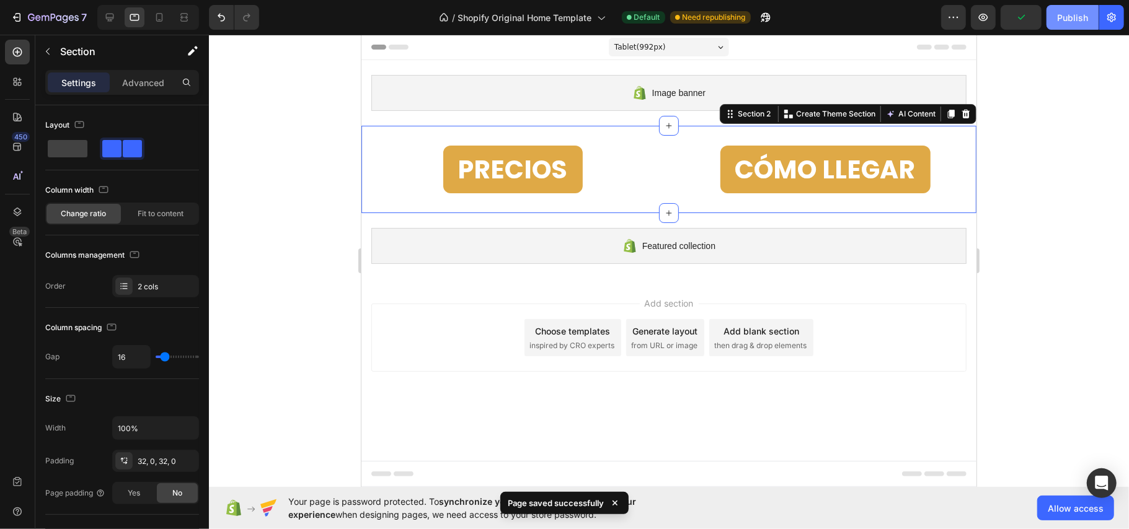
click at [1067, 19] on div "Publish" at bounding box center [1072, 17] width 31 height 13
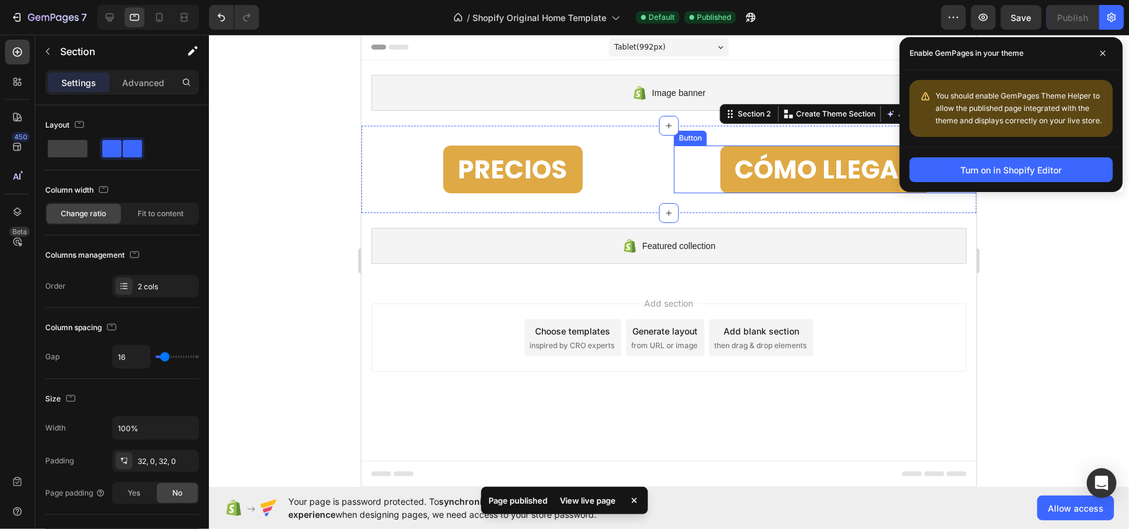
click at [699, 167] on div "CÓMO LLEGAR Button" at bounding box center [824, 169] width 302 height 48
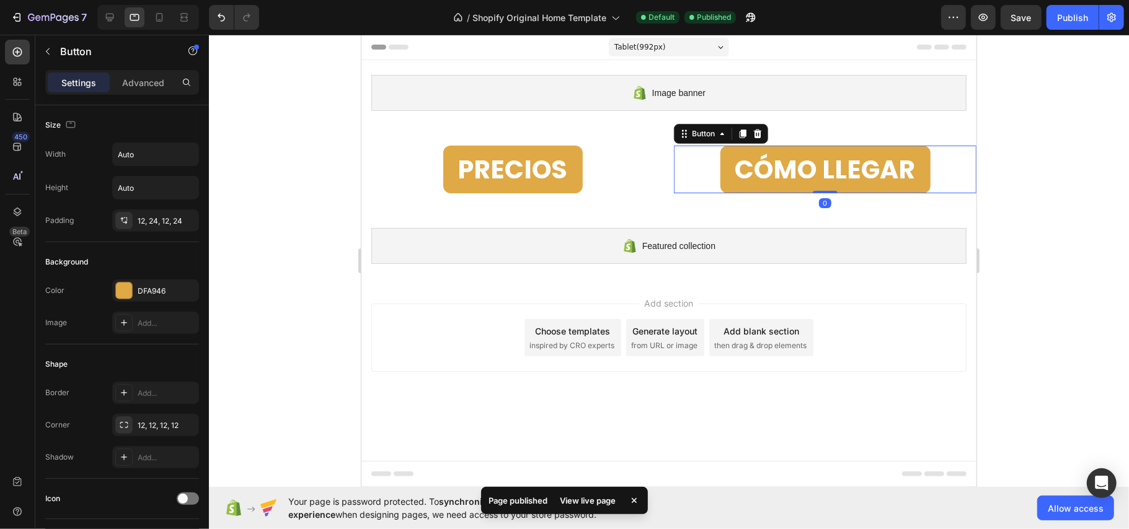
click at [626, 130] on div "PRECIOS Button CÓMO LLEGAR Button 0 Section 2" at bounding box center [668, 168] width 615 height 87
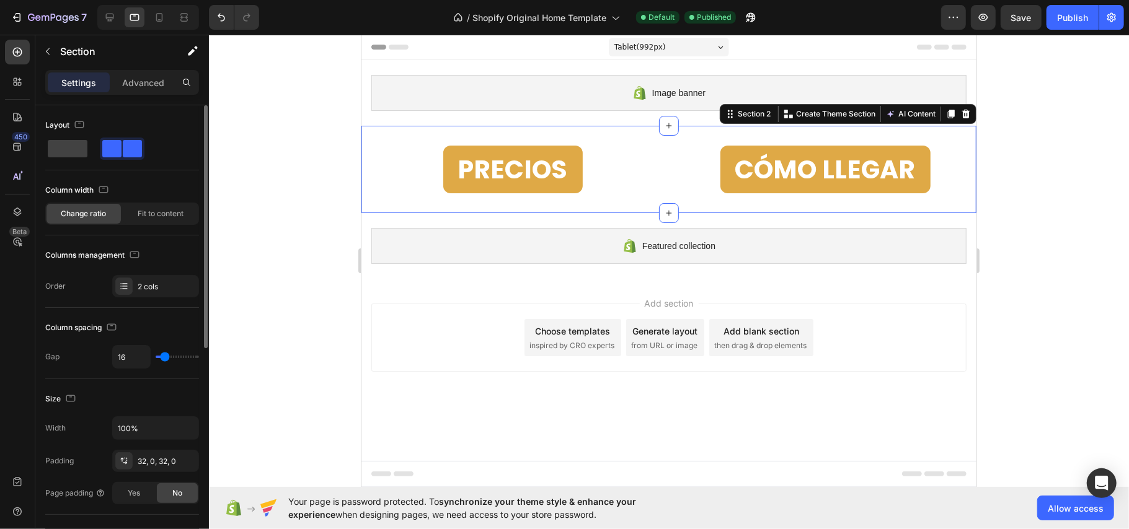
type input "14"
type input "11"
type input "2"
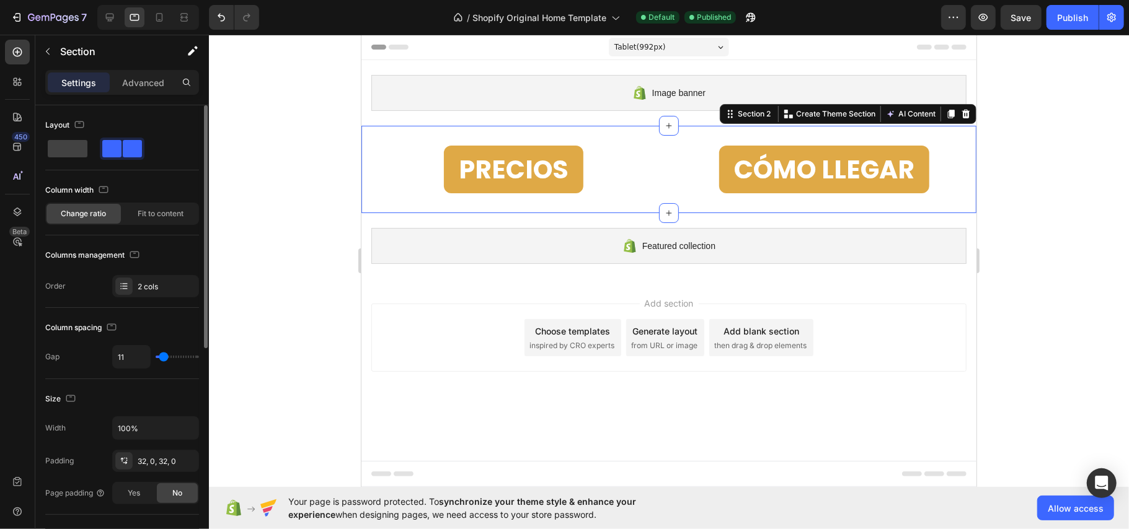
type input "2"
type input "0"
type input "73"
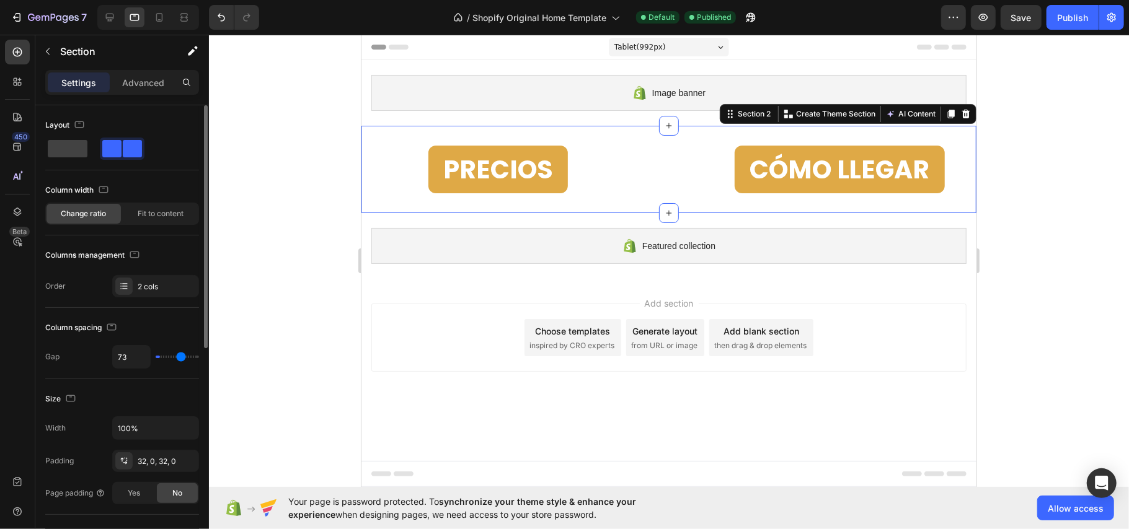
type input "109"
type input "120"
type input "0"
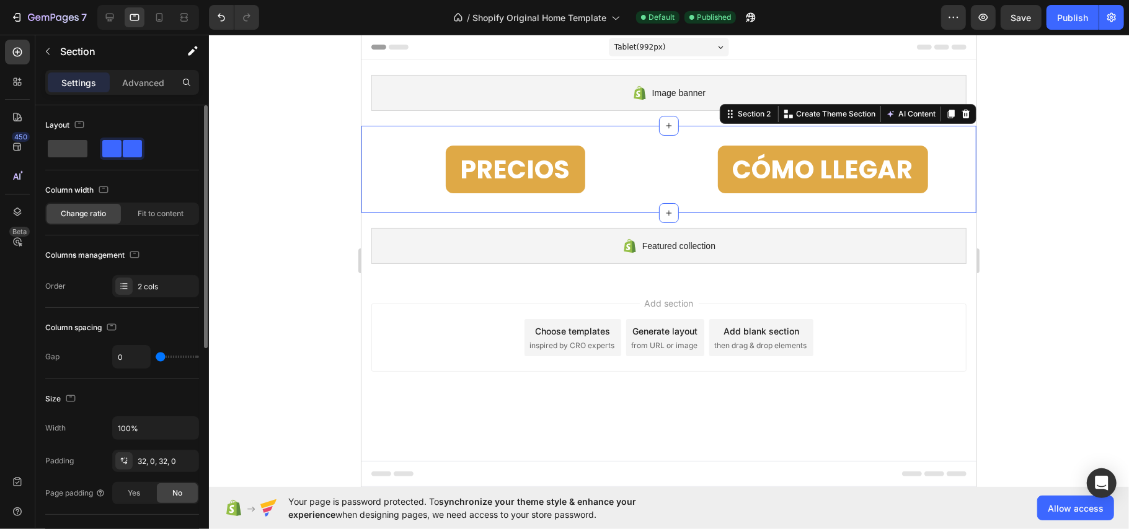
drag, startPoint x: 166, startPoint y: 360, endPoint x: 98, endPoint y: 365, distance: 68.4
type input "0"
click at [156, 358] on input "range" at bounding box center [177, 357] width 43 height 2
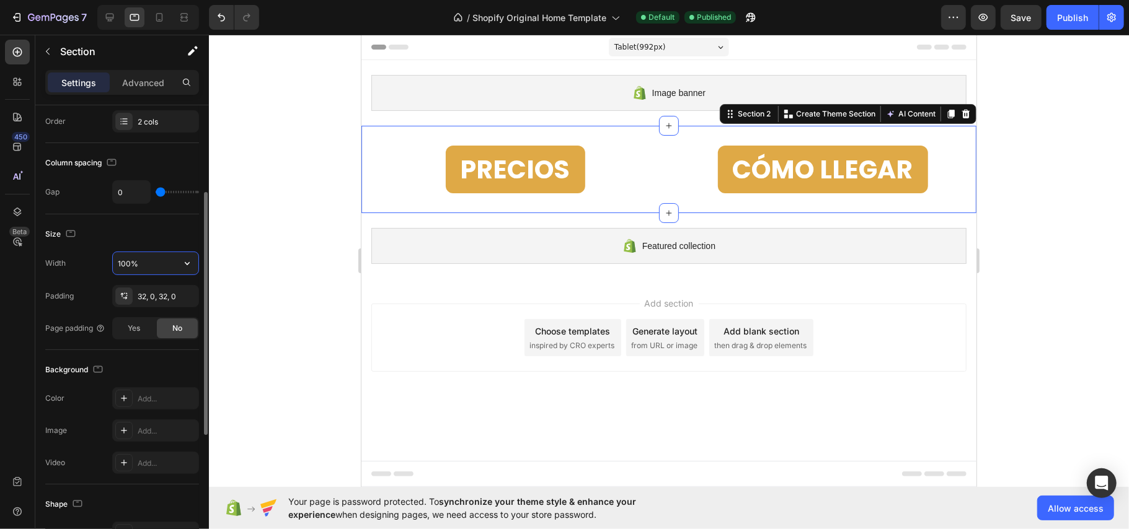
click at [154, 258] on input "100%" at bounding box center [156, 263] width 86 height 22
click at [181, 266] on icon "button" at bounding box center [187, 263] width 12 height 12
click at [155, 268] on input "100%" at bounding box center [156, 263] width 86 height 22
click at [155, 267] on input "100%" at bounding box center [156, 263] width 86 height 22
click at [183, 261] on icon "button" at bounding box center [187, 263] width 12 height 12
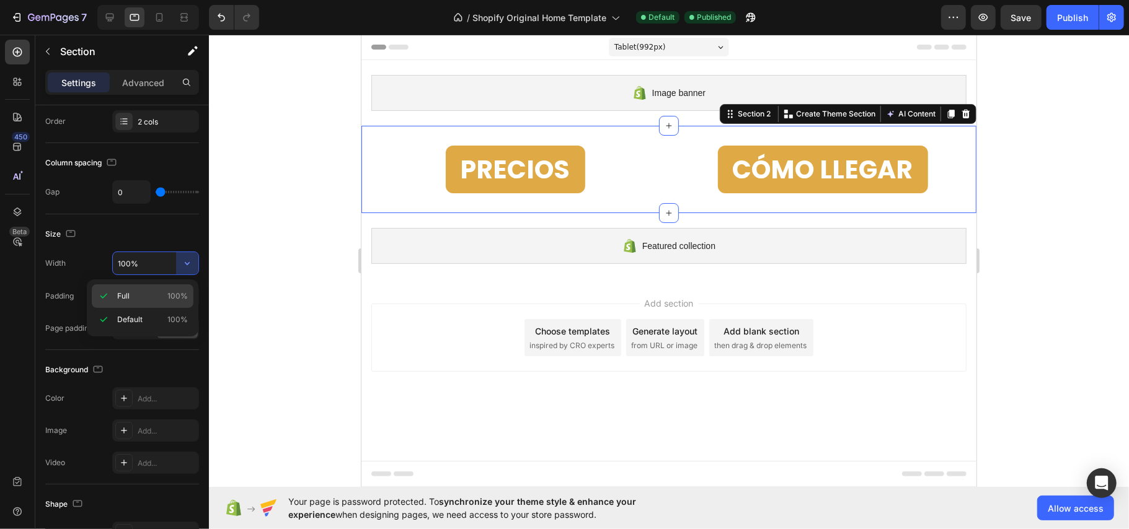
click at [139, 298] on p "Full 100%" at bounding box center [152, 296] width 71 height 11
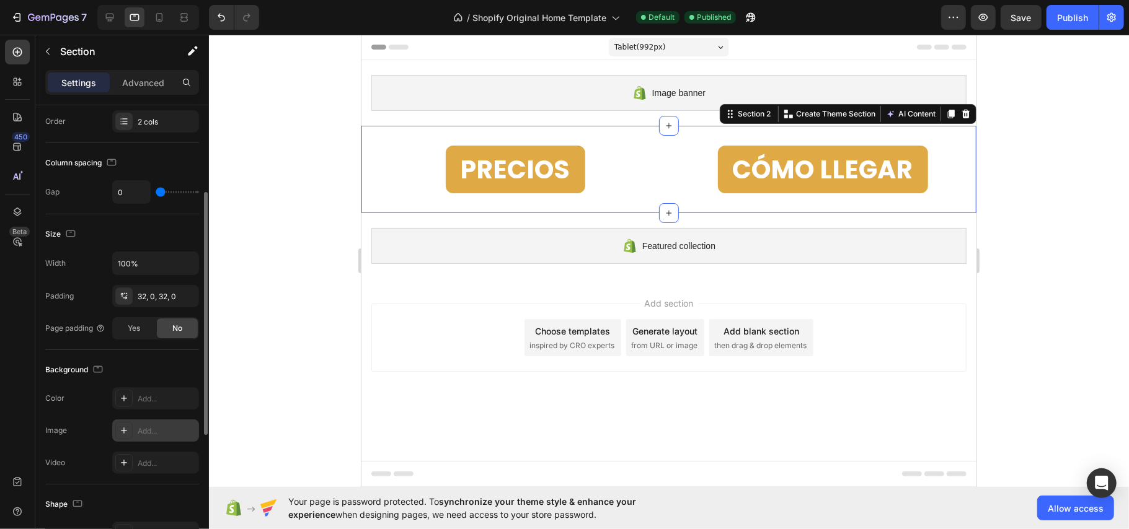
scroll to position [248, 0]
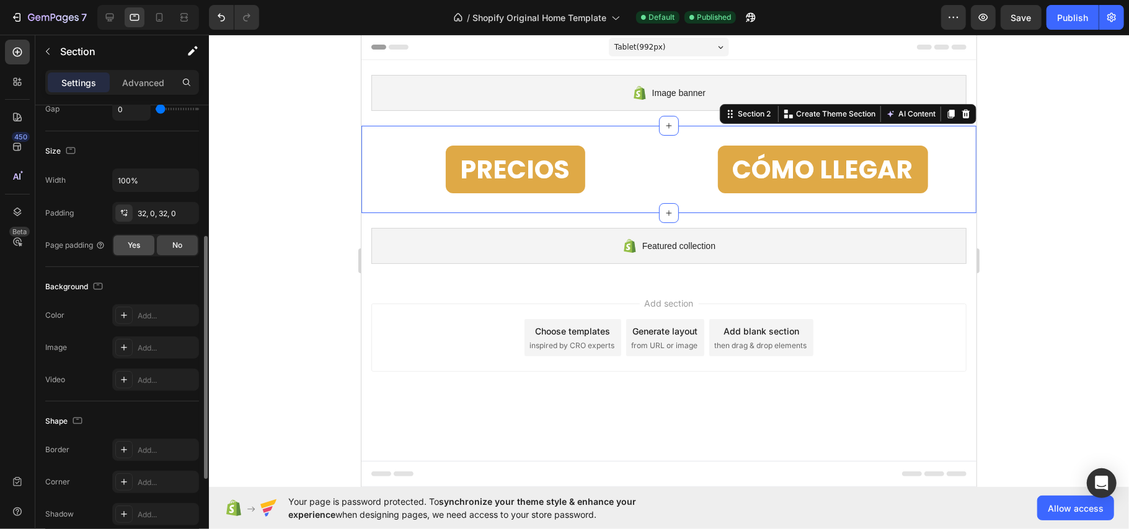
click at [146, 251] on div "Yes" at bounding box center [133, 246] width 41 height 20
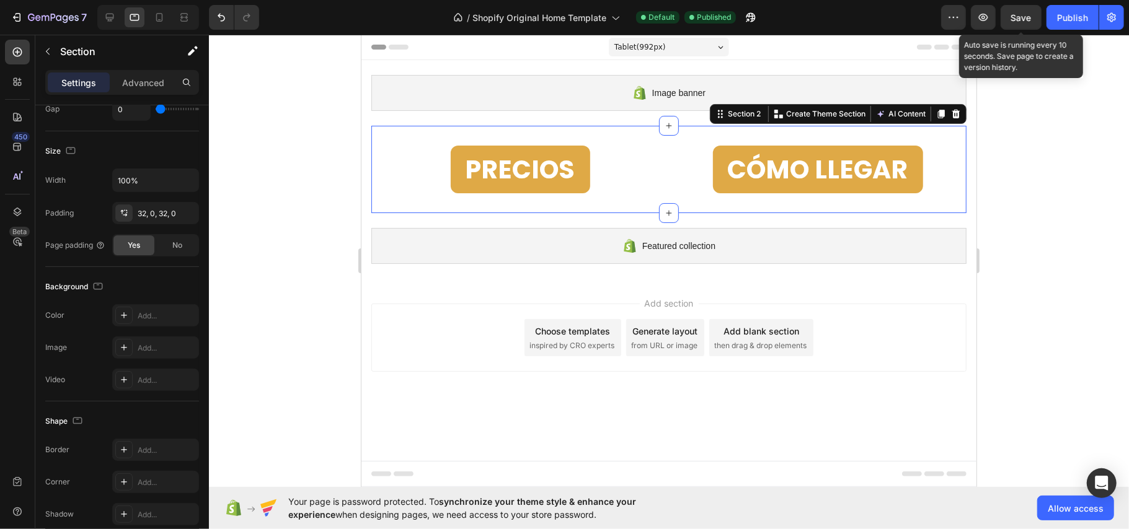
click at [1024, 20] on span "Save" at bounding box center [1021, 17] width 20 height 11
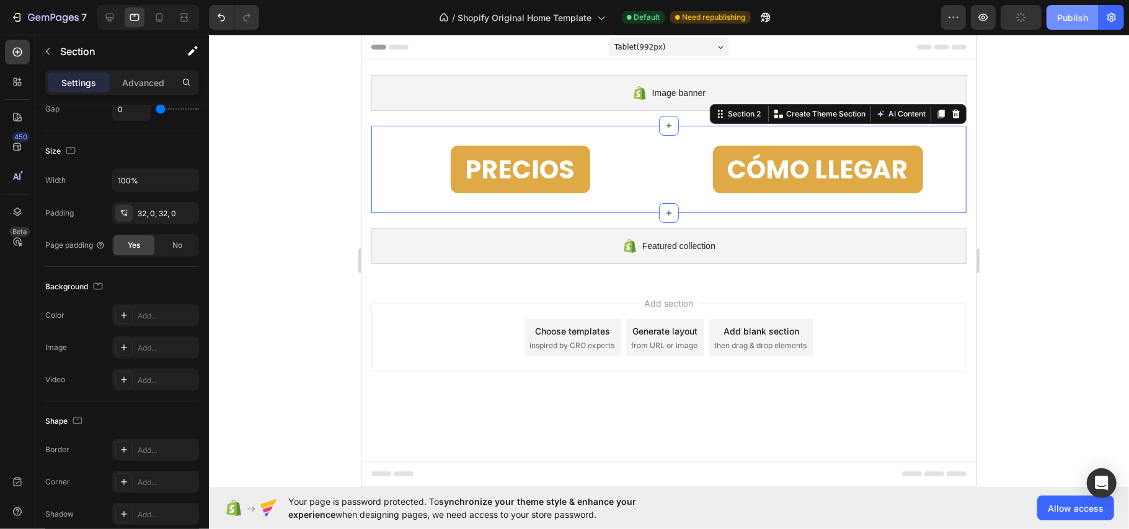
click at [1050, 11] on button "Publish" at bounding box center [1072, 17] width 52 height 25
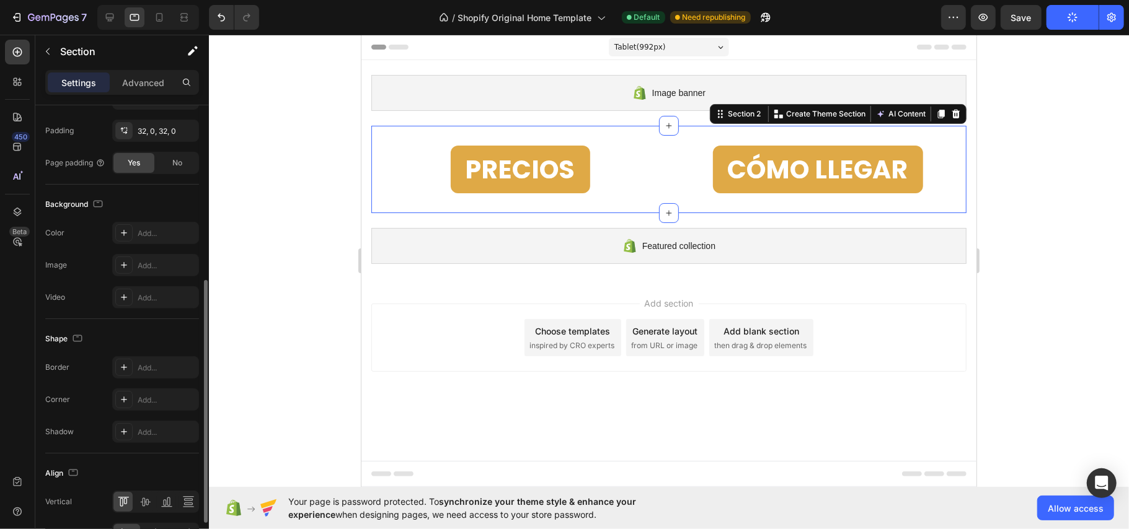
scroll to position [408, 0]
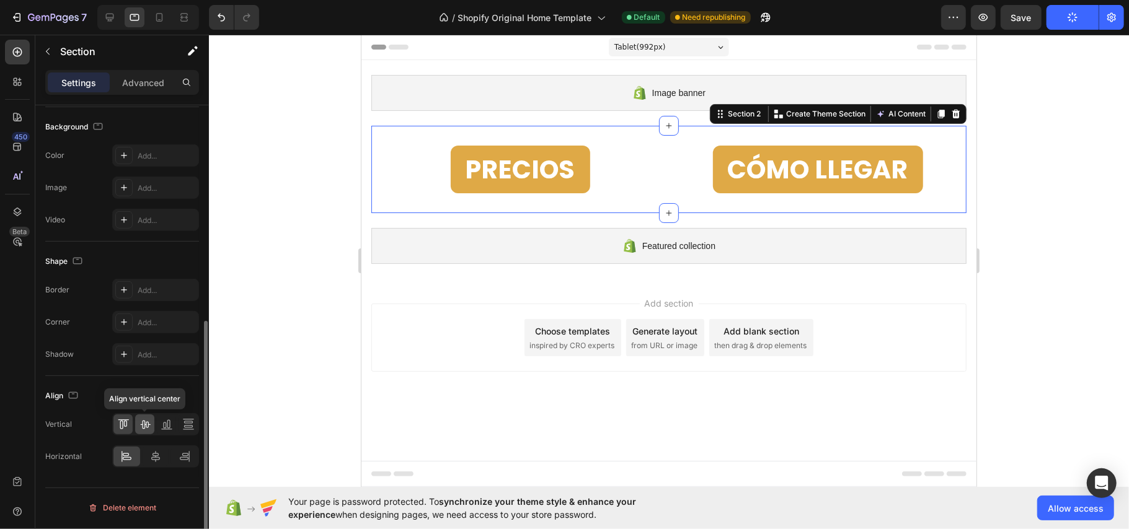
click at [144, 430] on icon at bounding box center [145, 424] width 12 height 12
click at [147, 466] on div at bounding box center [156, 457] width 27 height 20
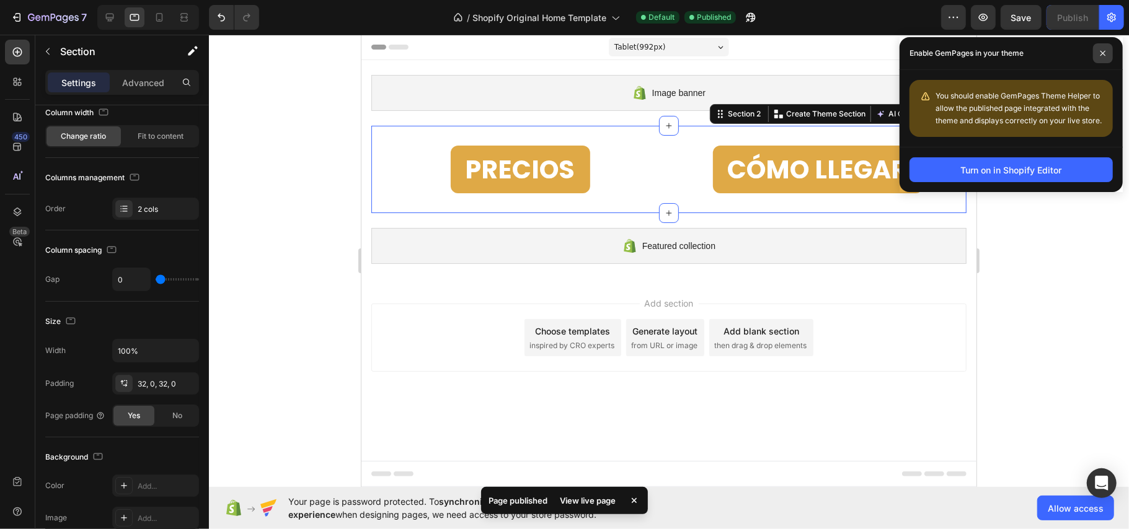
click at [1103, 56] on icon at bounding box center [1103, 53] width 6 height 6
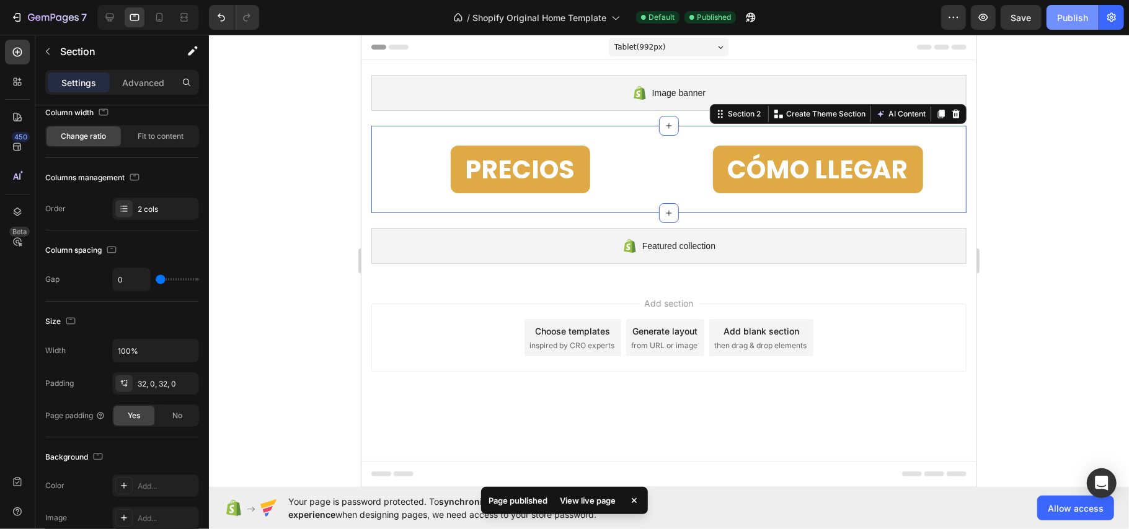
click at [1070, 25] on button "Publish" at bounding box center [1072, 17] width 52 height 25
